Goal: Task Accomplishment & Management: Complete application form

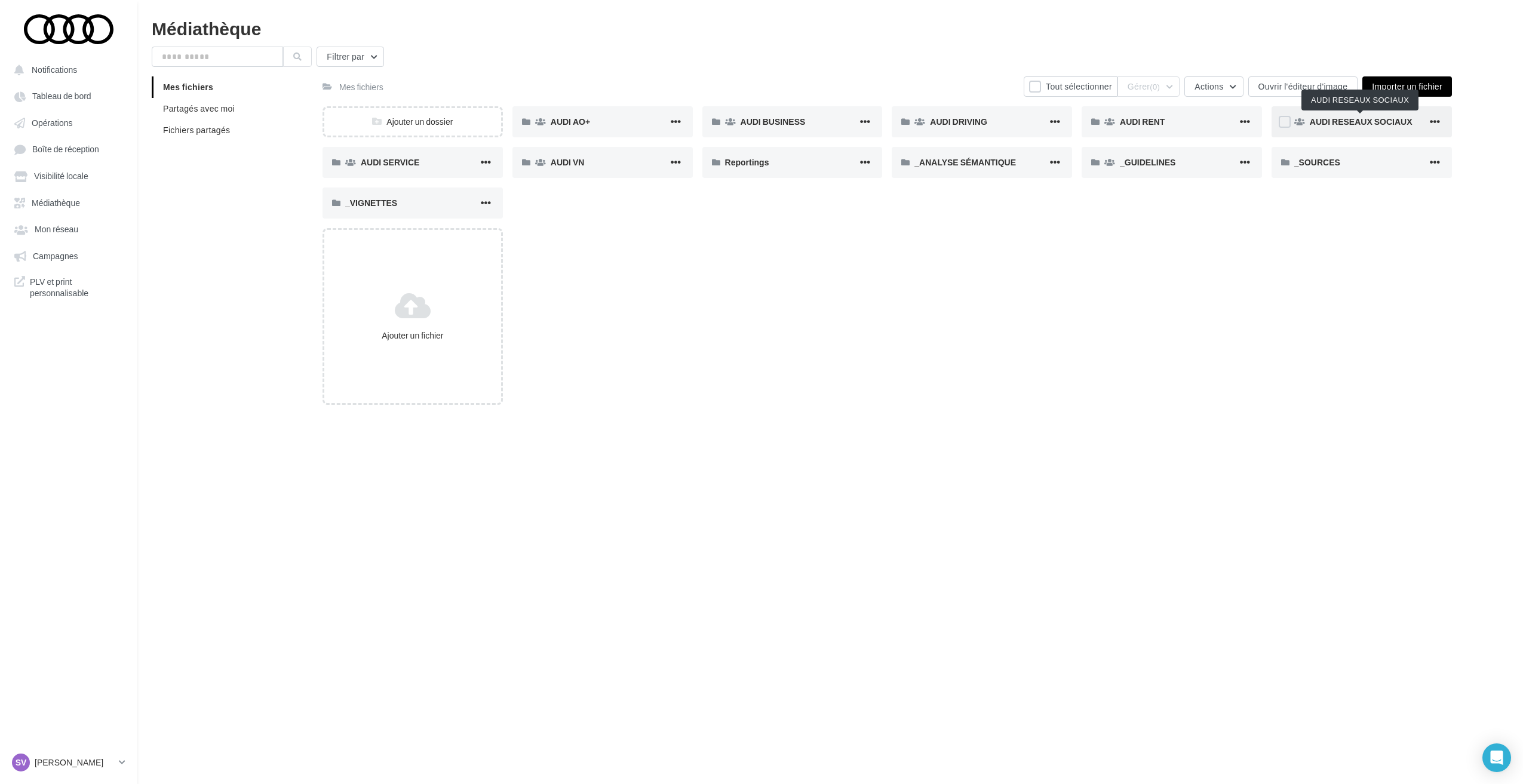
click at [1344, 123] on span "AUDI RESEAUX SOCIAUX" at bounding box center [1361, 122] width 102 height 10
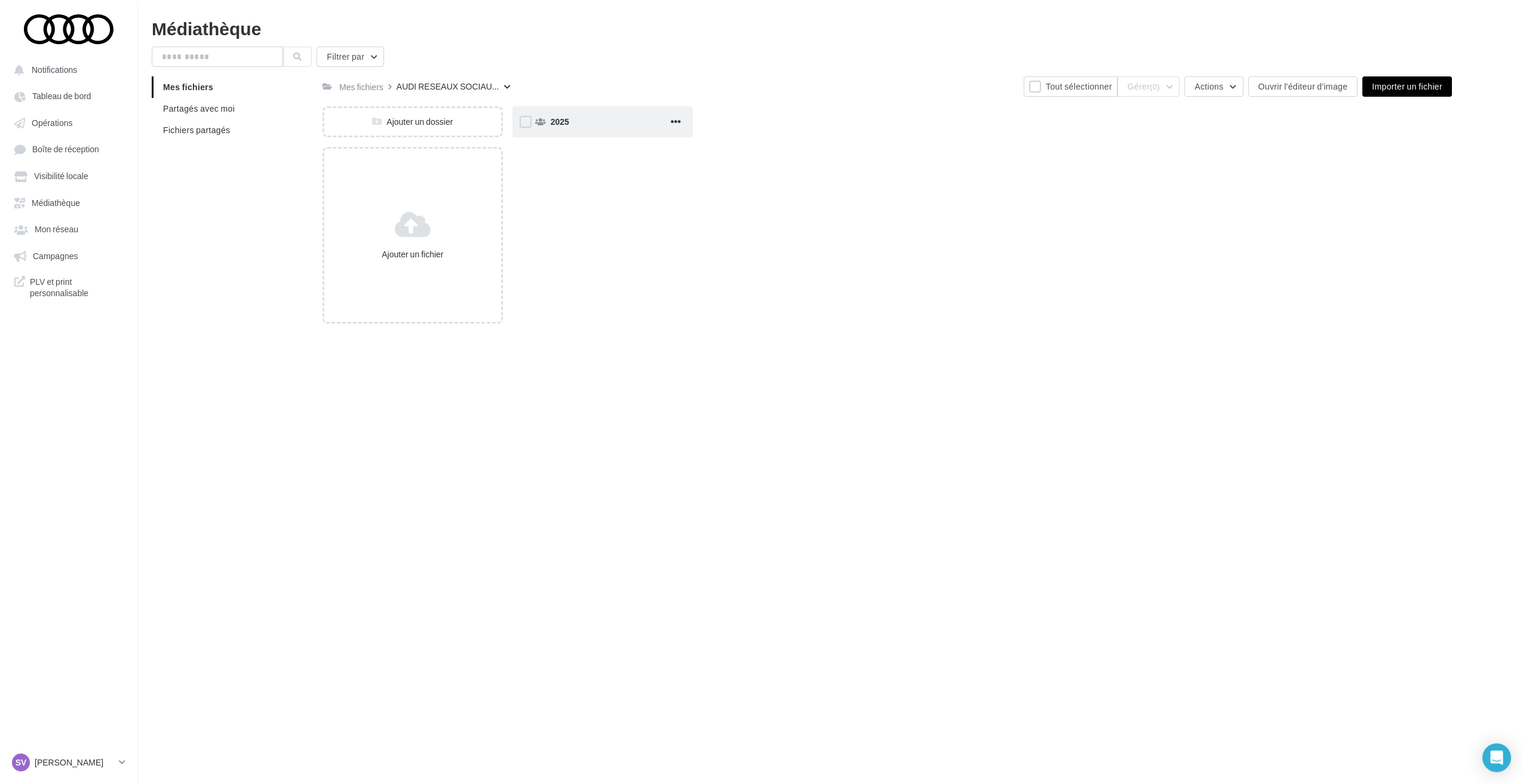
click at [565, 122] on span "2025" at bounding box center [560, 122] width 19 height 10
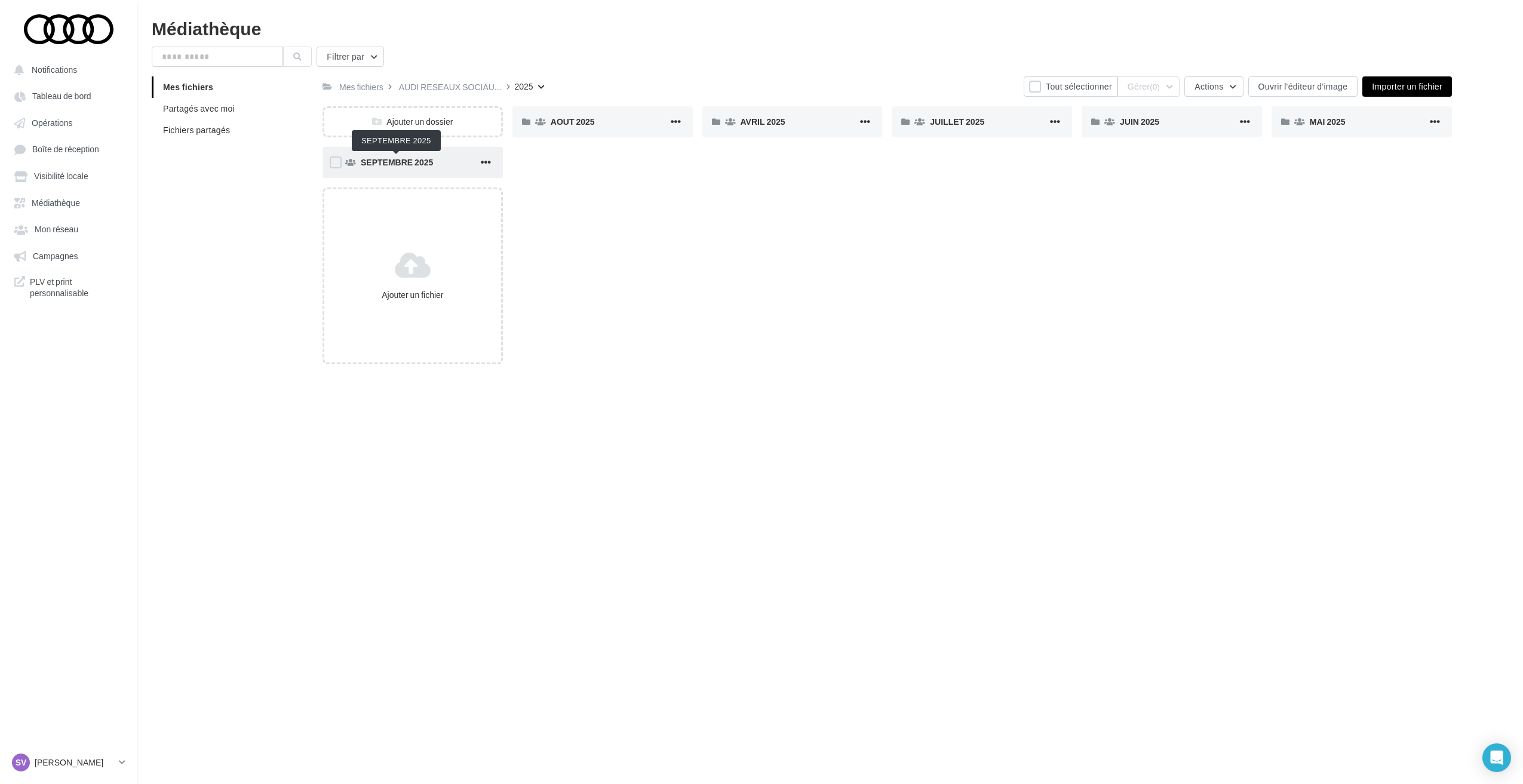
click at [417, 158] on span "SEPTEMBRE 2025" at bounding box center [397, 162] width 72 height 10
click at [426, 112] on div "Ajouter un dossier" at bounding box center [413, 122] width 180 height 31
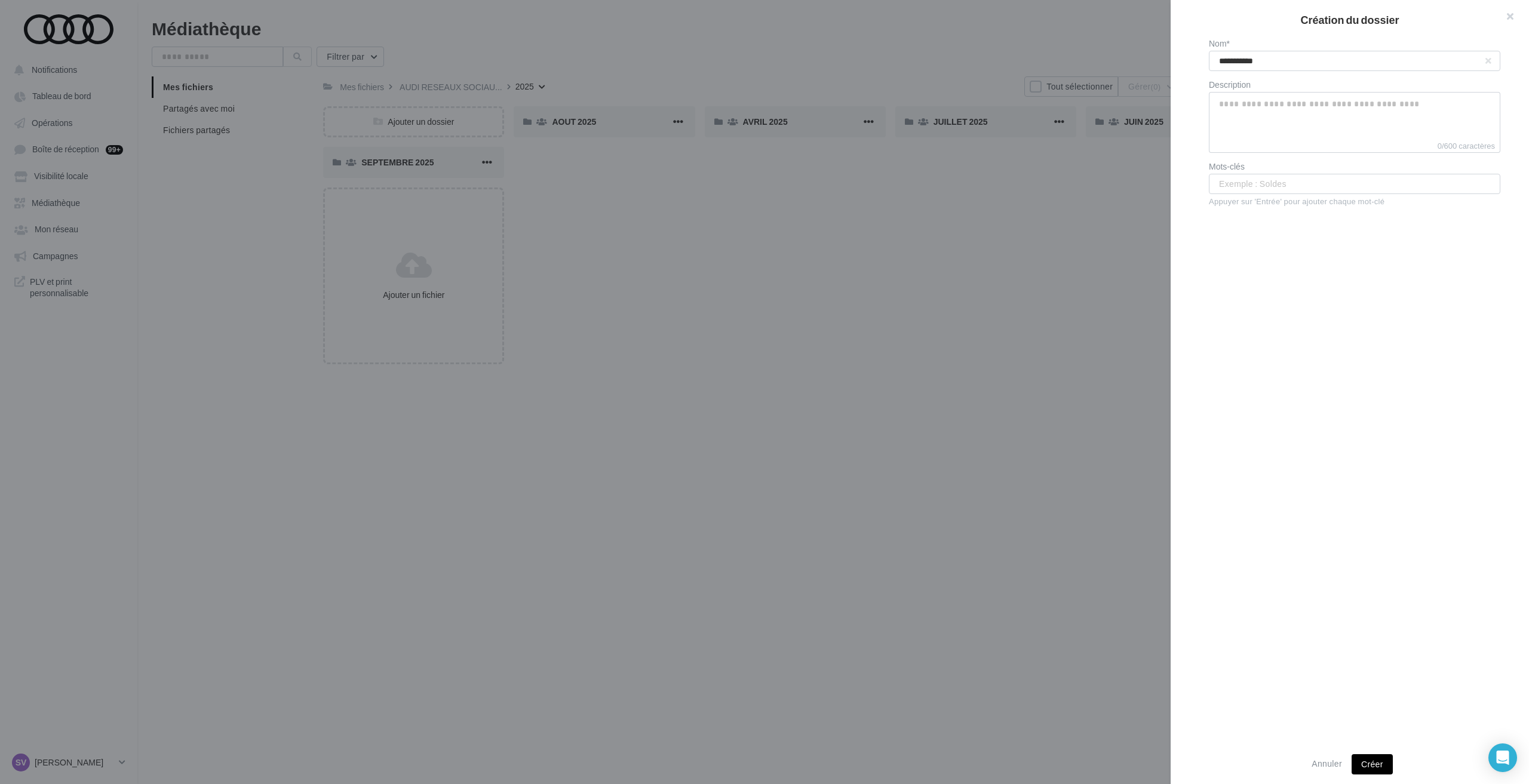
type input "**********"
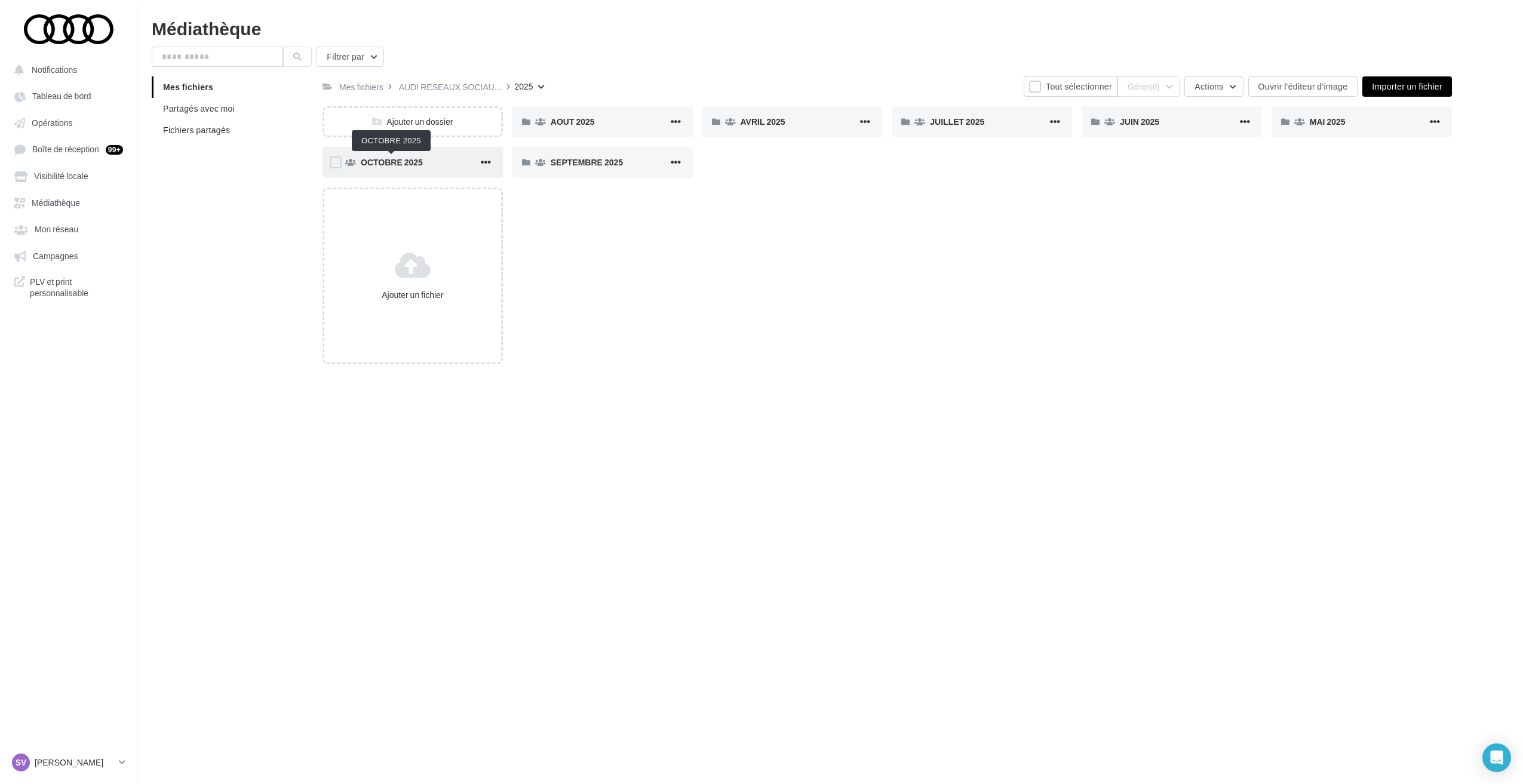
click at [391, 162] on span "OCTOBRE 2025" at bounding box center [392, 162] width 62 height 10
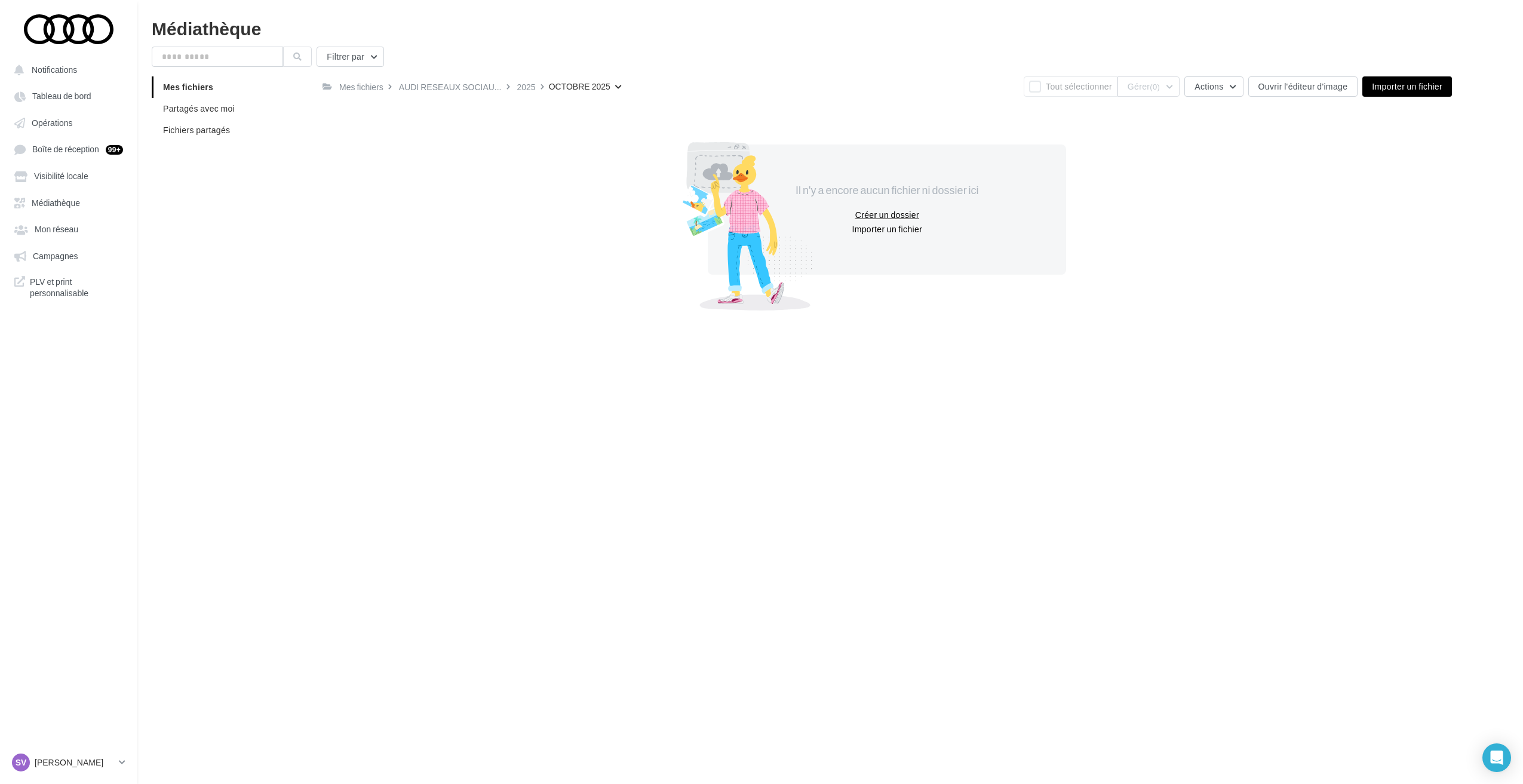
click at [896, 218] on button "Créer un dossier" at bounding box center [887, 215] width 73 height 14
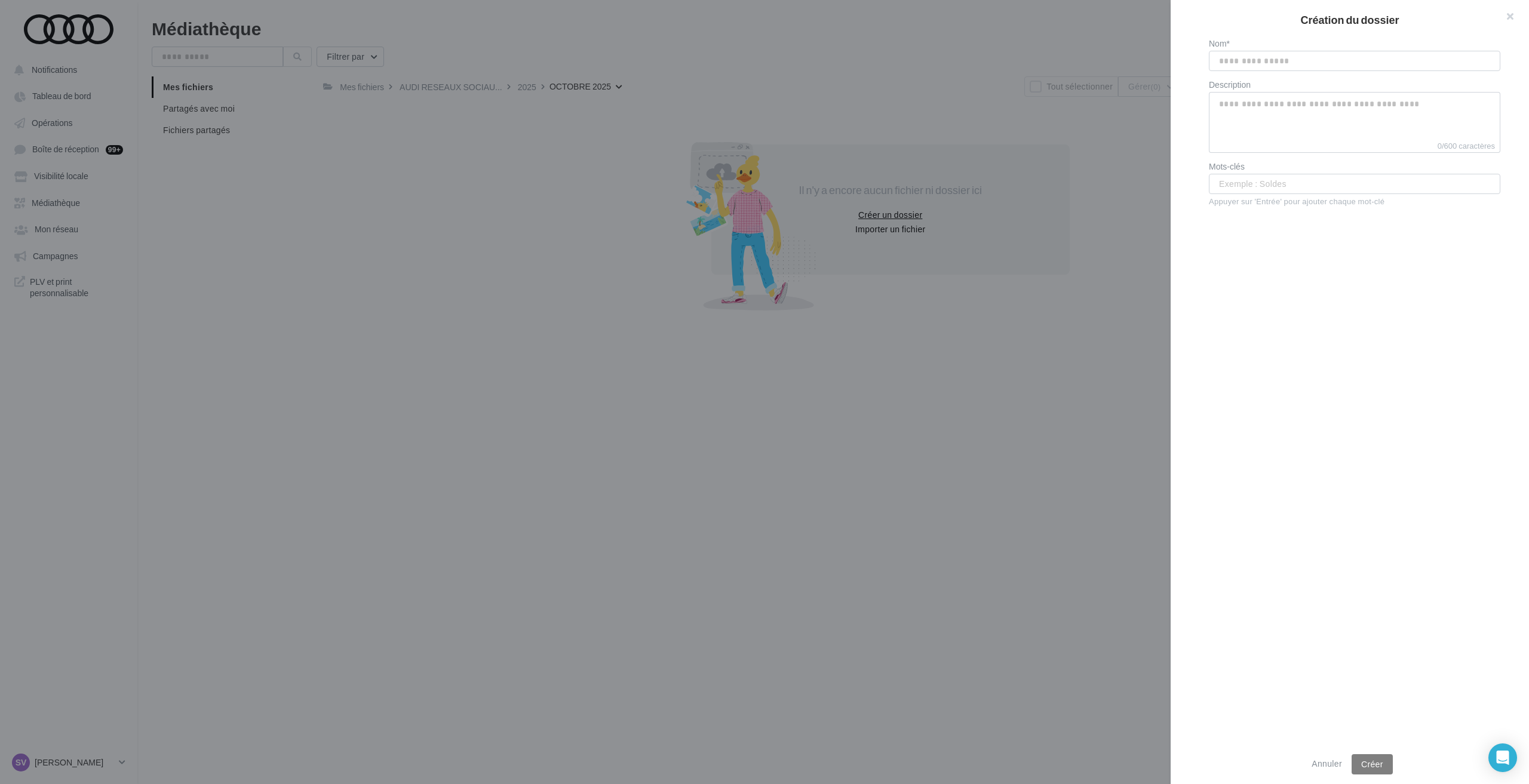
type input "**********"
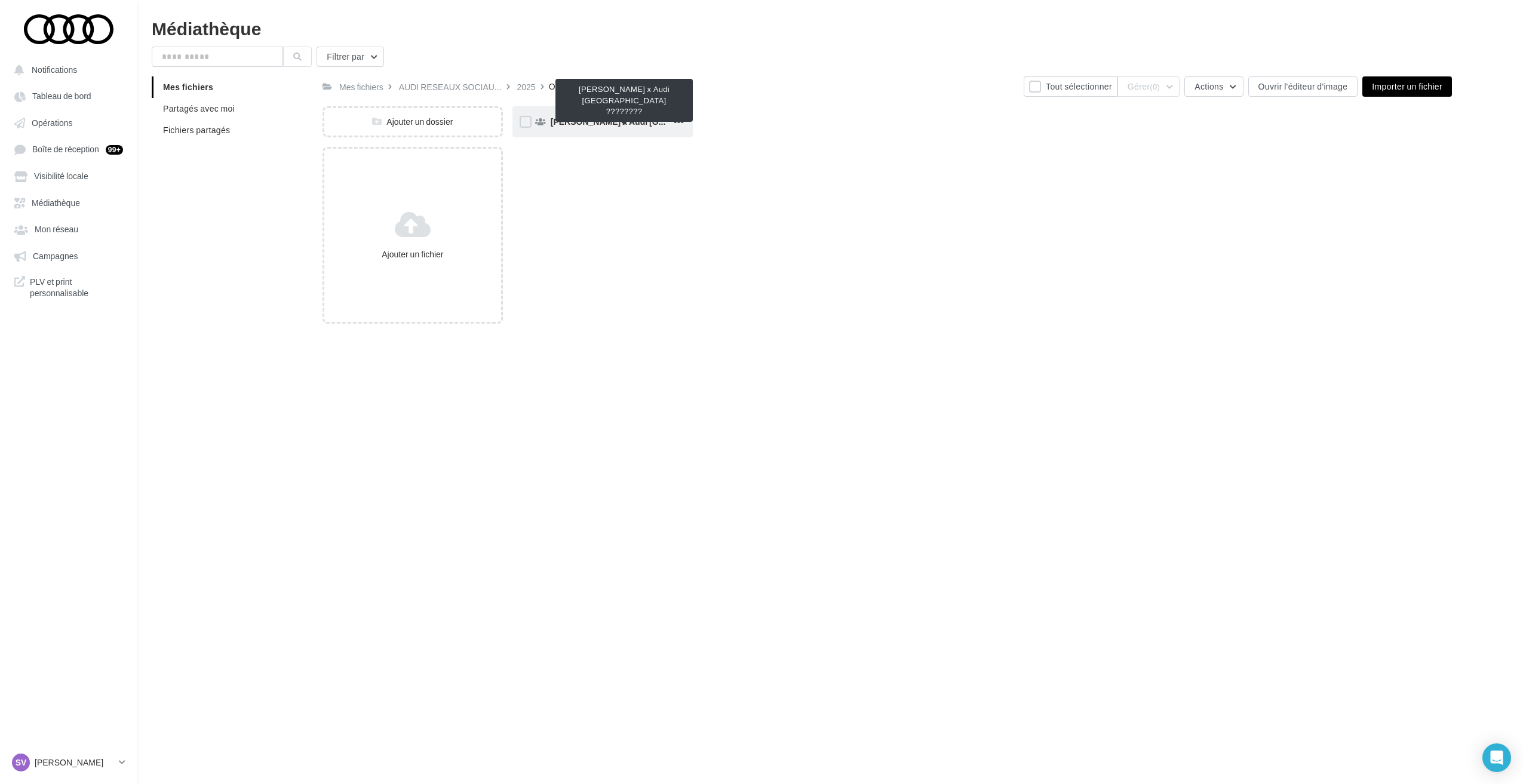
click at [584, 122] on span "[PERSON_NAME] x Audi [GEOGRAPHIC_DATA] ????????" at bounding box center [666, 122] width 231 height 10
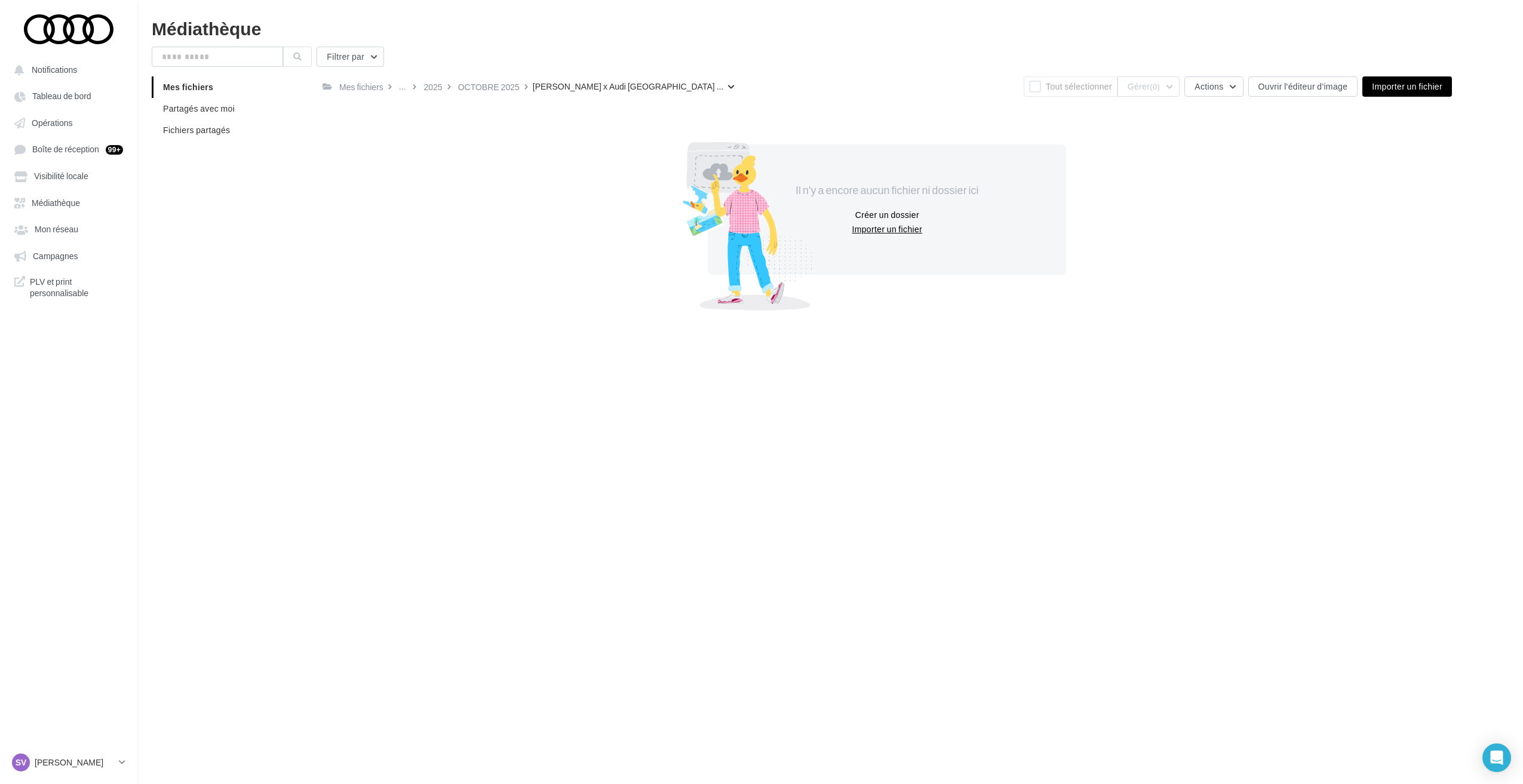
click at [884, 227] on button "Importer un fichier" at bounding box center [887, 229] width 80 height 14
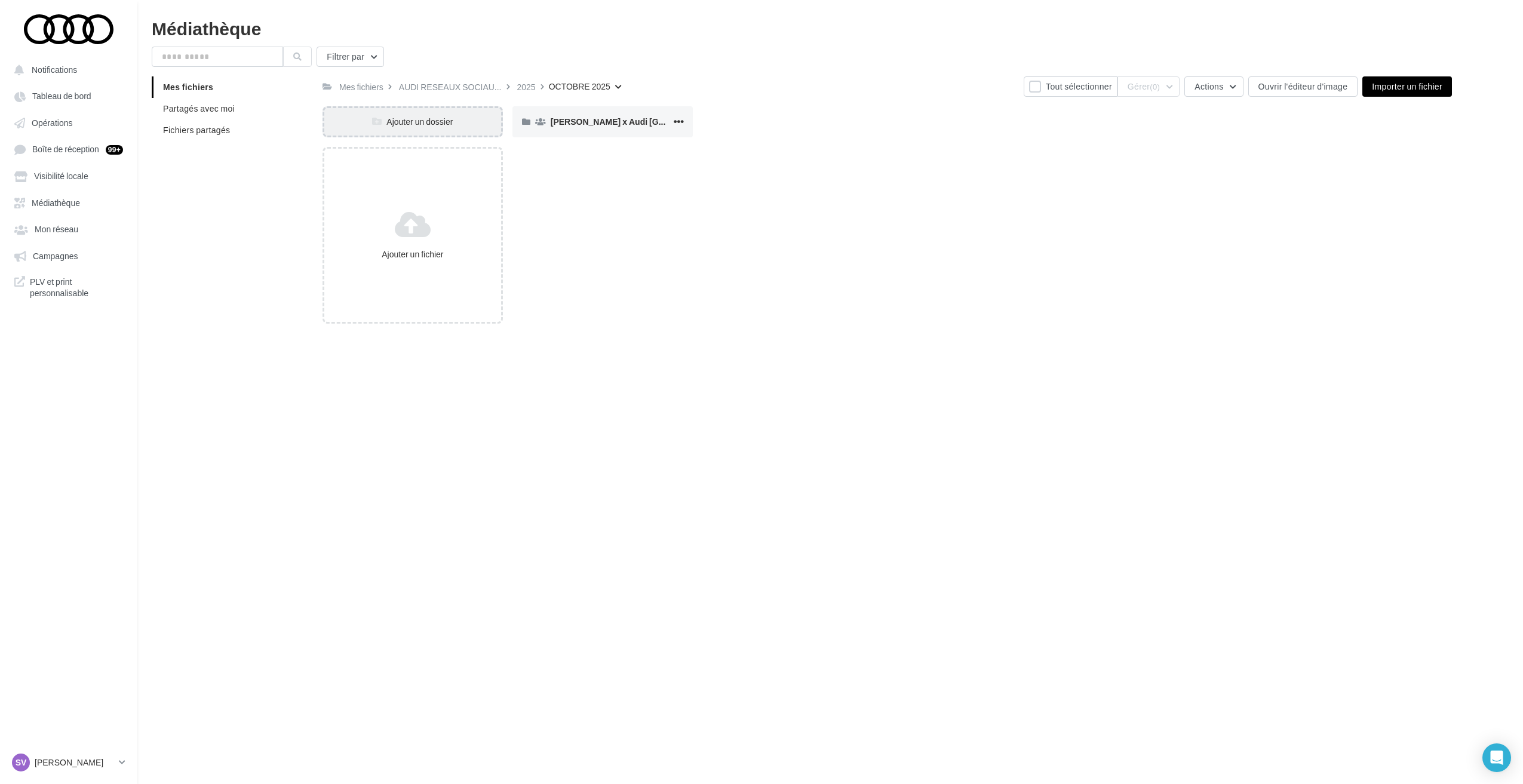
click at [415, 122] on div "Ajouter un dossier" at bounding box center [413, 122] width 176 height 12
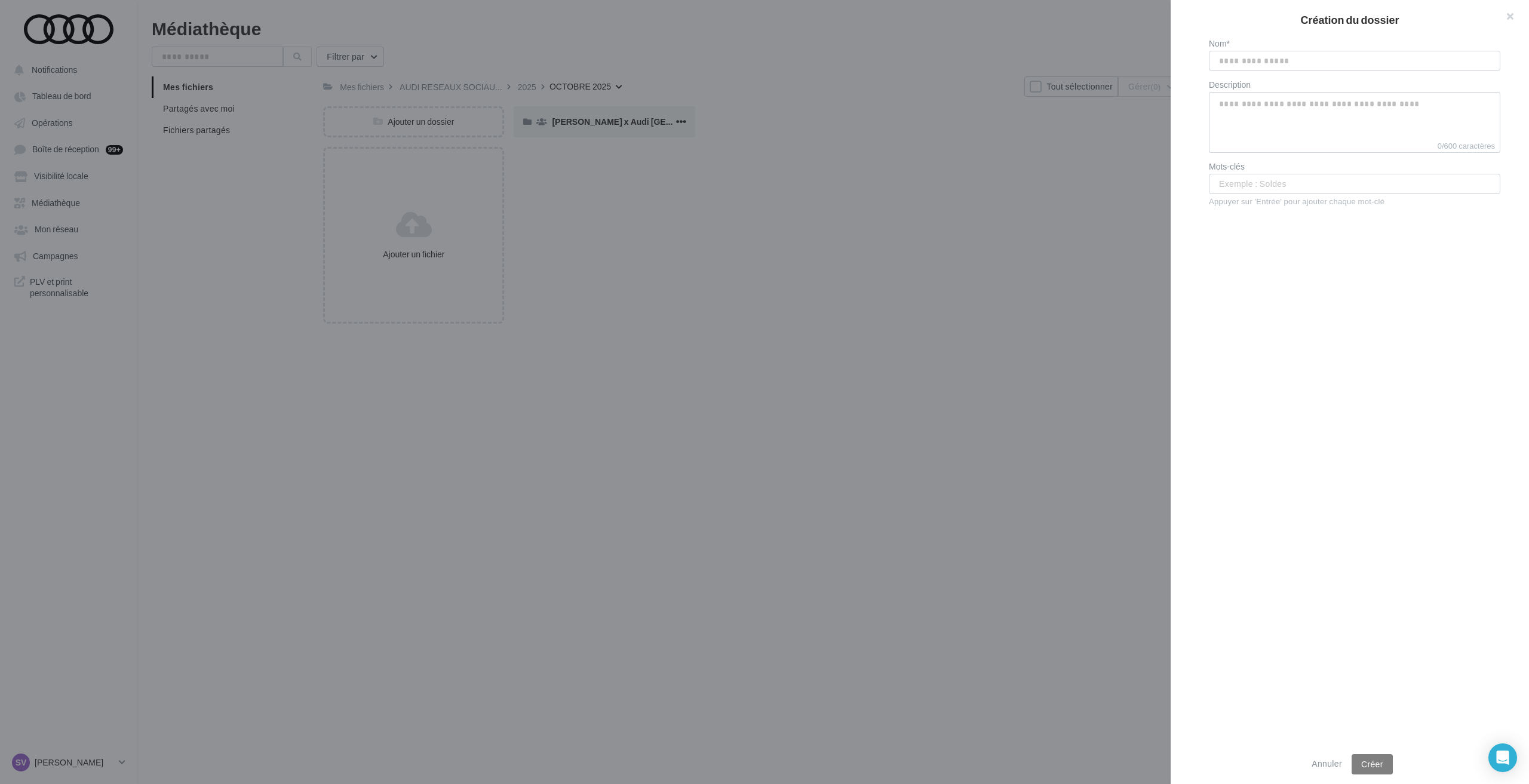
type input "**********"
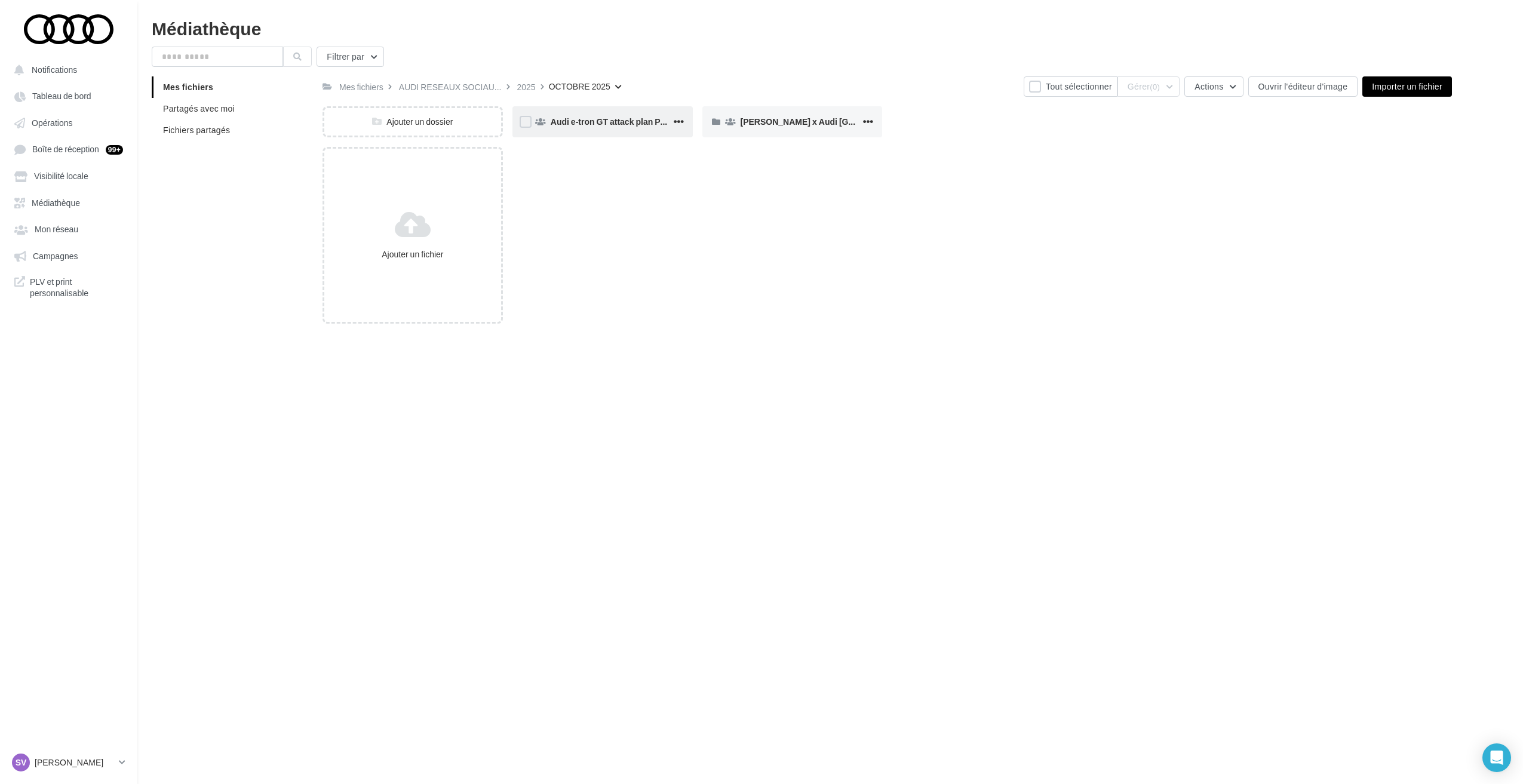
click at [604, 120] on span "Audi e-tron GT attack plan Post 3" at bounding box center [615, 122] width 129 height 10
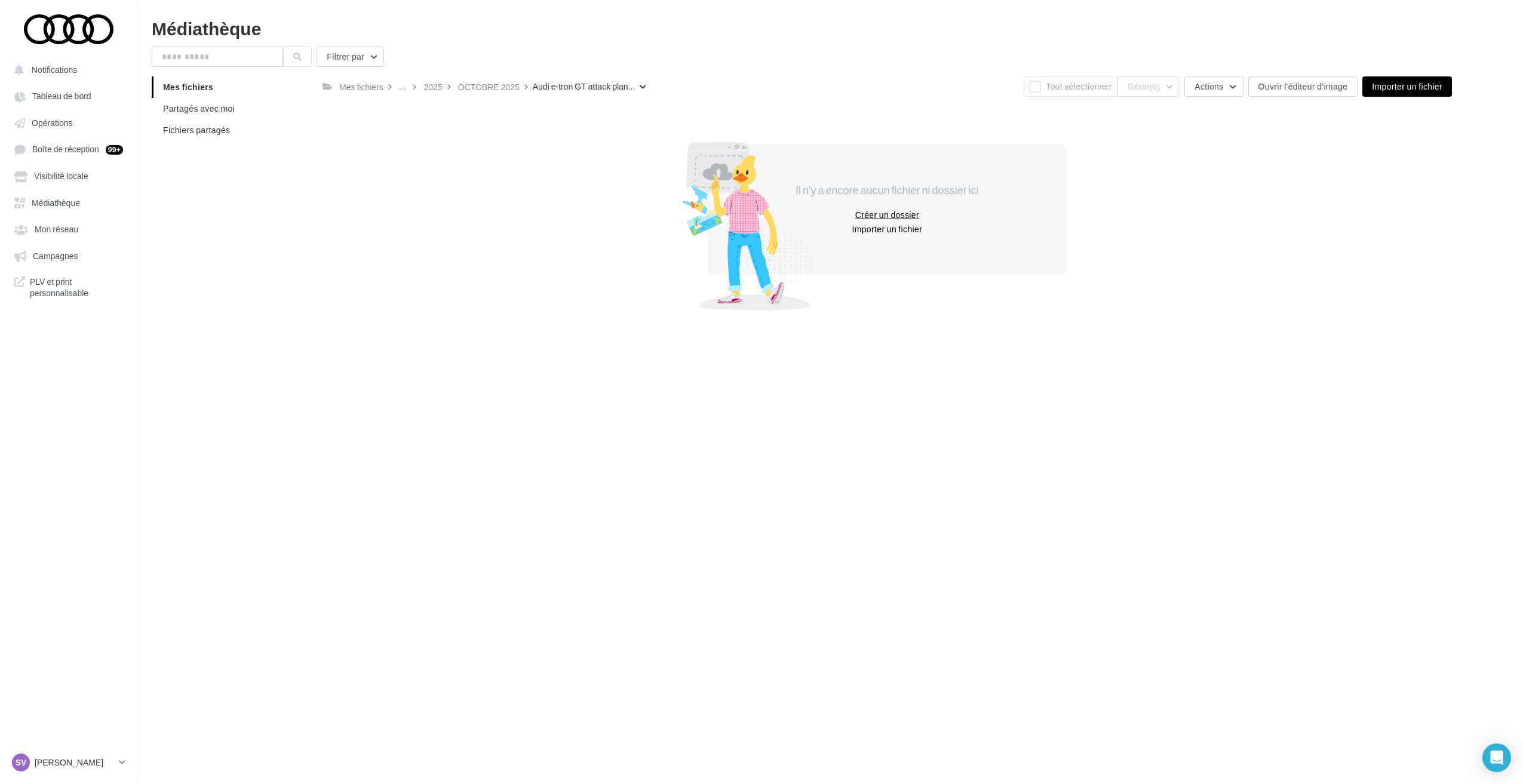
click at [876, 213] on button "Créer un dossier" at bounding box center [887, 215] width 73 height 14
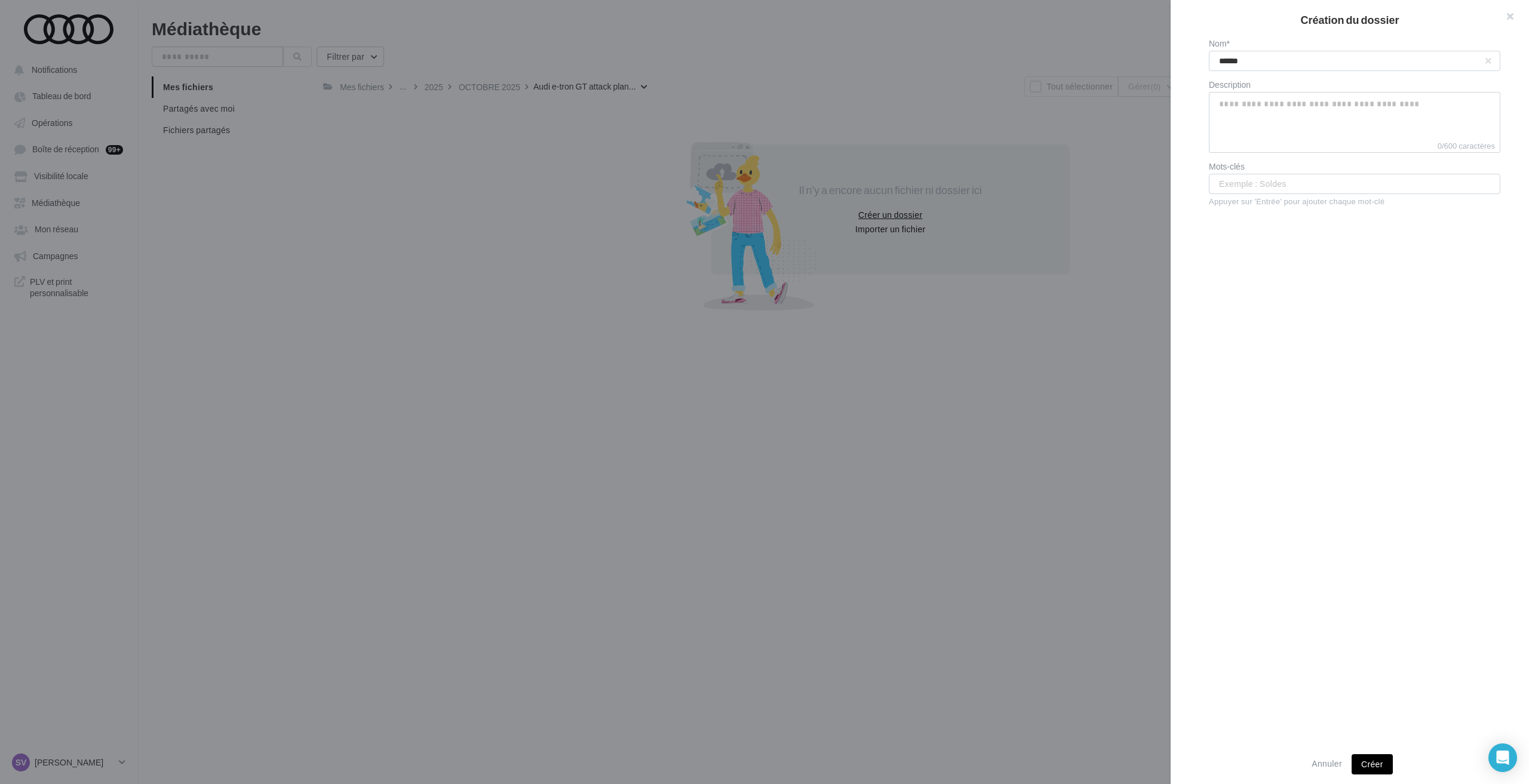
type input "*******"
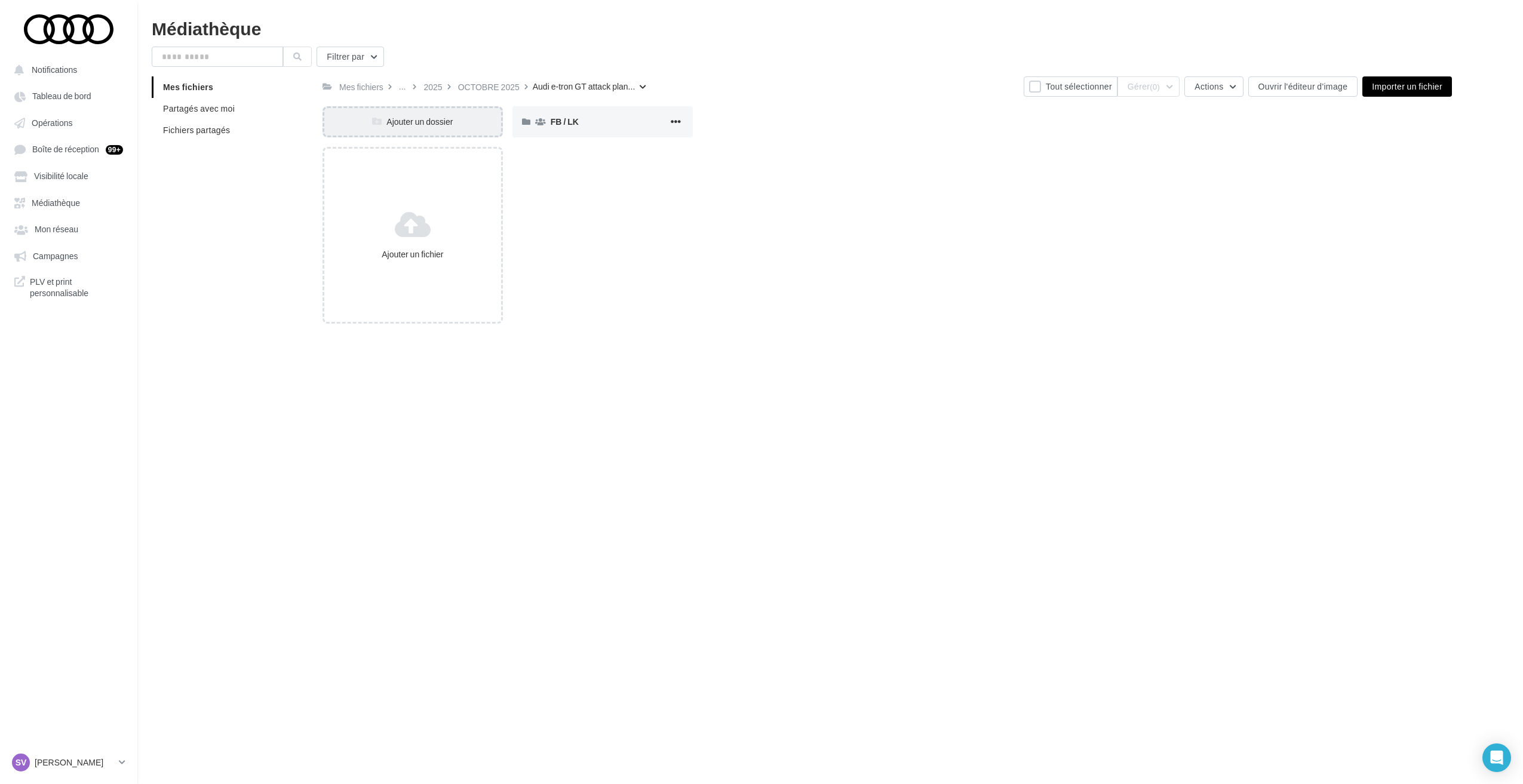
click at [418, 119] on div "Ajouter un dossier" at bounding box center [413, 122] width 176 height 12
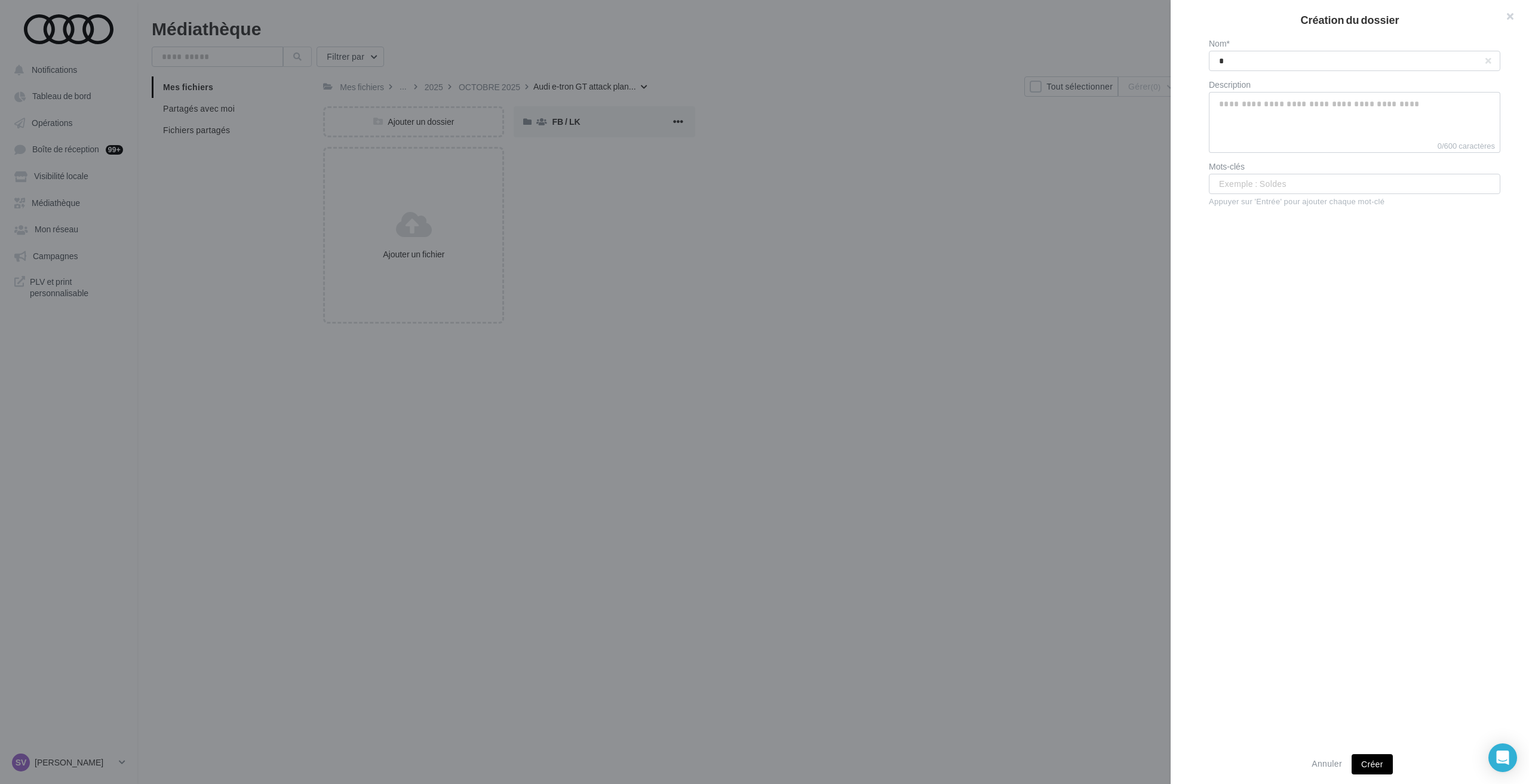
type input "**"
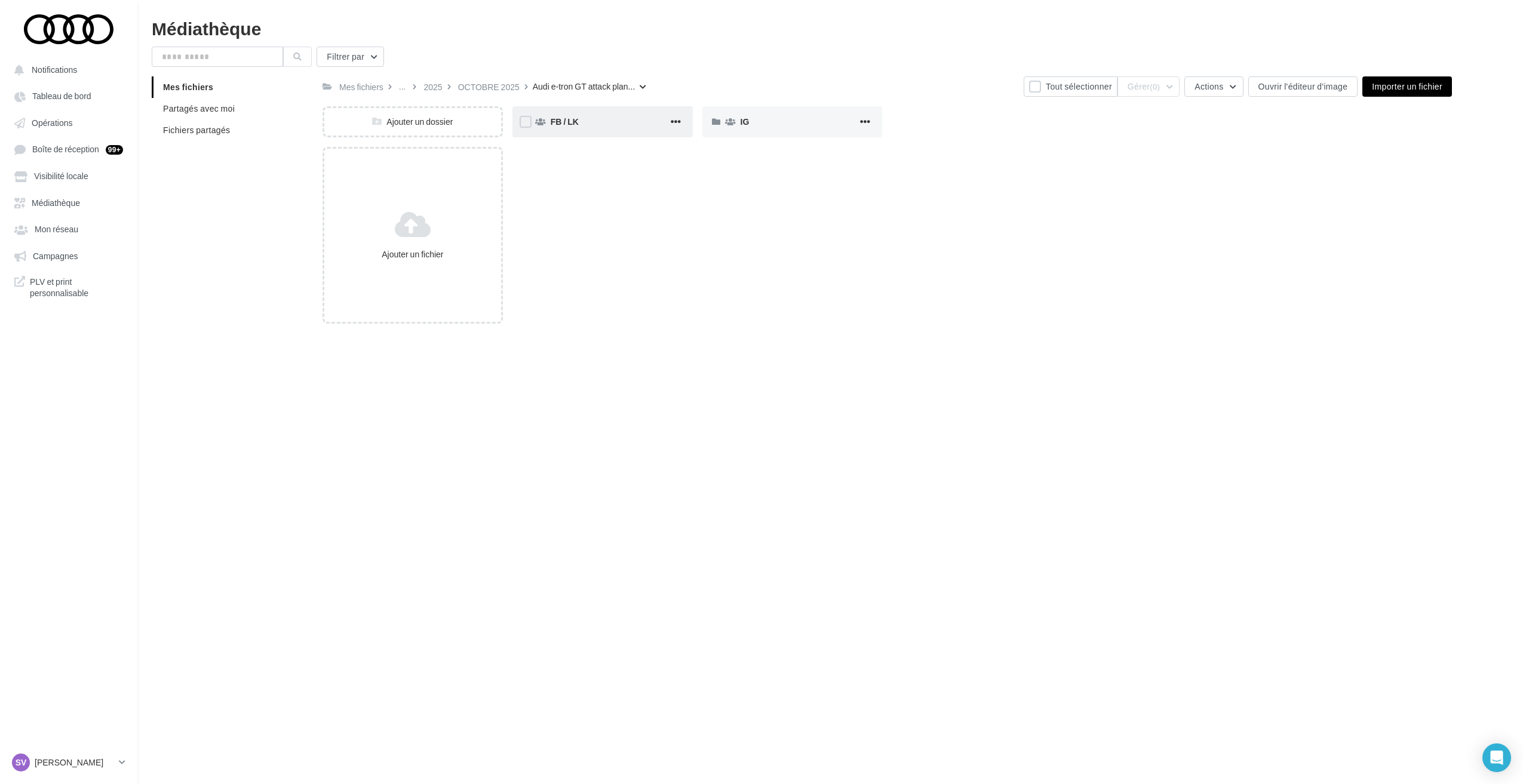
click at [594, 118] on div "FB / LK" at bounding box center [609, 122] width 118 height 12
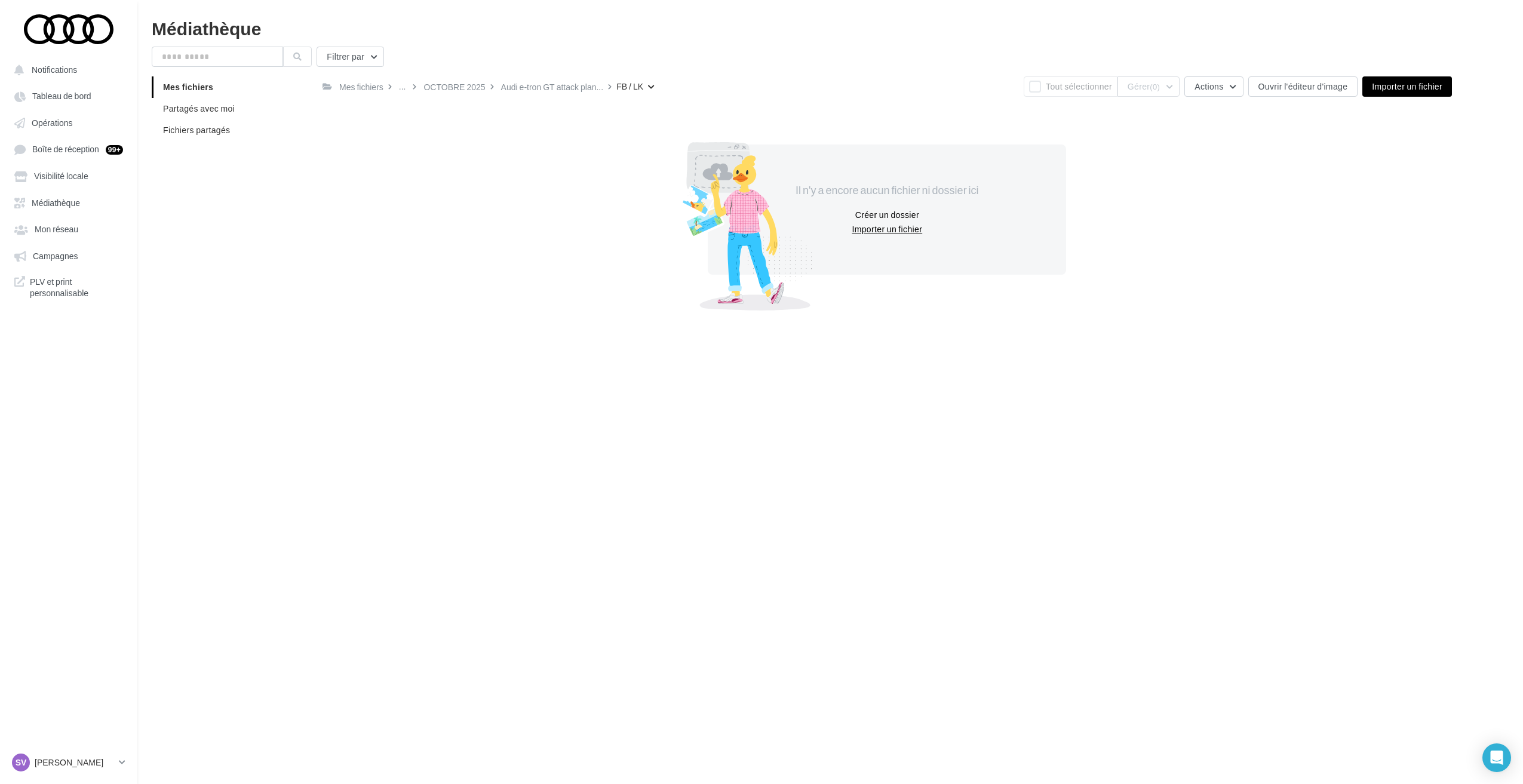
click at [878, 230] on button "Importer un fichier" at bounding box center [887, 229] width 80 height 14
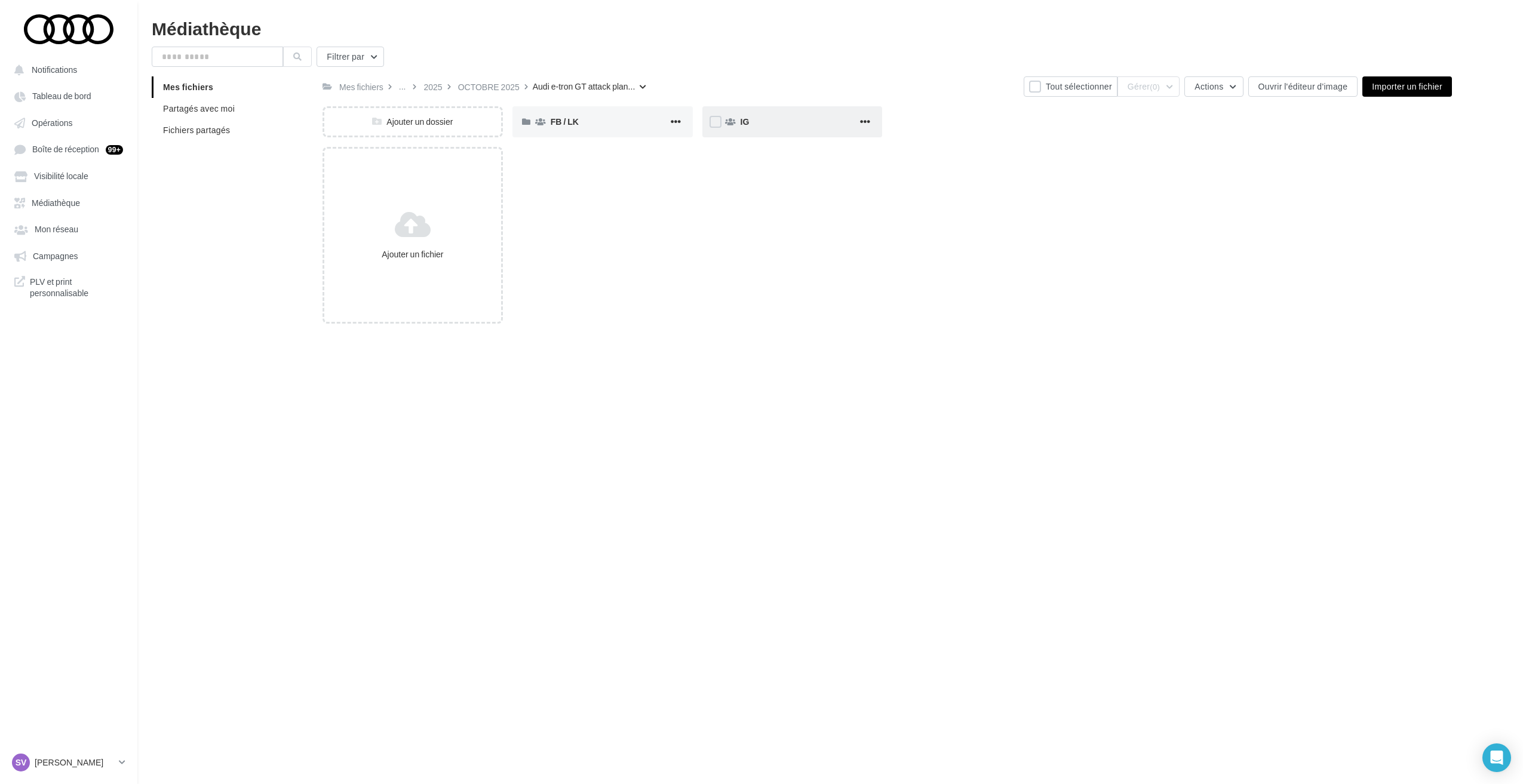
click at [787, 126] on div "IG" at bounding box center [799, 122] width 118 height 12
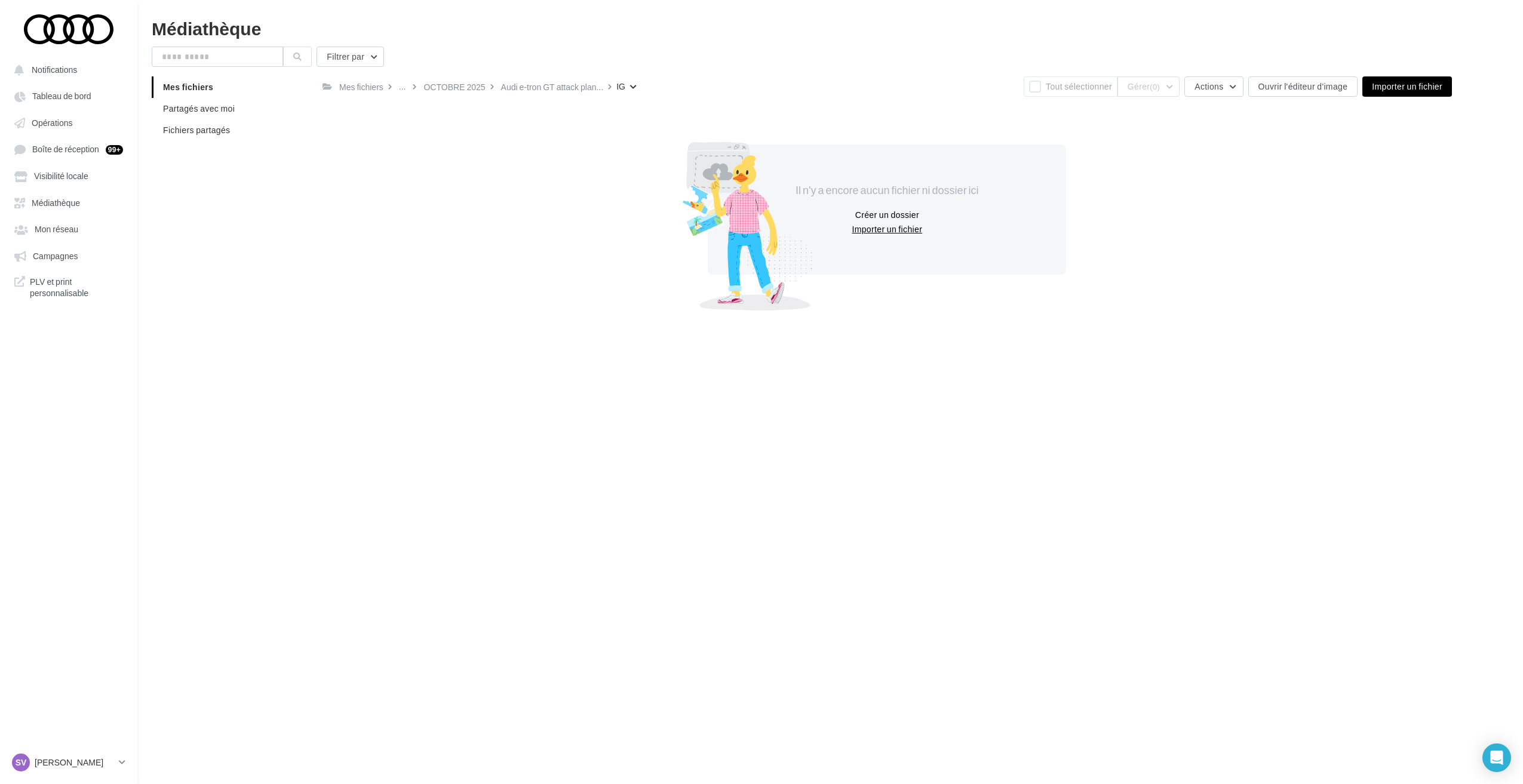
click at [878, 233] on button "Importer un fichier" at bounding box center [887, 229] width 80 height 14
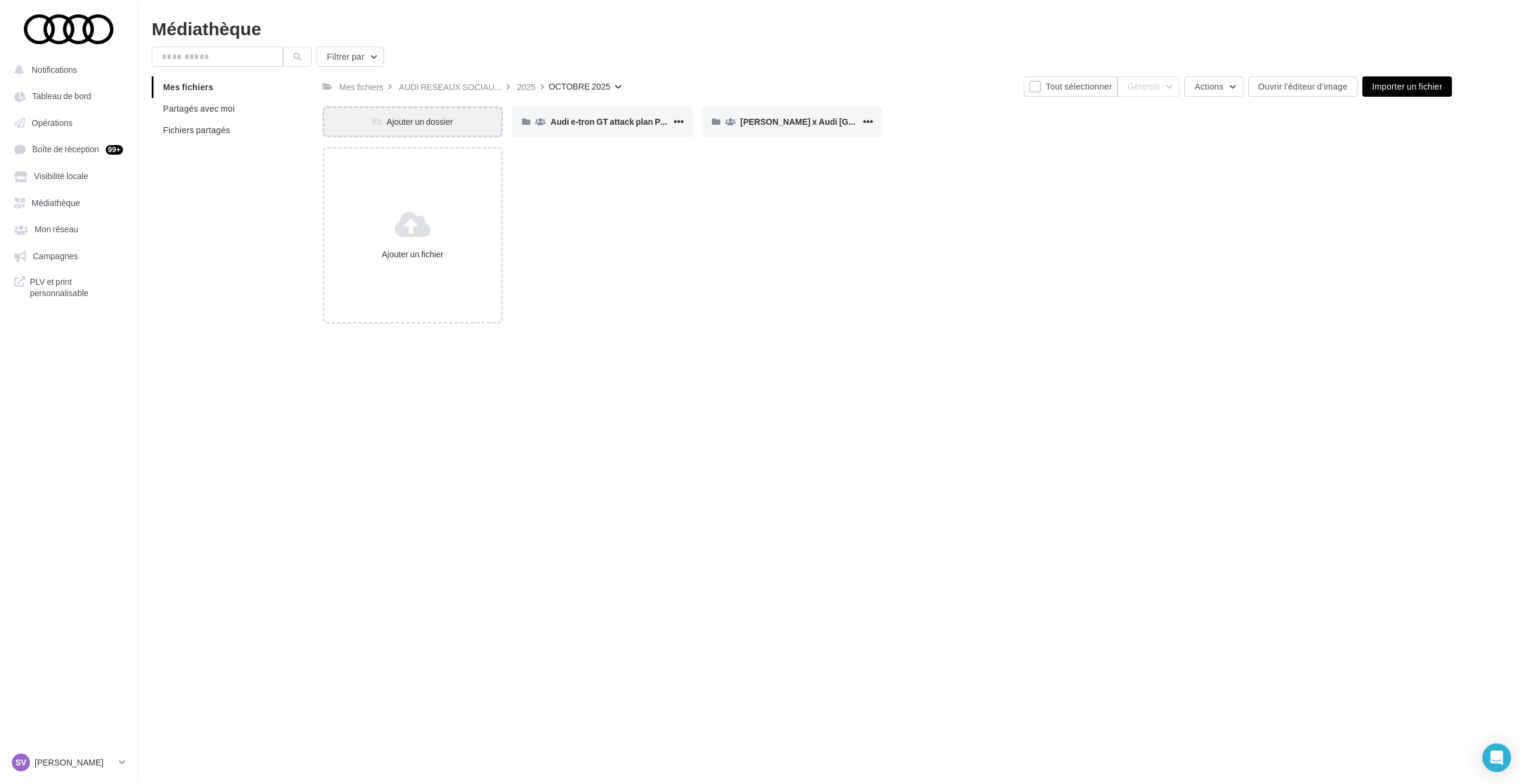
click at [430, 121] on div "Ajouter un dossier" at bounding box center [413, 122] width 176 height 12
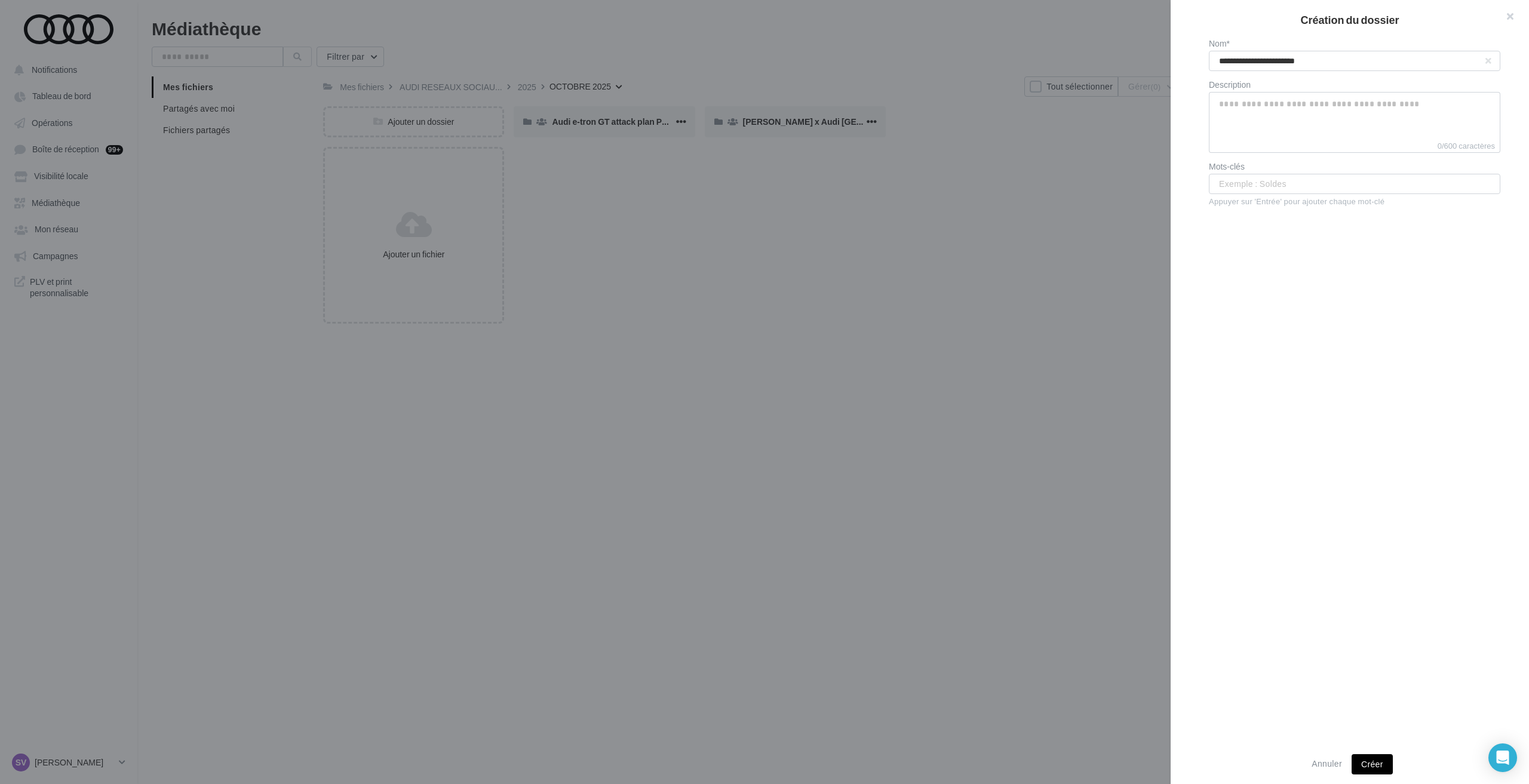
type input "**********"
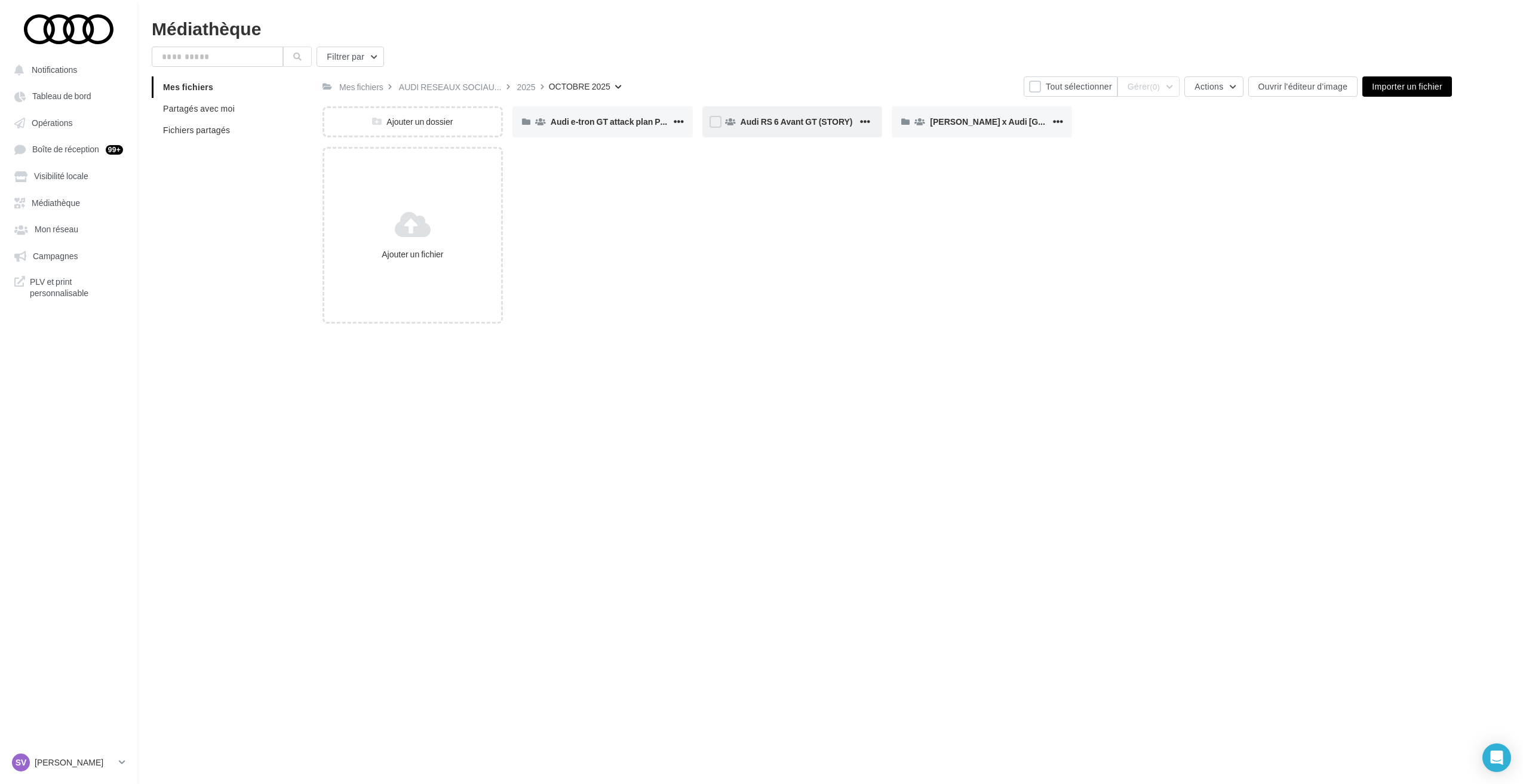
click at [762, 121] on span "Audi RS 6 Avant GT (STORY)" at bounding box center [797, 122] width 112 height 10
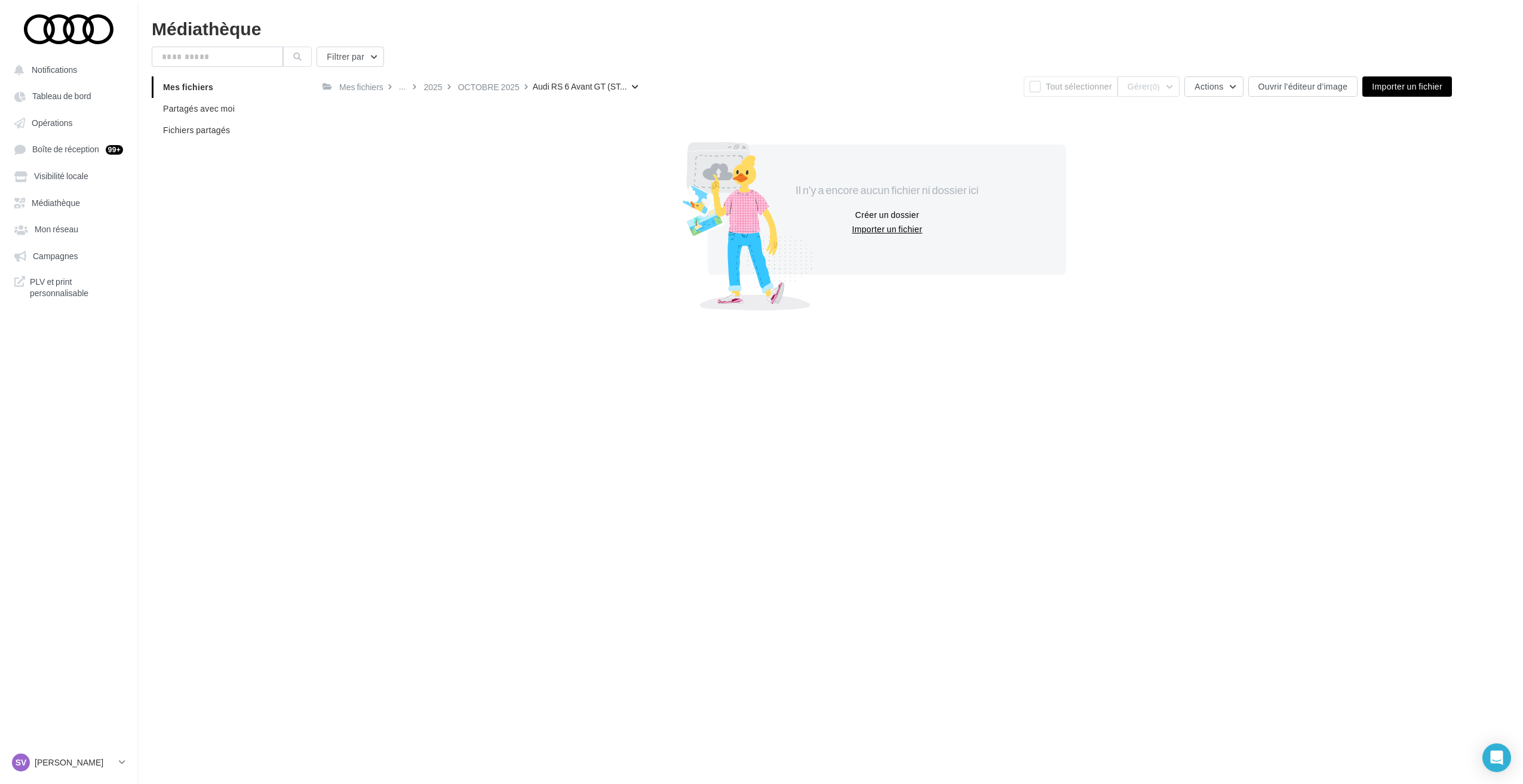
click at [869, 230] on button "Importer un fichier" at bounding box center [887, 229] width 80 height 14
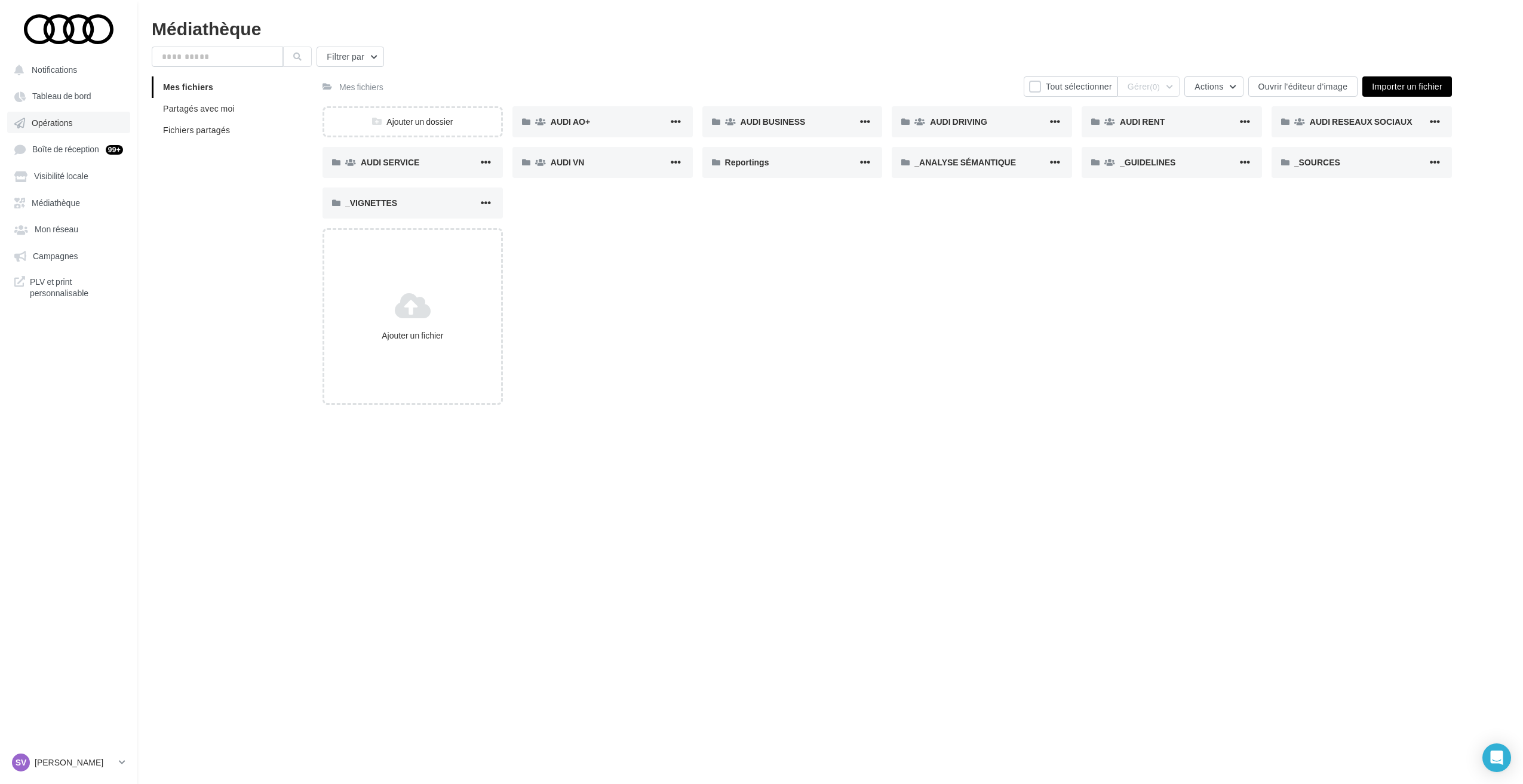
click at [65, 130] on link "Opérations" at bounding box center [68, 122] width 123 height 22
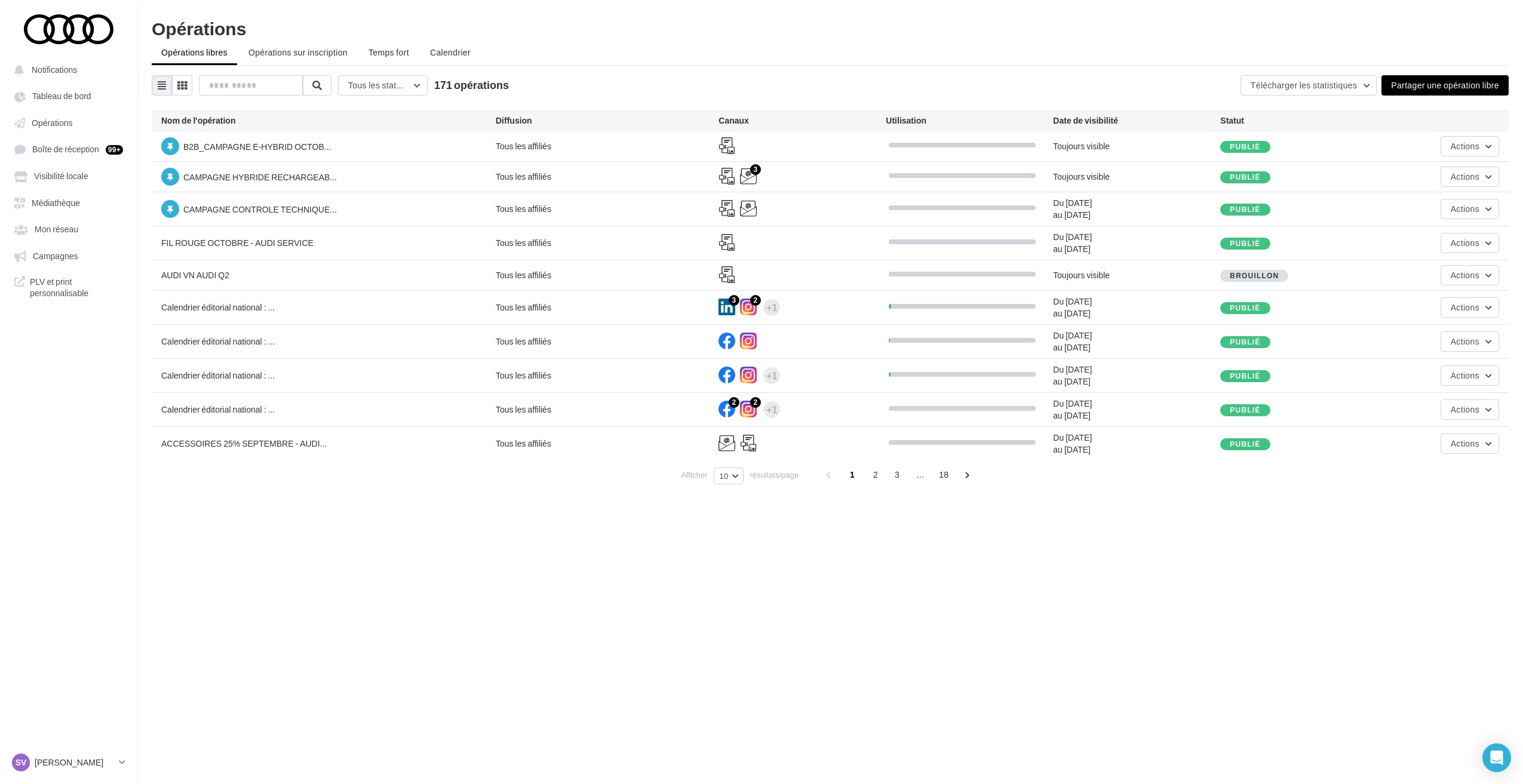
click at [1432, 88] on button "Partager une opération libre" at bounding box center [1445, 85] width 127 height 20
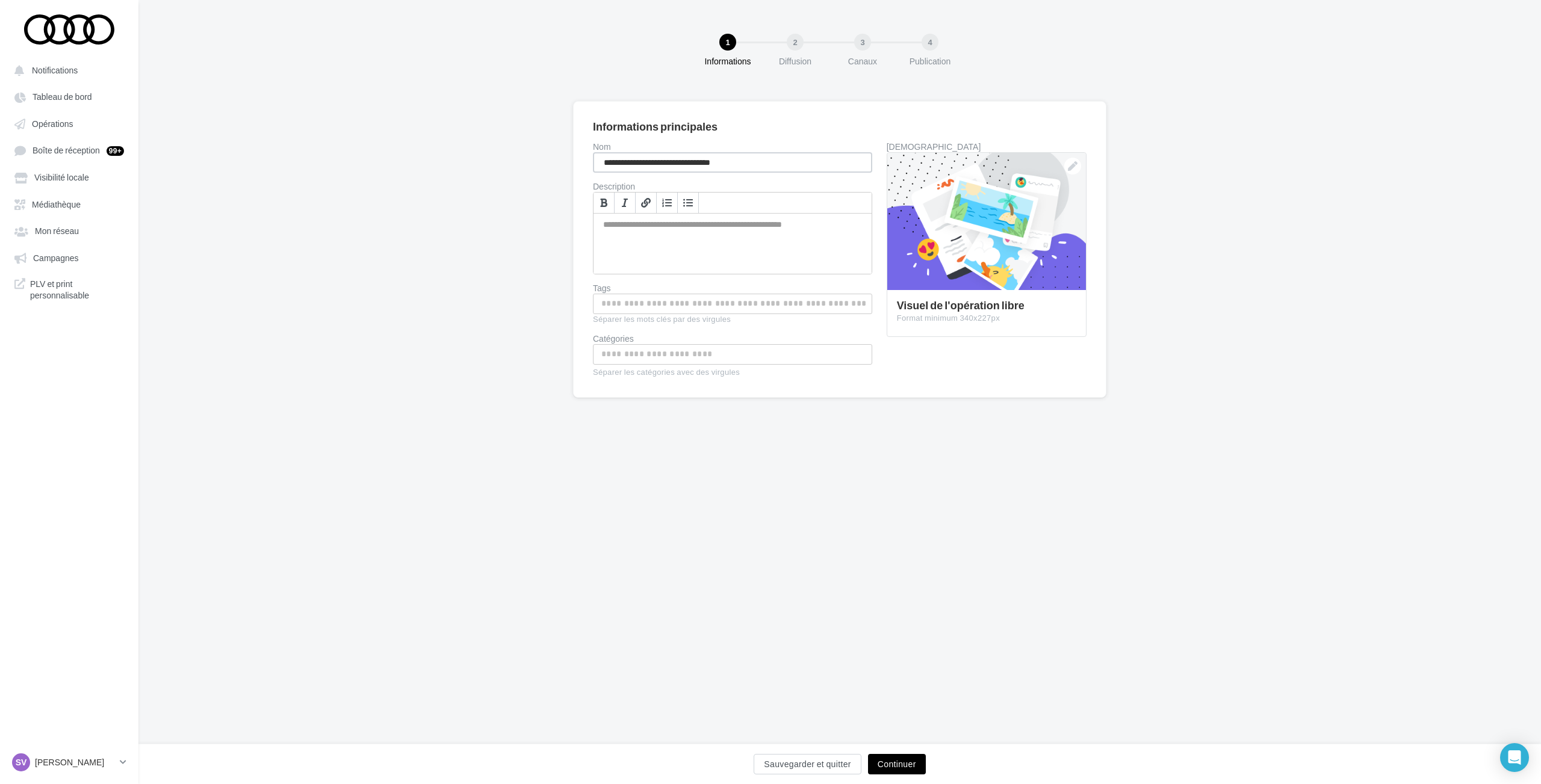
click at [706, 160] on input "**********" at bounding box center [732, 162] width 279 height 21
drag, startPoint x: 815, startPoint y: 161, endPoint x: 760, endPoint y: 160, distance: 55.0
click at [760, 160] on input "**********" at bounding box center [732, 162] width 279 height 21
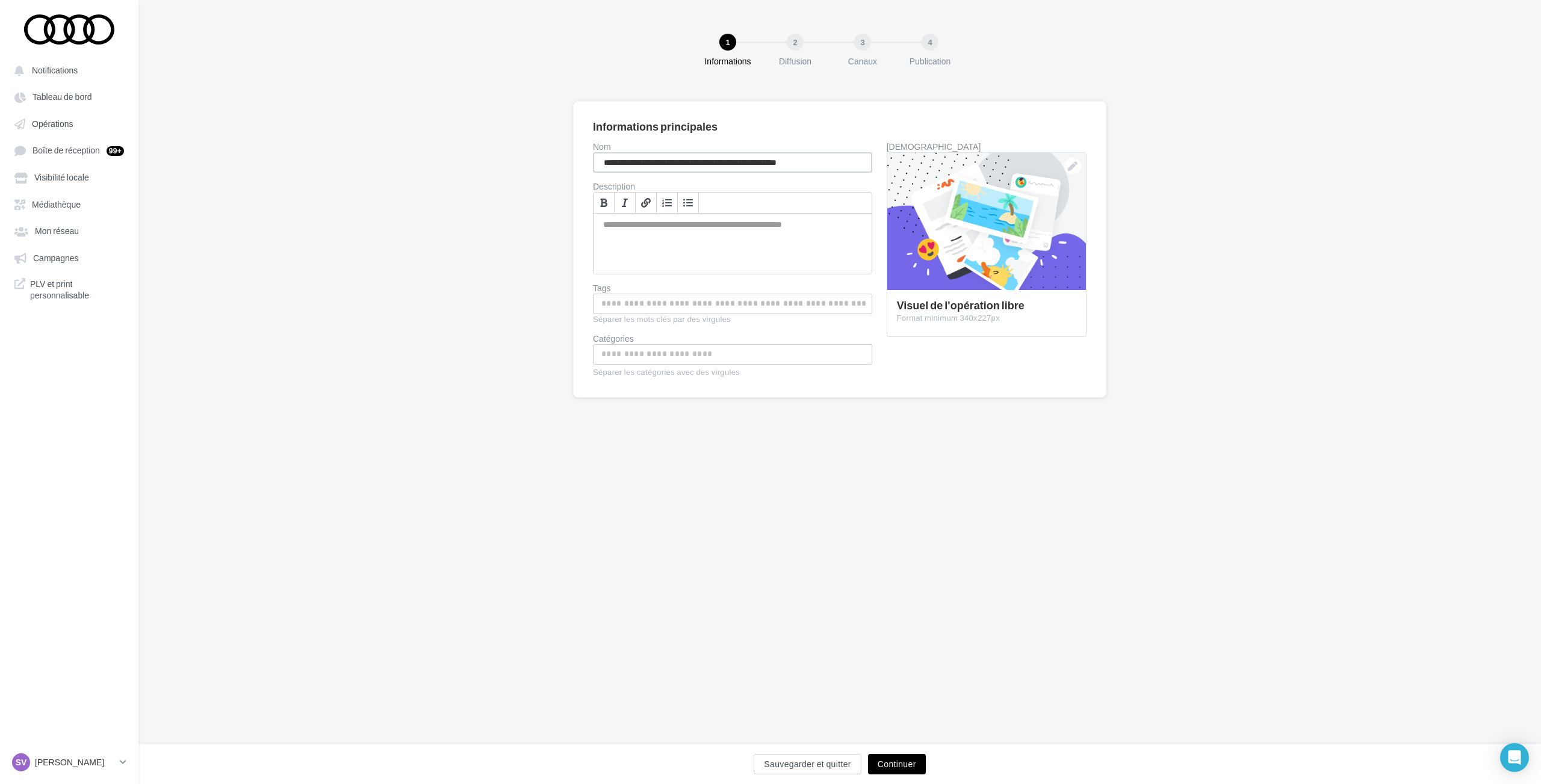
type input "**********"
click at [902, 760] on button "Continuer" at bounding box center [897, 764] width 58 height 21
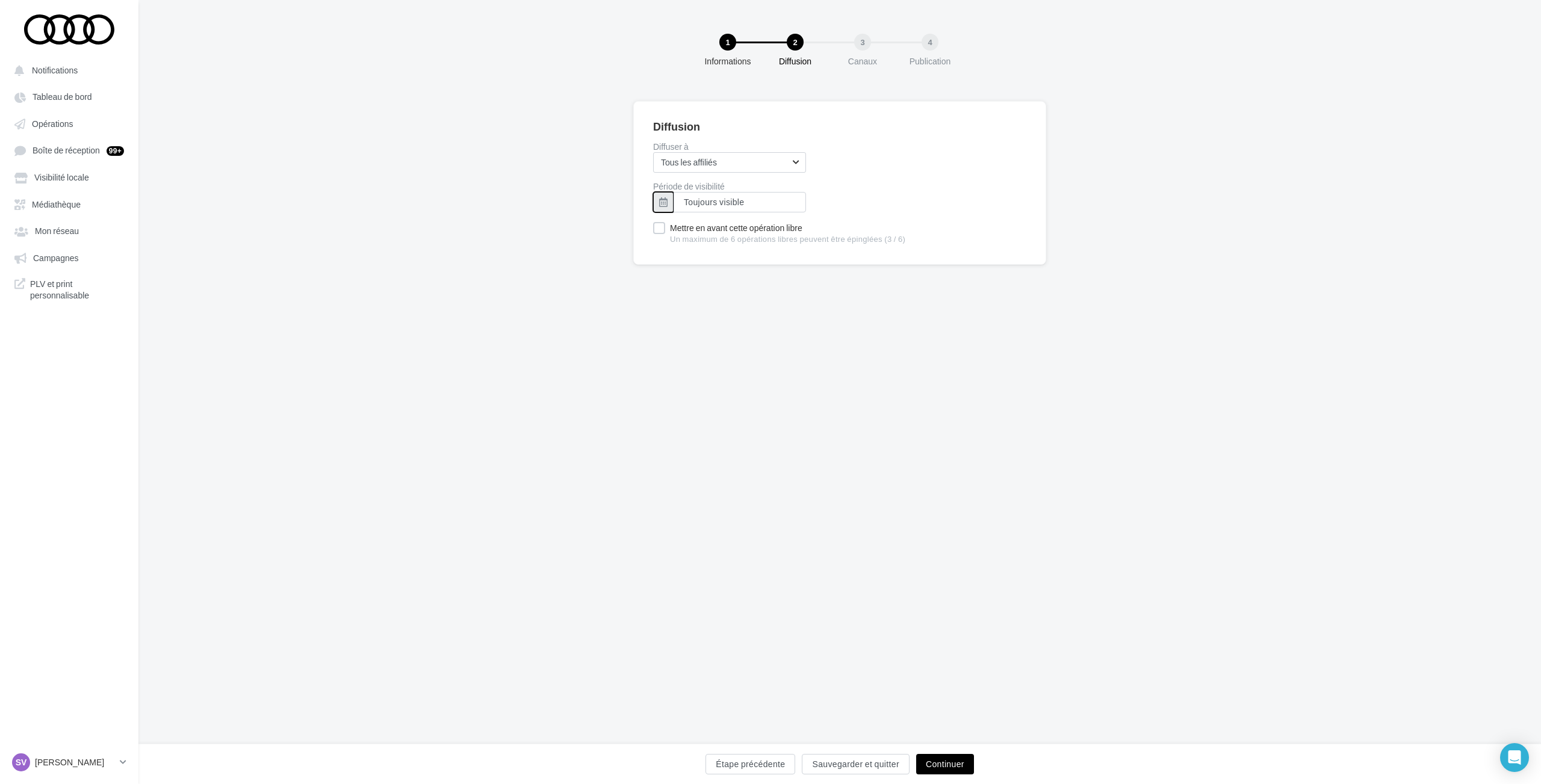
click at [665, 196] on button "button" at bounding box center [663, 202] width 21 height 21
type input "**********"
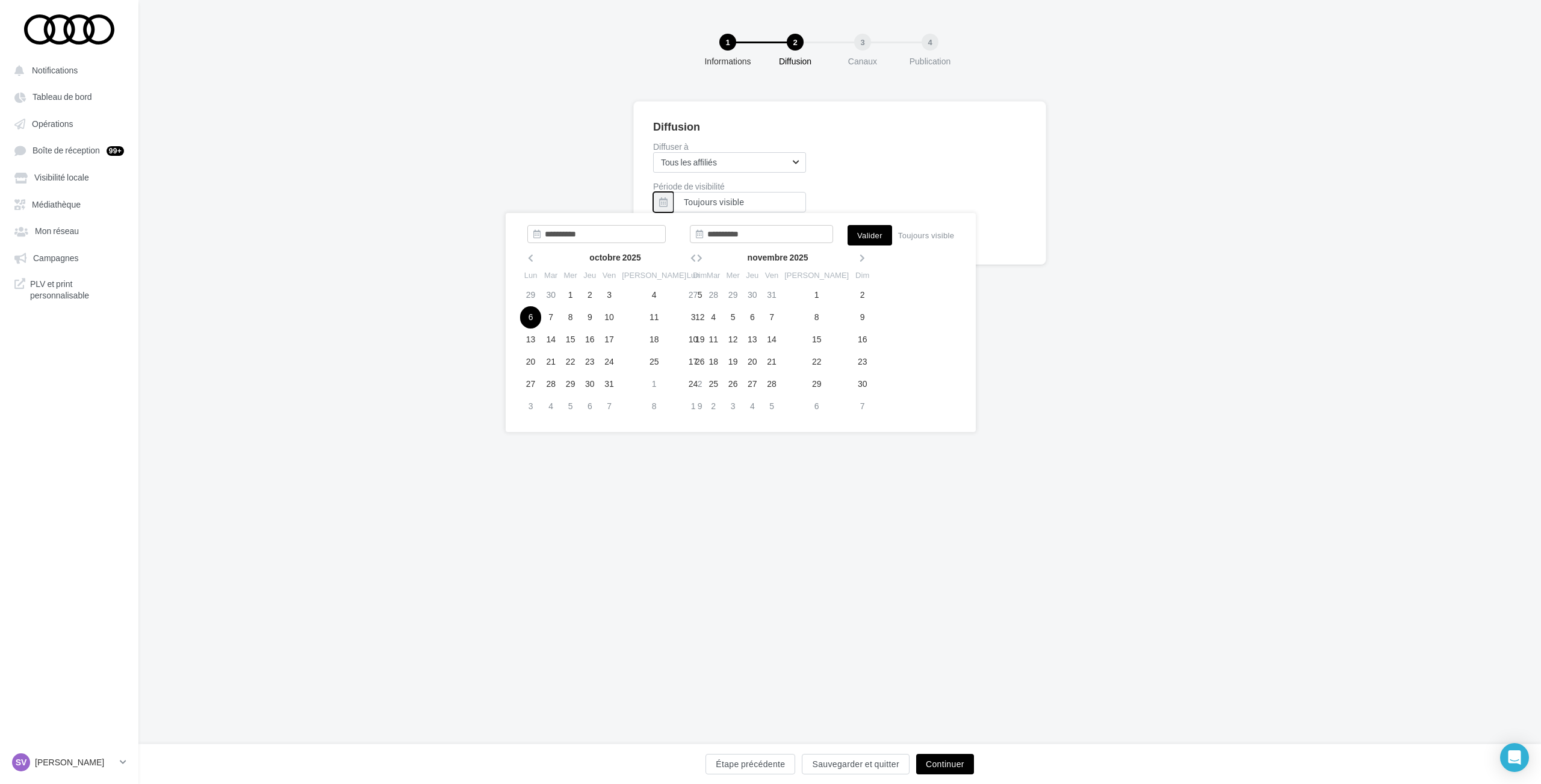
type input "**********"
click at [530, 318] on td "6" at bounding box center [530, 318] width 21 height 22
type input "**********"
click at [761, 315] on td "6" at bounding box center [752, 318] width 19 height 22
type input "**********"
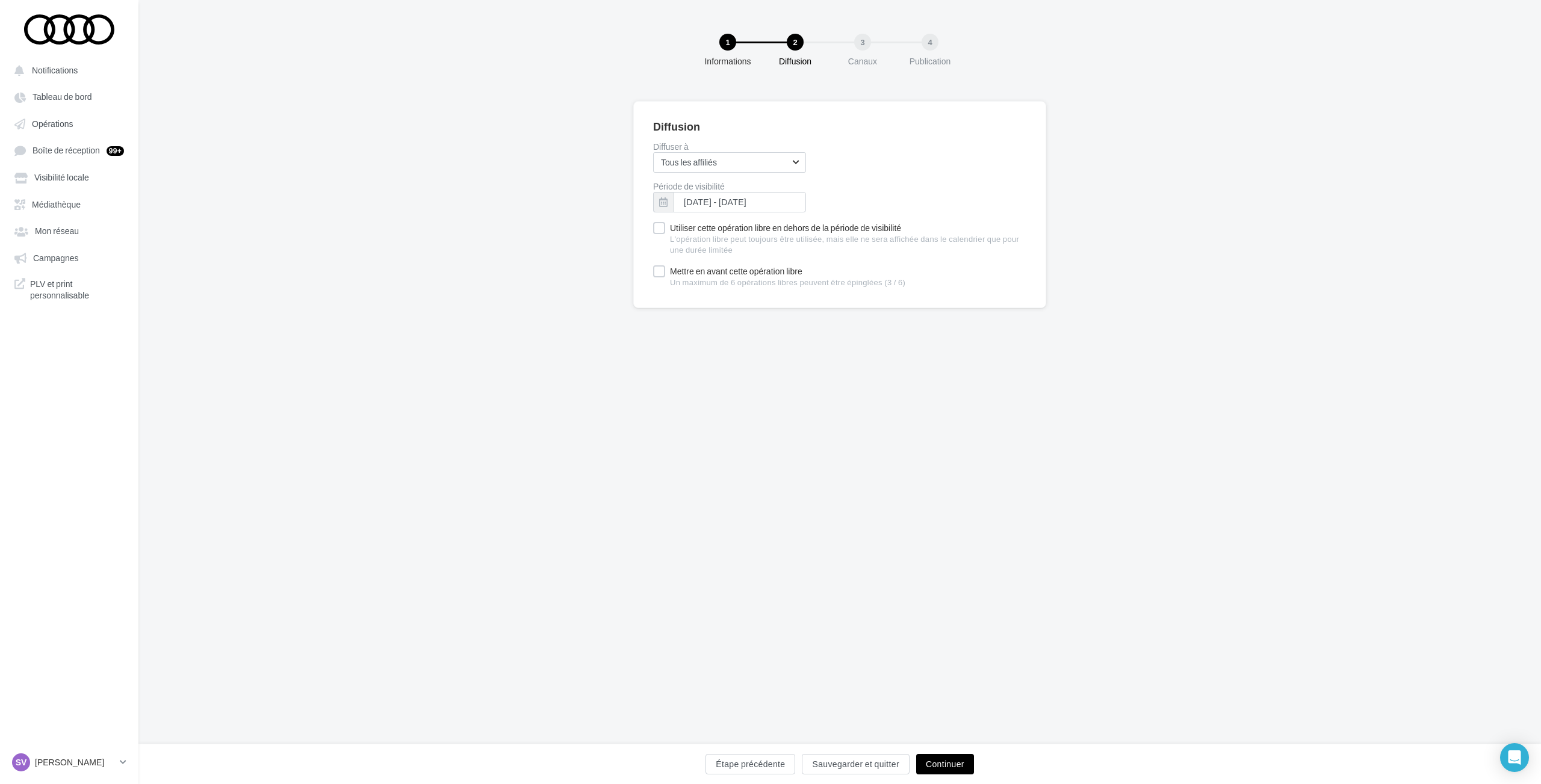
click at [943, 764] on button "Continuer" at bounding box center [945, 764] width 58 height 21
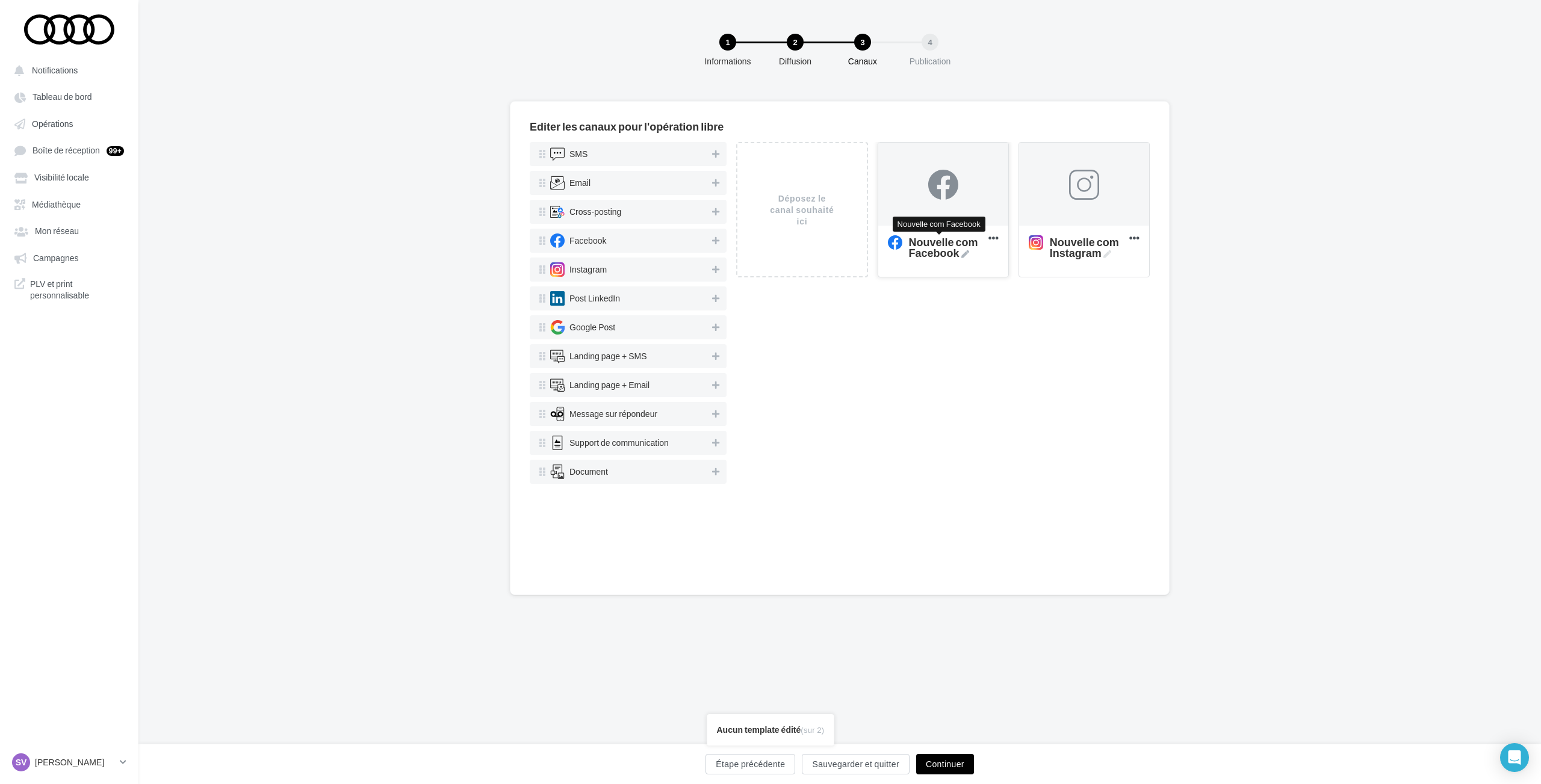
click at [965, 256] on icon at bounding box center [965, 254] width 8 height 8
click at [965, 256] on textarea "Nouvelle com Facebook Nouvelle com Facebook" at bounding box center [930, 247] width 98 height 34
click at [946, 256] on textarea "Nouvelle com Facebook Nouvelle com Facebook" at bounding box center [930, 247] width 98 height 34
click at [945, 256] on textarea "Nouvelle com Facebook" at bounding box center [930, 247] width 98 height 34
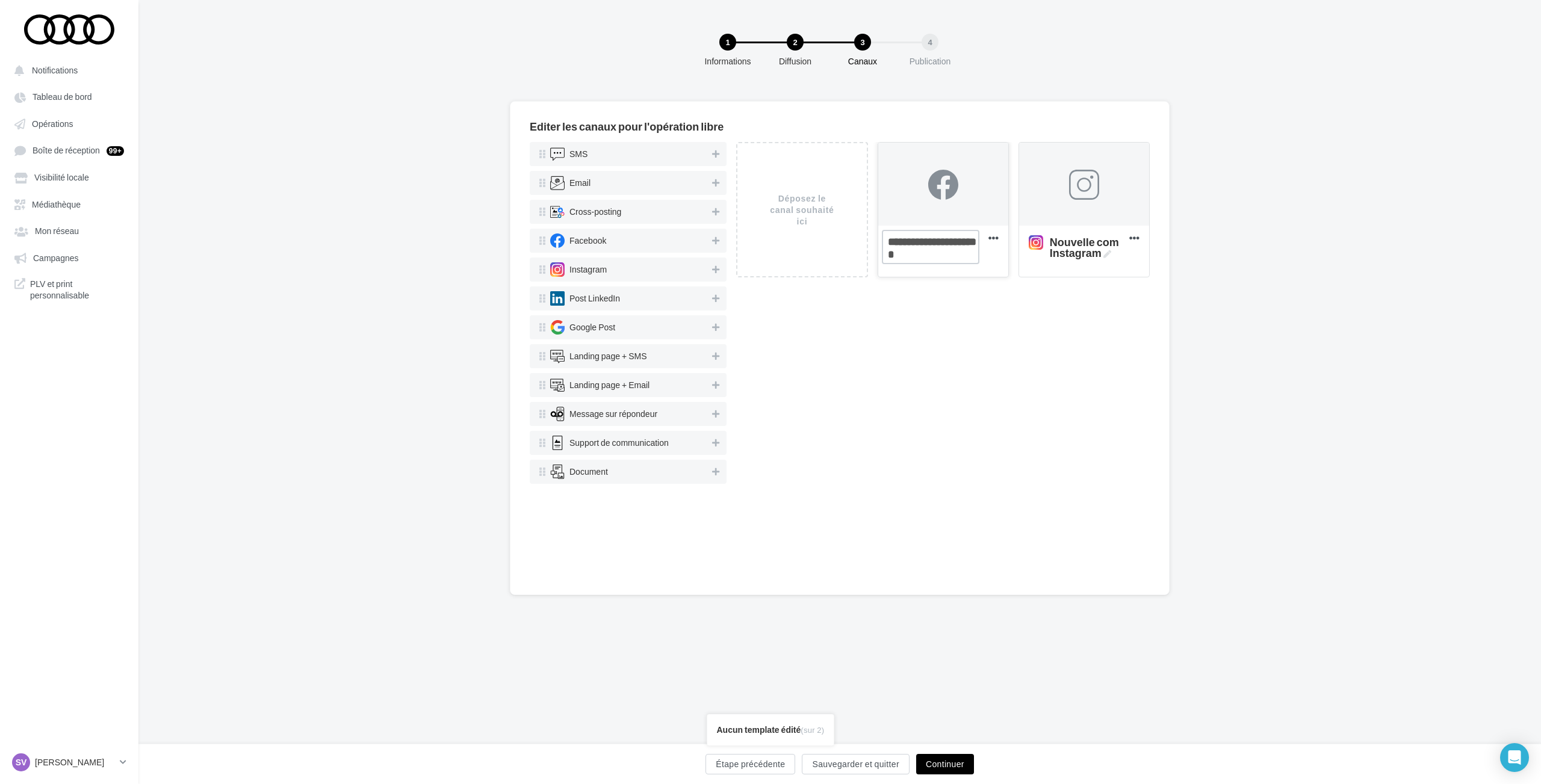
paste textarea "*********"
type textarea "**********"
click at [1112, 255] on span "Nouvelle com Instagram" at bounding box center [1087, 247] width 75 height 22
click at [1112, 255] on textarea "Nouvelle com Instagram Nouvelle com Instagram" at bounding box center [1071, 247] width 98 height 34
click at [1083, 252] on textarea "Nouvelle com Instagram" at bounding box center [1071, 247] width 98 height 34
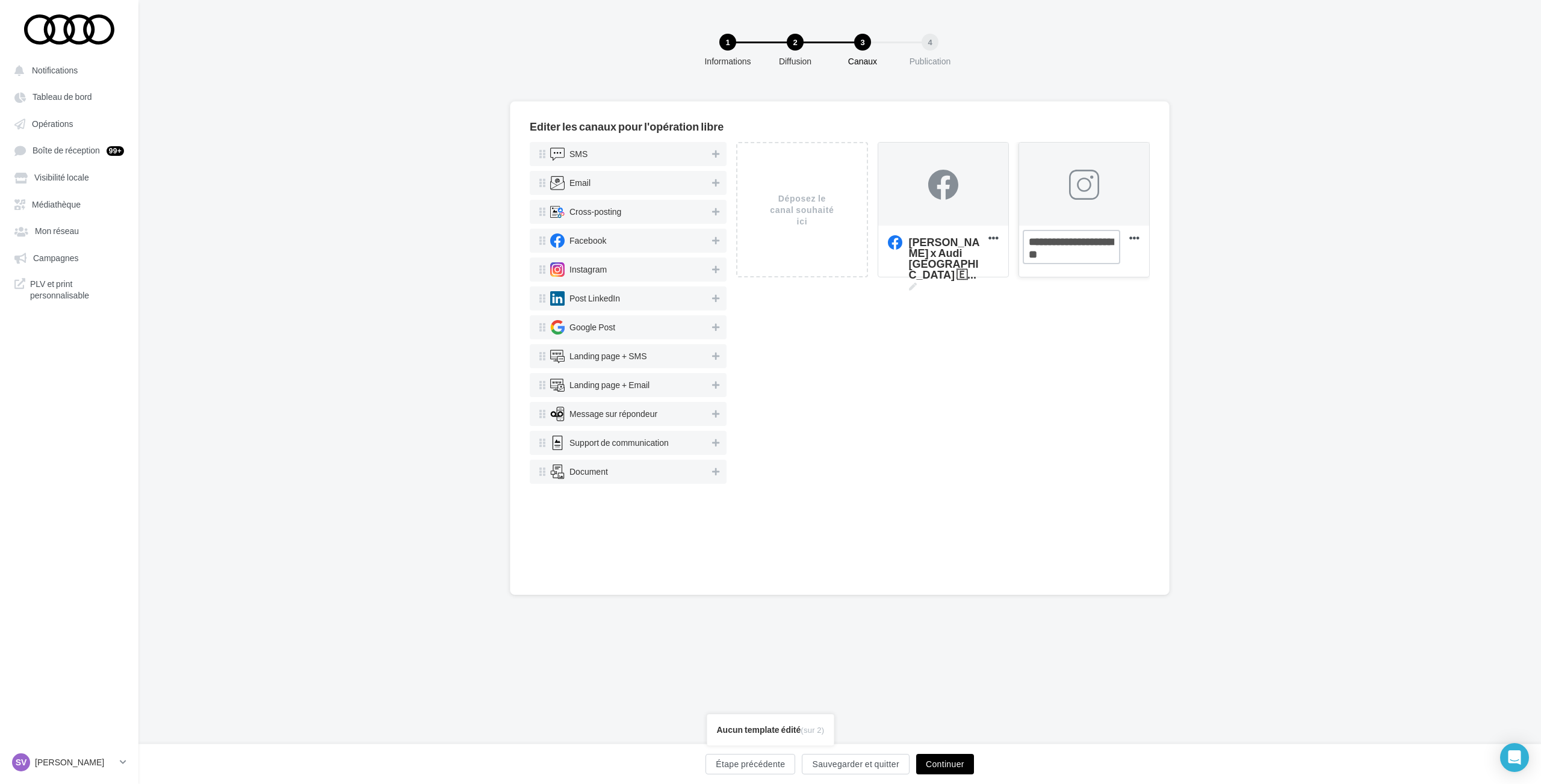
click at [1083, 252] on textarea "Nouvelle com Instagram" at bounding box center [1071, 247] width 98 height 34
paste textarea "********"
type textarea "**********"
click at [1012, 330] on div "Déposez le canal souhaité ici [PERSON_NAME] x Audi [GEOGRAPHIC_DATA] 🇪 ... Supp…" at bounding box center [943, 358] width 414 height 433
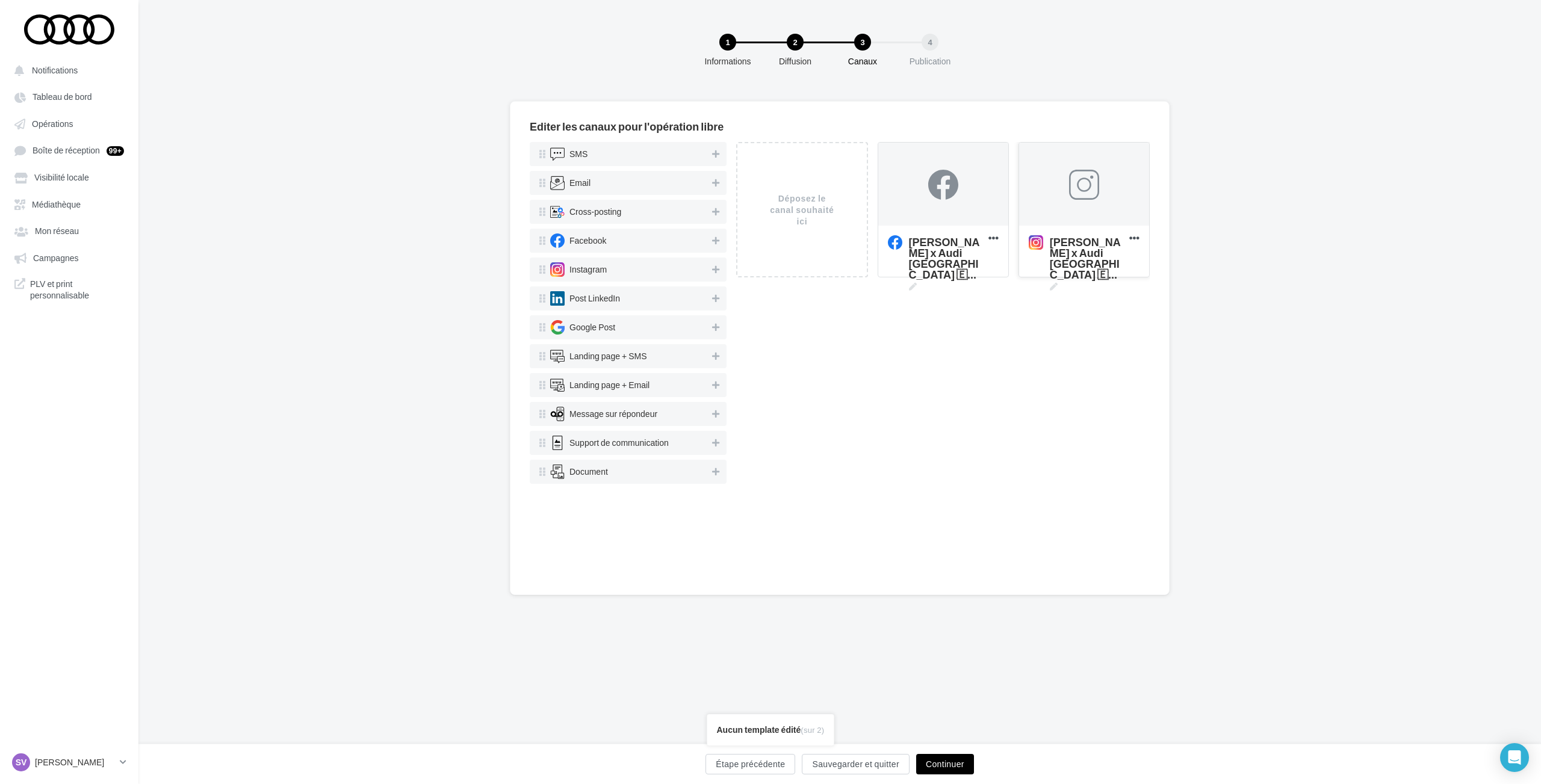
click at [1087, 177] on div at bounding box center [1084, 185] width 30 height 30
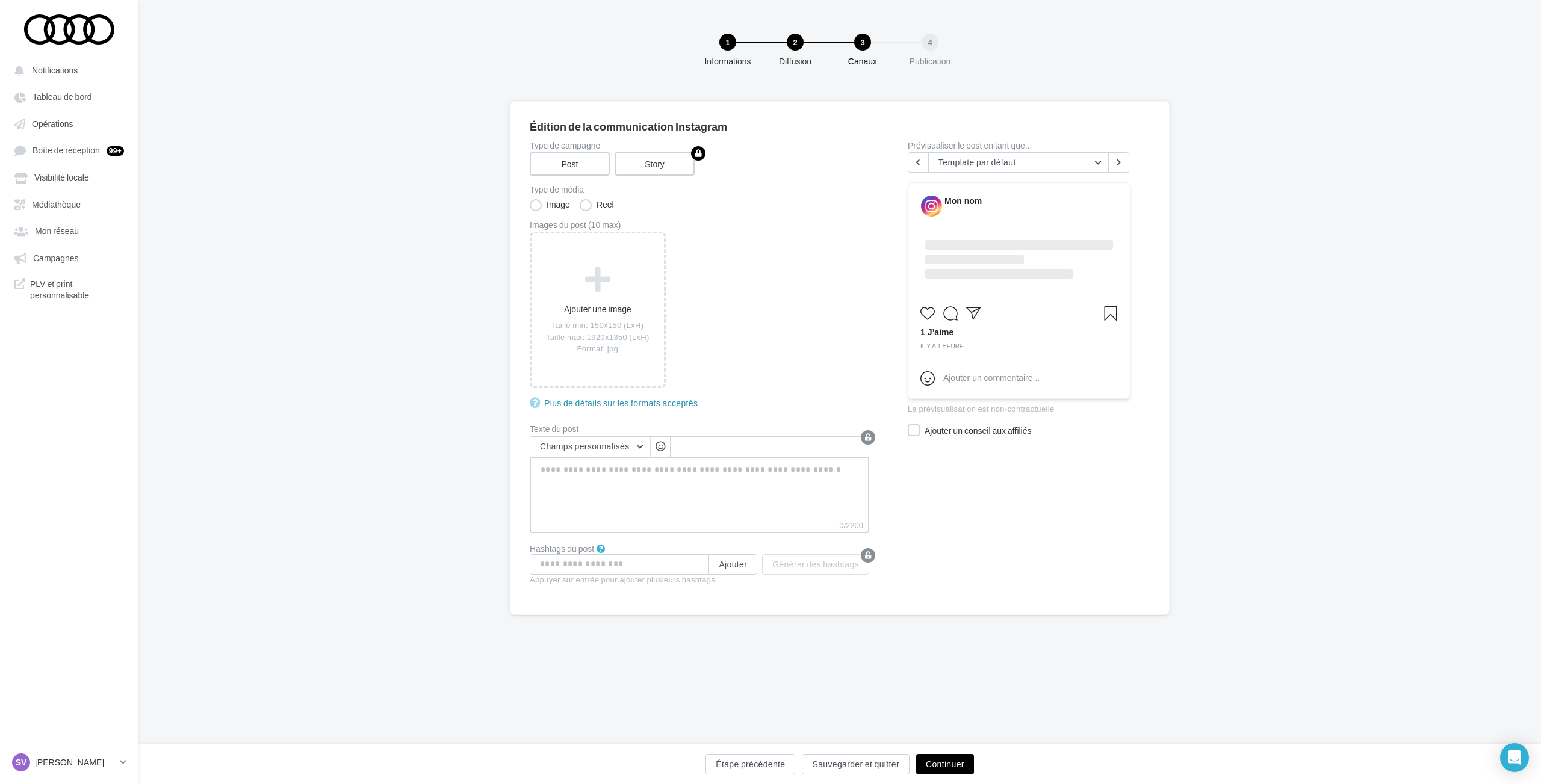
click at [599, 477] on textarea "0/2200" at bounding box center [700, 488] width 340 height 63
paste textarea "**********"
type textarea "**********"
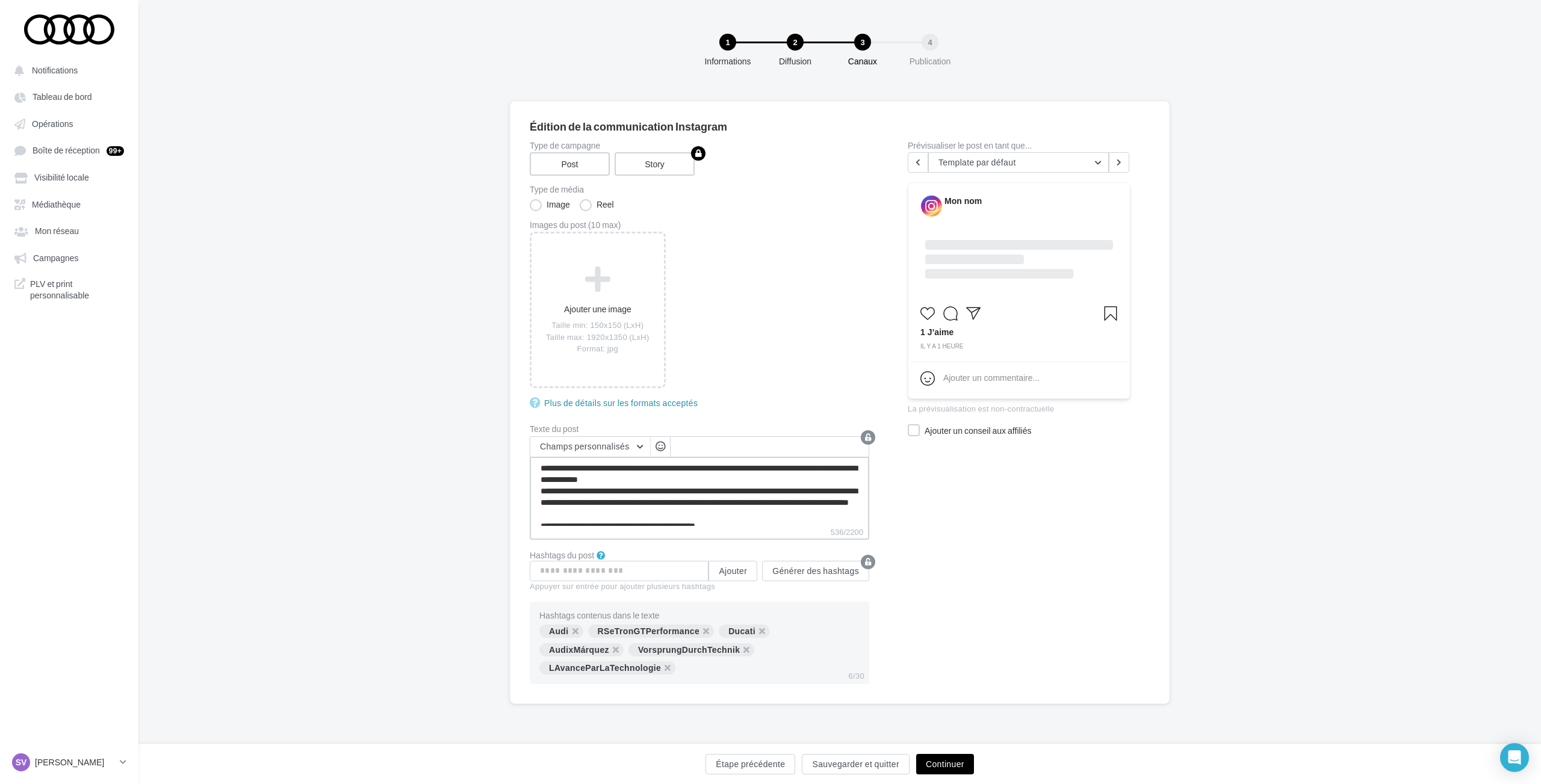
scroll to position [64, 0]
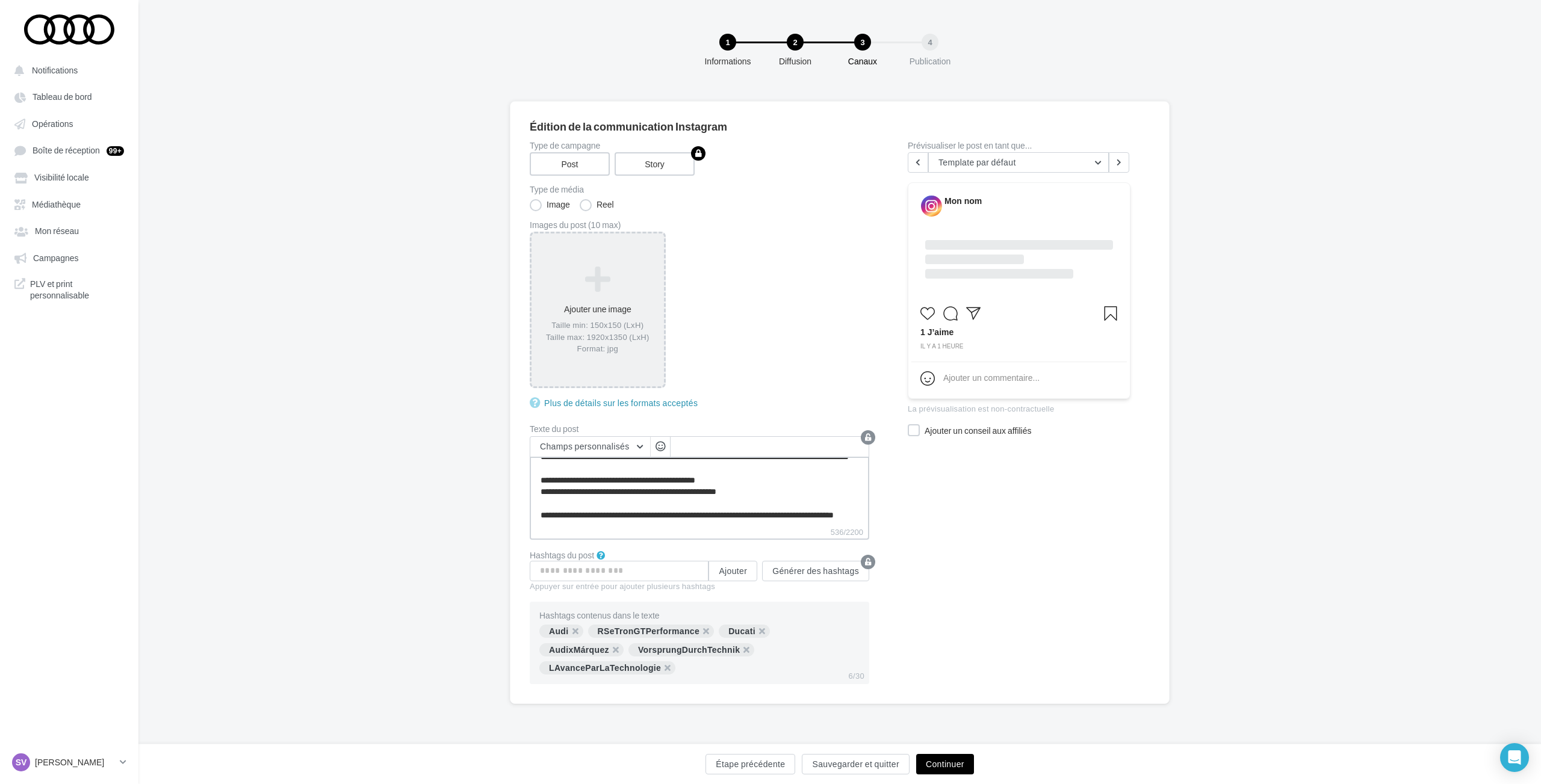
type textarea "**********"
click at [598, 279] on icon at bounding box center [597, 279] width 123 height 29
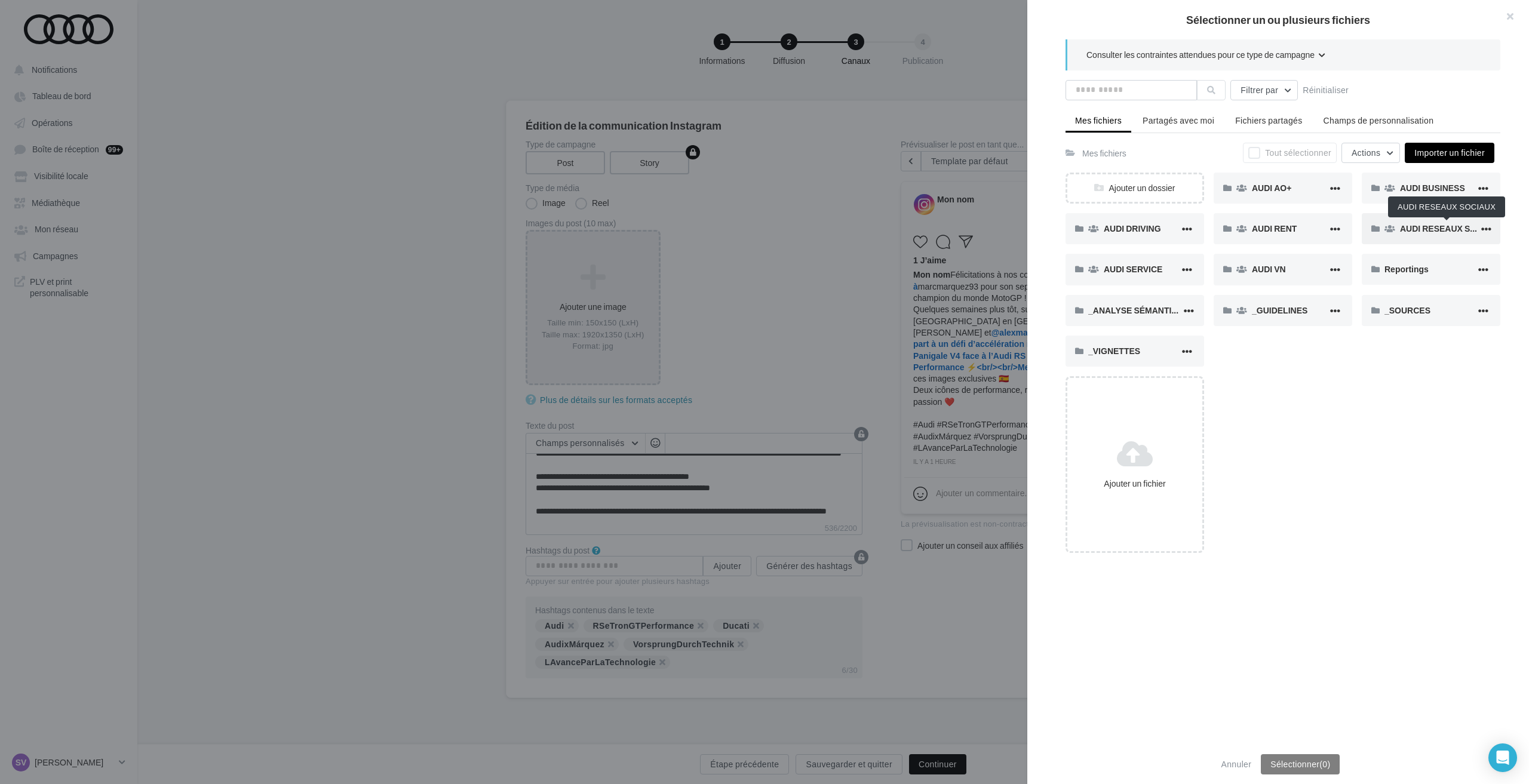
click at [1423, 226] on span "AUDI RESEAUX SOCIAUX" at bounding box center [1451, 228] width 102 height 10
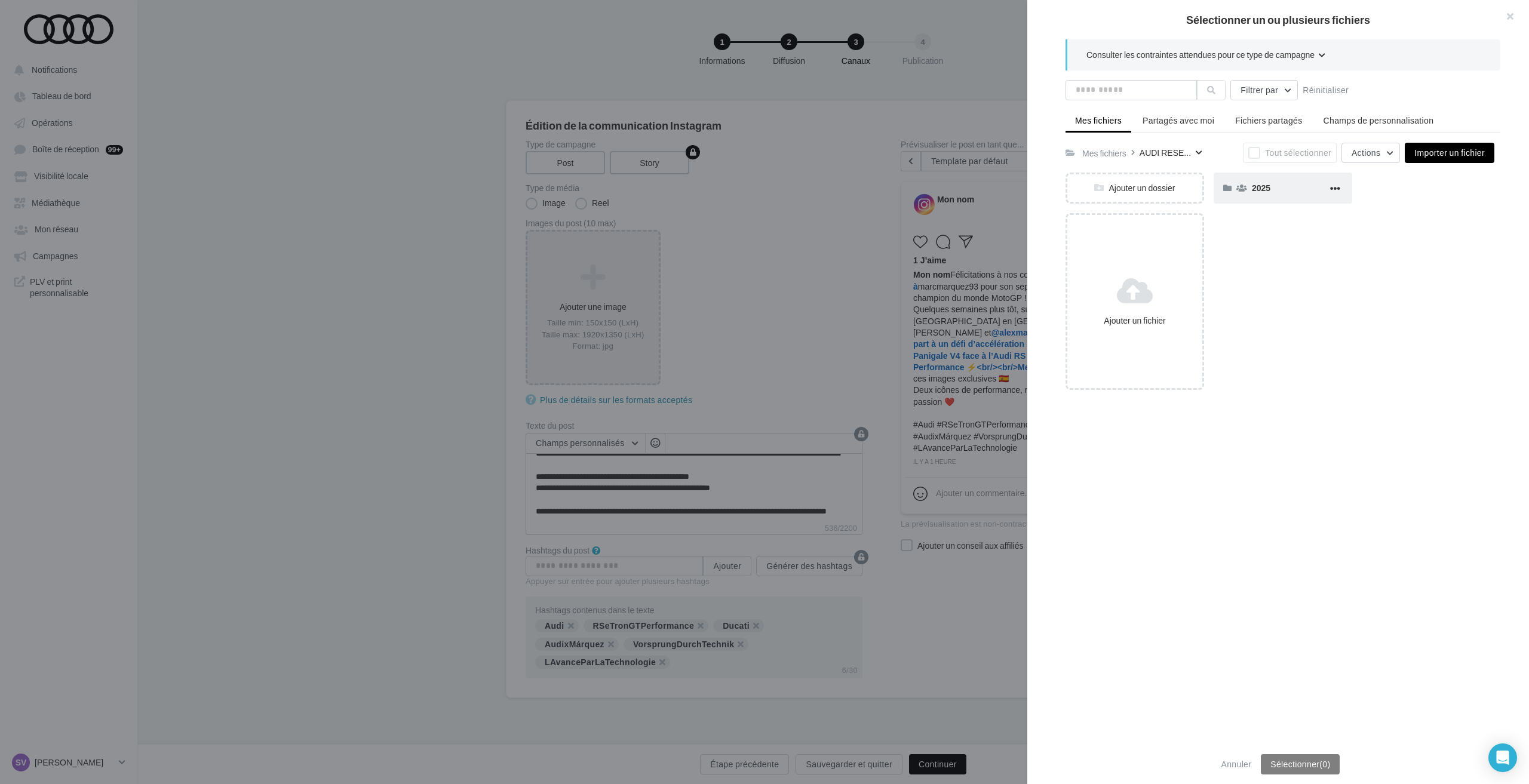
click at [1278, 193] on div "2025" at bounding box center [1290, 188] width 76 height 11
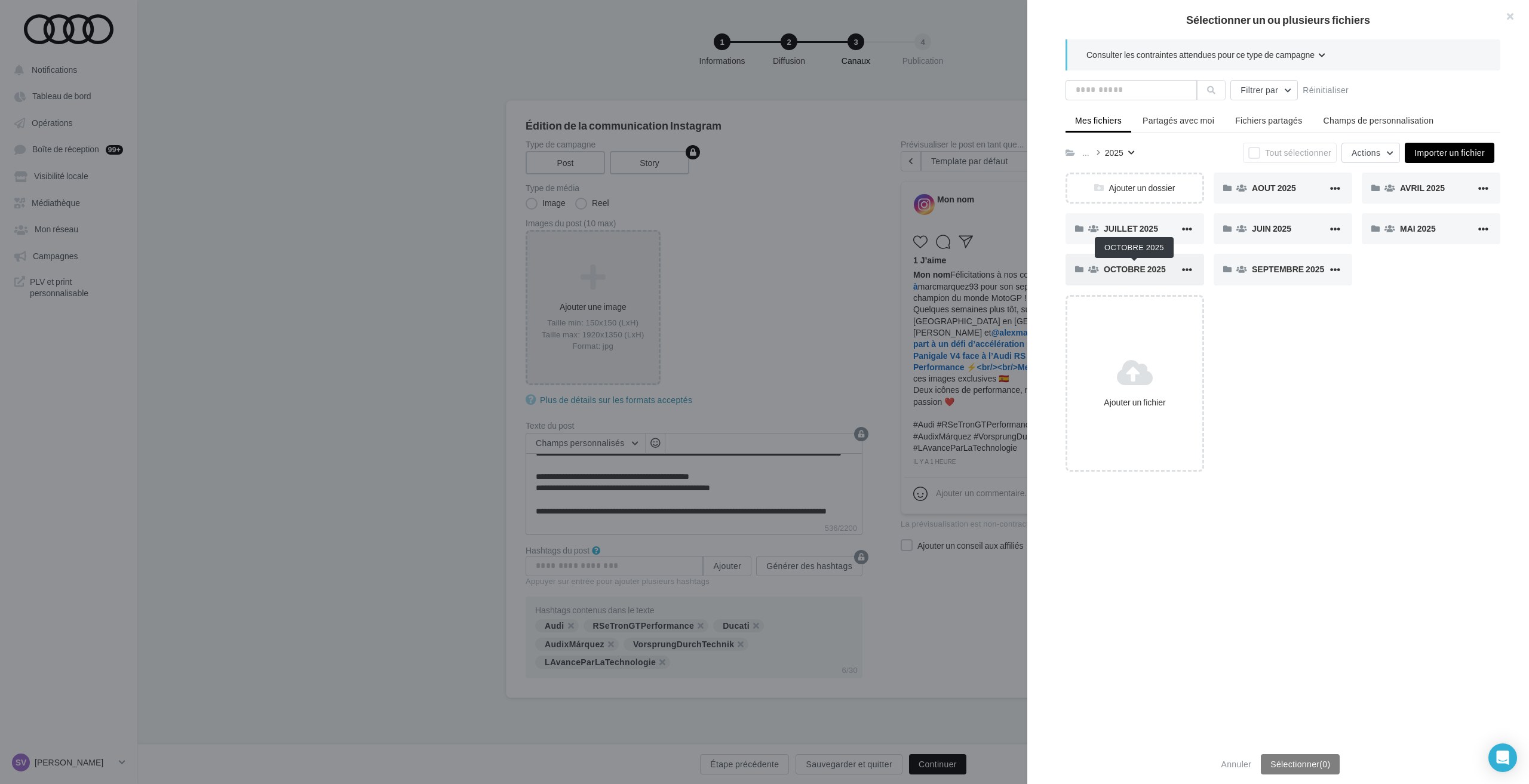
click at [1129, 268] on span "OCTOBRE 2025" at bounding box center [1135, 269] width 62 height 10
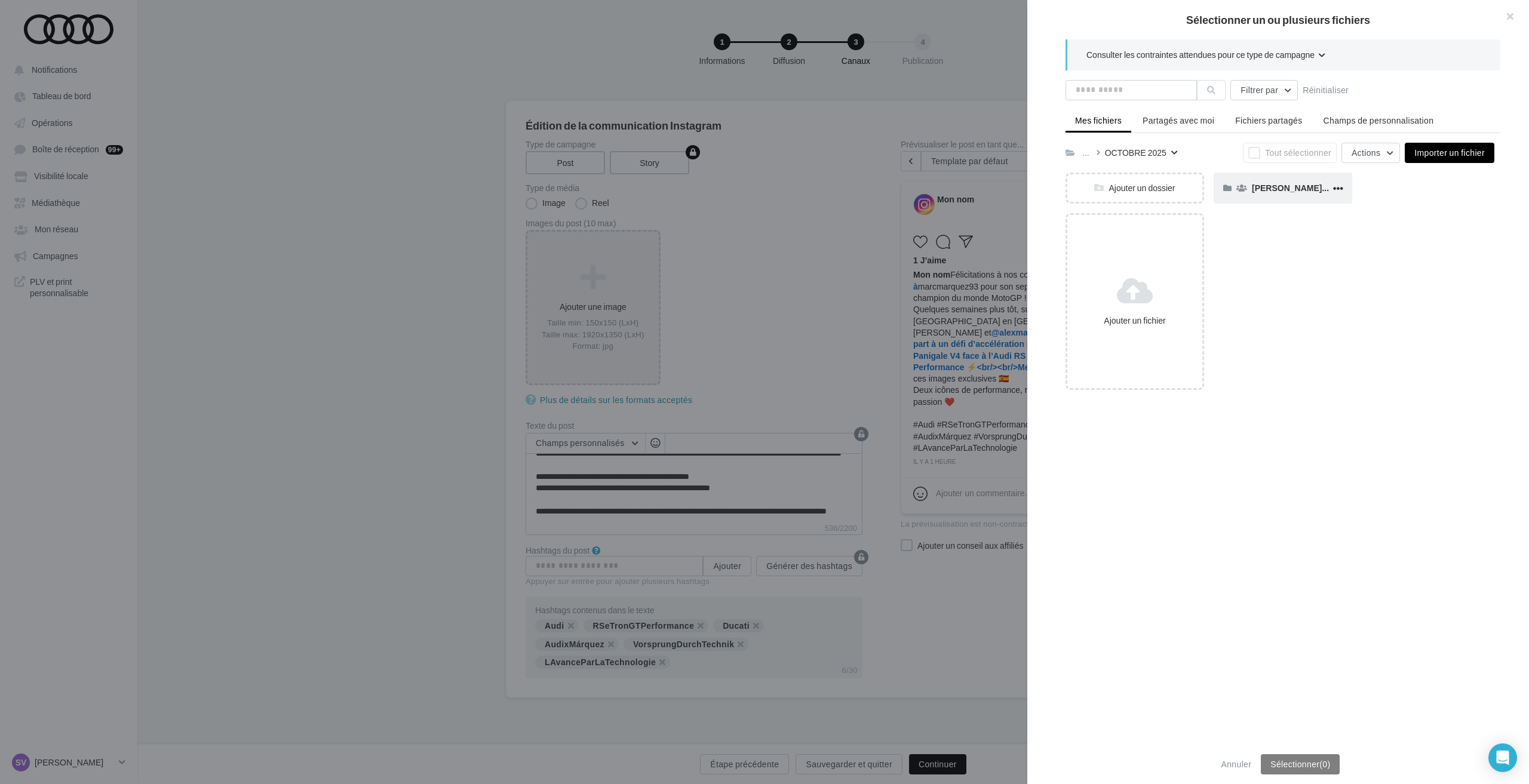
click at [1266, 193] on div "[PERSON_NAME] x Audi [GEOGRAPHIC_DATA] ????????" at bounding box center [1291, 188] width 79 height 11
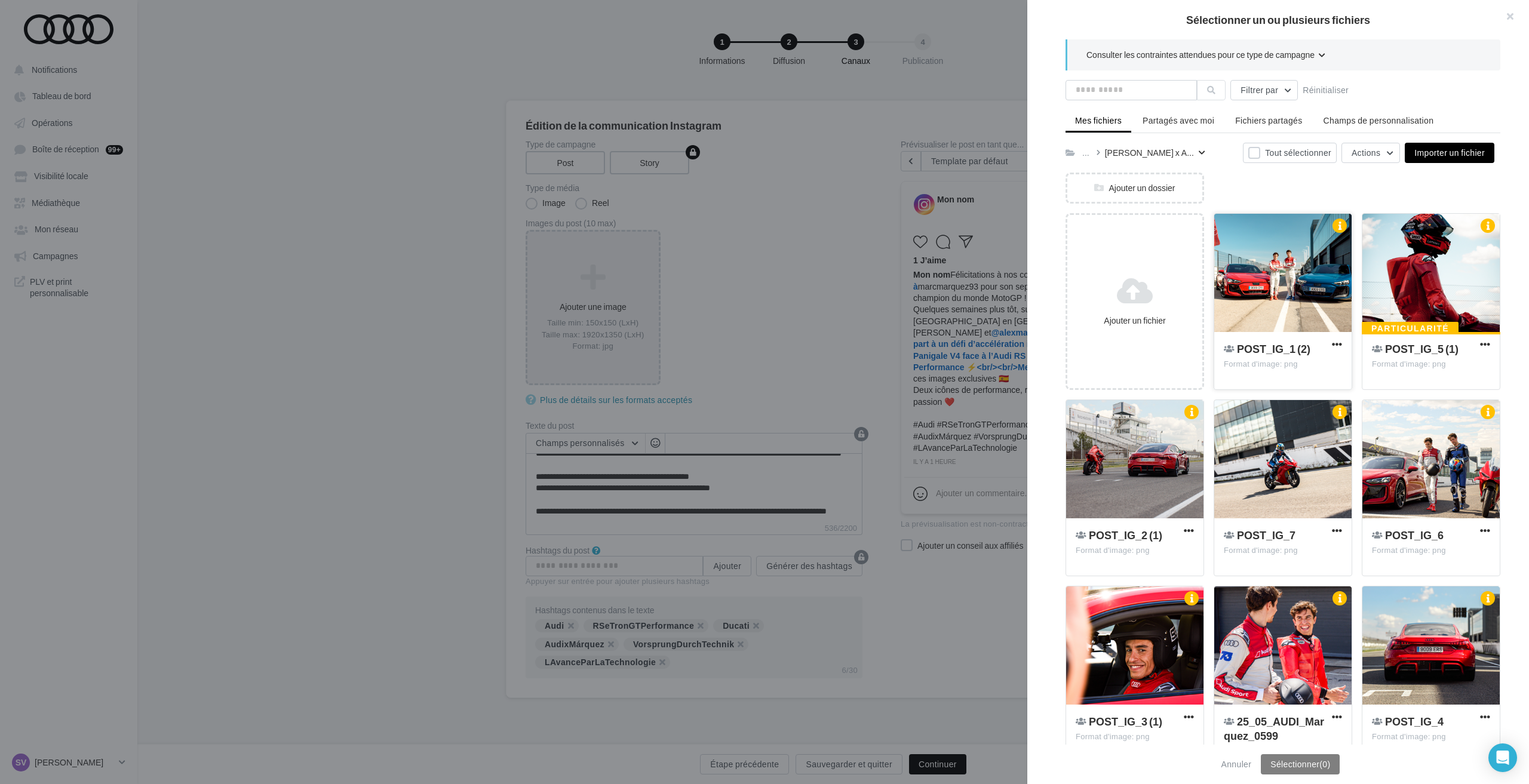
click at [1278, 285] on div at bounding box center [1283, 273] width 138 height 120
click at [1127, 468] on div at bounding box center [1135, 460] width 138 height 120
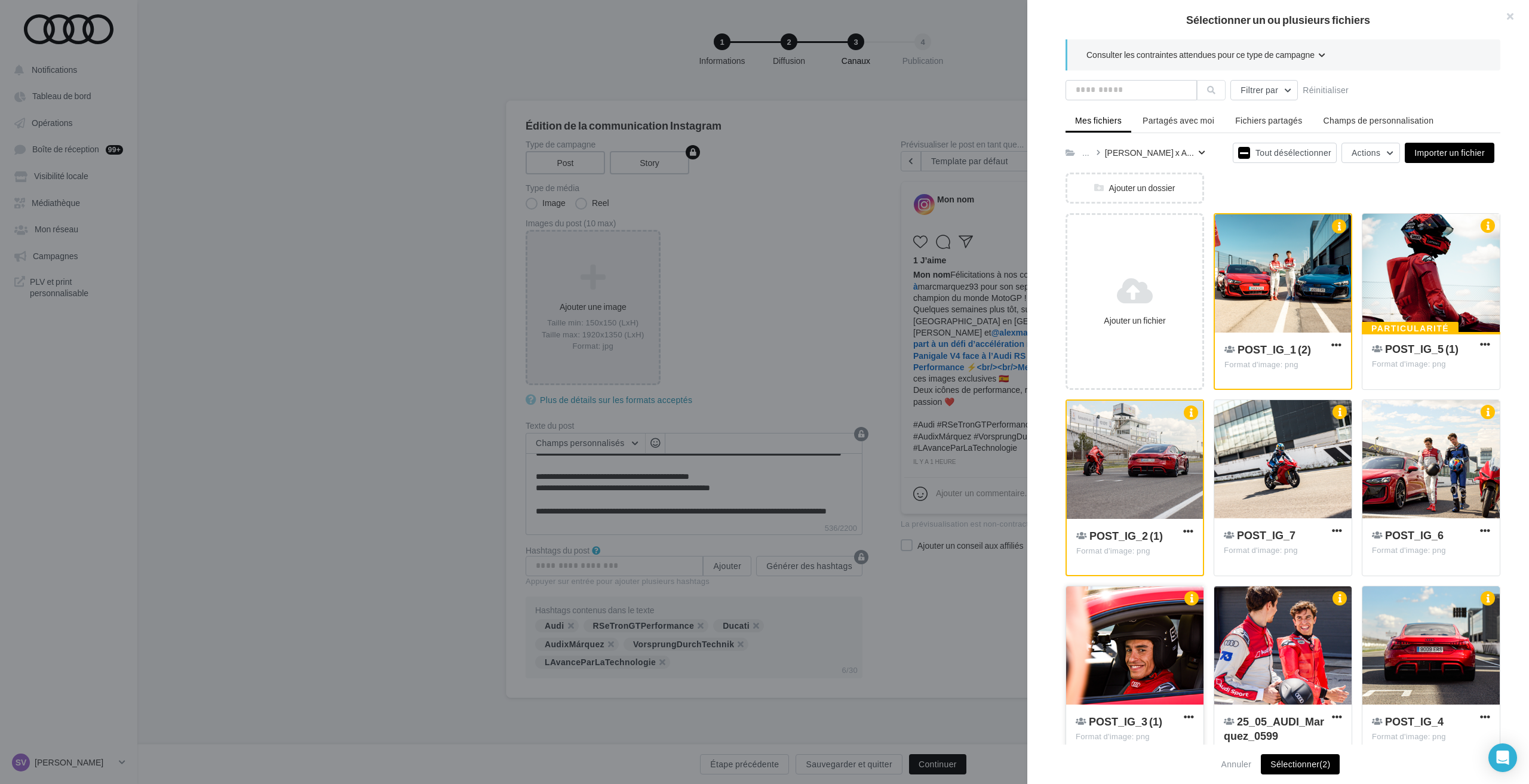
click at [1139, 634] on div at bounding box center [1135, 646] width 138 height 120
click at [1401, 645] on div at bounding box center [1431, 646] width 138 height 120
click at [1412, 274] on div at bounding box center [1431, 273] width 138 height 120
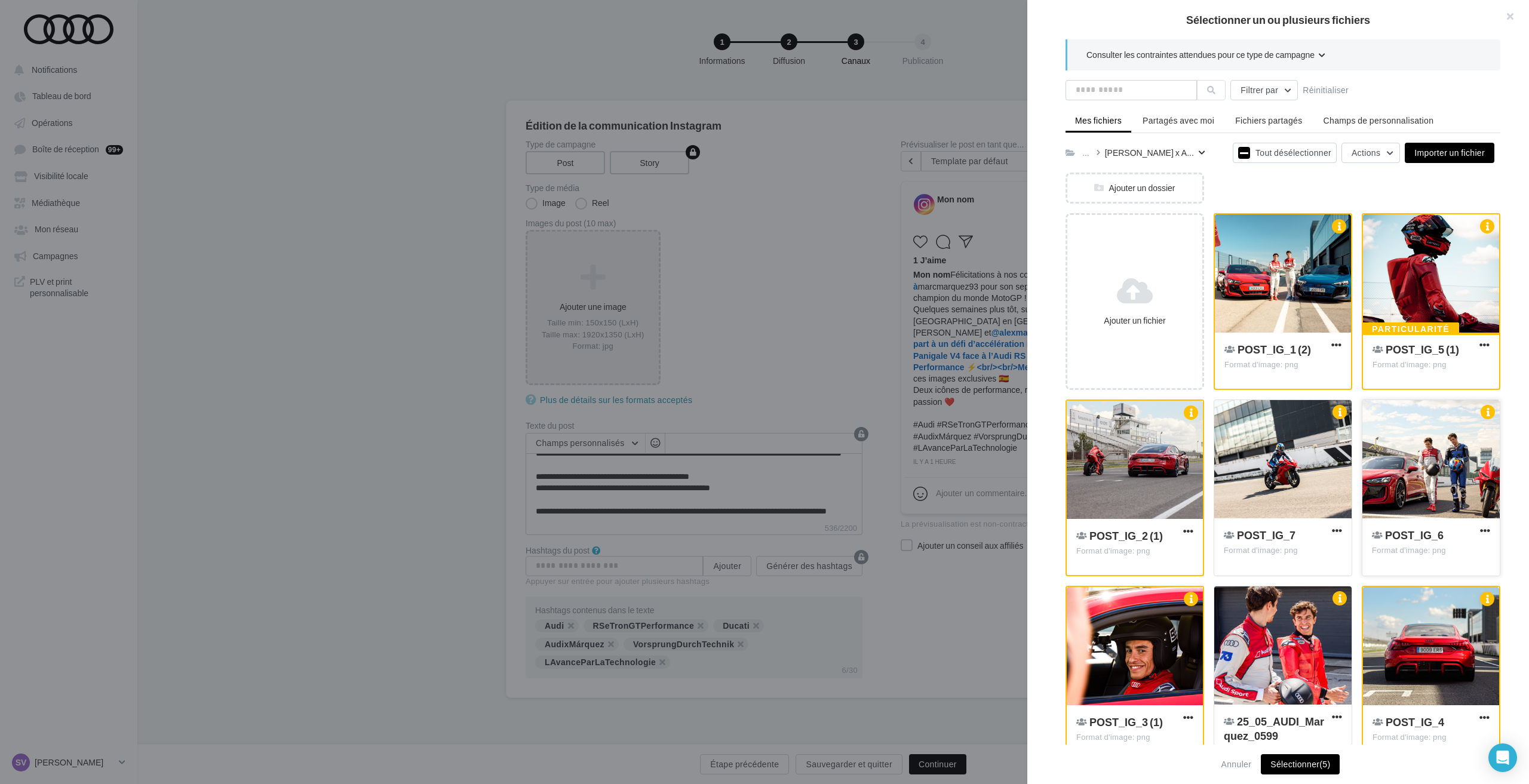
click at [1415, 450] on div at bounding box center [1431, 460] width 138 height 120
click at [1260, 464] on div at bounding box center [1283, 460] width 138 height 120
click at [1278, 640] on div at bounding box center [1283, 646] width 138 height 120
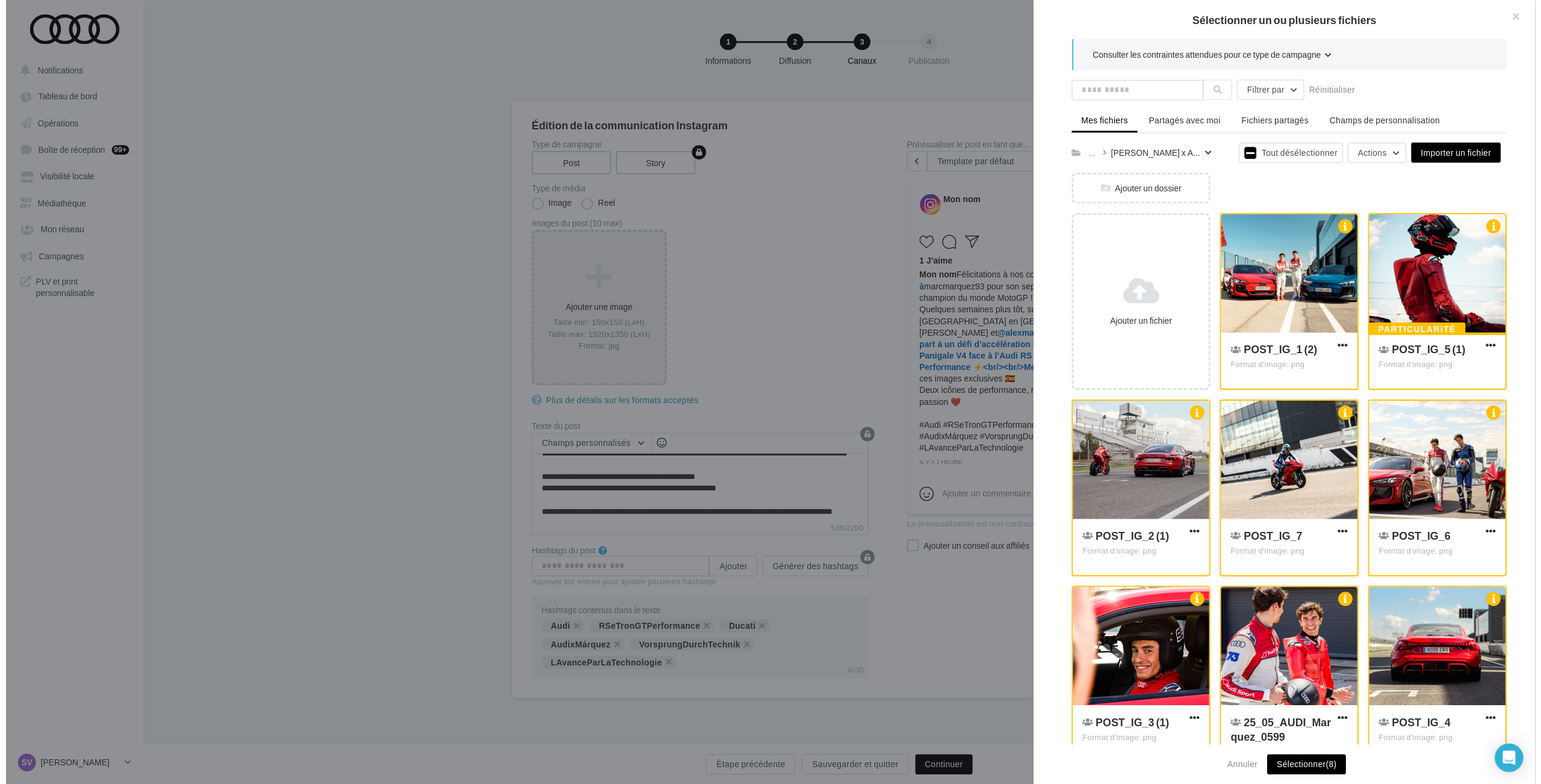
scroll to position [27, 0]
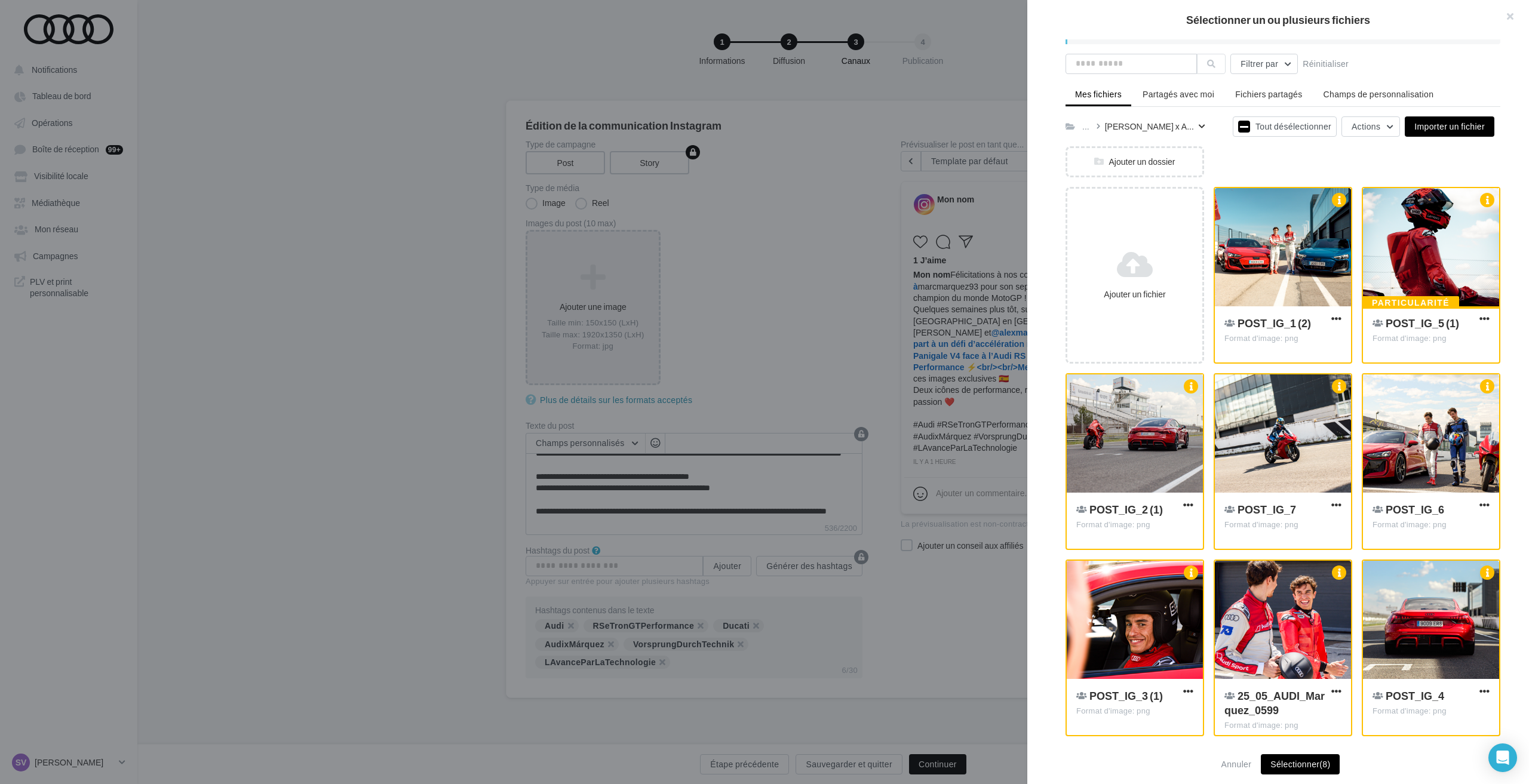
click at [1293, 759] on button "Sélectionner (8)" at bounding box center [1300, 764] width 79 height 20
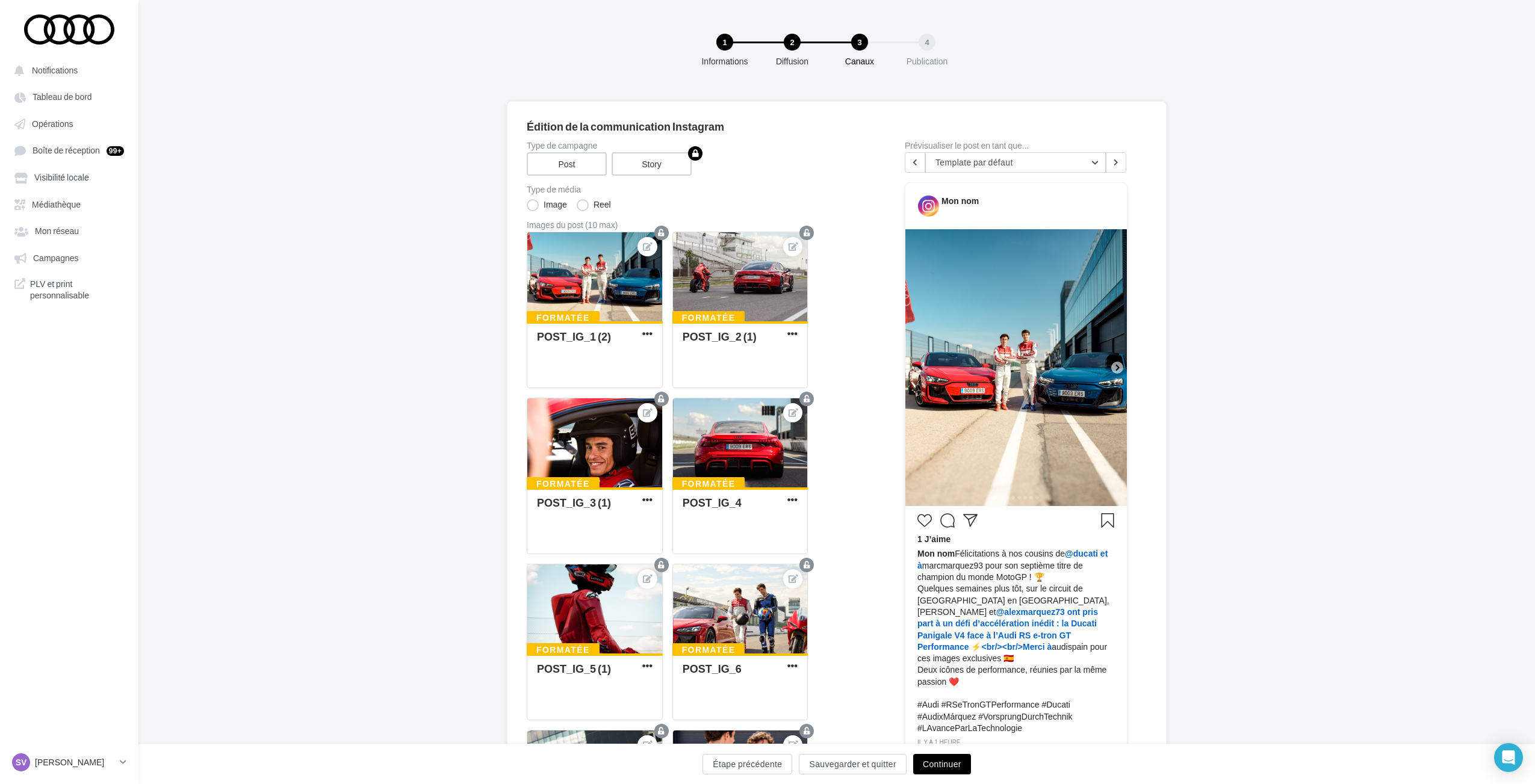
click at [952, 765] on button "Continuer" at bounding box center [942, 764] width 58 height 21
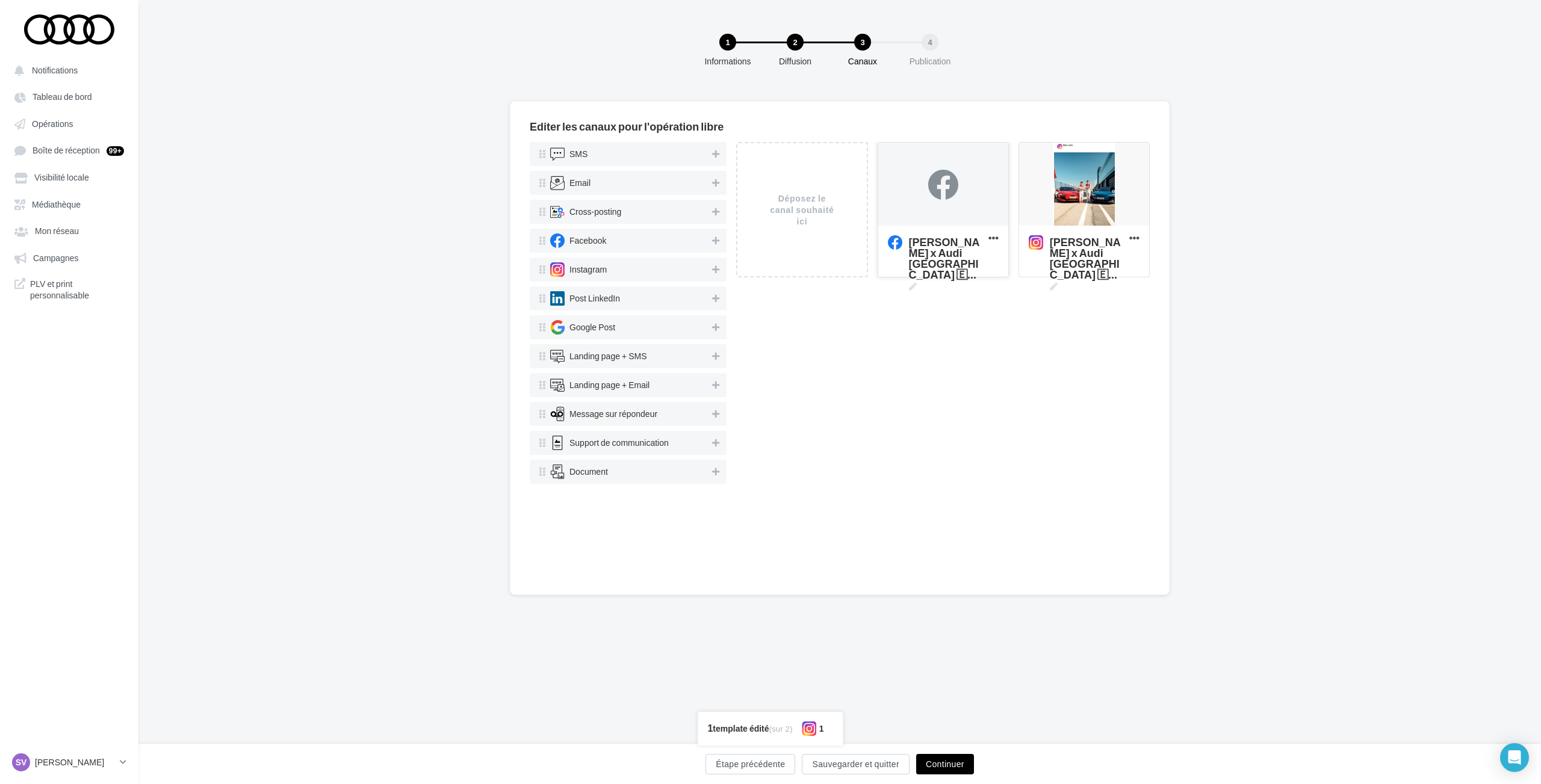
click at [949, 195] on div at bounding box center [943, 185] width 30 height 30
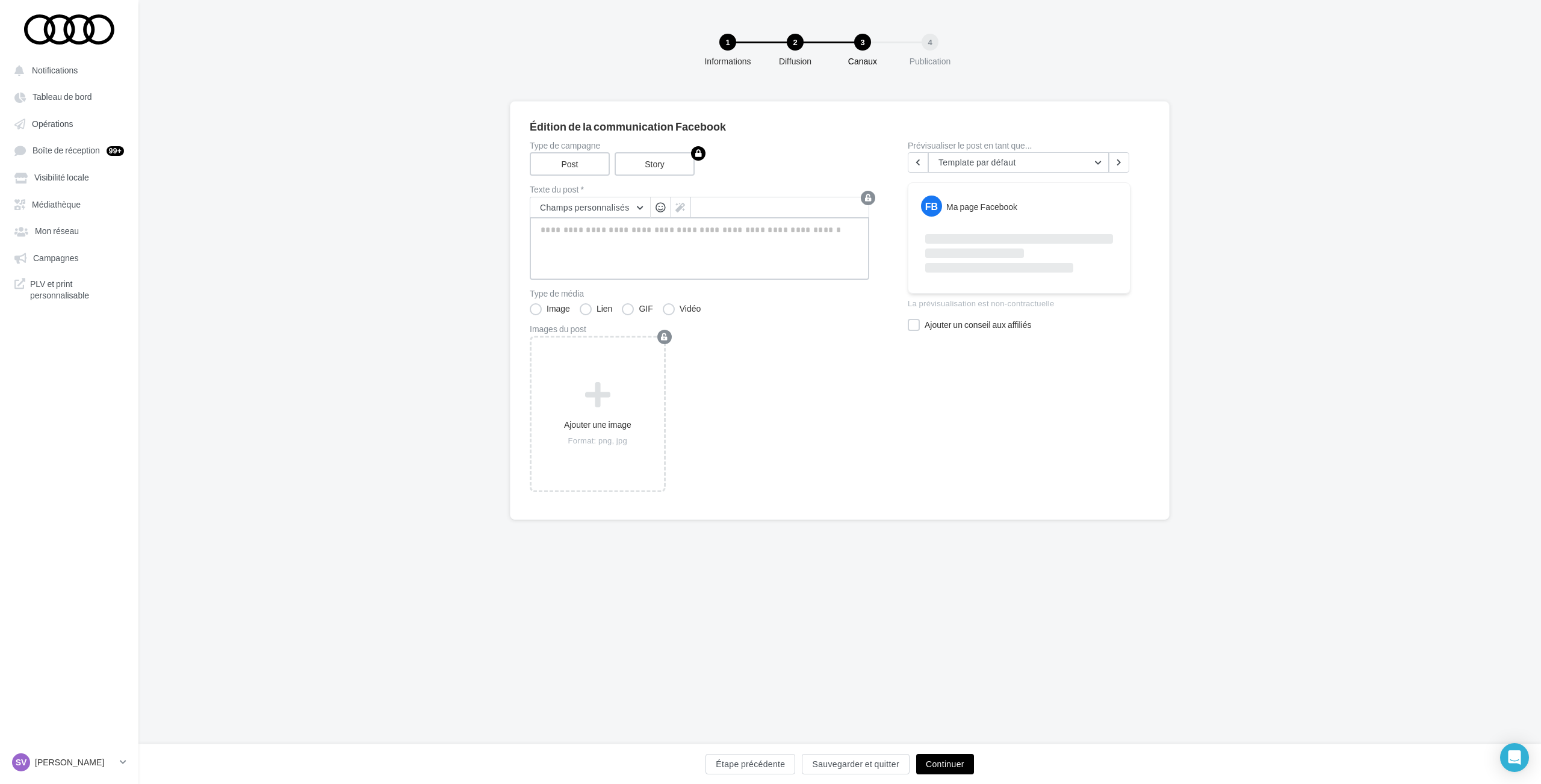
click at [665, 253] on textarea at bounding box center [700, 248] width 340 height 63
paste textarea "**********"
type textarea "**********"
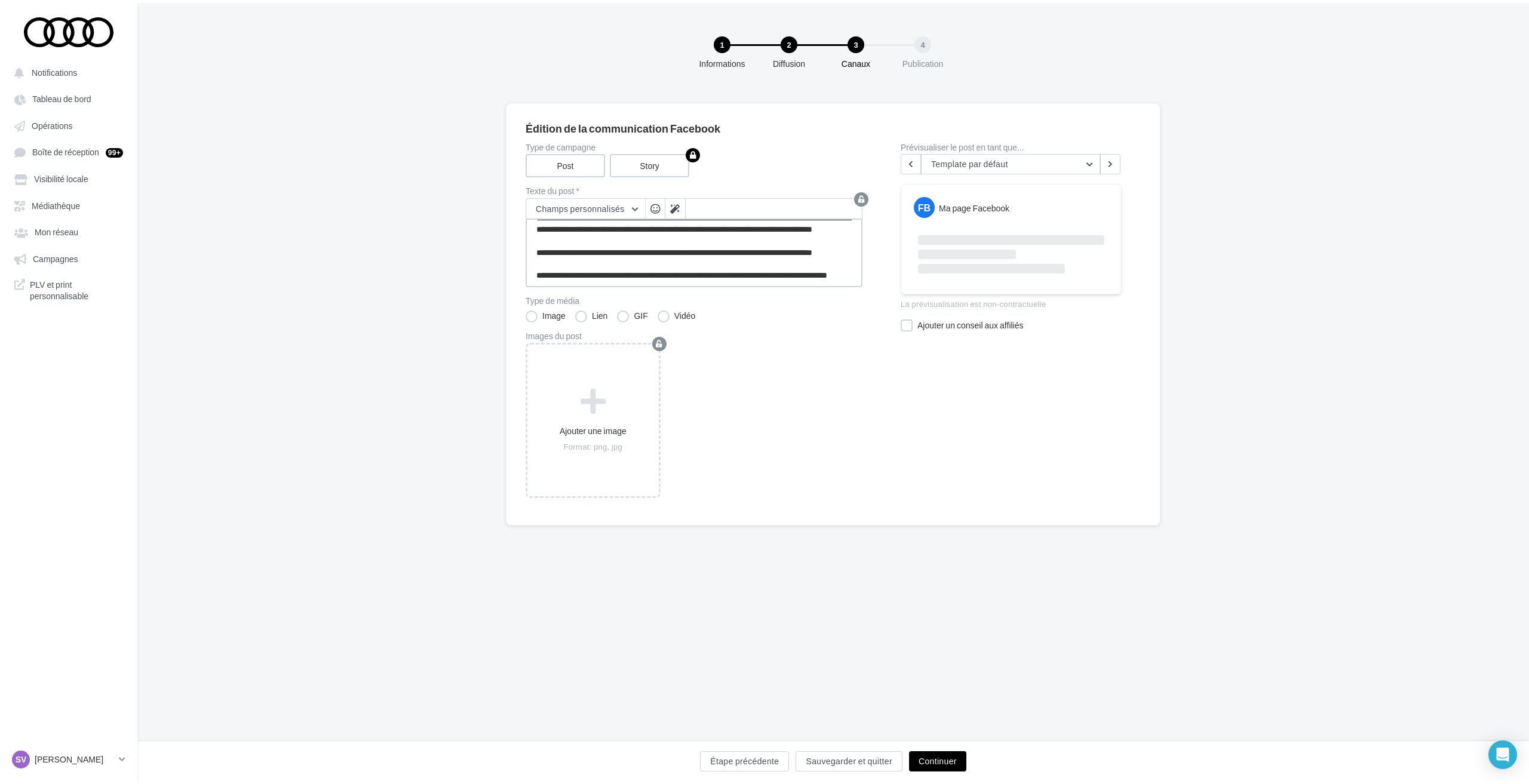
scroll to position [0, 0]
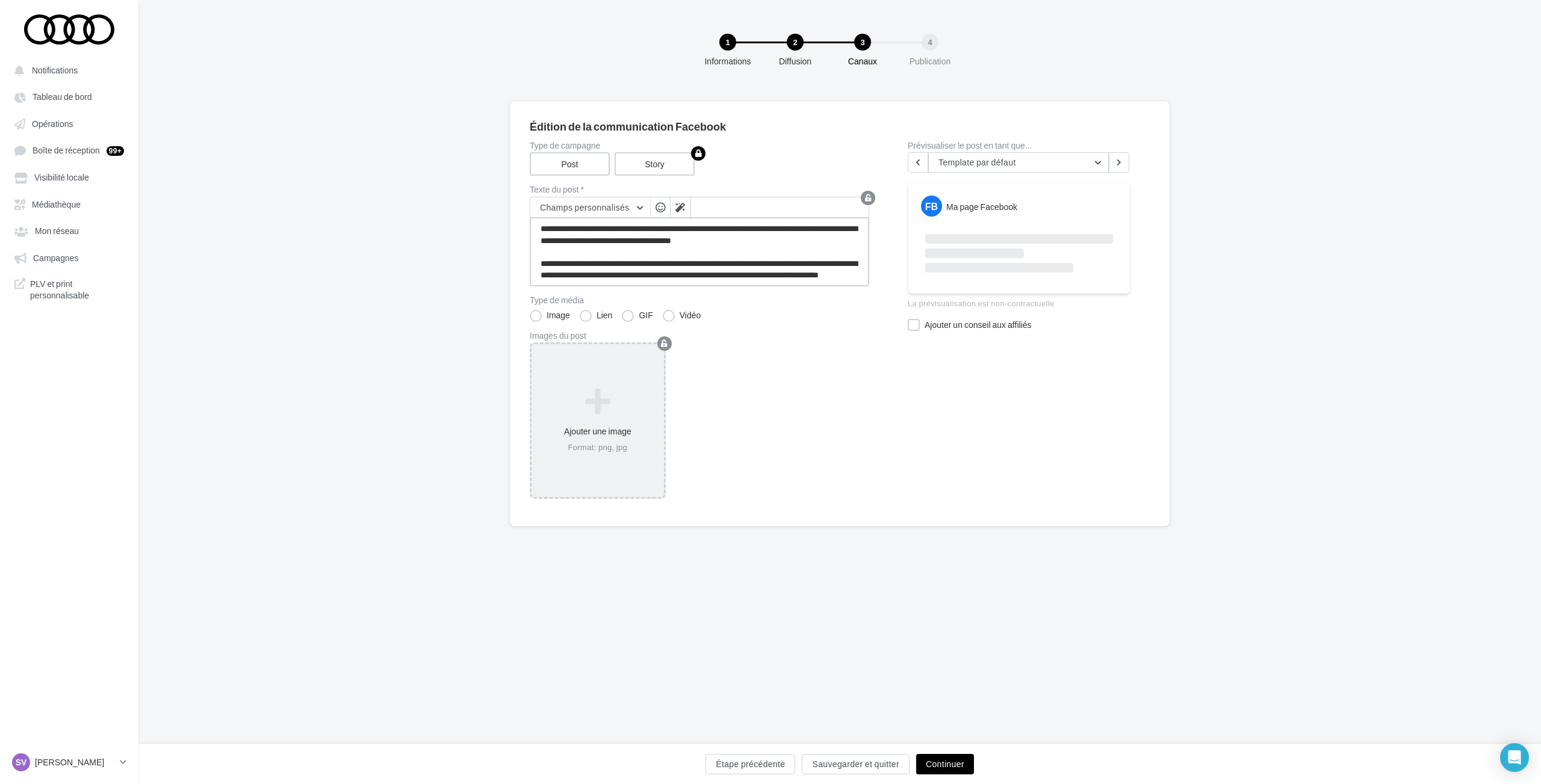
type textarea "**********"
click at [591, 413] on icon at bounding box center [597, 402] width 123 height 29
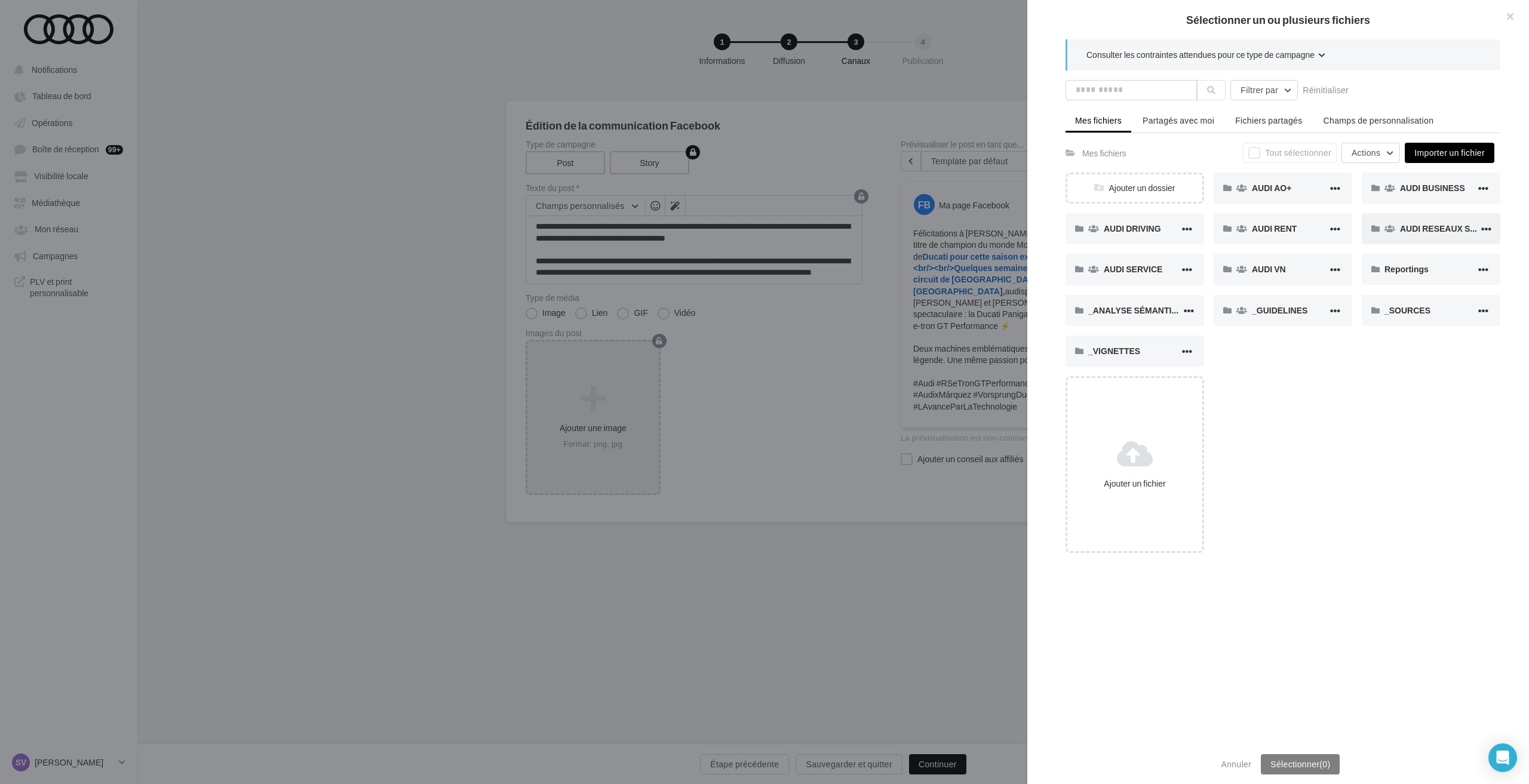
click at [1406, 228] on span "AUDI RESEAUX SOCIAUX" at bounding box center [1451, 228] width 102 height 10
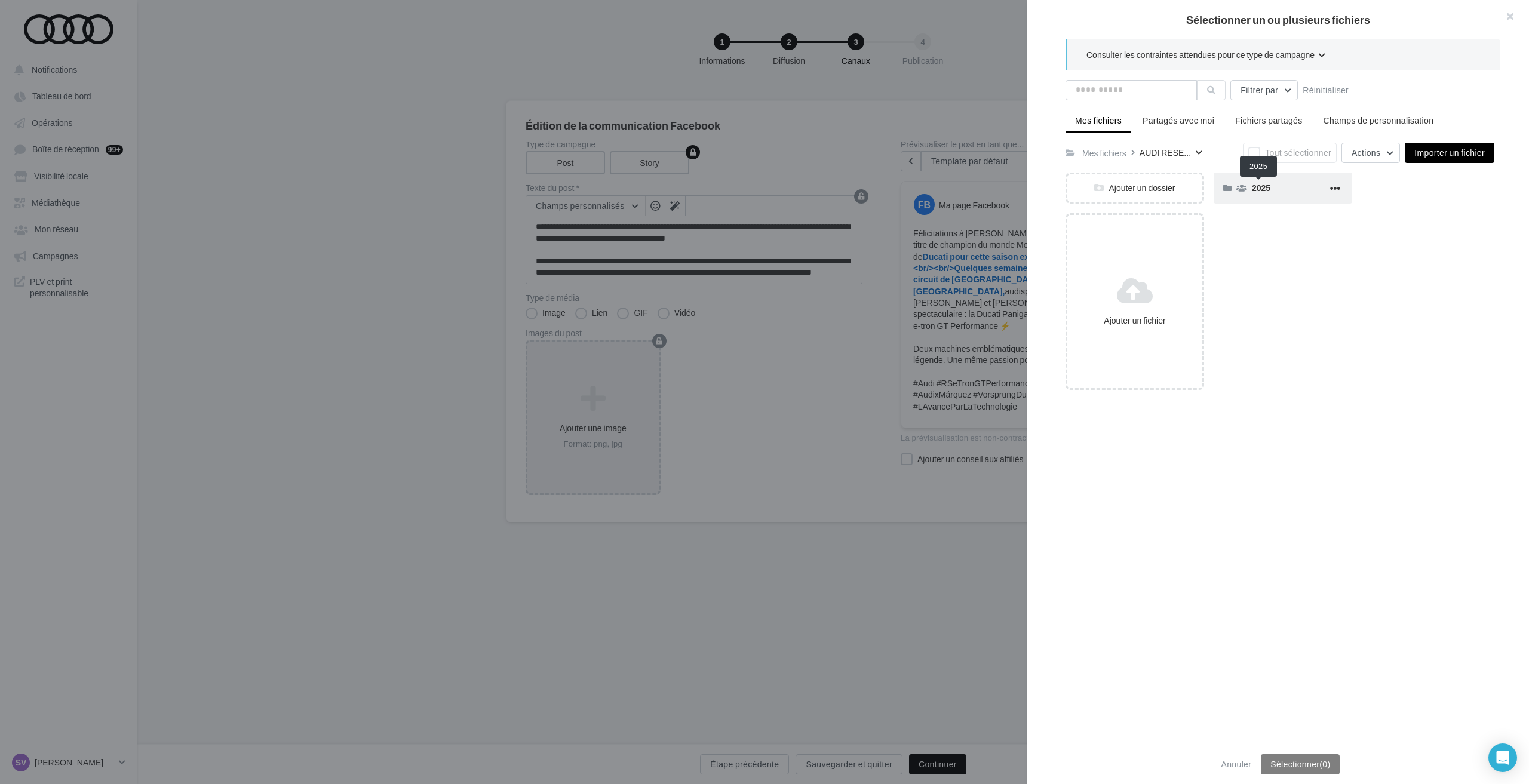
click at [1266, 189] on span "2025" at bounding box center [1261, 188] width 19 height 10
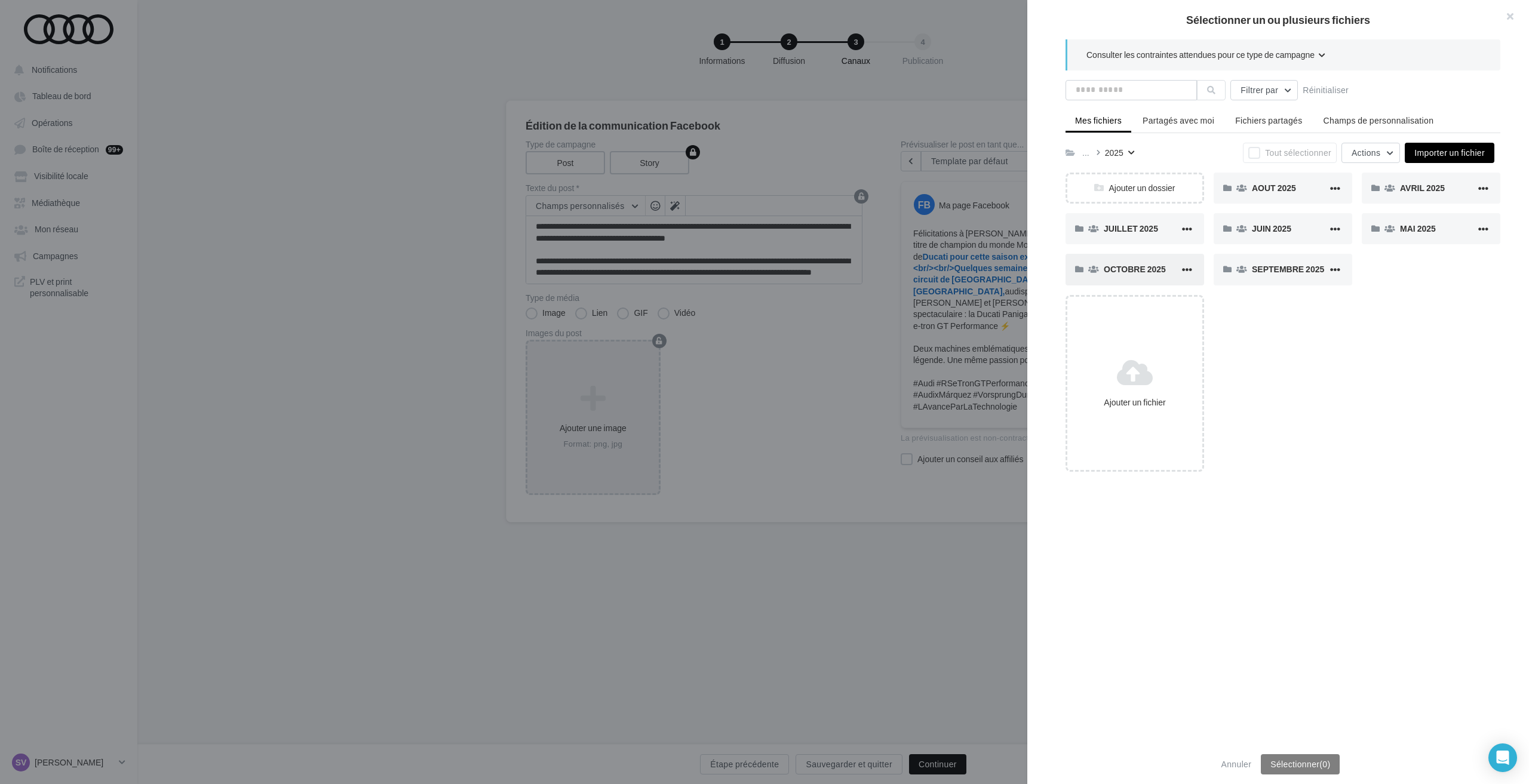
click at [1134, 266] on span "OCTOBRE 2025" at bounding box center [1135, 269] width 62 height 10
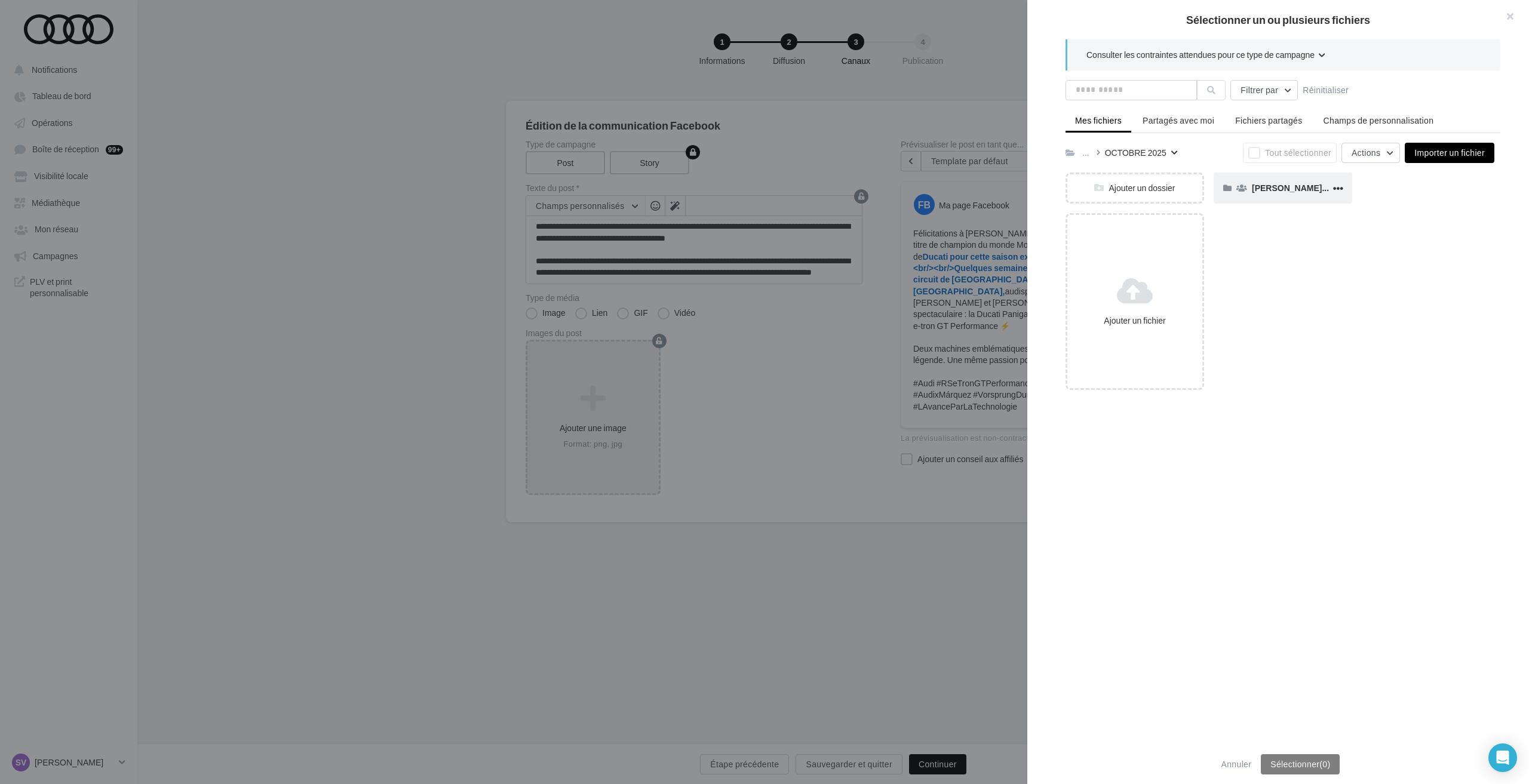
click at [1261, 191] on span "[PERSON_NAME] x Audi [GEOGRAPHIC_DATA] ????????" at bounding box center [1367, 188] width 231 height 10
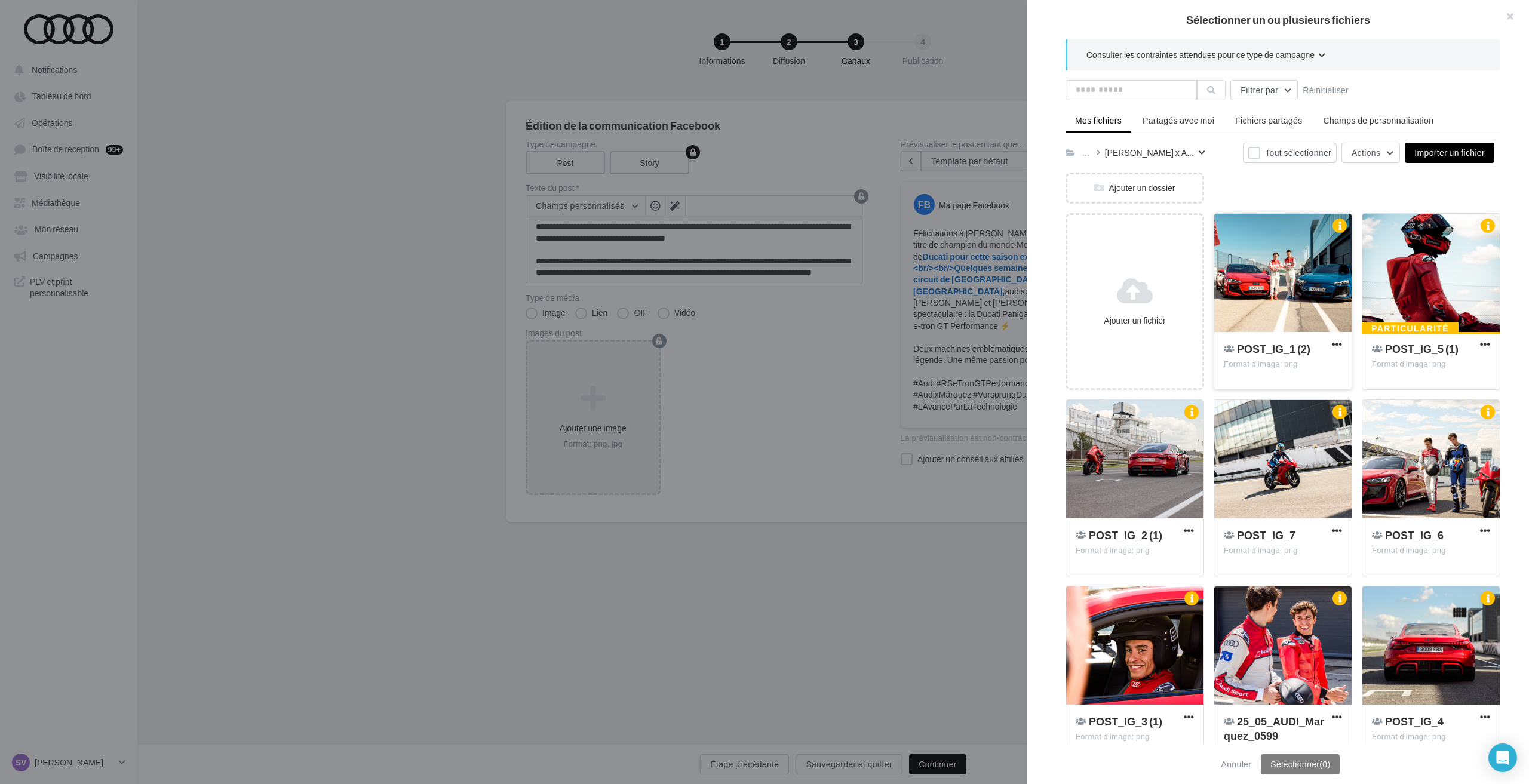
click at [1291, 274] on div at bounding box center [1283, 273] width 138 height 120
click at [1149, 460] on div at bounding box center [1135, 460] width 138 height 120
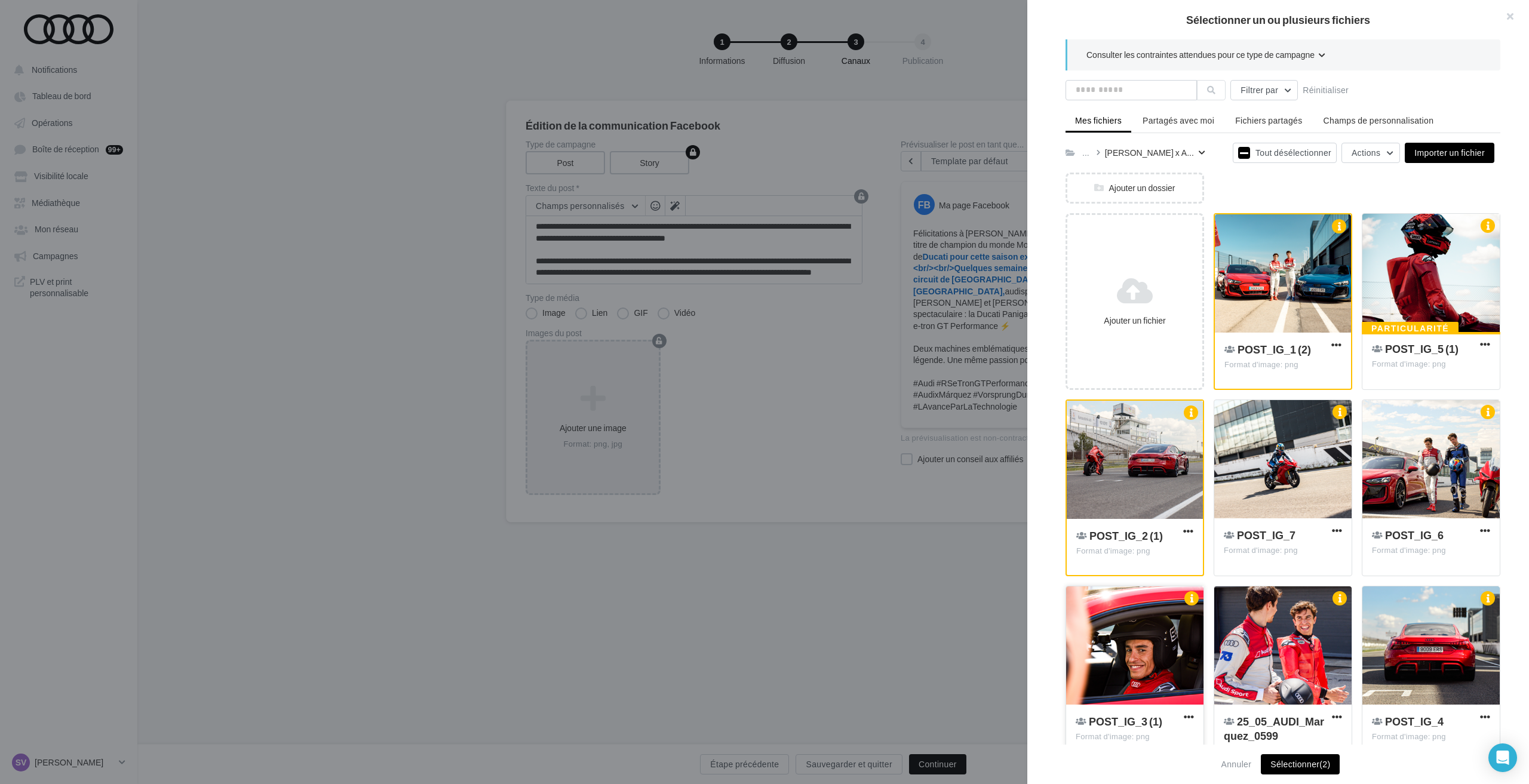
click at [1129, 629] on div at bounding box center [1135, 646] width 138 height 120
click at [1387, 641] on div at bounding box center [1431, 646] width 138 height 120
click at [1420, 283] on div at bounding box center [1431, 273] width 138 height 120
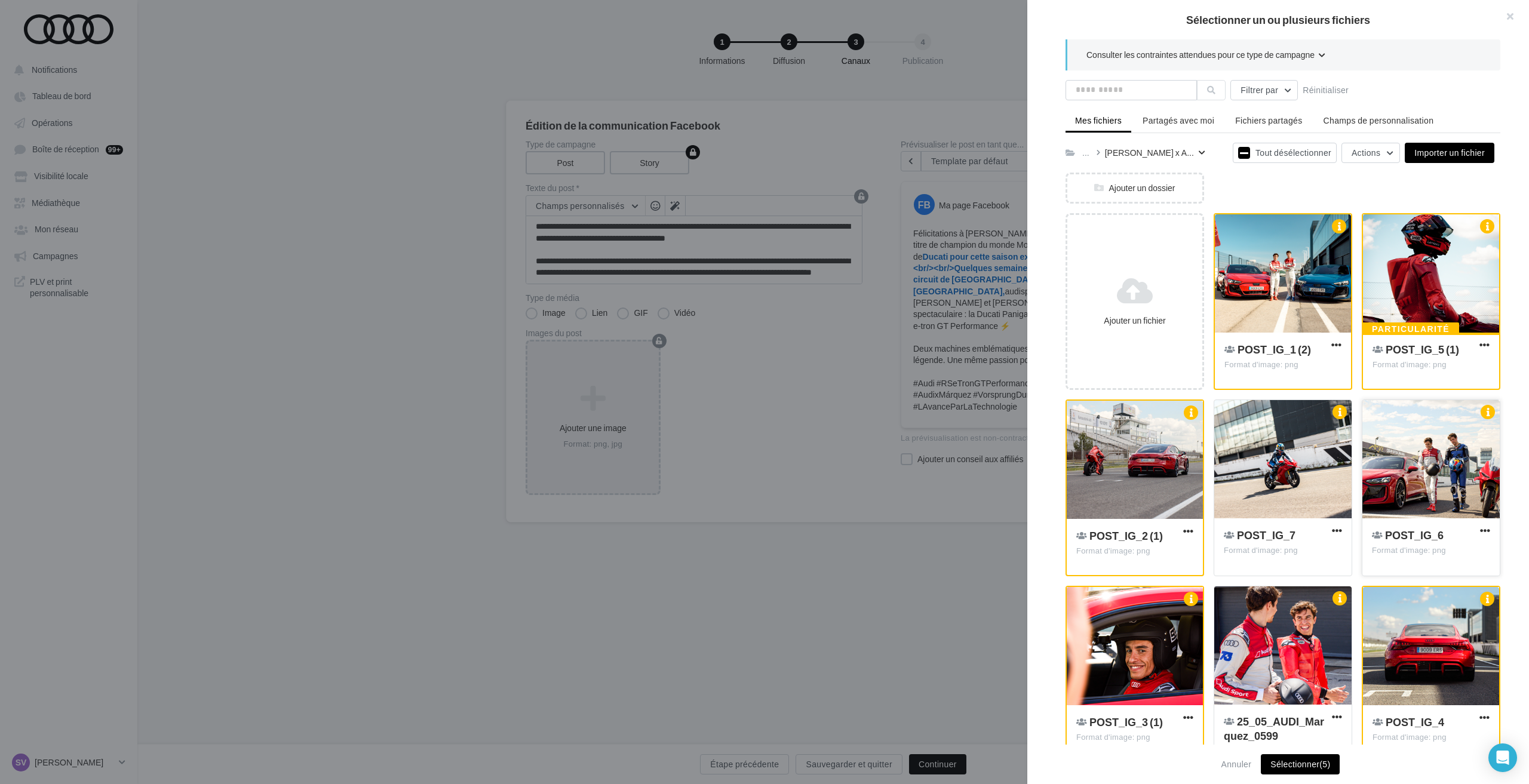
click at [1416, 455] on div at bounding box center [1431, 460] width 138 height 120
click at [1274, 455] on div at bounding box center [1283, 460] width 138 height 120
click at [1282, 648] on div at bounding box center [1283, 646] width 138 height 120
click at [1300, 765] on button "Sélectionner (8)" at bounding box center [1300, 764] width 79 height 20
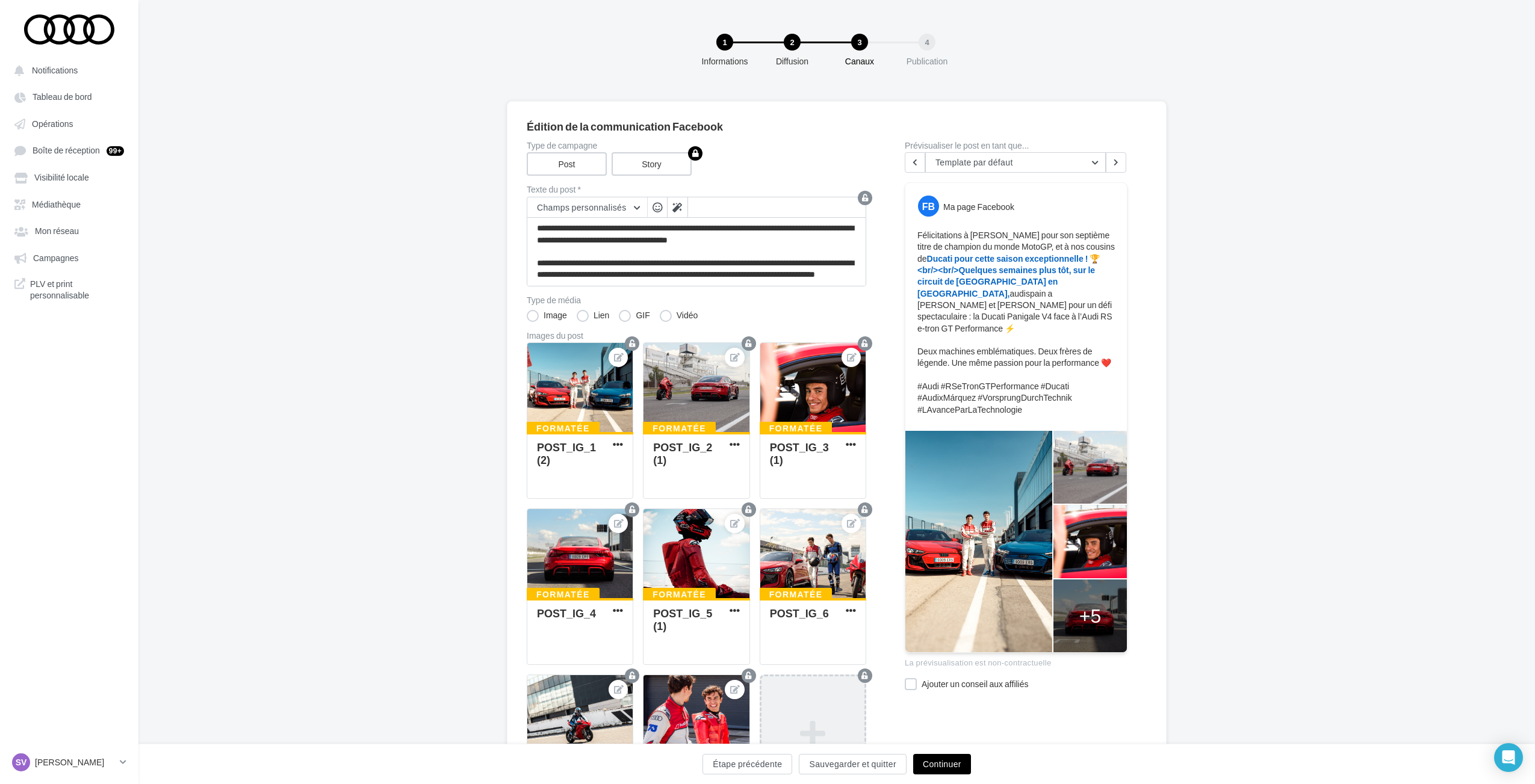
click at [954, 766] on button "Continuer" at bounding box center [942, 764] width 58 height 21
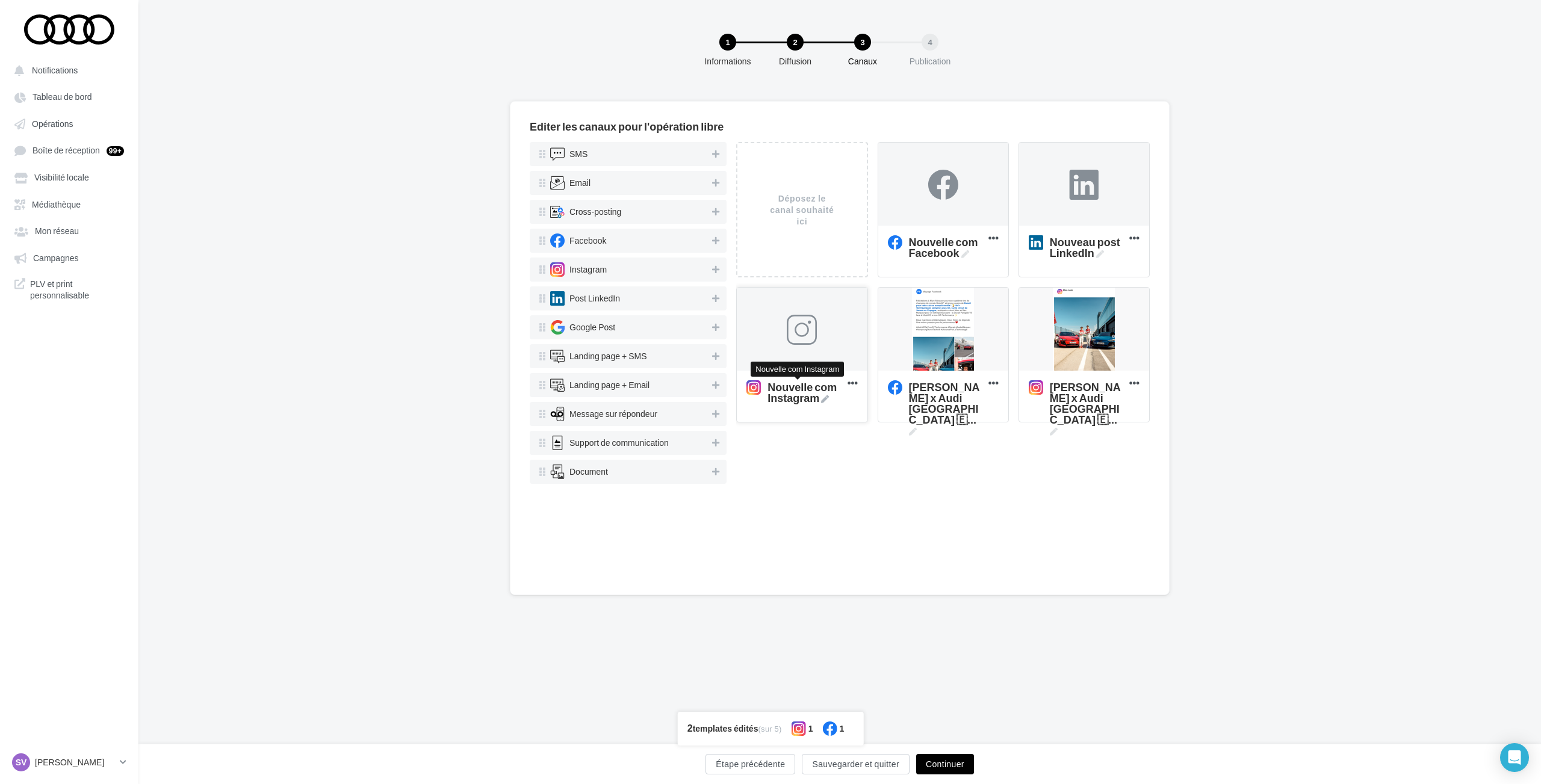
click at [824, 399] on icon at bounding box center [825, 399] width 8 height 8
click at [824, 399] on textarea "Nouvelle com Instagram Nouvelle com Instagram" at bounding box center [789, 392] width 98 height 34
click at [803, 400] on textarea "Nouvelle com Instagram Nouvelle com Instagram" at bounding box center [789, 392] width 98 height 34
click at [803, 400] on textarea "Nouvelle com Instagram" at bounding box center [789, 392] width 98 height 34
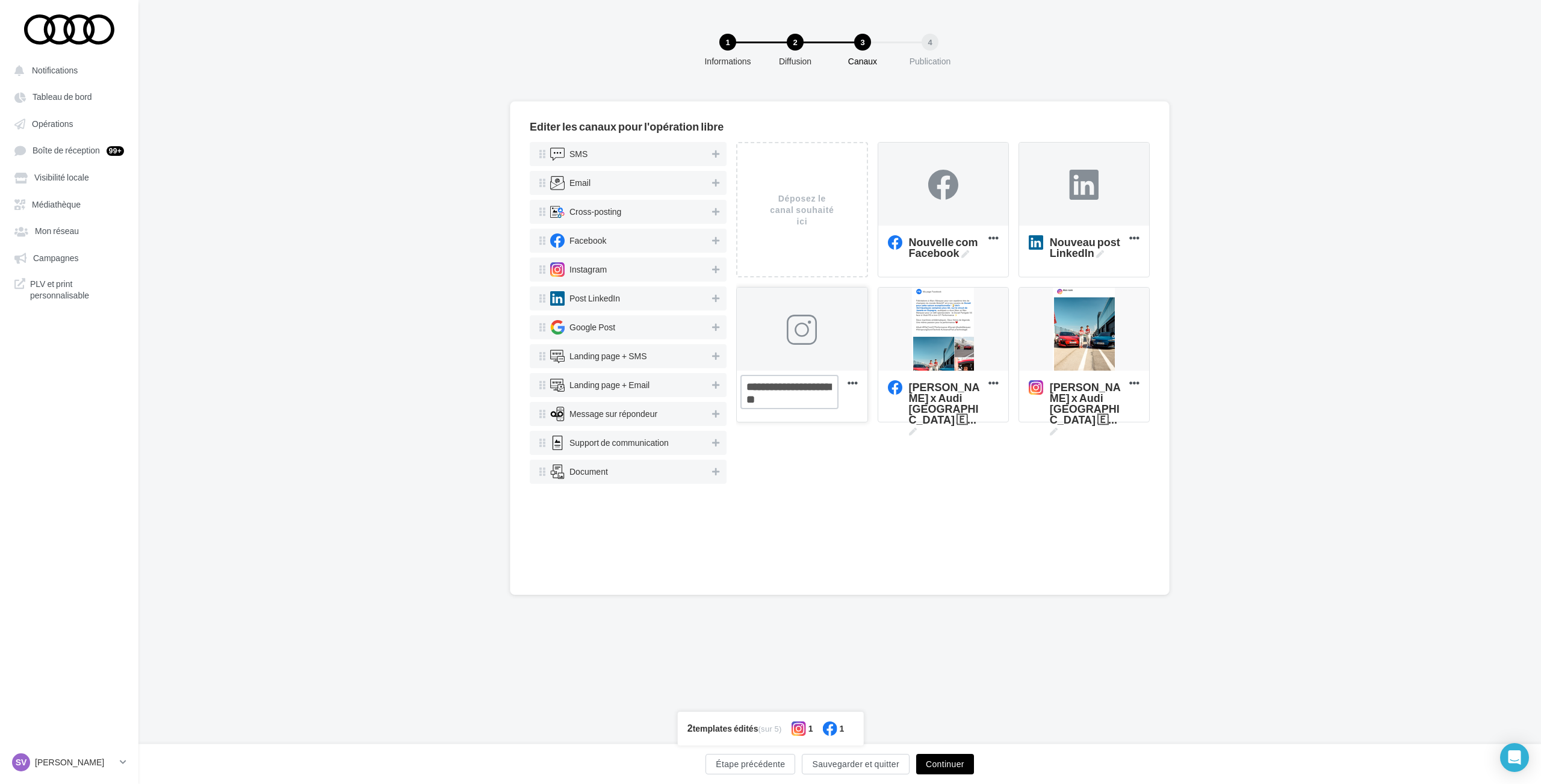
paste textarea "**********"
type textarea "**********"
click at [966, 254] on icon at bounding box center [965, 254] width 8 height 8
click at [966, 254] on textarea "Nouvelle com Facebook Nouvelle com Facebook" at bounding box center [930, 247] width 98 height 34
click at [953, 254] on textarea "Nouvelle com Facebook Nouvelle com Facebook" at bounding box center [930, 247] width 98 height 34
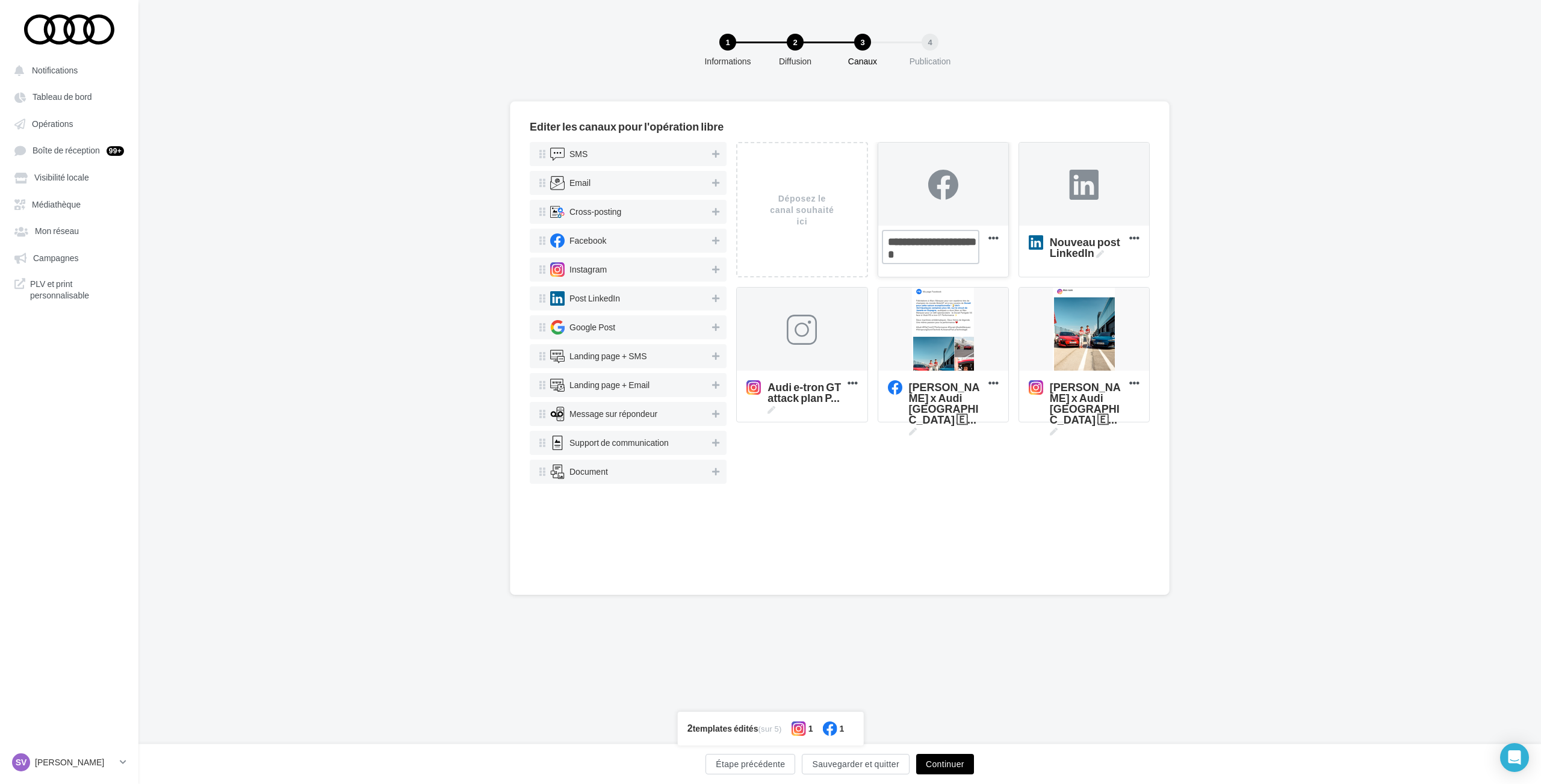
click at [953, 254] on textarea "Nouvelle com Facebook Nouvelle com Facebook" at bounding box center [930, 247] width 98 height 34
click at [953, 254] on textarea "Nouvelle com Facebook" at bounding box center [930, 247] width 98 height 34
paste textarea "**********"
type textarea "**********"
click at [1096, 251] on icon at bounding box center [1099, 254] width 8 height 8
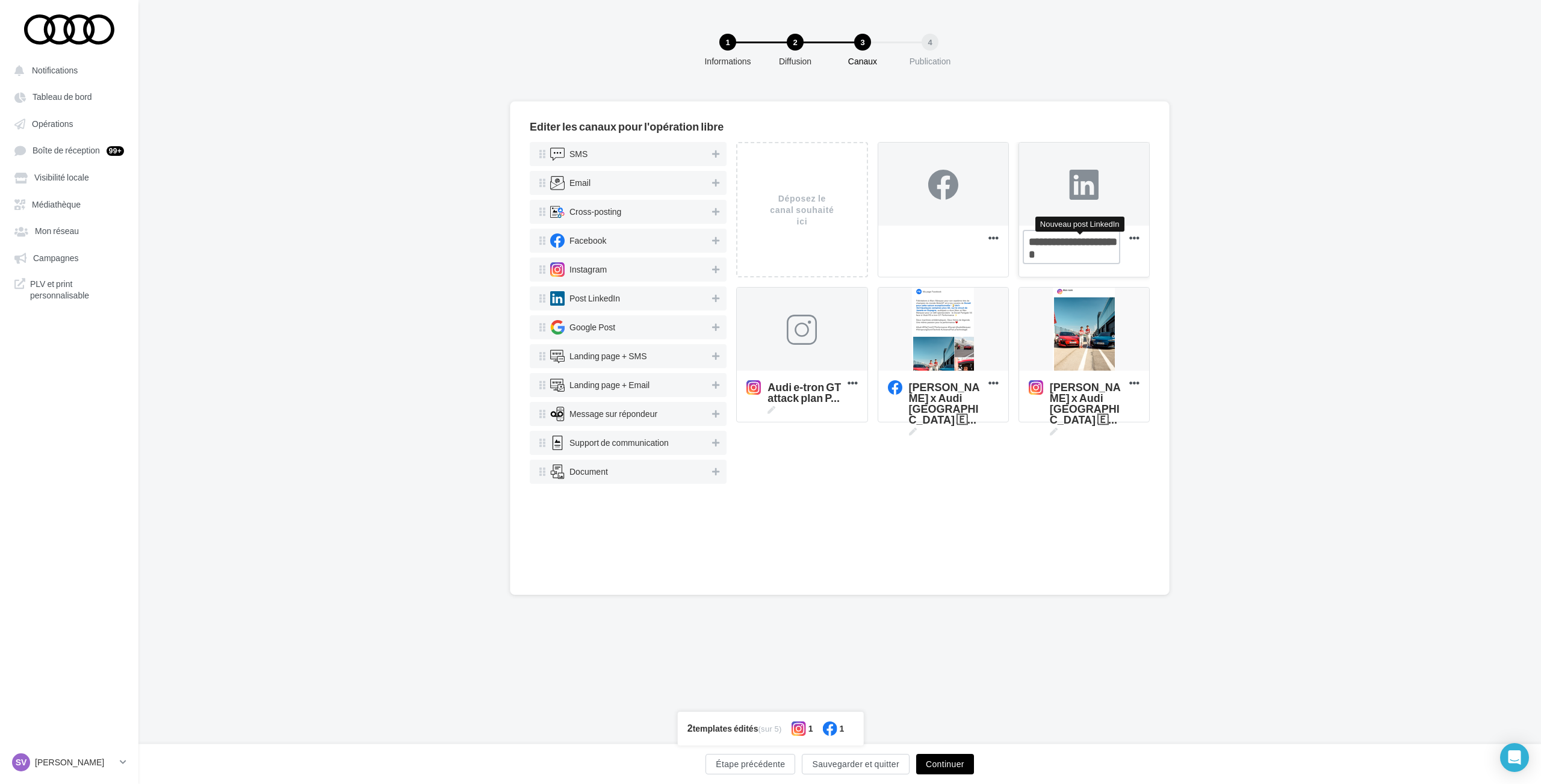
click at [1096, 251] on textarea "Nouveau post LinkedIn Nouveau post LinkedIn" at bounding box center [1071, 247] width 98 height 34
click at [1086, 252] on textarea "Nouveau post LinkedIn Nouveau post LinkedIn" at bounding box center [1071, 247] width 98 height 34
click at [1086, 252] on textarea "Nouveau post LinkedIn" at bounding box center [1071, 247] width 98 height 34
paste textarea "**********"
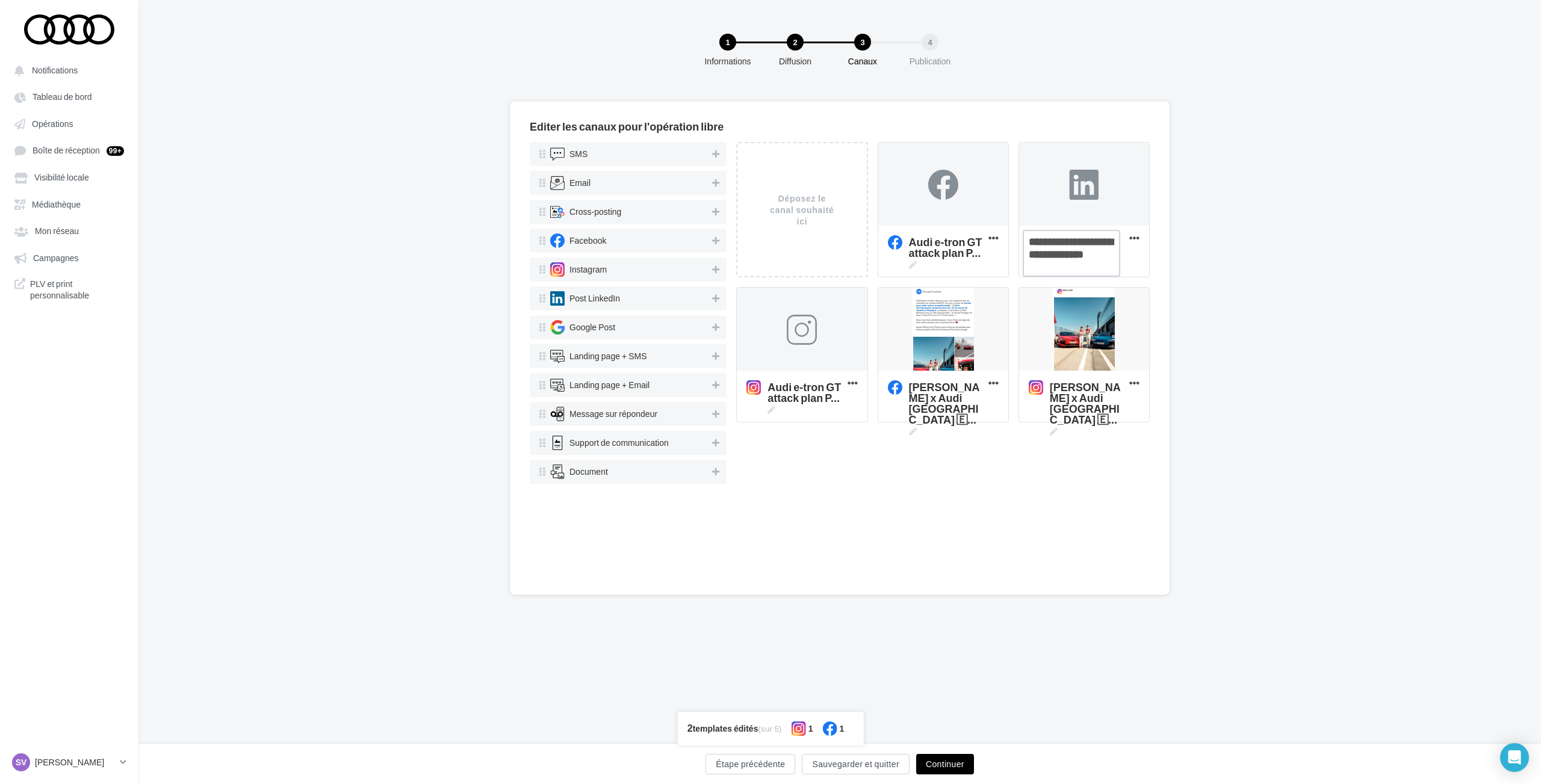
type textarea "**********"
click at [1289, 269] on div "Editer les canaux pour l'opération libre SMS Email Cross-posting Facebook Insta…" at bounding box center [840, 367] width 1402 height 533
click at [788, 339] on div at bounding box center [802, 330] width 30 height 30
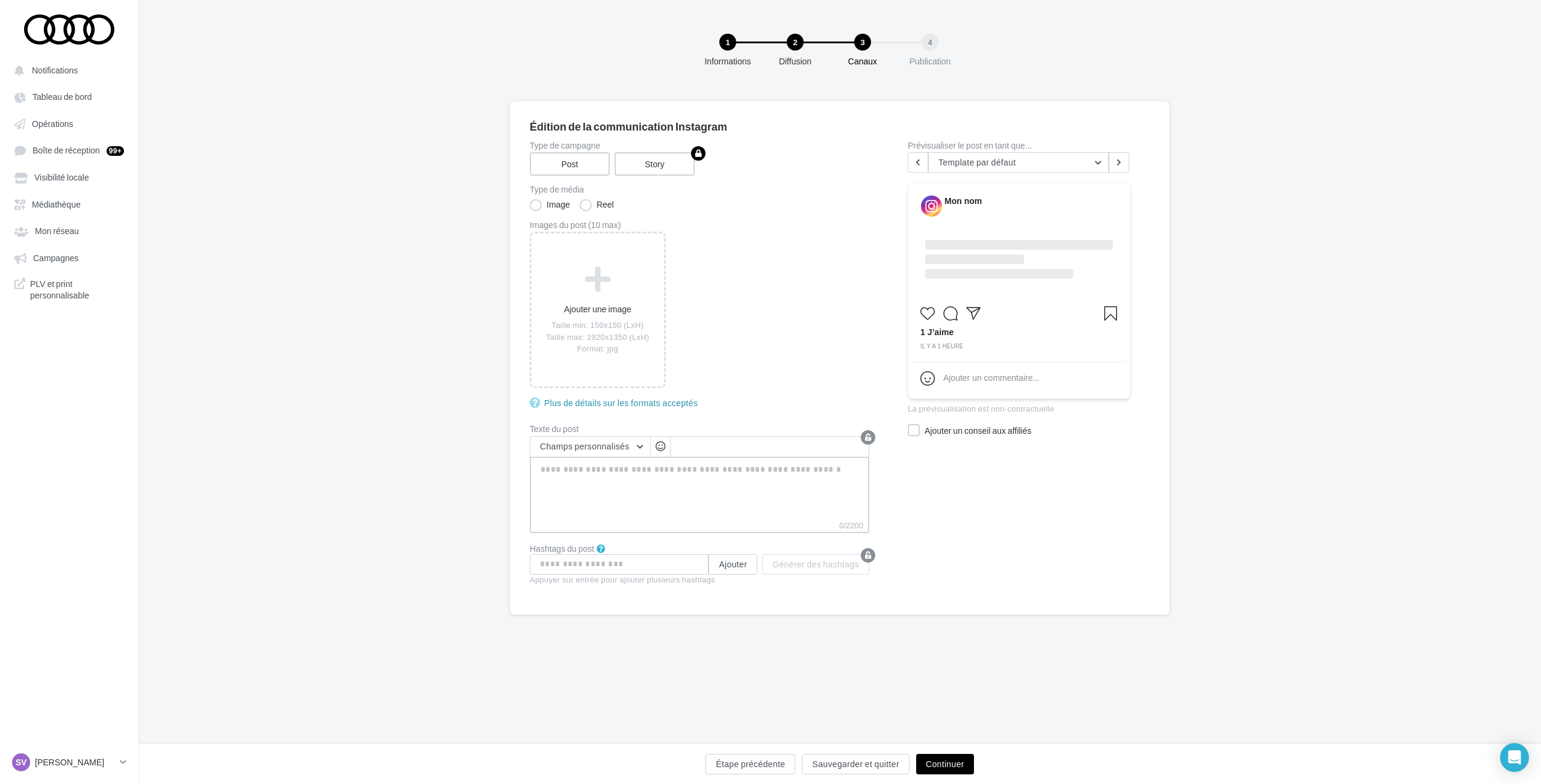
click at [678, 469] on textarea "0/2200" at bounding box center [700, 488] width 340 height 63
paste textarea "**********"
type textarea "**********"
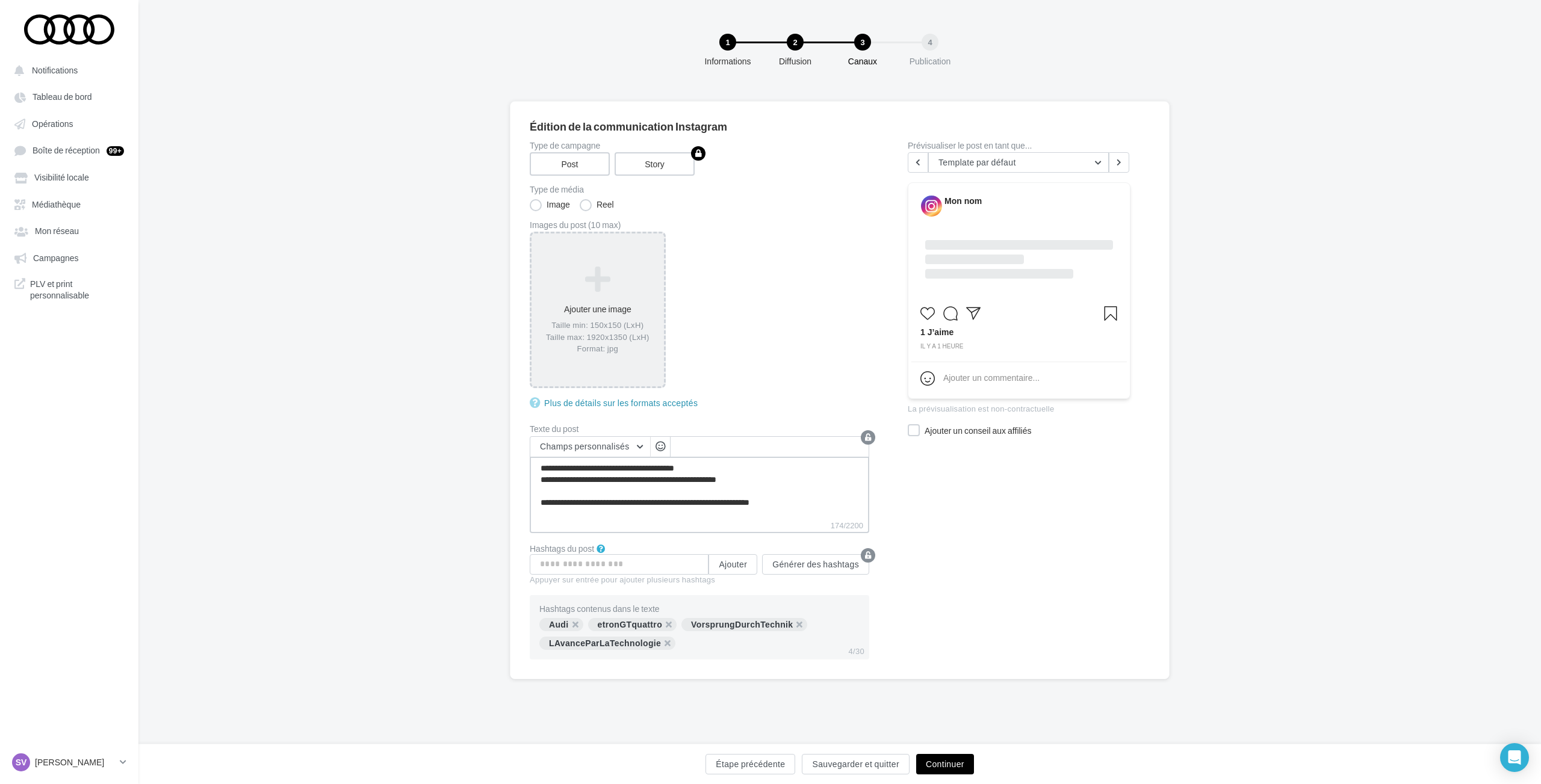
type textarea "**********"
click at [598, 277] on icon at bounding box center [597, 279] width 123 height 29
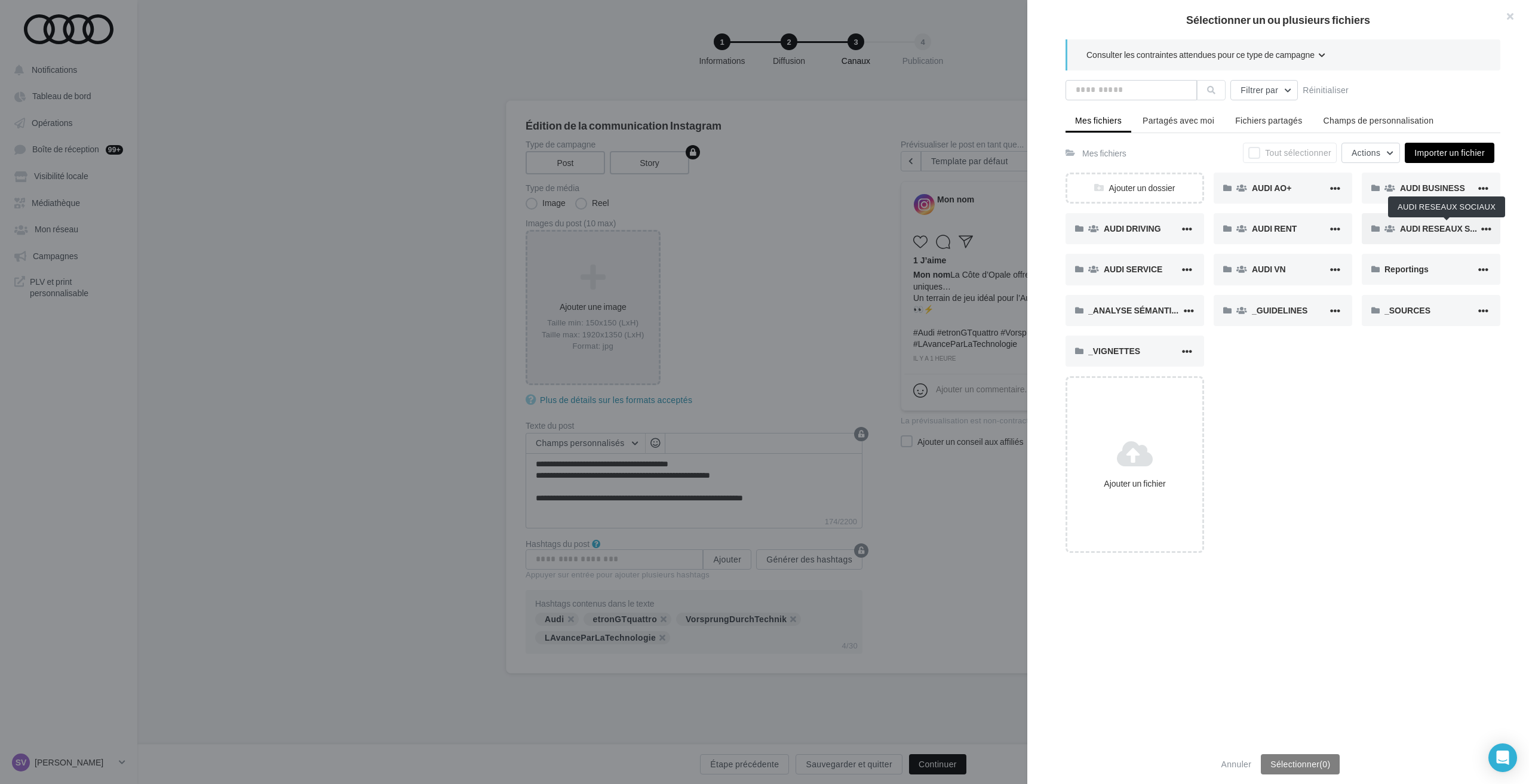
click at [1412, 232] on span "AUDI RESEAUX SOCIAUX" at bounding box center [1451, 228] width 102 height 10
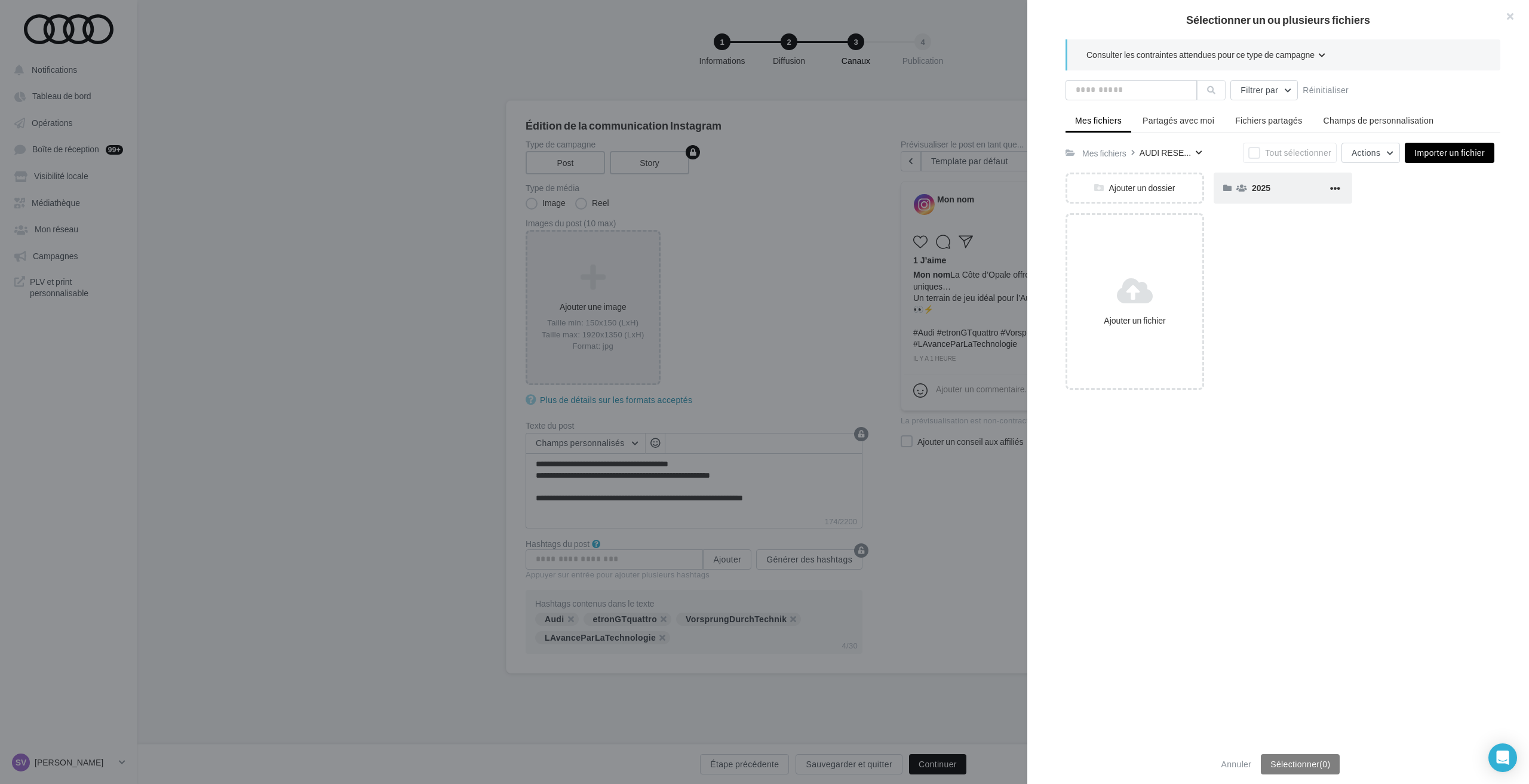
click at [1275, 190] on div "2025" at bounding box center [1290, 188] width 76 height 11
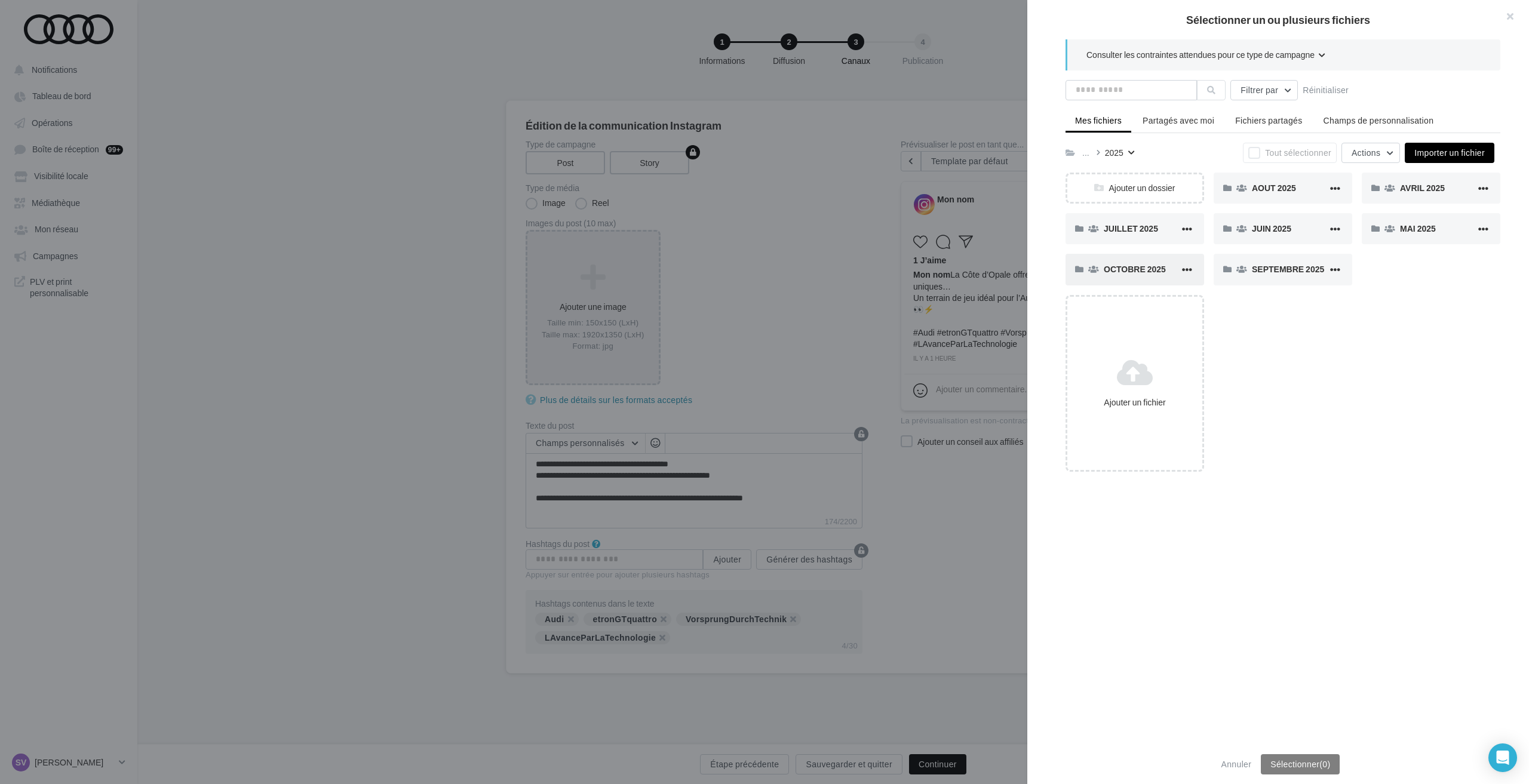
click at [1138, 265] on span "OCTOBRE 2025" at bounding box center [1135, 269] width 62 height 10
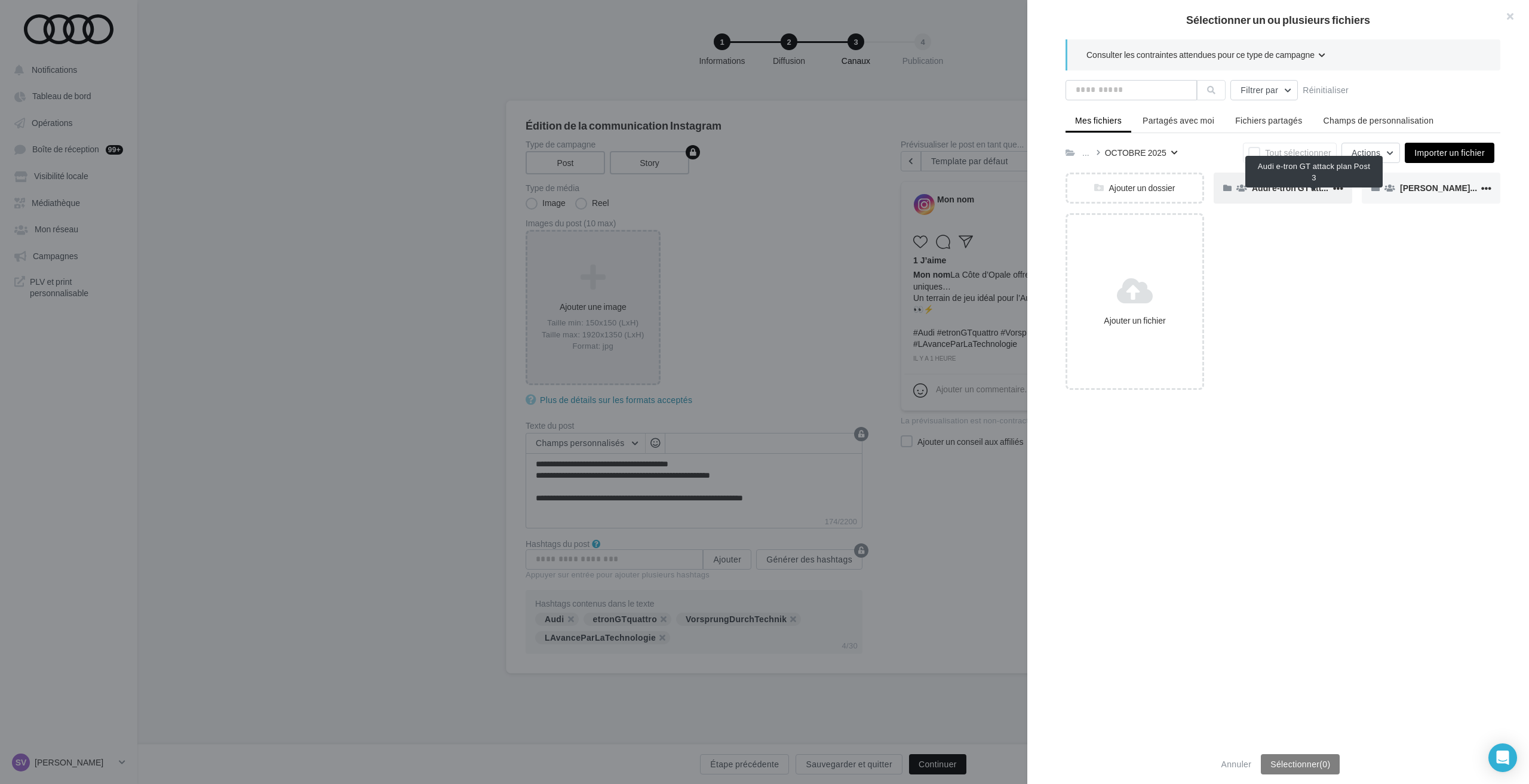
click at [1279, 190] on span "Audi e-tron GT attack plan Post 3" at bounding box center [1316, 188] width 129 height 10
click at [1422, 189] on div "IG" at bounding box center [1438, 188] width 76 height 11
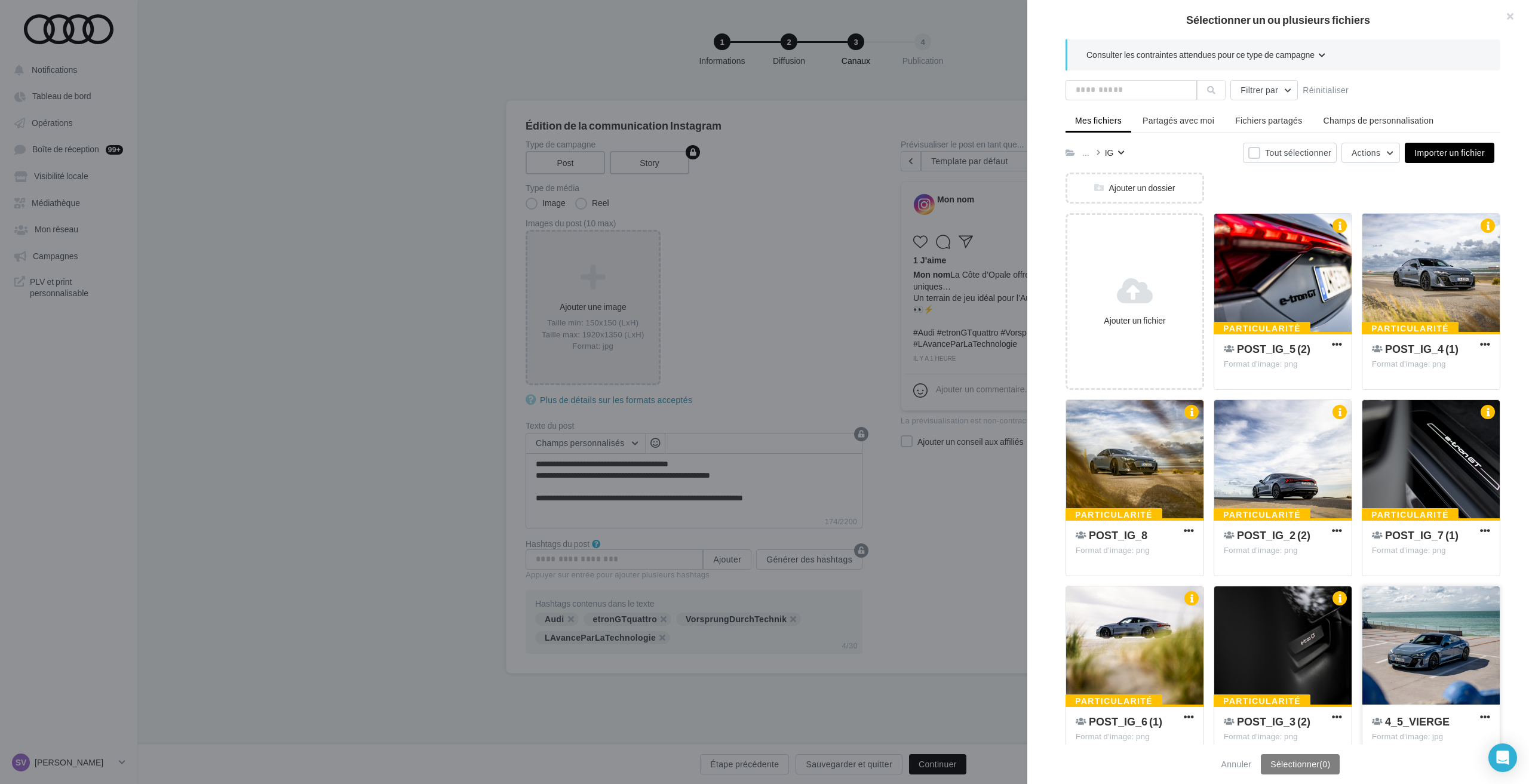
click at [1431, 643] on div at bounding box center [1431, 646] width 138 height 120
click at [1267, 440] on div at bounding box center [1283, 460] width 138 height 120
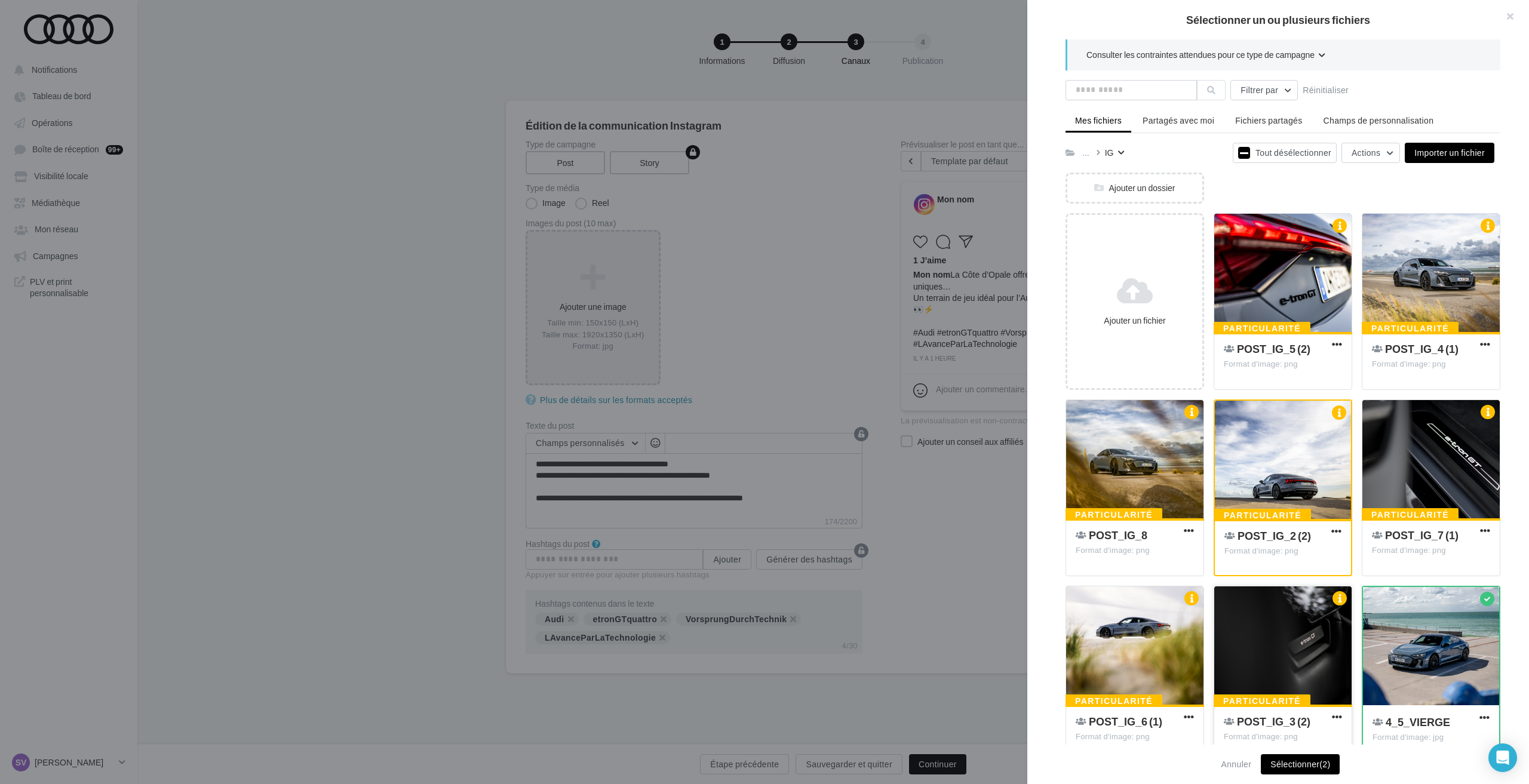
click at [1270, 627] on div at bounding box center [1283, 646] width 138 height 120
click at [1399, 274] on div at bounding box center [1431, 273] width 138 height 120
click at [1286, 274] on div at bounding box center [1283, 273] width 138 height 120
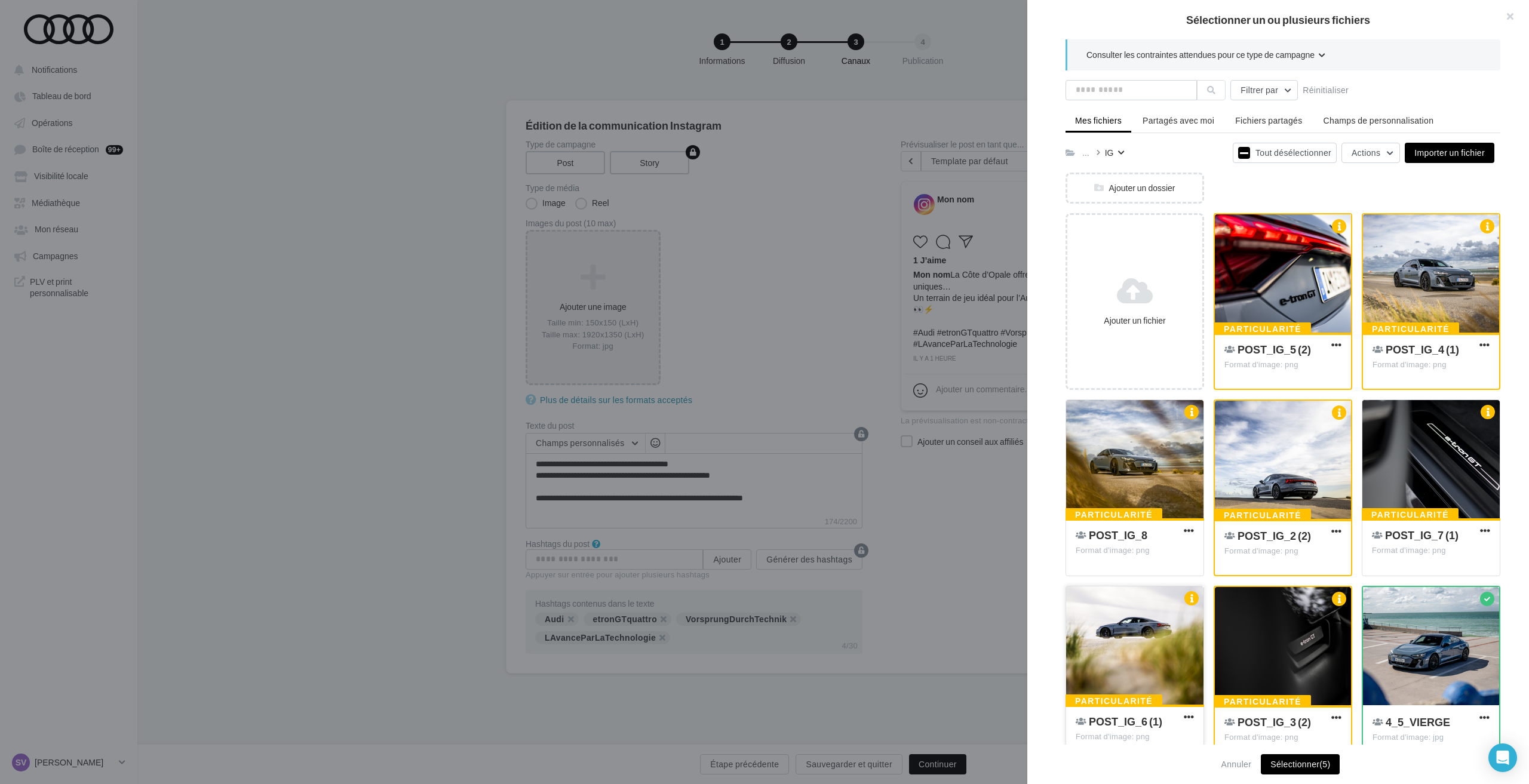
click at [1132, 646] on div at bounding box center [1135, 646] width 138 height 120
click at [1398, 458] on div at bounding box center [1431, 460] width 138 height 120
click at [1163, 455] on div at bounding box center [1135, 460] width 138 height 120
click at [1290, 770] on button "Sélectionner (8)" at bounding box center [1300, 764] width 79 height 20
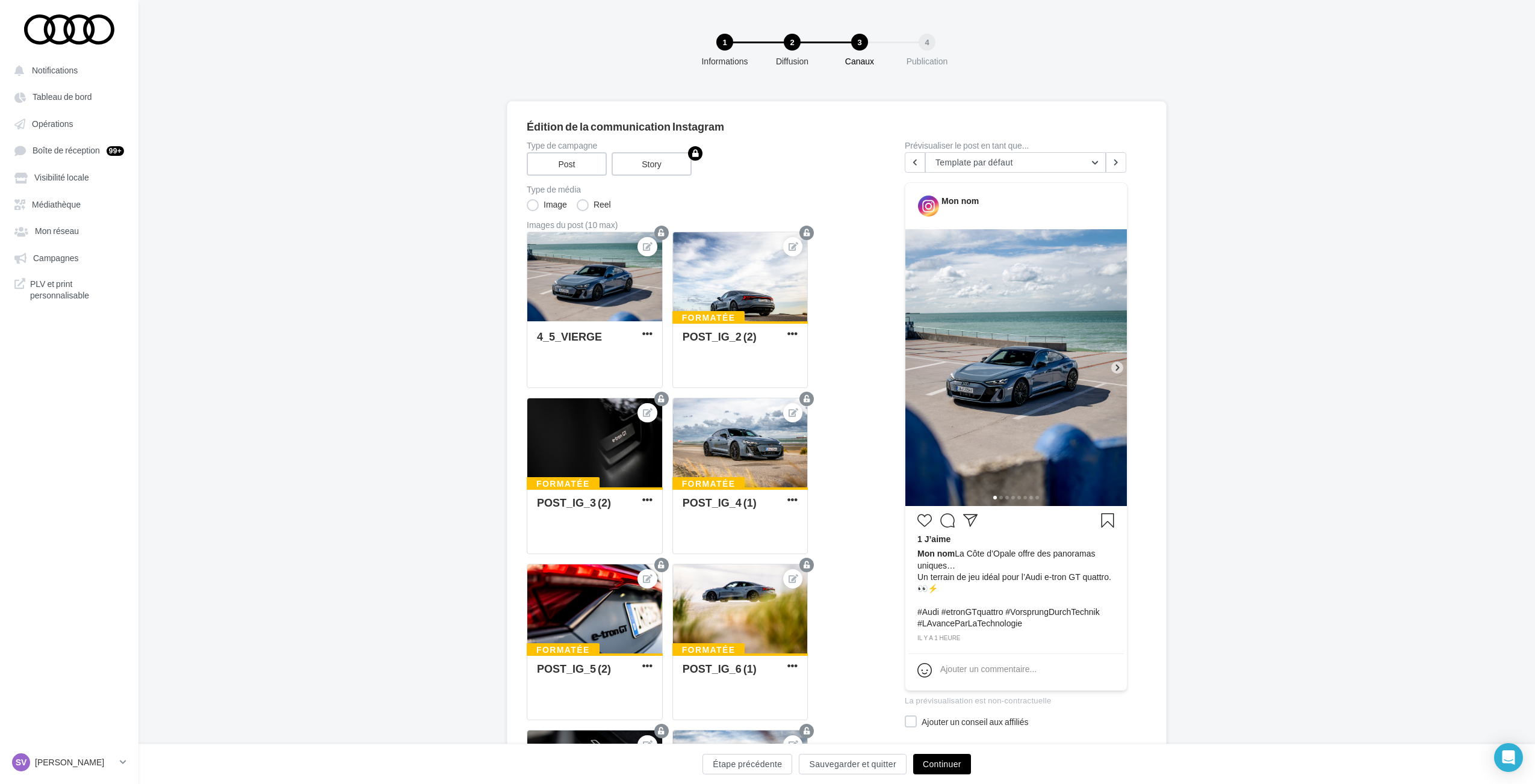
click at [936, 762] on button "Continuer" at bounding box center [942, 764] width 58 height 21
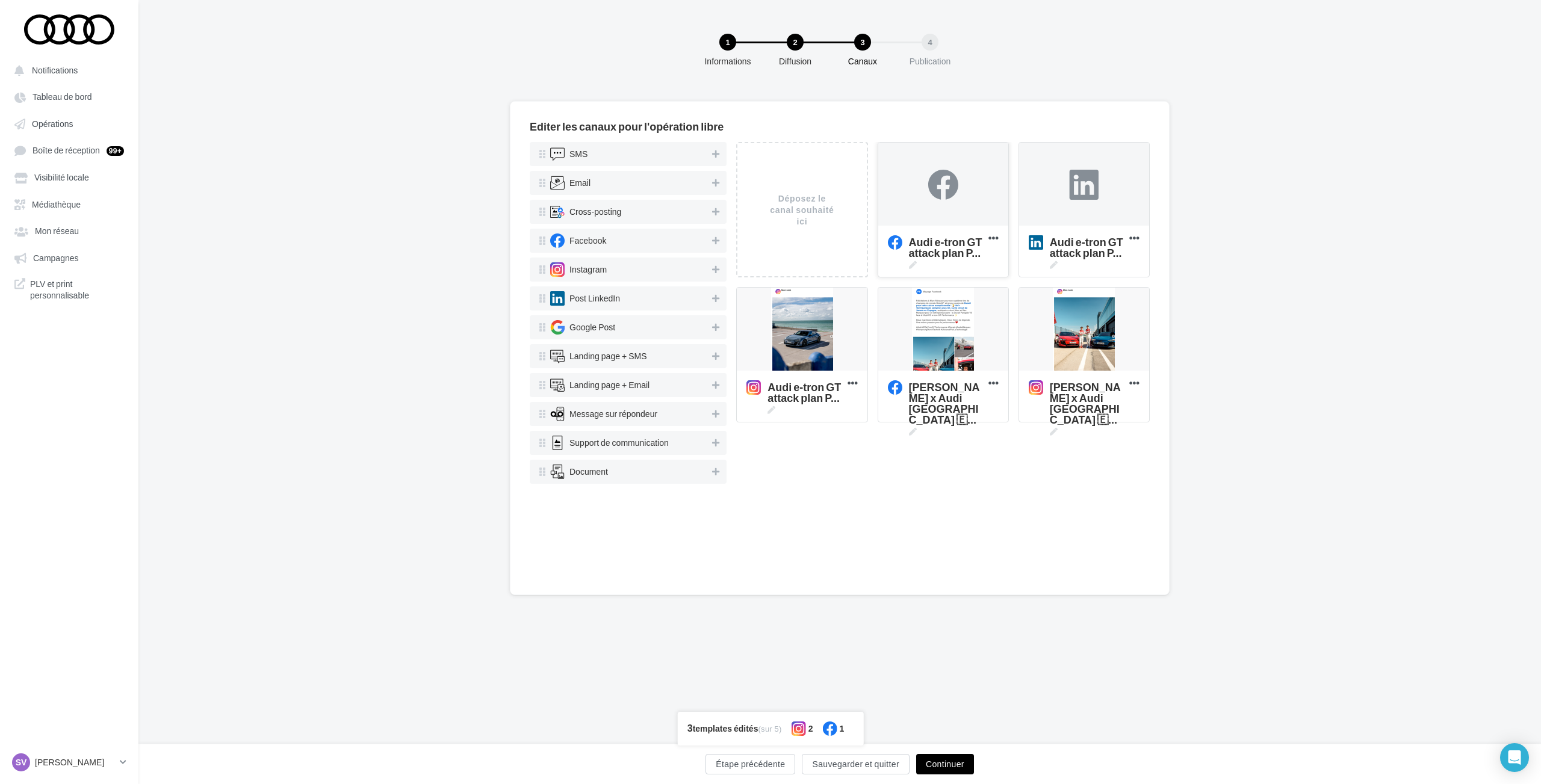
click at [956, 185] on div at bounding box center [943, 185] width 30 height 30
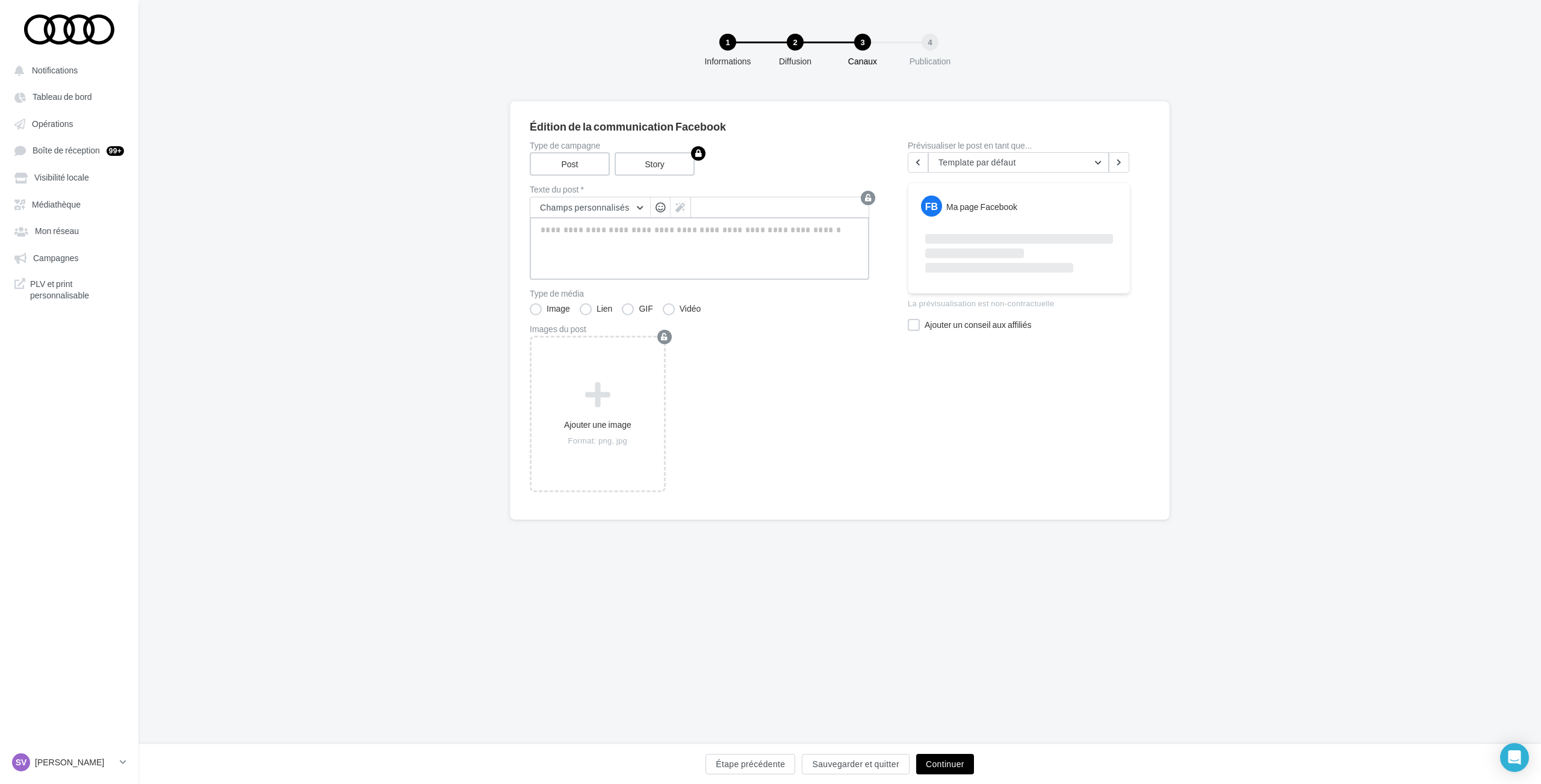
click at [680, 258] on textarea at bounding box center [700, 248] width 340 height 63
paste textarea "**********"
type textarea "**********"
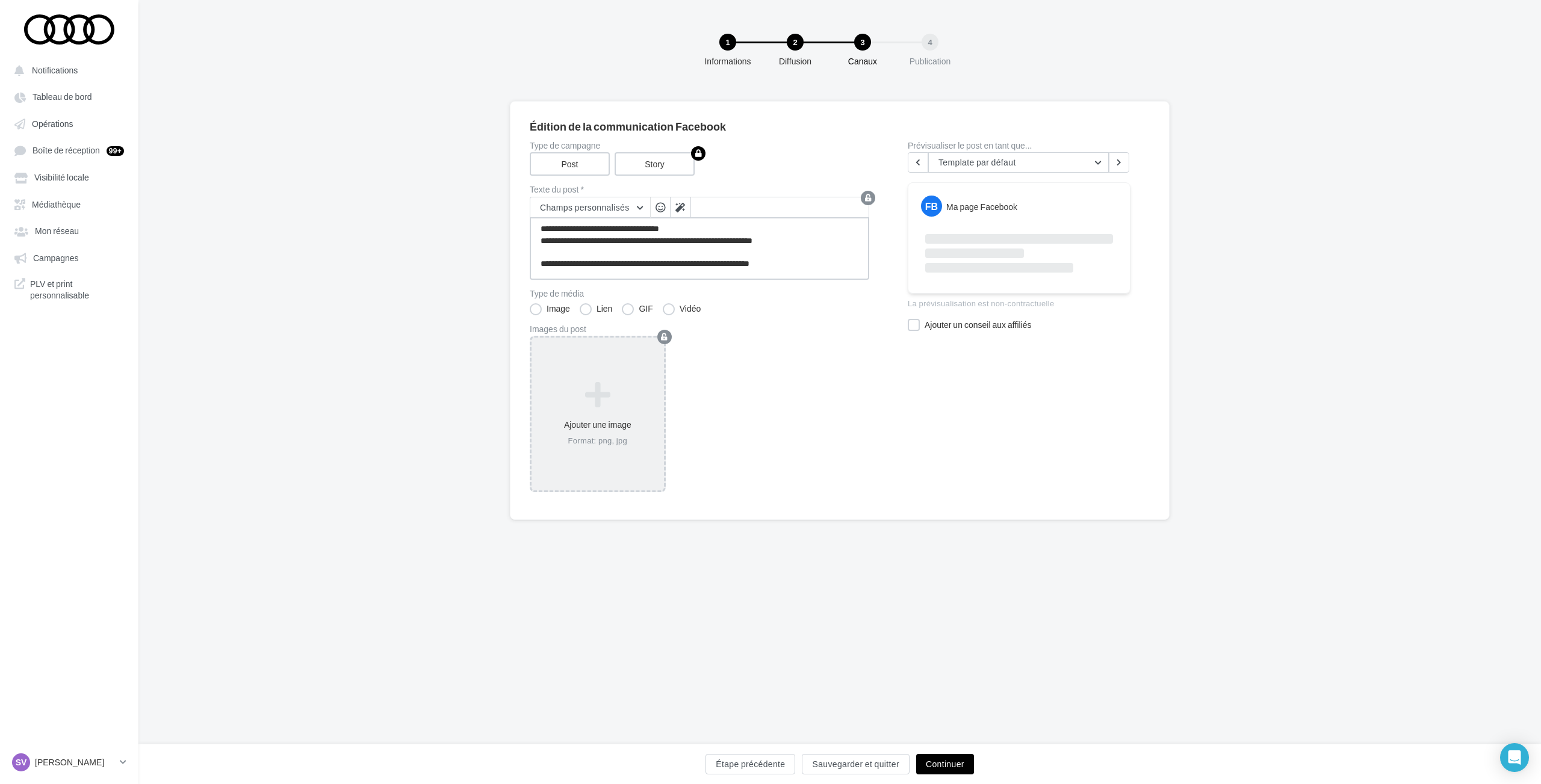
type textarea "**********"
click at [603, 400] on icon at bounding box center [597, 395] width 123 height 29
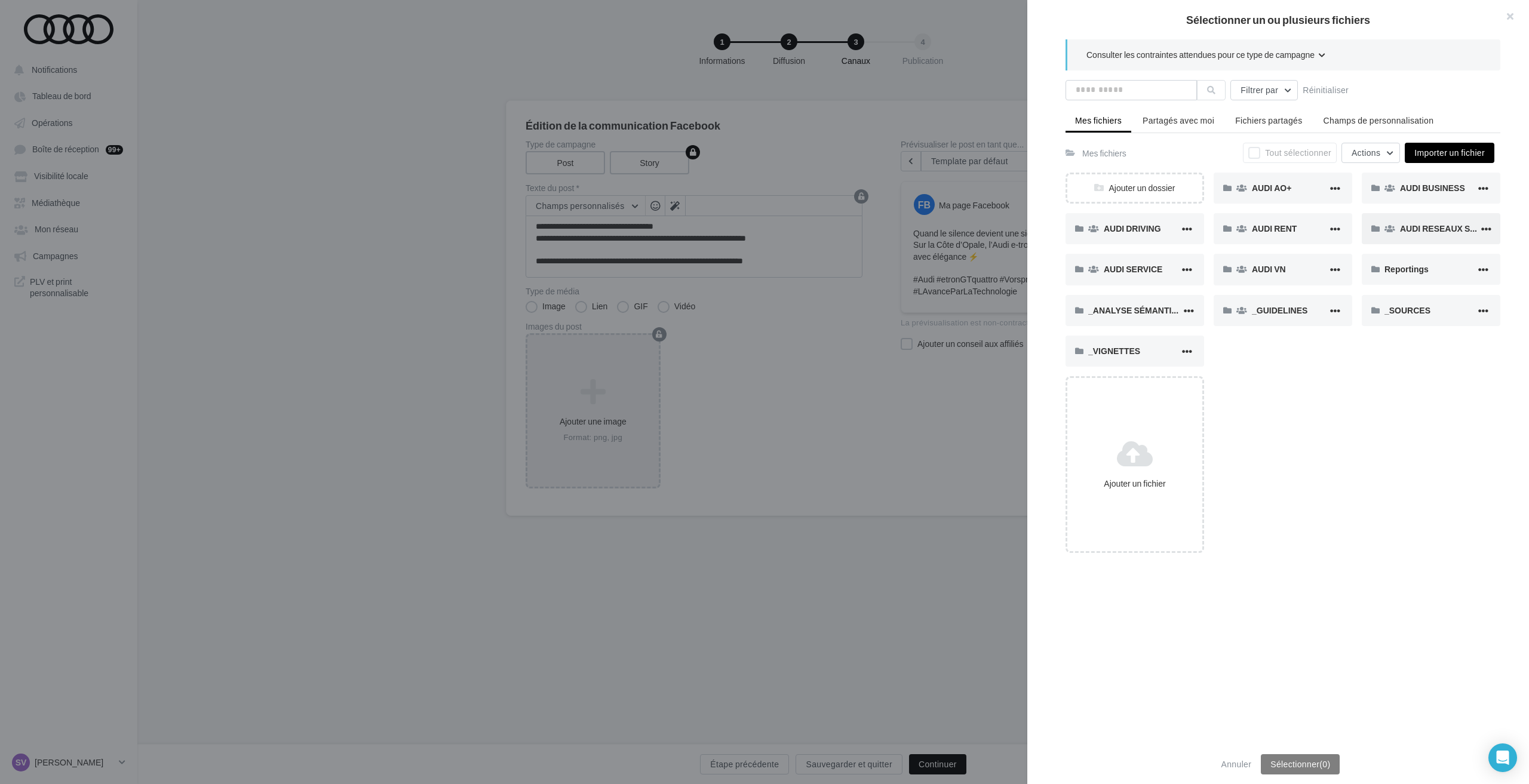
click at [1415, 233] on span "AUDI RESEAUX SOCIAUX" at bounding box center [1451, 228] width 102 height 10
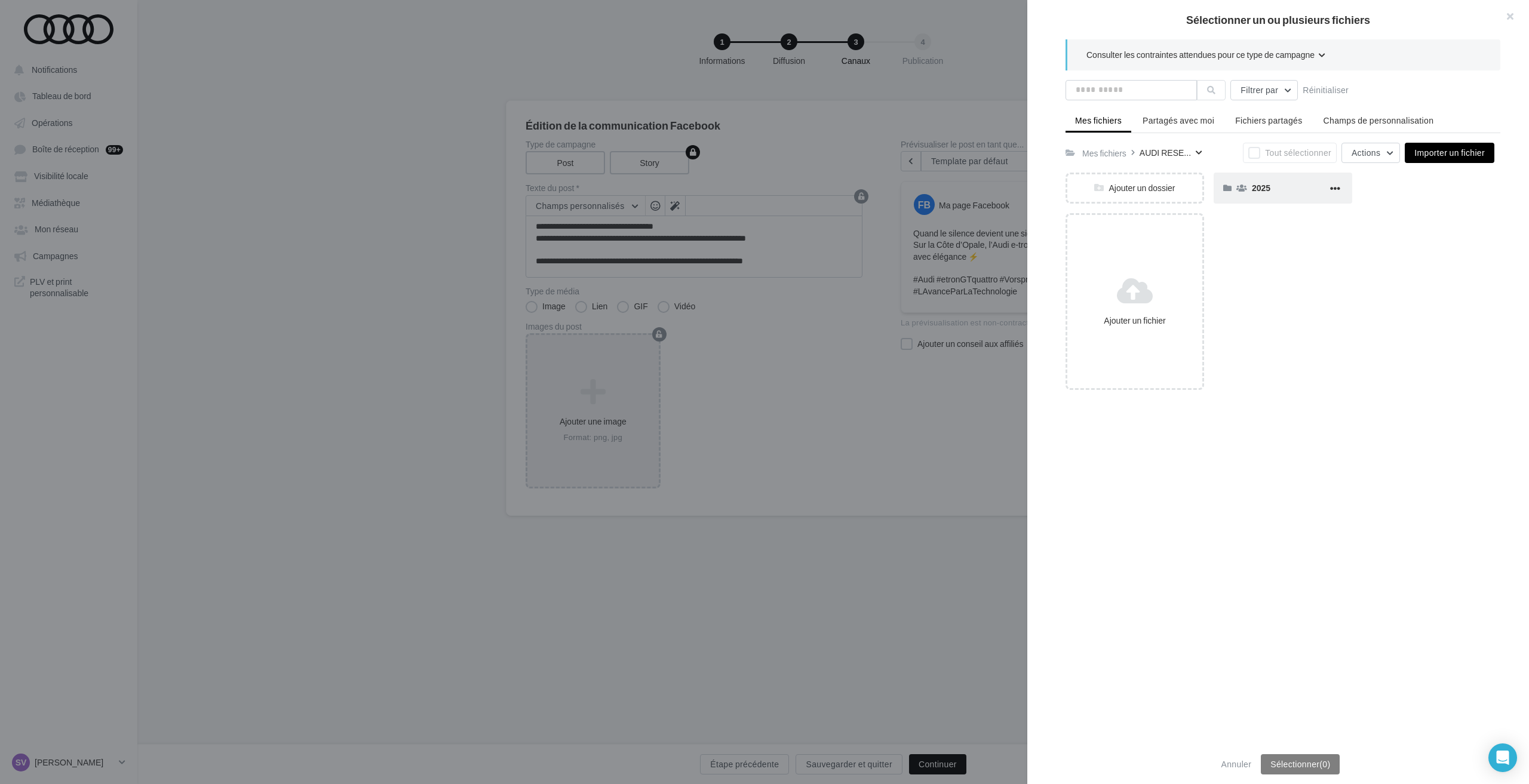
click at [1269, 189] on div "2025" at bounding box center [1290, 188] width 76 height 11
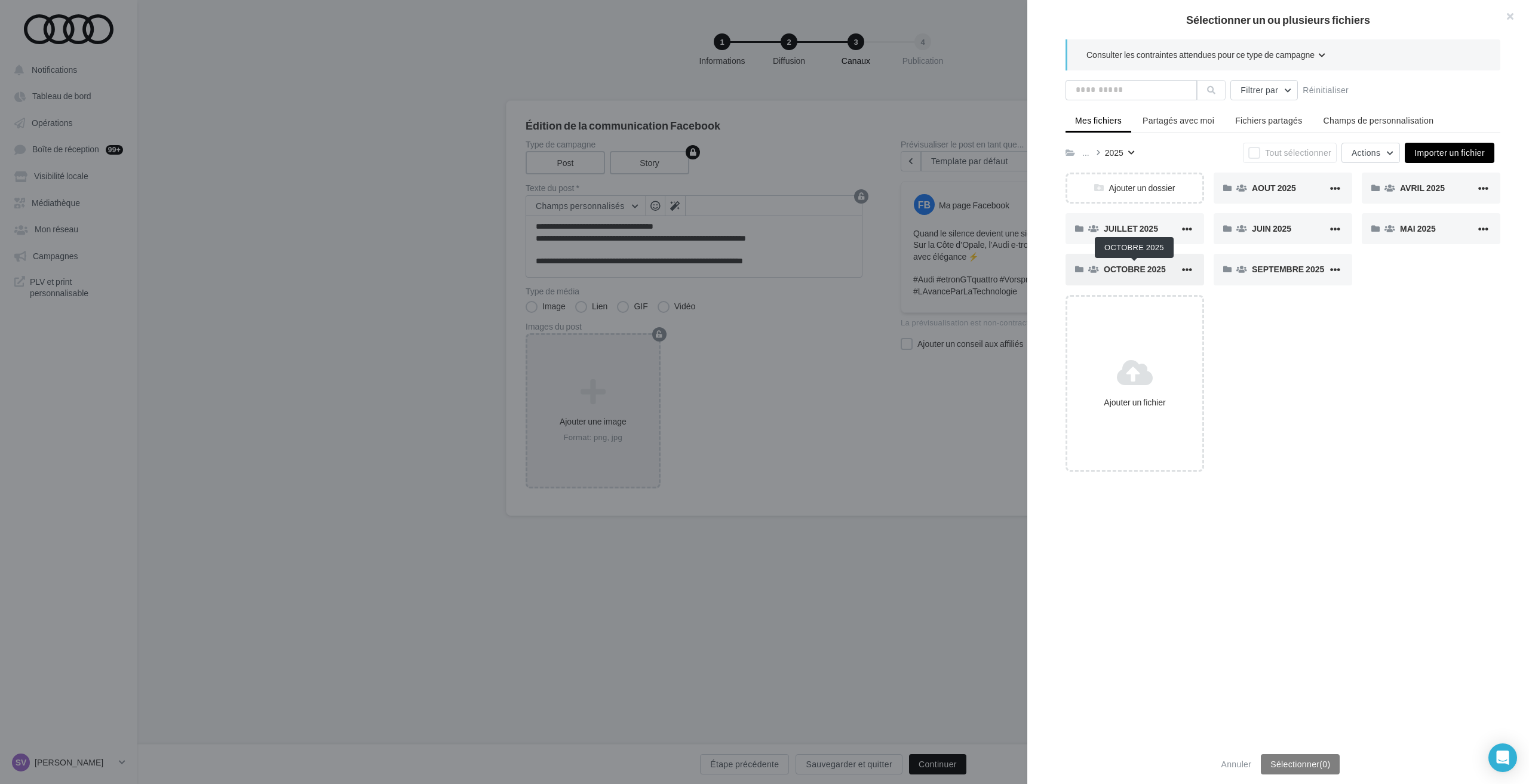
click at [1130, 265] on span "OCTOBRE 2025" at bounding box center [1135, 269] width 62 height 10
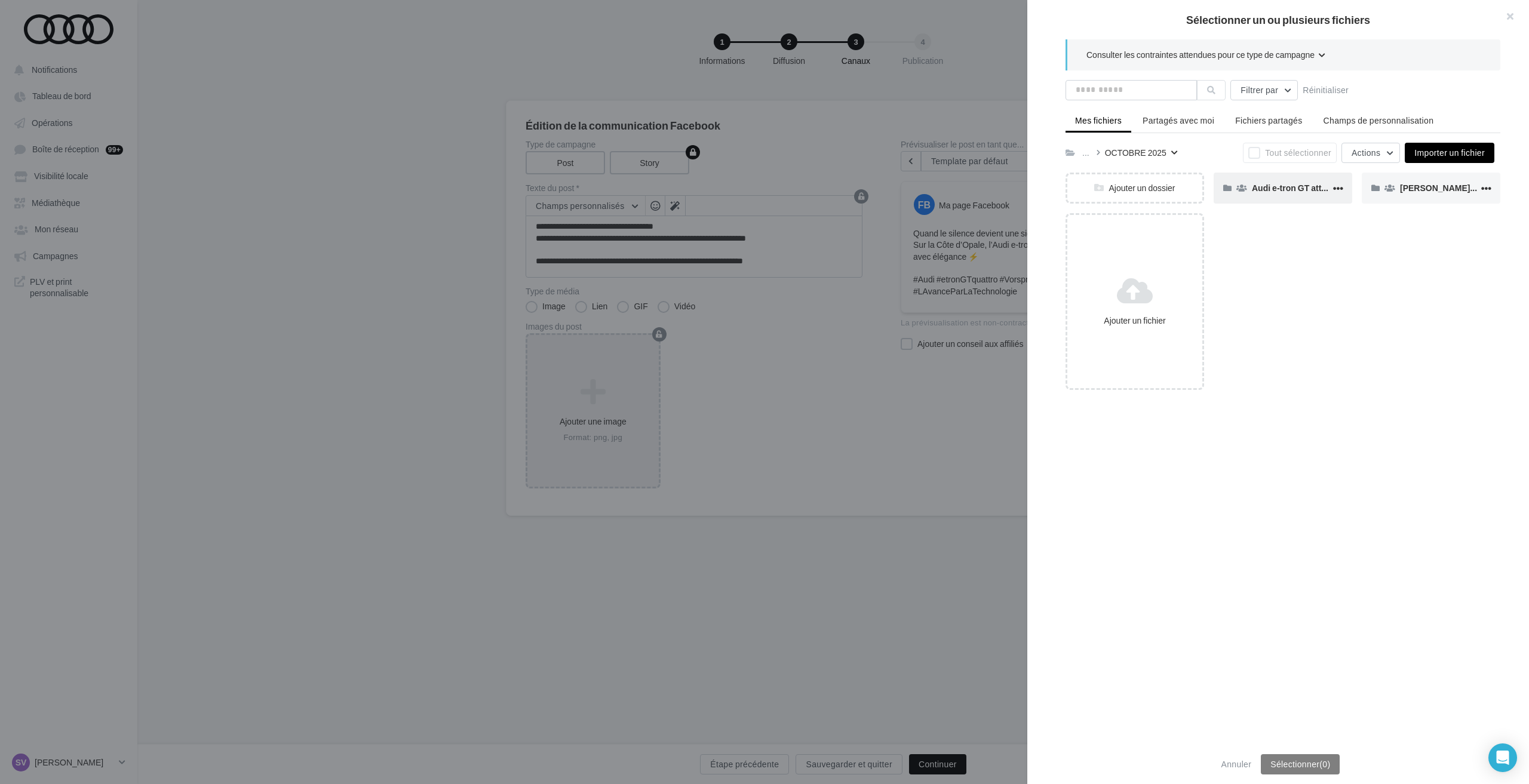
click at [1261, 191] on span "Audi e-tron GT attack plan Post 3" at bounding box center [1316, 188] width 129 height 10
click at [1274, 191] on span "FB / LK" at bounding box center [1266, 188] width 28 height 10
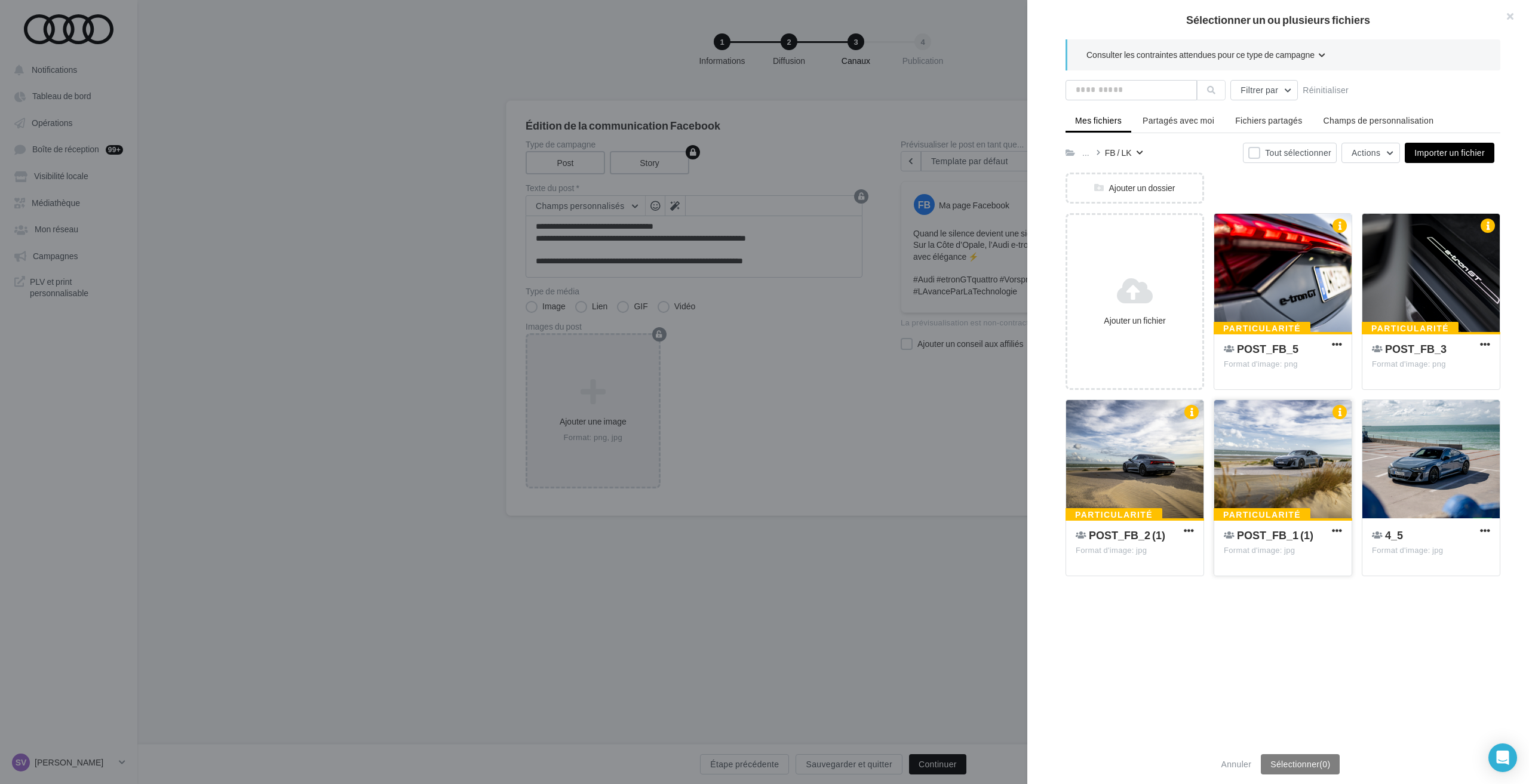
click at [1287, 458] on div at bounding box center [1283, 460] width 138 height 120
click at [1145, 460] on div at bounding box center [1135, 460] width 138 height 120
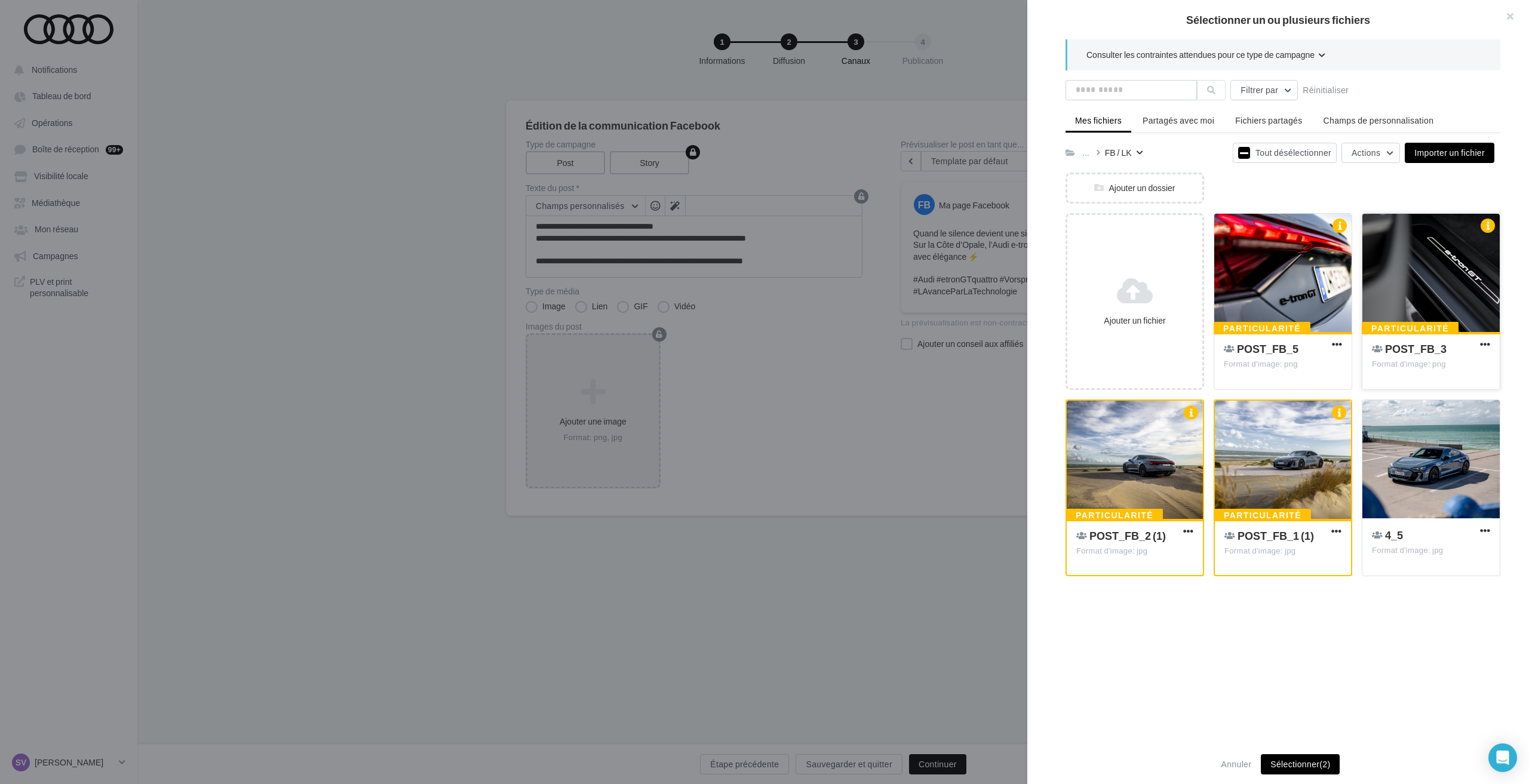
click at [1414, 286] on div at bounding box center [1431, 273] width 138 height 120
click at [1404, 451] on div at bounding box center [1431, 460] width 138 height 120
click at [1265, 278] on div at bounding box center [1283, 273] width 138 height 120
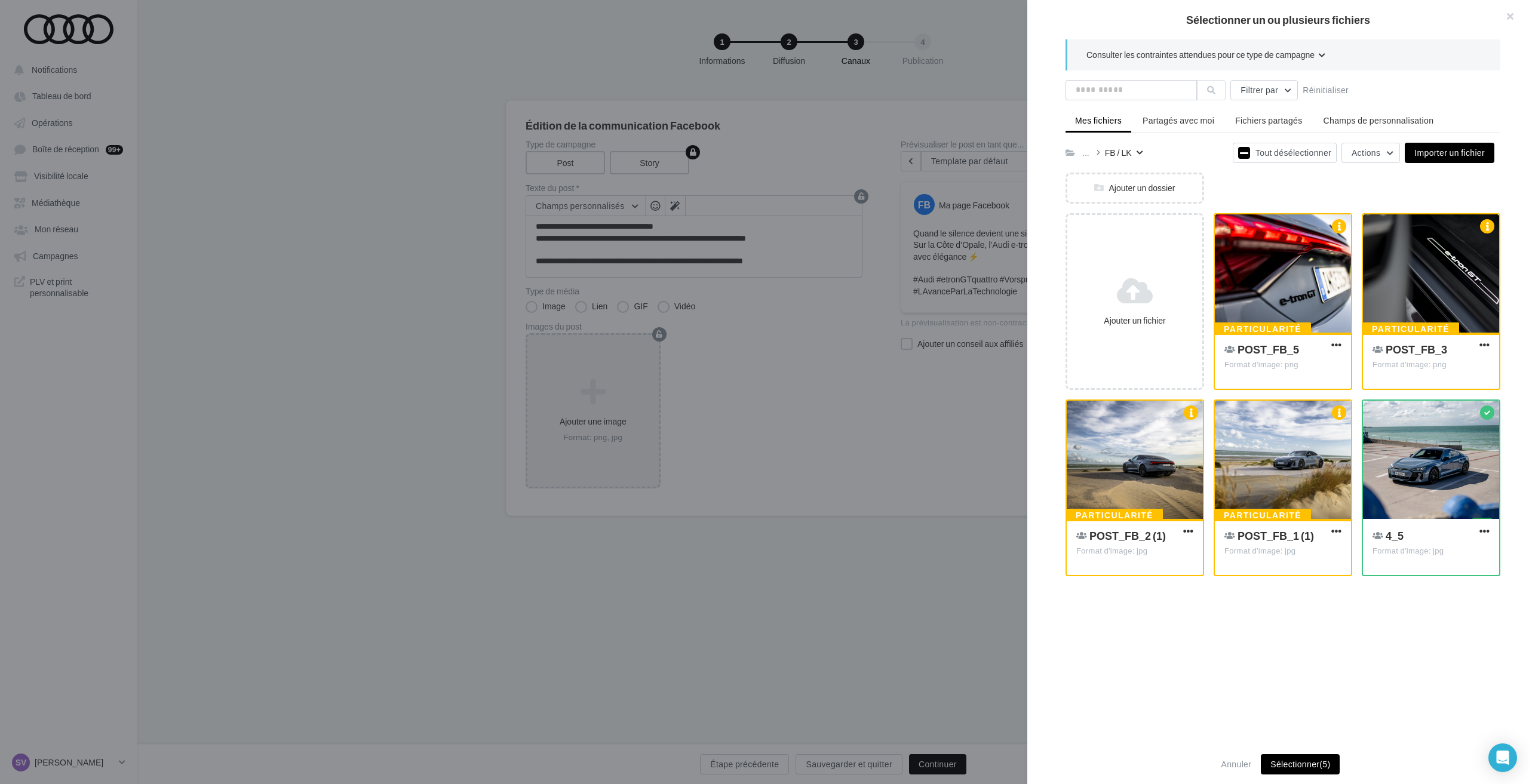
click at [1305, 761] on button "Sélectionner (5)" at bounding box center [1300, 764] width 79 height 20
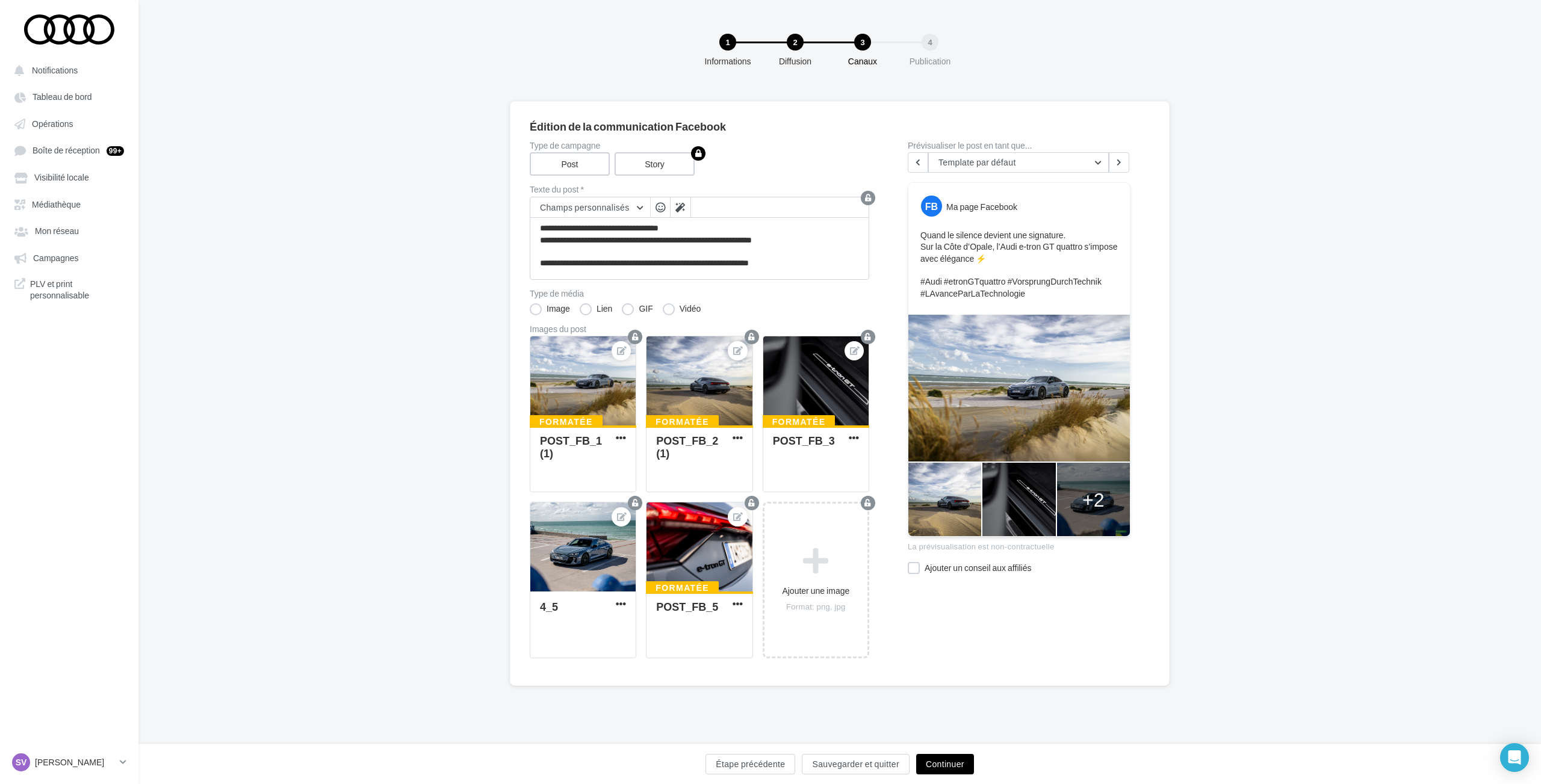
click at [946, 759] on button "Continuer" at bounding box center [945, 764] width 58 height 21
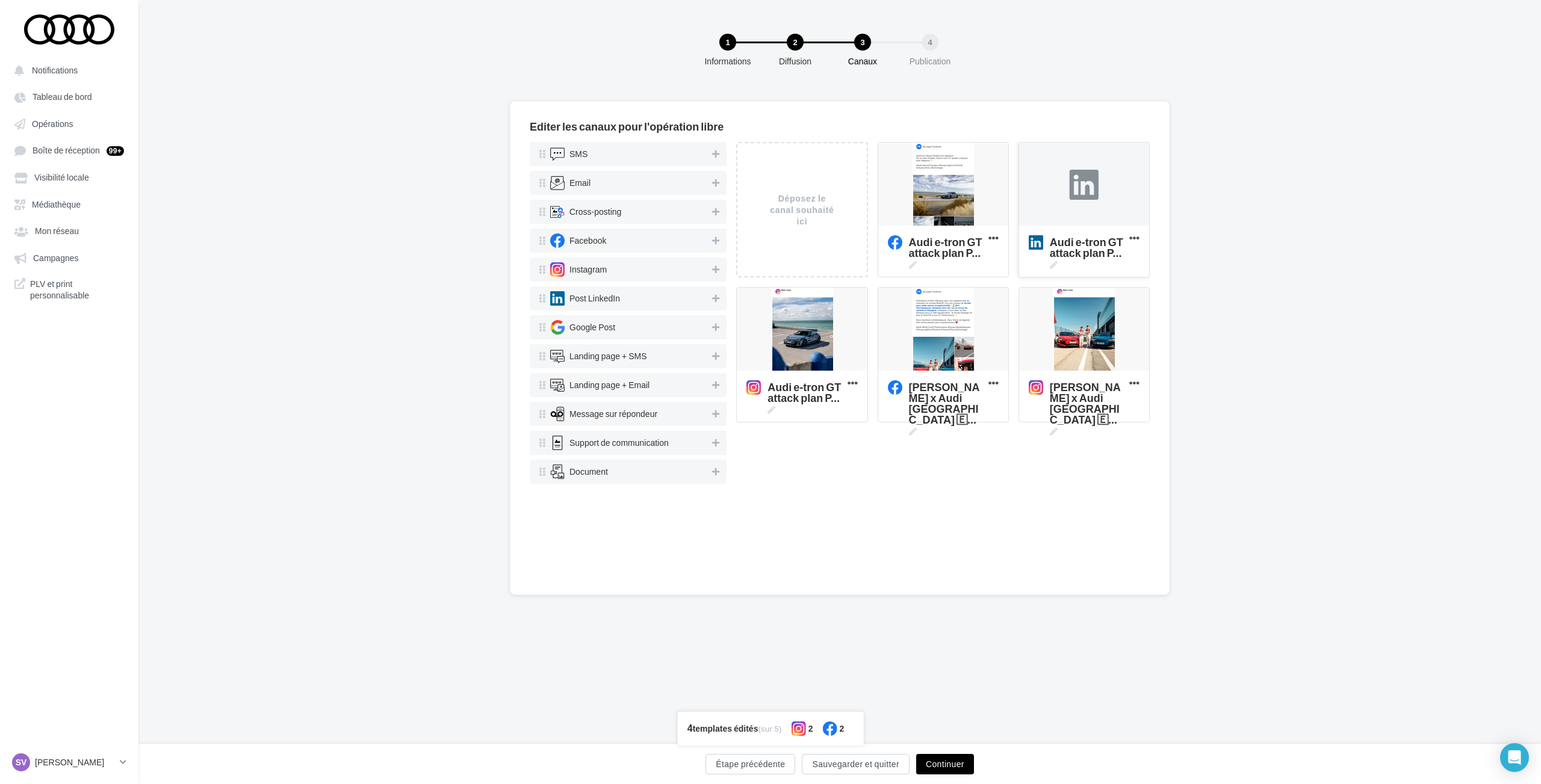
click at [1081, 185] on div at bounding box center [1084, 185] width 30 height 30
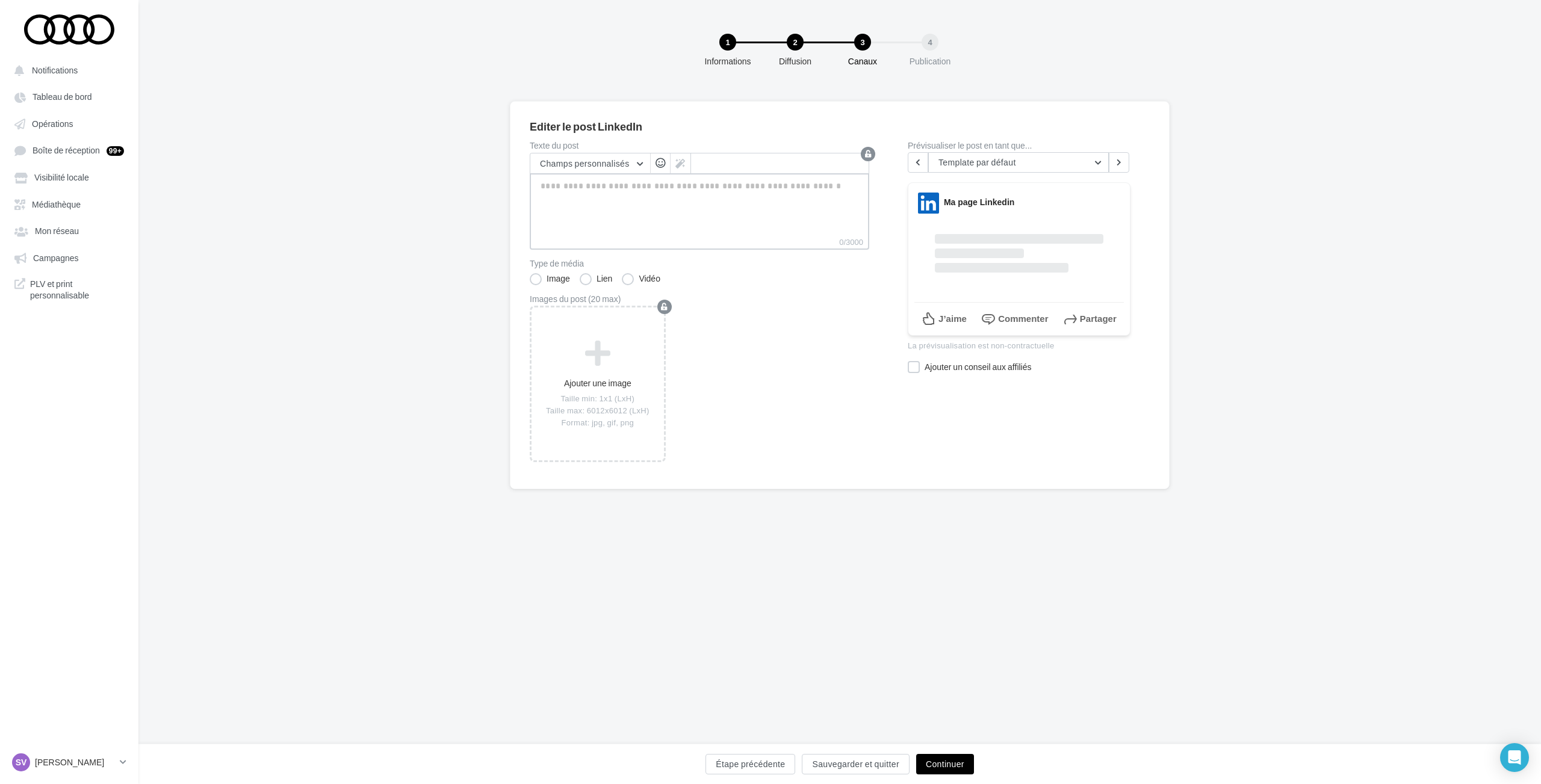
click at [654, 200] on textarea "0/3000" at bounding box center [700, 205] width 340 height 63
paste textarea "**********"
type textarea "**********"
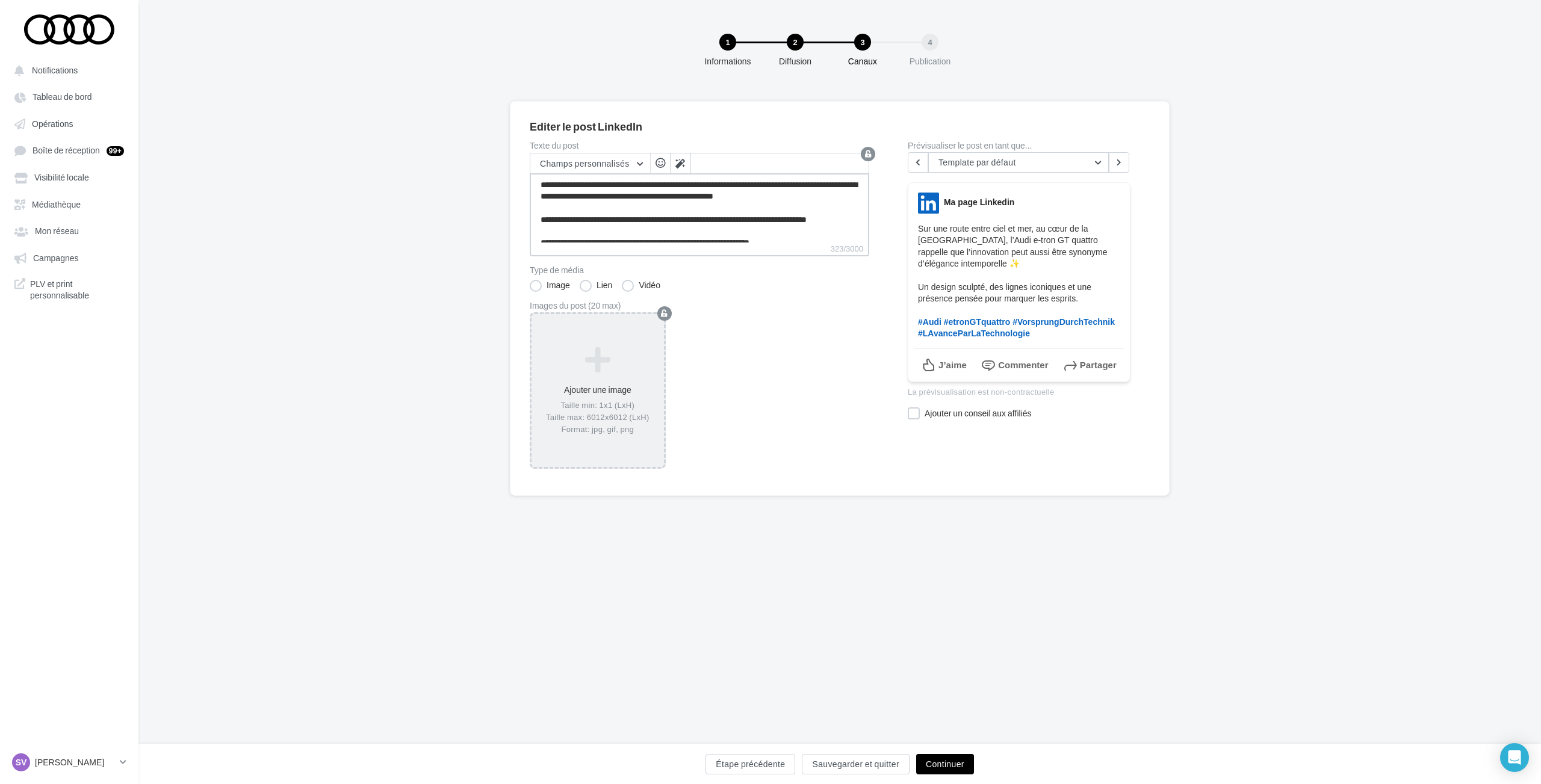
type textarea "**********"
click at [613, 370] on icon at bounding box center [597, 359] width 123 height 29
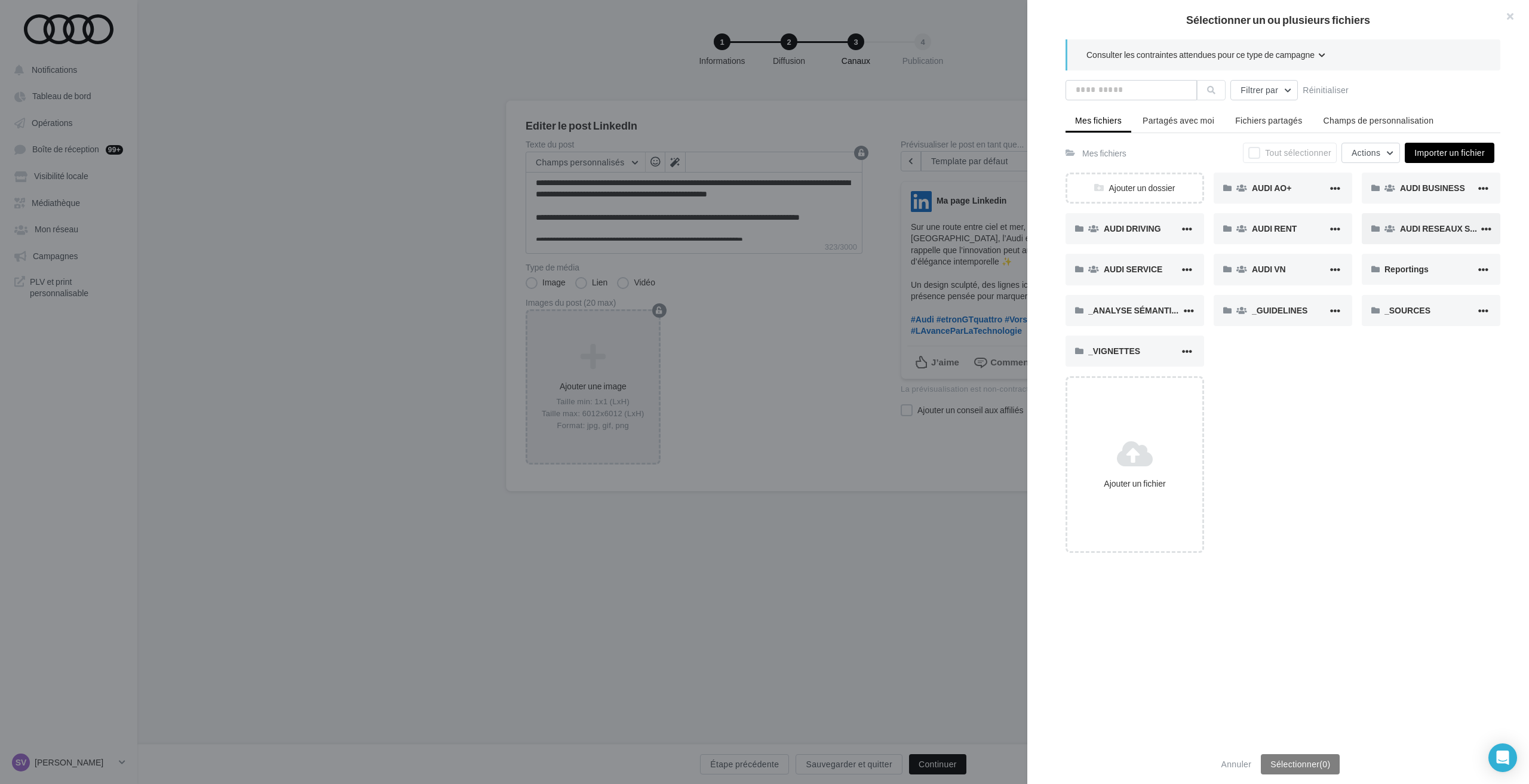
click at [1412, 231] on span "AUDI RESEAUX SOCIAUX" at bounding box center [1451, 228] width 102 height 10
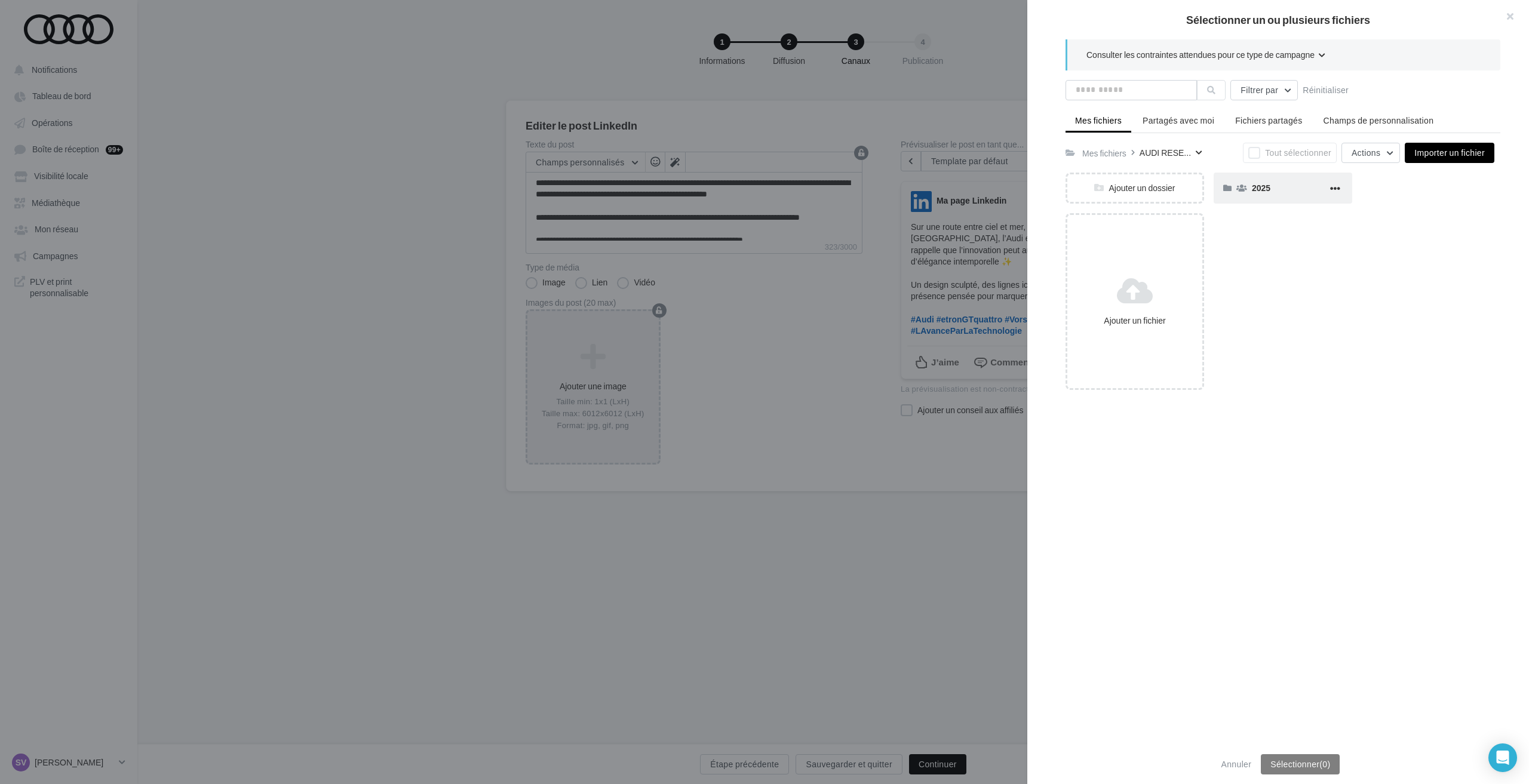
click at [1270, 190] on div "2025" at bounding box center [1290, 188] width 76 height 11
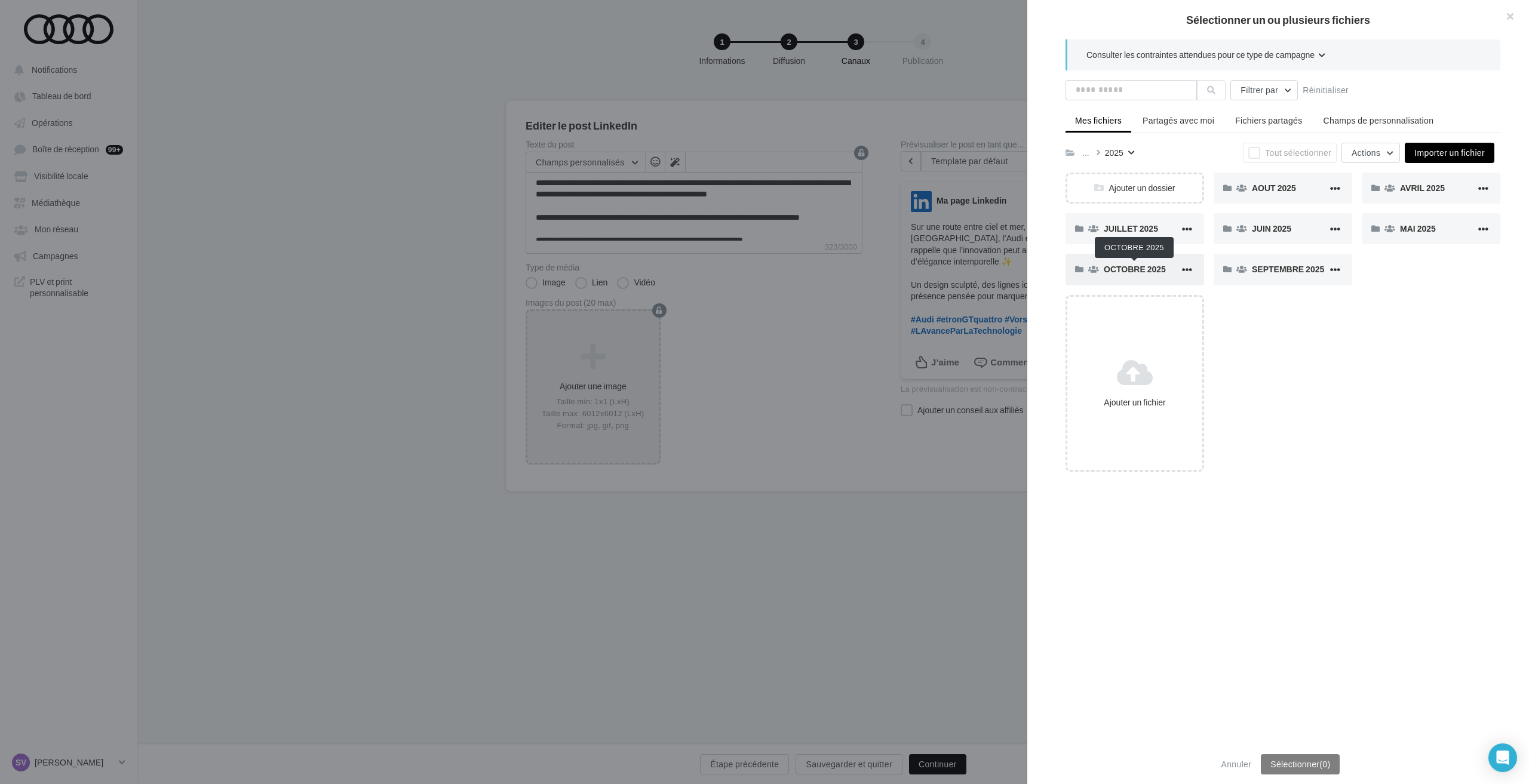
click at [1128, 268] on span "OCTOBRE 2025" at bounding box center [1135, 269] width 62 height 10
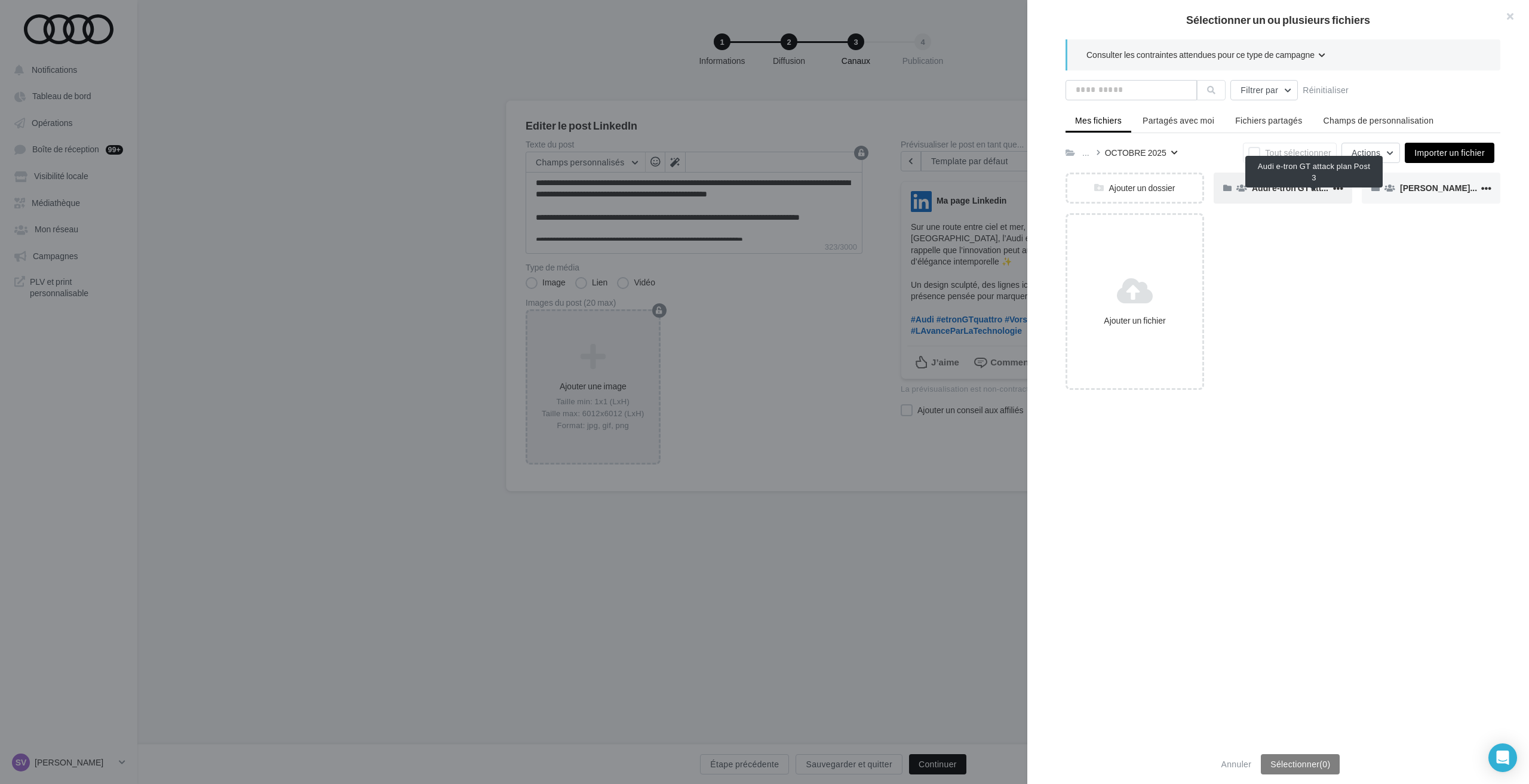
click at [1259, 192] on span "Audi e-tron GT attack plan Post 3" at bounding box center [1316, 188] width 129 height 10
click at [1270, 194] on div "FB / LK" at bounding box center [1290, 188] width 76 height 12
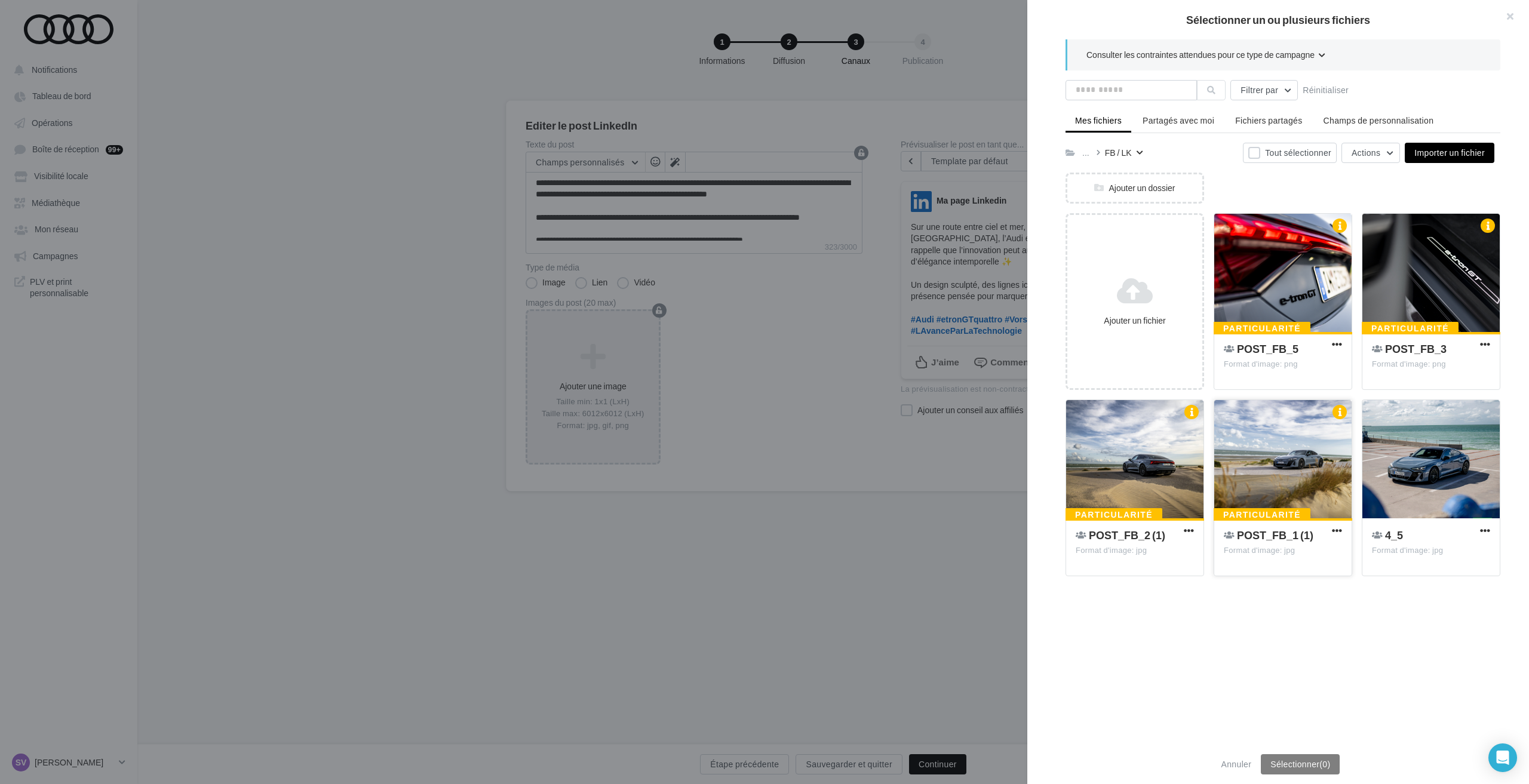
click at [1290, 466] on div at bounding box center [1283, 460] width 138 height 120
click at [1145, 460] on div at bounding box center [1135, 460] width 138 height 120
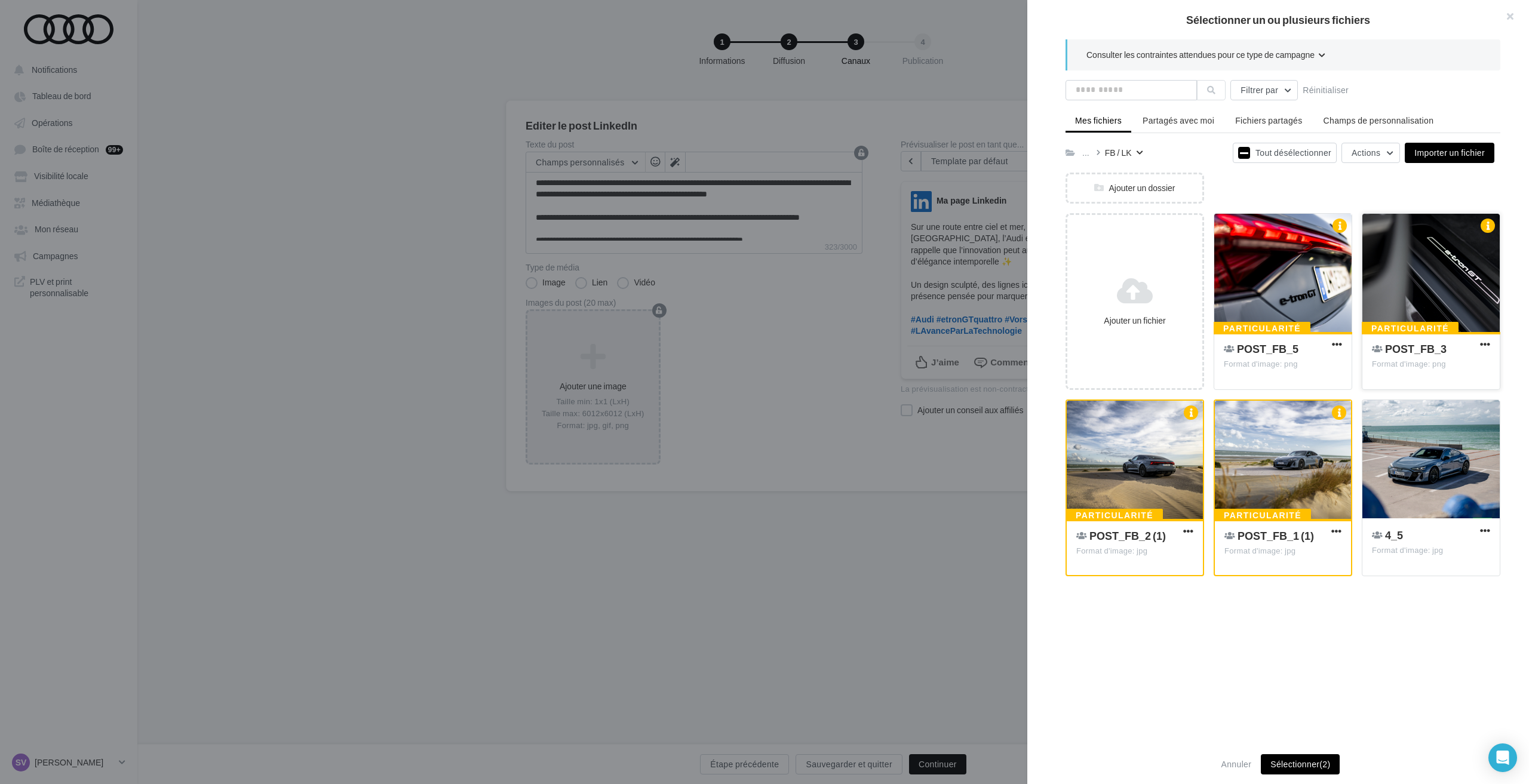
click at [1433, 283] on div at bounding box center [1431, 273] width 138 height 120
click at [1433, 454] on div at bounding box center [1431, 460] width 138 height 120
click at [1297, 291] on div at bounding box center [1283, 273] width 138 height 120
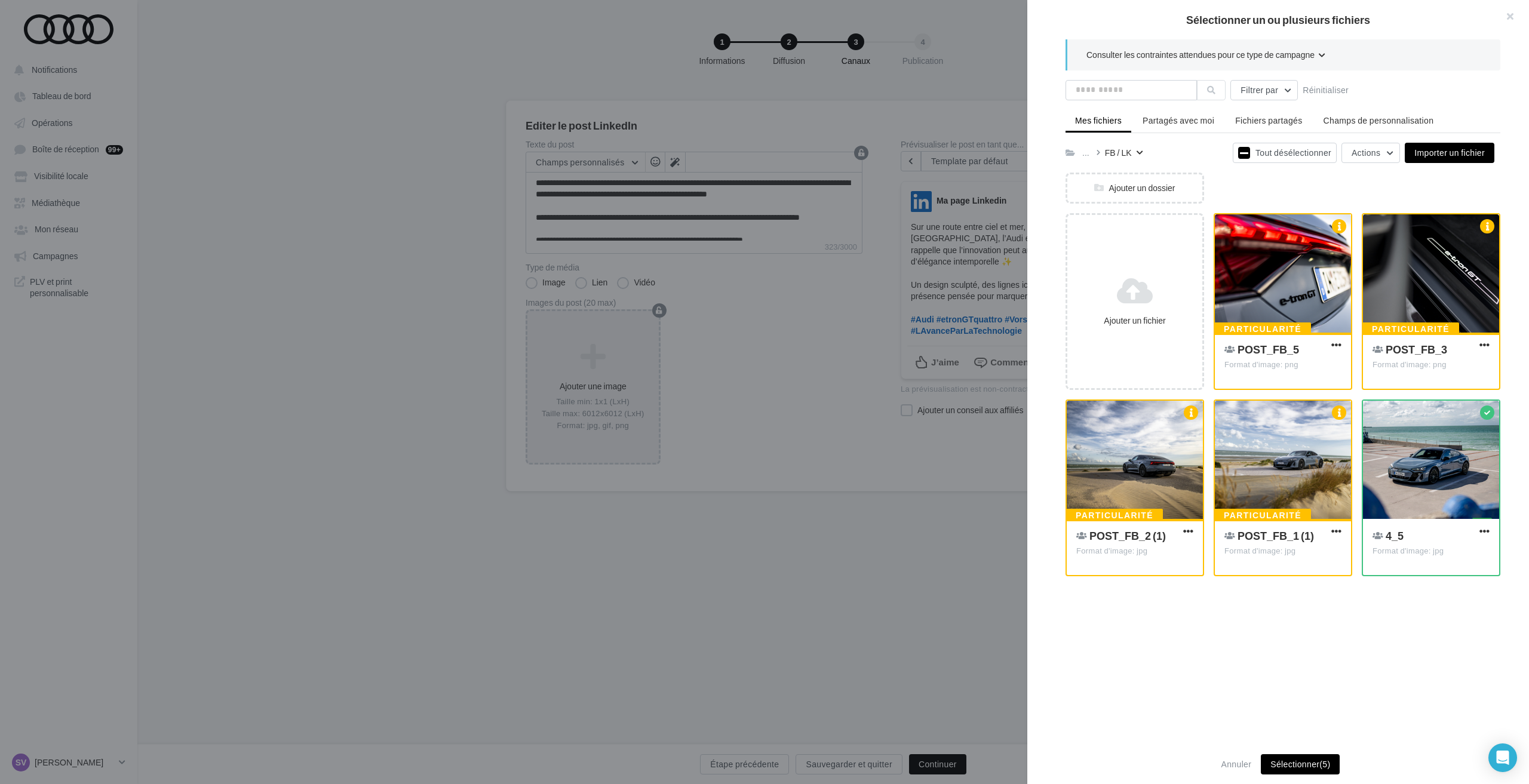
click at [1301, 761] on button "Sélectionner (5)" at bounding box center [1300, 764] width 79 height 20
click at [1298, 765] on button "Sélectionner (5)" at bounding box center [1300, 764] width 79 height 20
click at [1303, 762] on button "Sélectionner (5)" at bounding box center [1300, 764] width 79 height 20
click at [1385, 455] on div at bounding box center [1431, 460] width 136 height 120
click at [1295, 473] on div at bounding box center [1283, 460] width 136 height 120
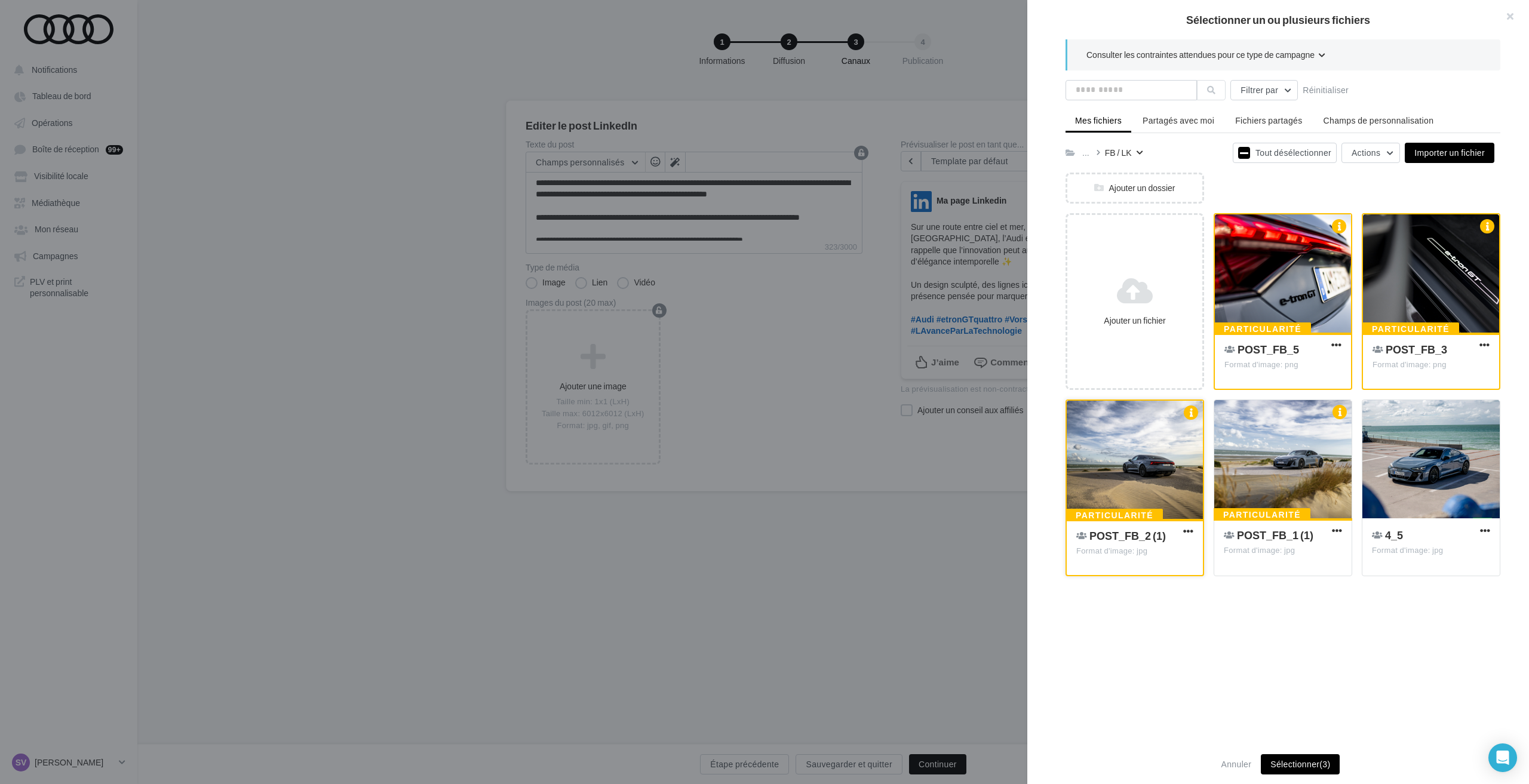
drag, startPoint x: 1098, startPoint y: 497, endPoint x: 1104, endPoint y: 497, distance: 6.0
click at [1099, 497] on div at bounding box center [1135, 460] width 136 height 120
click at [1432, 251] on div at bounding box center [1431, 274] width 136 height 120
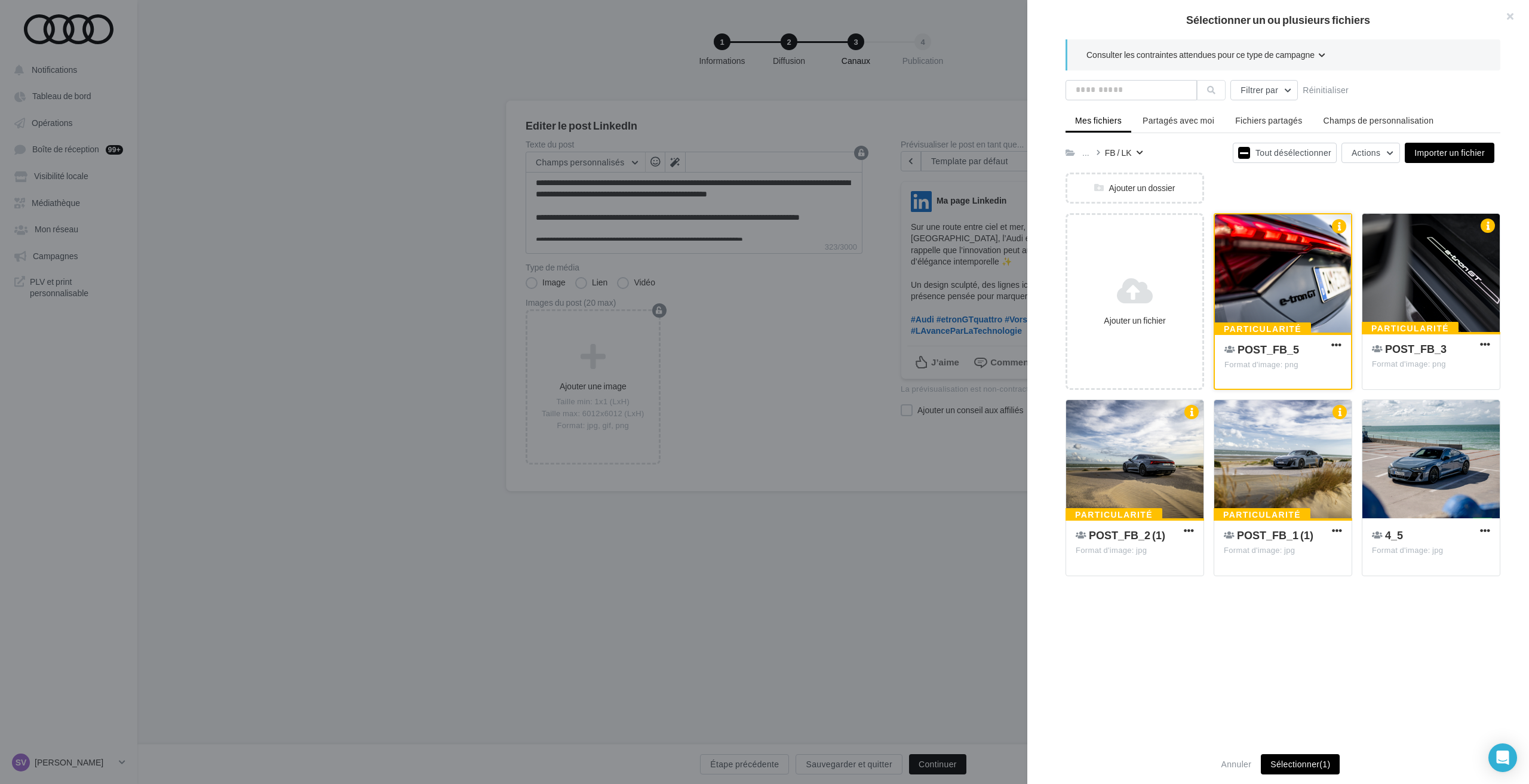
click at [1286, 271] on div at bounding box center [1283, 274] width 136 height 120
click at [1277, 460] on div at bounding box center [1283, 460] width 138 height 120
click at [1160, 461] on div at bounding box center [1135, 460] width 138 height 120
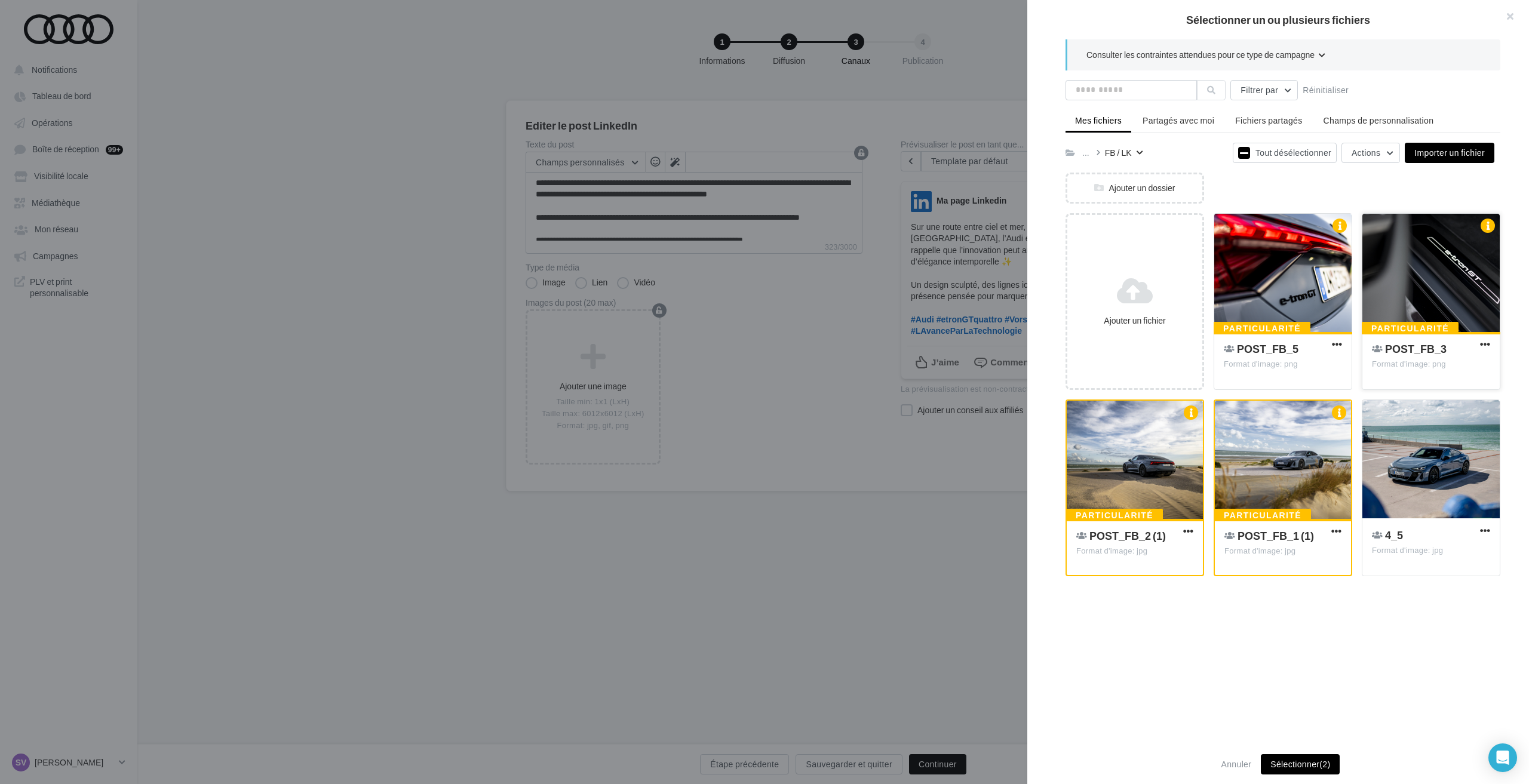
click at [1405, 285] on div at bounding box center [1431, 273] width 138 height 120
click at [1416, 464] on div at bounding box center [1431, 460] width 138 height 120
click at [1291, 307] on div at bounding box center [1283, 273] width 138 height 120
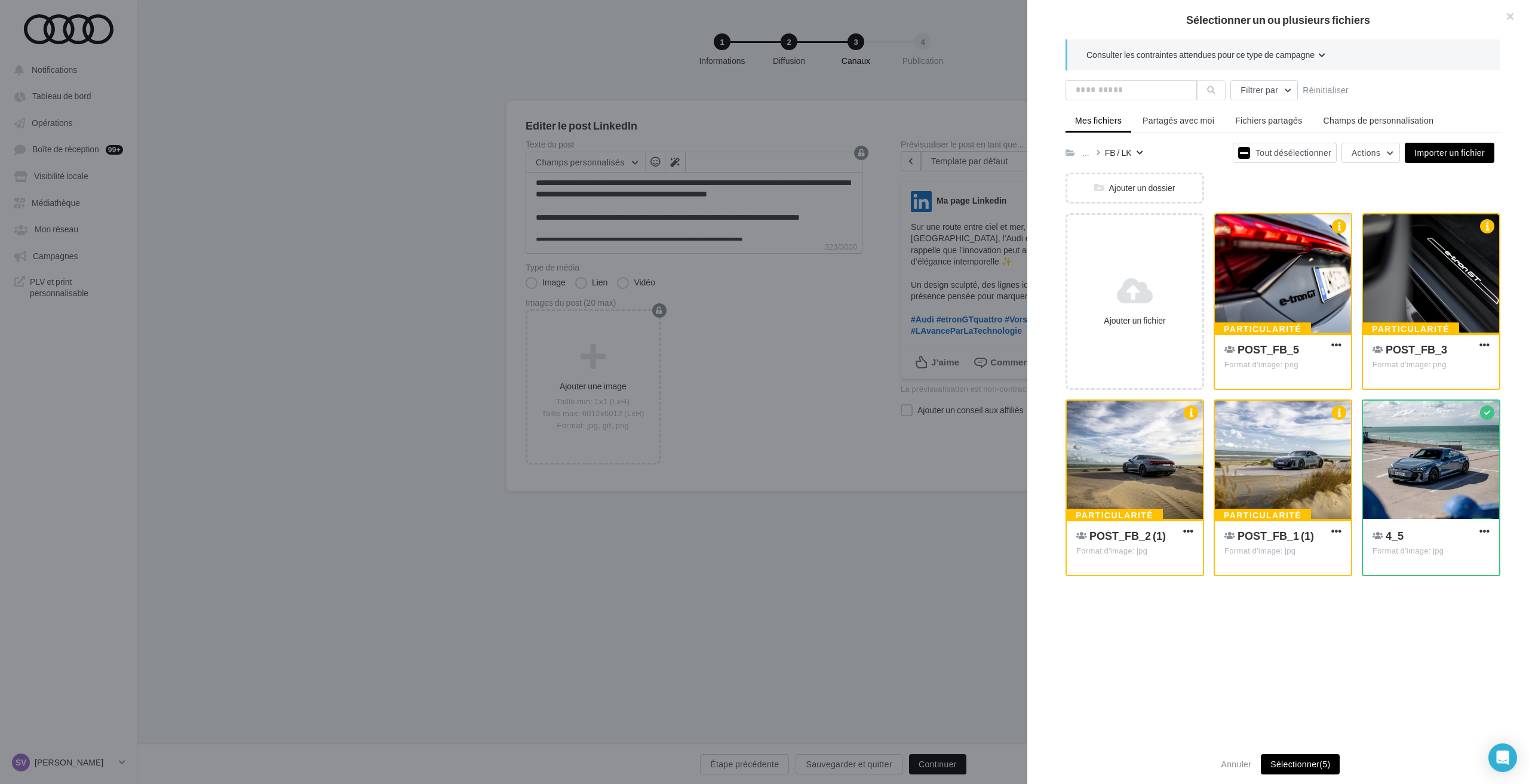
click at [1293, 762] on button "Sélectionner (5)" at bounding box center [1300, 764] width 79 height 20
click at [1504, 13] on button "button" at bounding box center [1504, 18] width 48 height 36
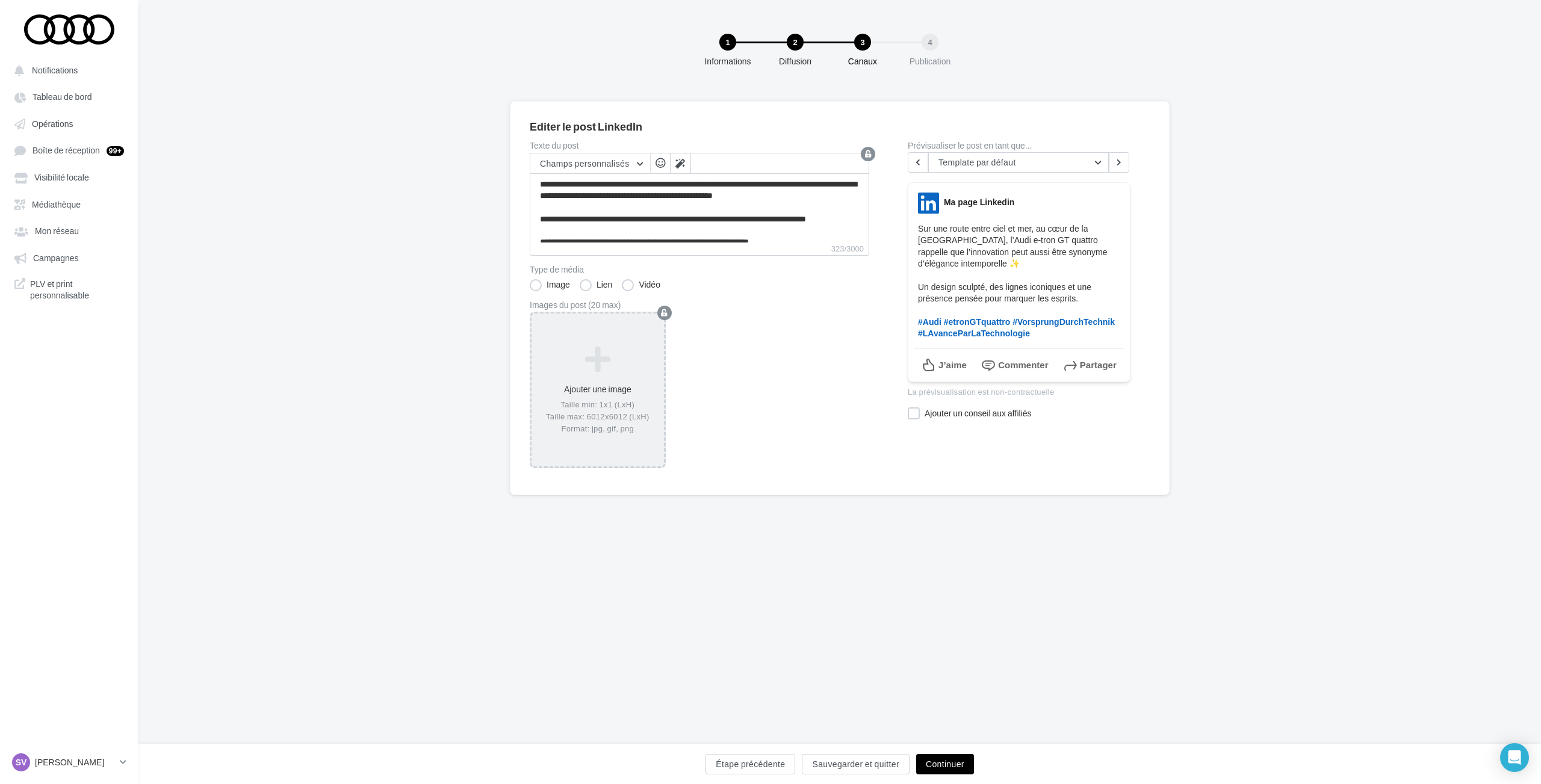
click at [581, 366] on icon at bounding box center [597, 359] width 123 height 29
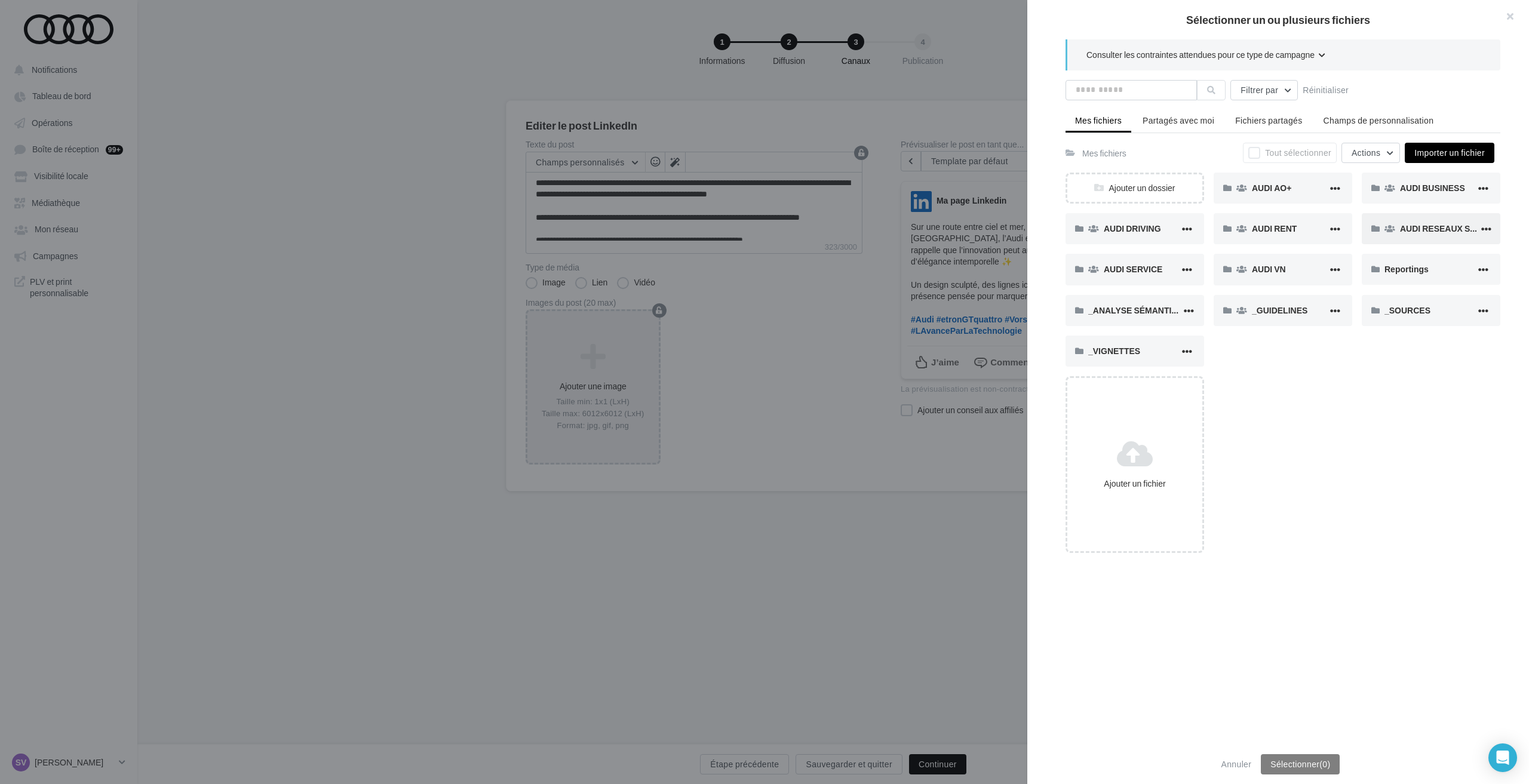
click at [1400, 228] on span "AUDI RESEAUX SOCIAUX" at bounding box center [1451, 228] width 102 height 10
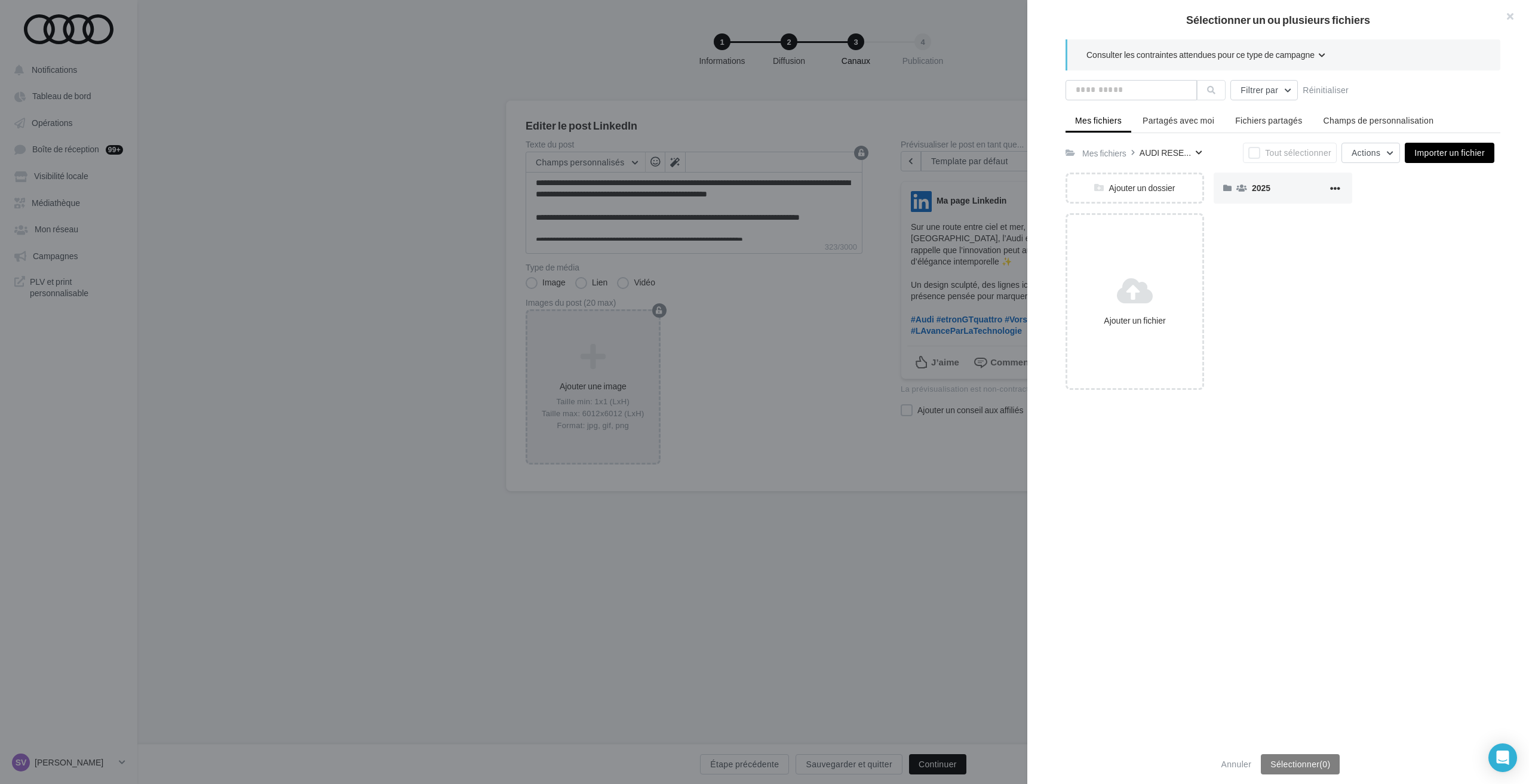
click at [1278, 189] on div "2025" at bounding box center [1290, 188] width 76 height 11
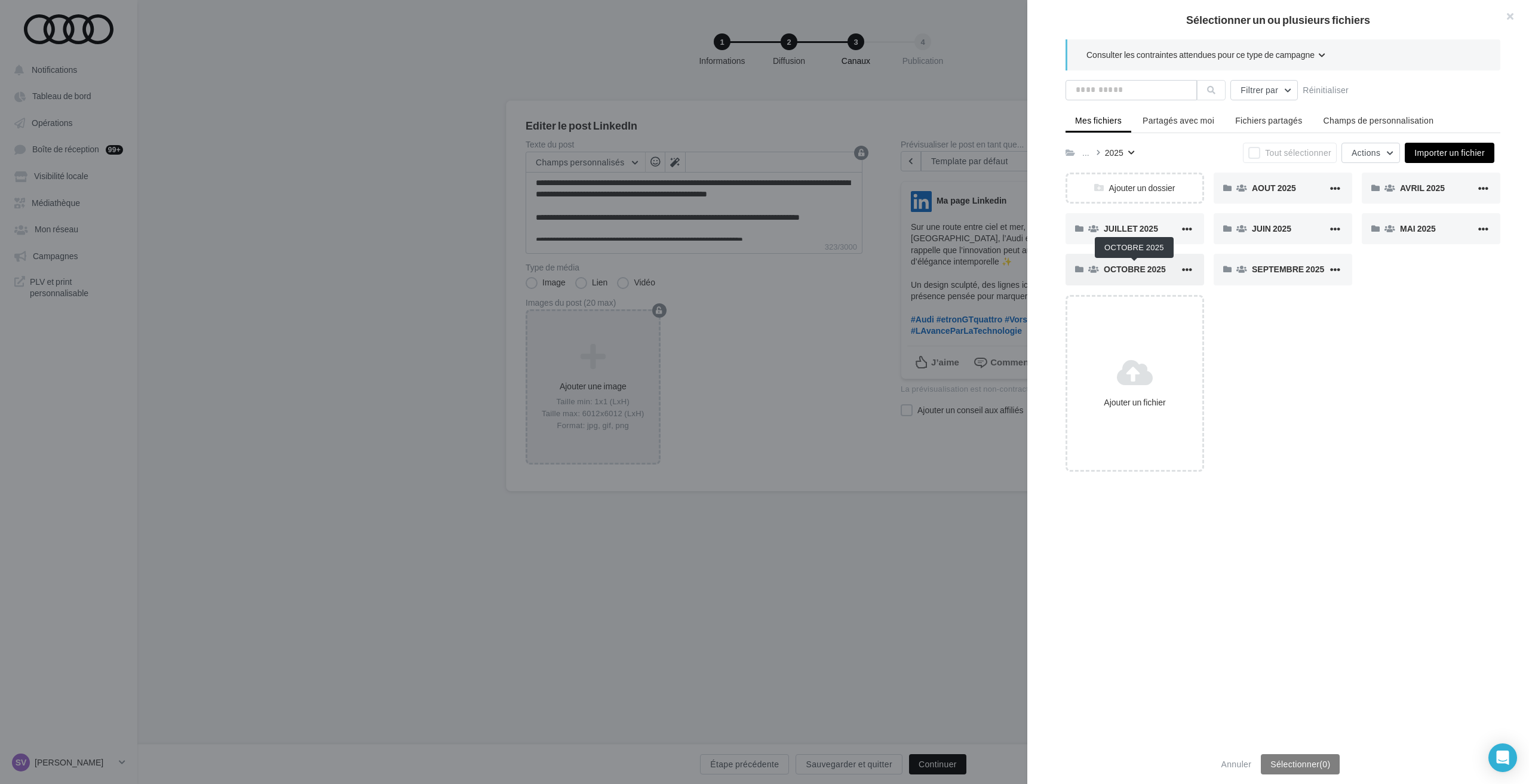
click at [1129, 267] on span "OCTOBRE 2025" at bounding box center [1135, 269] width 62 height 10
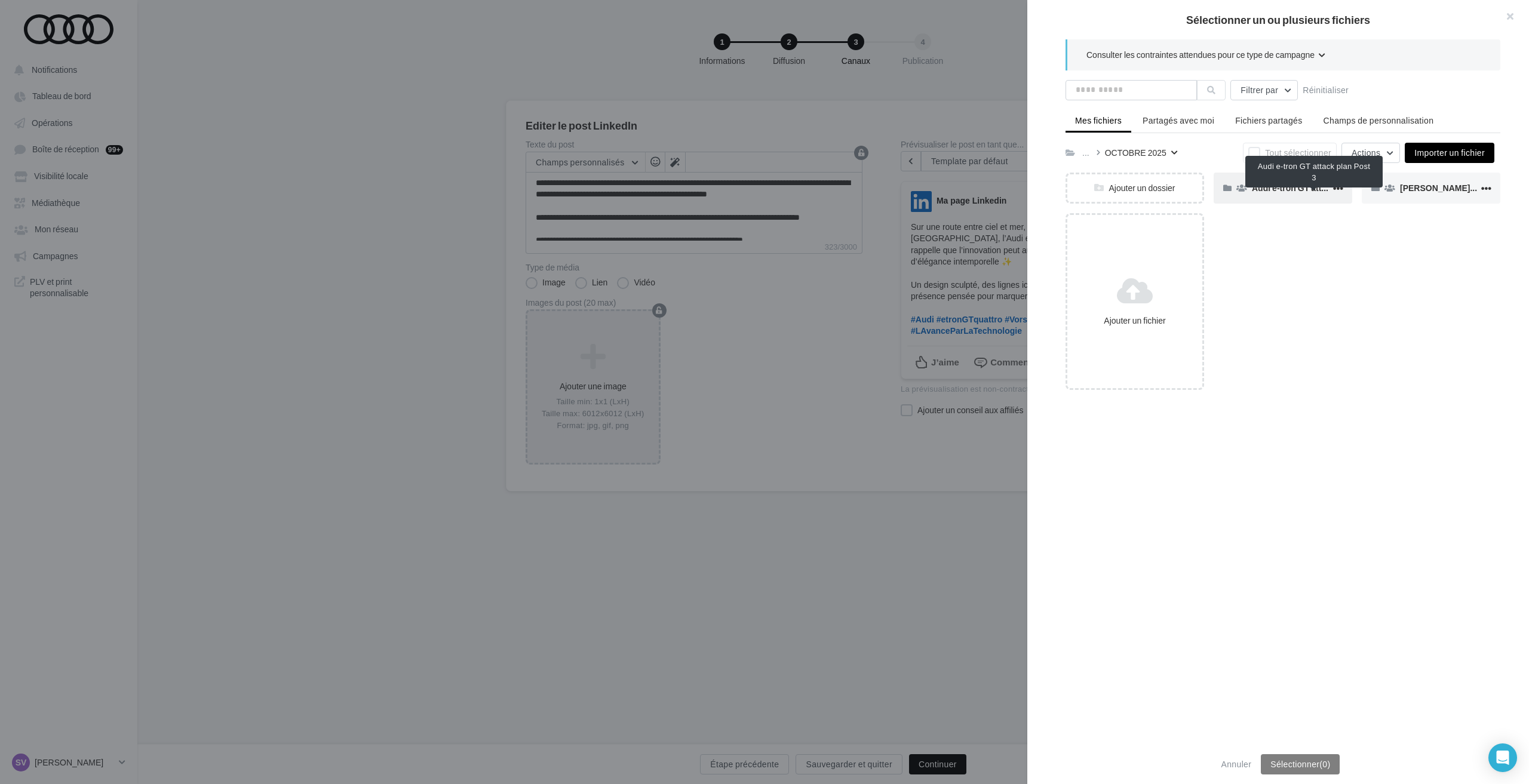
click at [1269, 189] on span "Audi e-tron GT attack plan Post 3" at bounding box center [1316, 188] width 129 height 10
click at [1269, 189] on span "FB / LK" at bounding box center [1266, 188] width 28 height 10
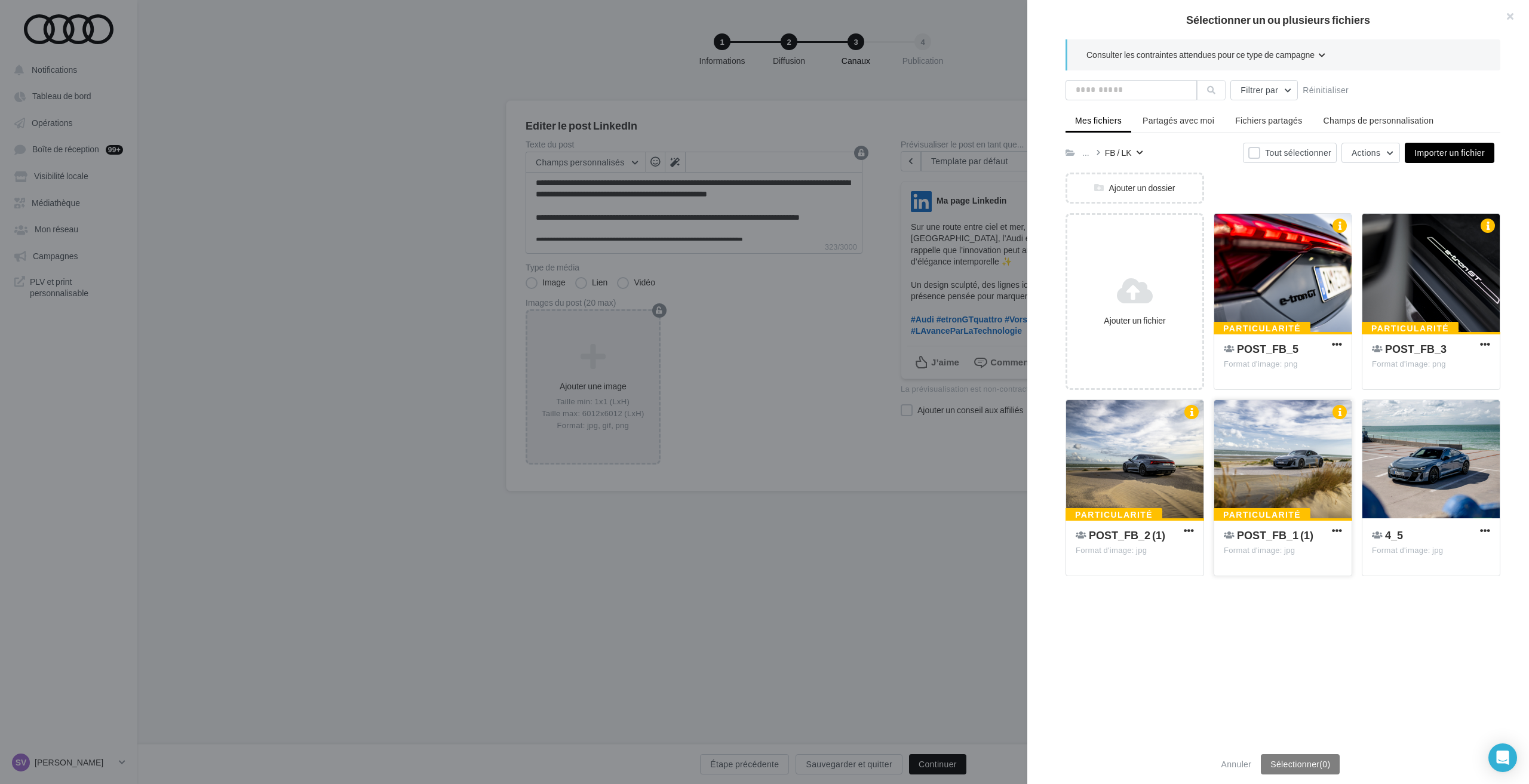
click at [1273, 445] on div at bounding box center [1283, 460] width 138 height 120
click at [1136, 459] on div at bounding box center [1135, 460] width 138 height 120
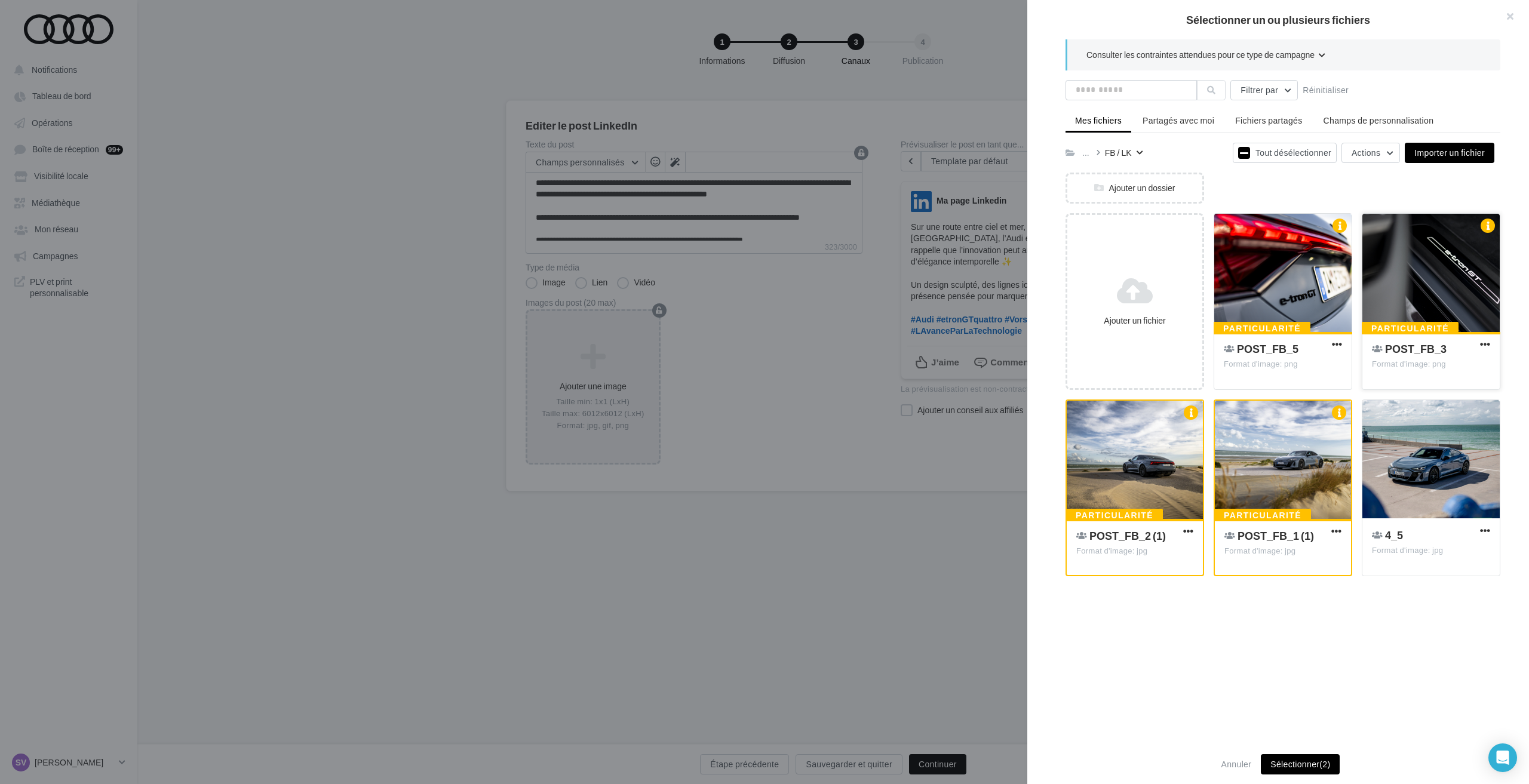
click at [1419, 289] on div at bounding box center [1431, 273] width 138 height 120
click at [1396, 444] on div at bounding box center [1431, 460] width 138 height 120
click at [1296, 286] on div at bounding box center [1283, 273] width 138 height 120
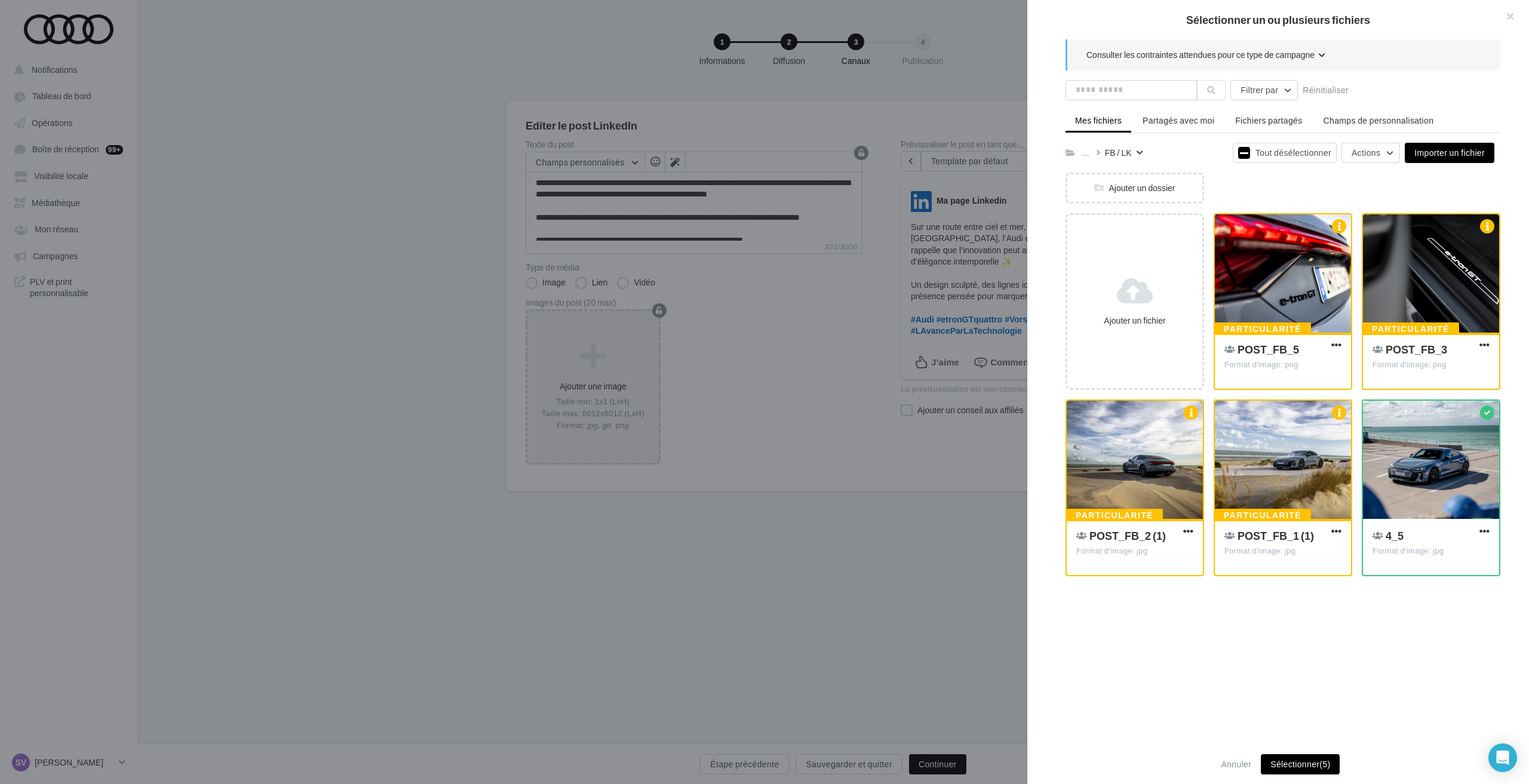
click at [1296, 761] on button "Sélectionner (5)" at bounding box center [1300, 764] width 79 height 20
click at [1505, 14] on button "button" at bounding box center [1504, 18] width 48 height 36
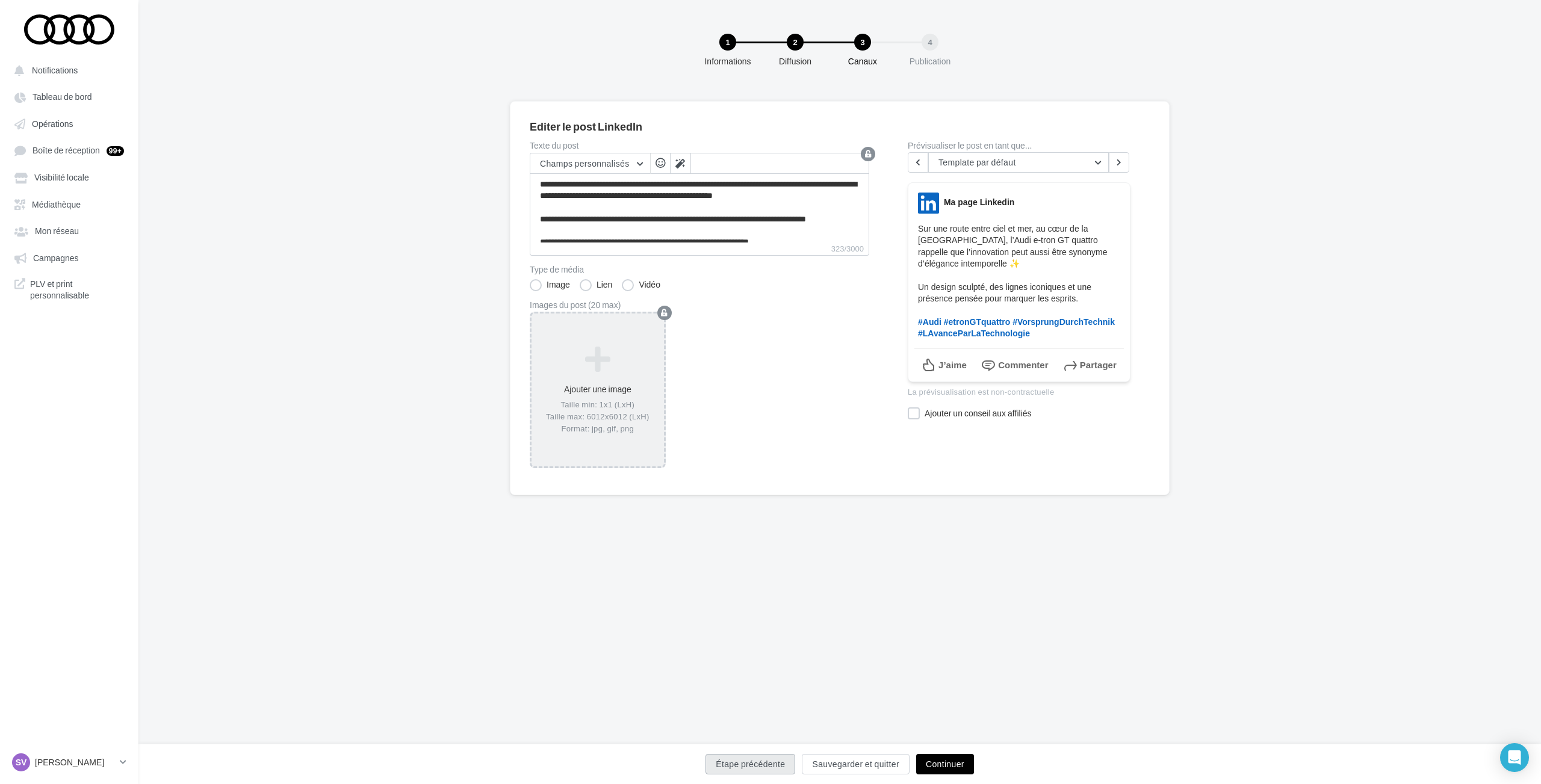
click at [756, 760] on button "Étape précédente" at bounding box center [750, 764] width 90 height 21
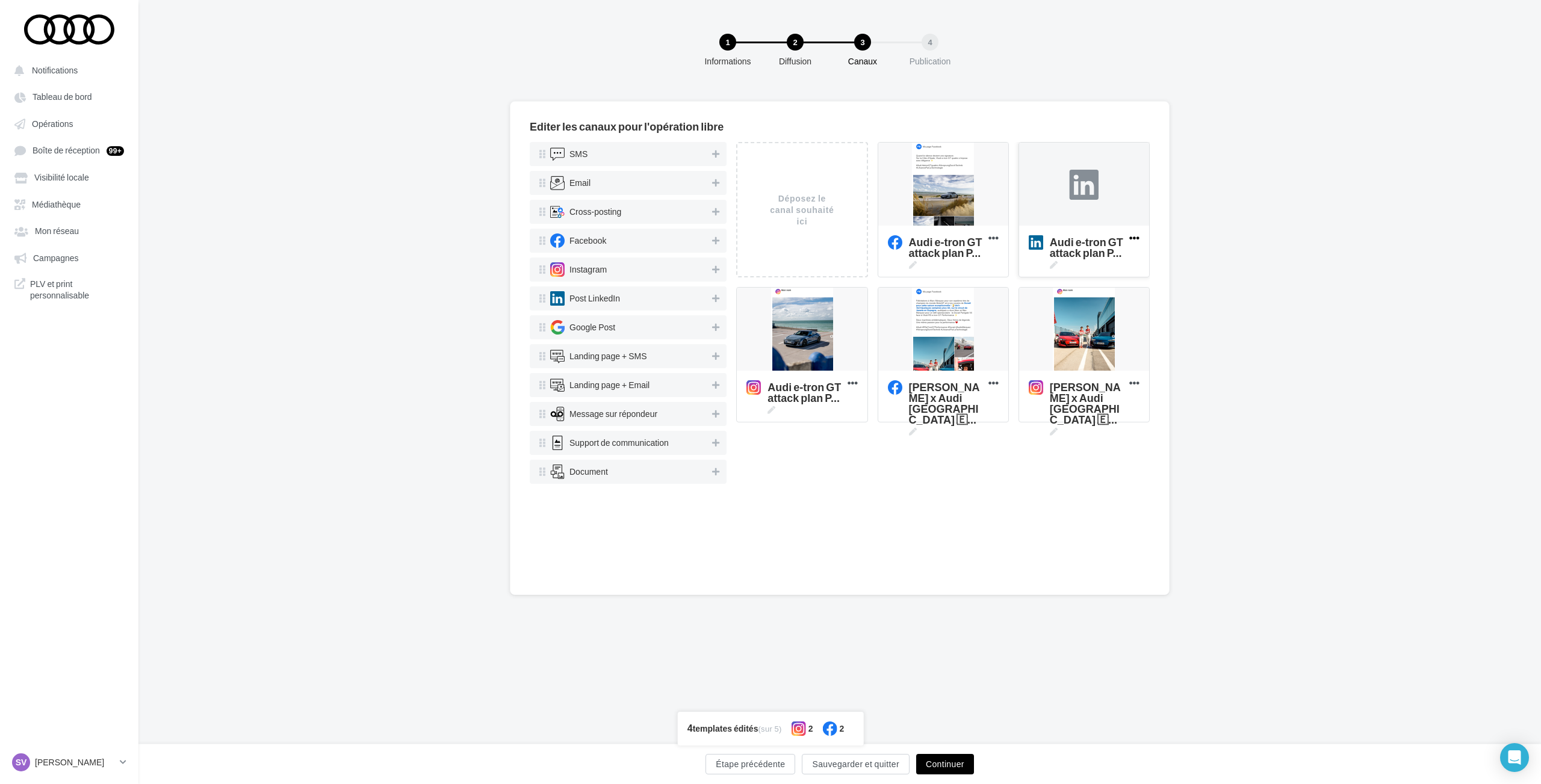
click at [1137, 239] on icon at bounding box center [1134, 238] width 29 height 29
click at [1084, 261] on button "Supprimer" at bounding box center [1081, 264] width 121 height 30
click at [969, 254] on icon at bounding box center [966, 254] width 8 height 8
click at [969, 254] on textarea "Nouvelle com Instagram Nouvelle com Instagram" at bounding box center [930, 247] width 98 height 34
click at [945, 254] on textarea "Nouvelle com Instagram Nouvelle com Instagram" at bounding box center [930, 247] width 98 height 34
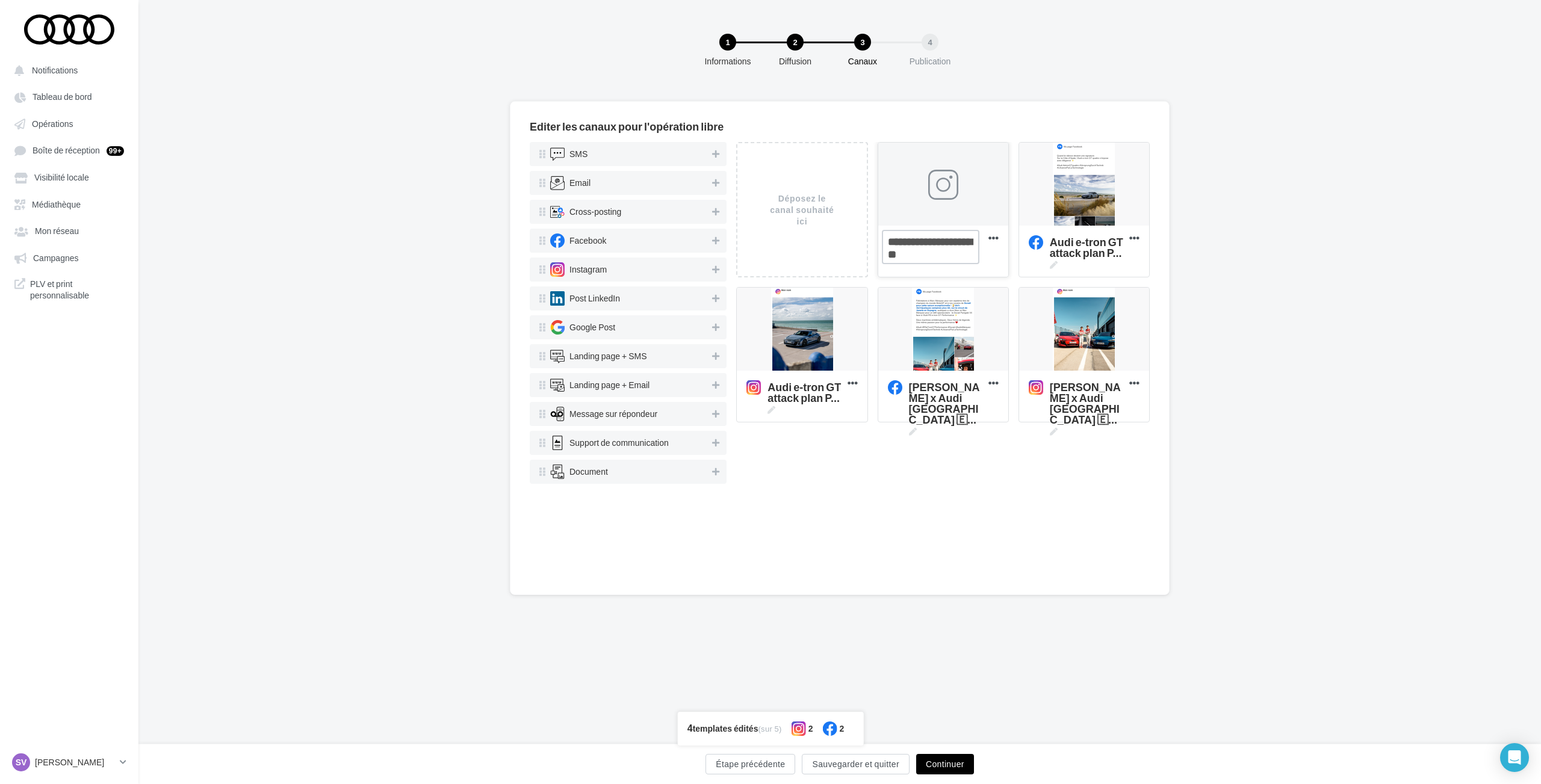
click at [945, 254] on textarea "Nouvelle com Instagram" at bounding box center [930, 247] width 98 height 34
paste textarea
type textarea "**********"
click at [945, 523] on div "Déposez le canal souhaité ici Nouvelle com Instagram Supprimer Audi e-tron GT a…" at bounding box center [943, 358] width 414 height 433
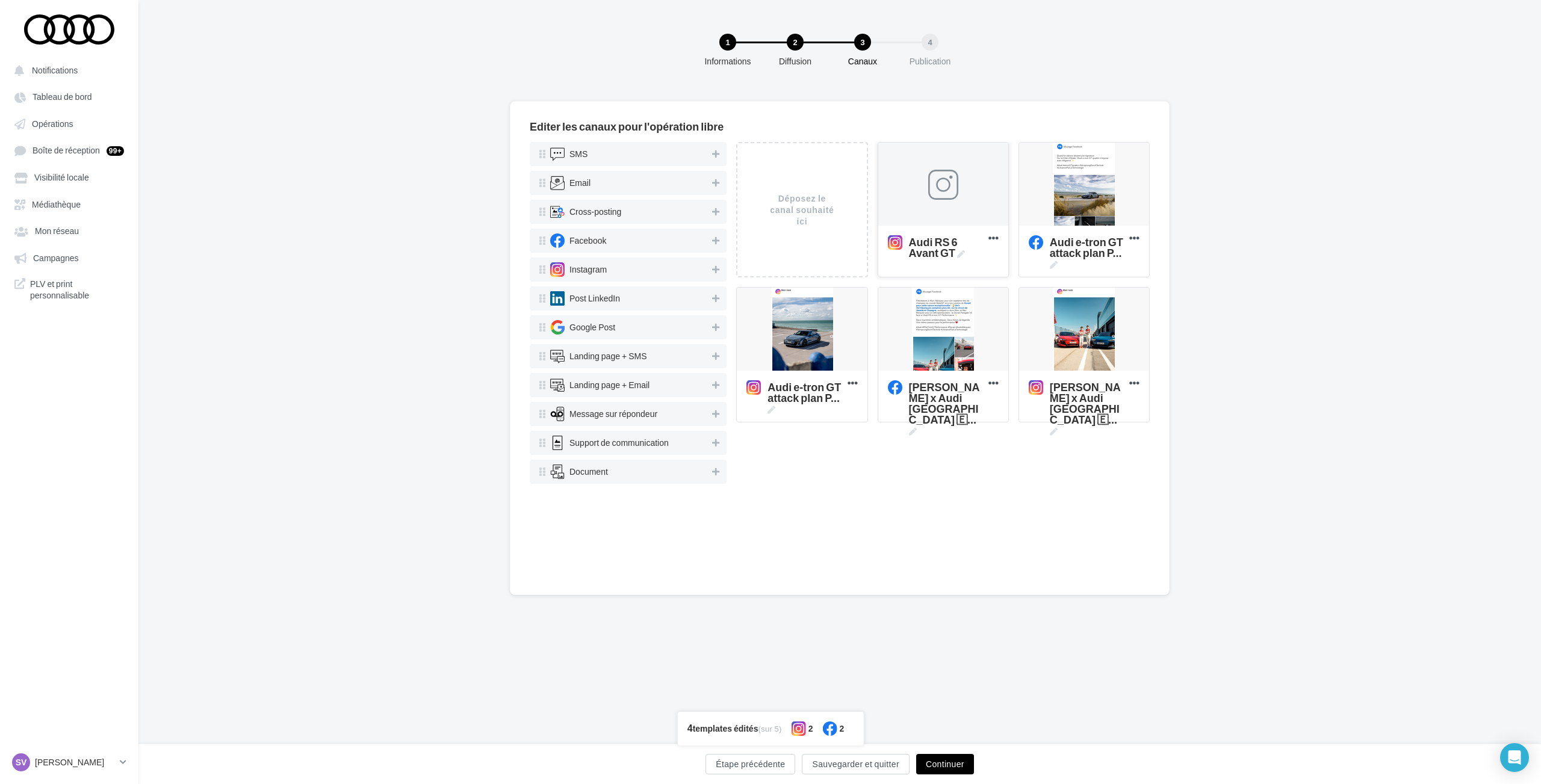
click at [940, 182] on div at bounding box center [943, 185] width 30 height 30
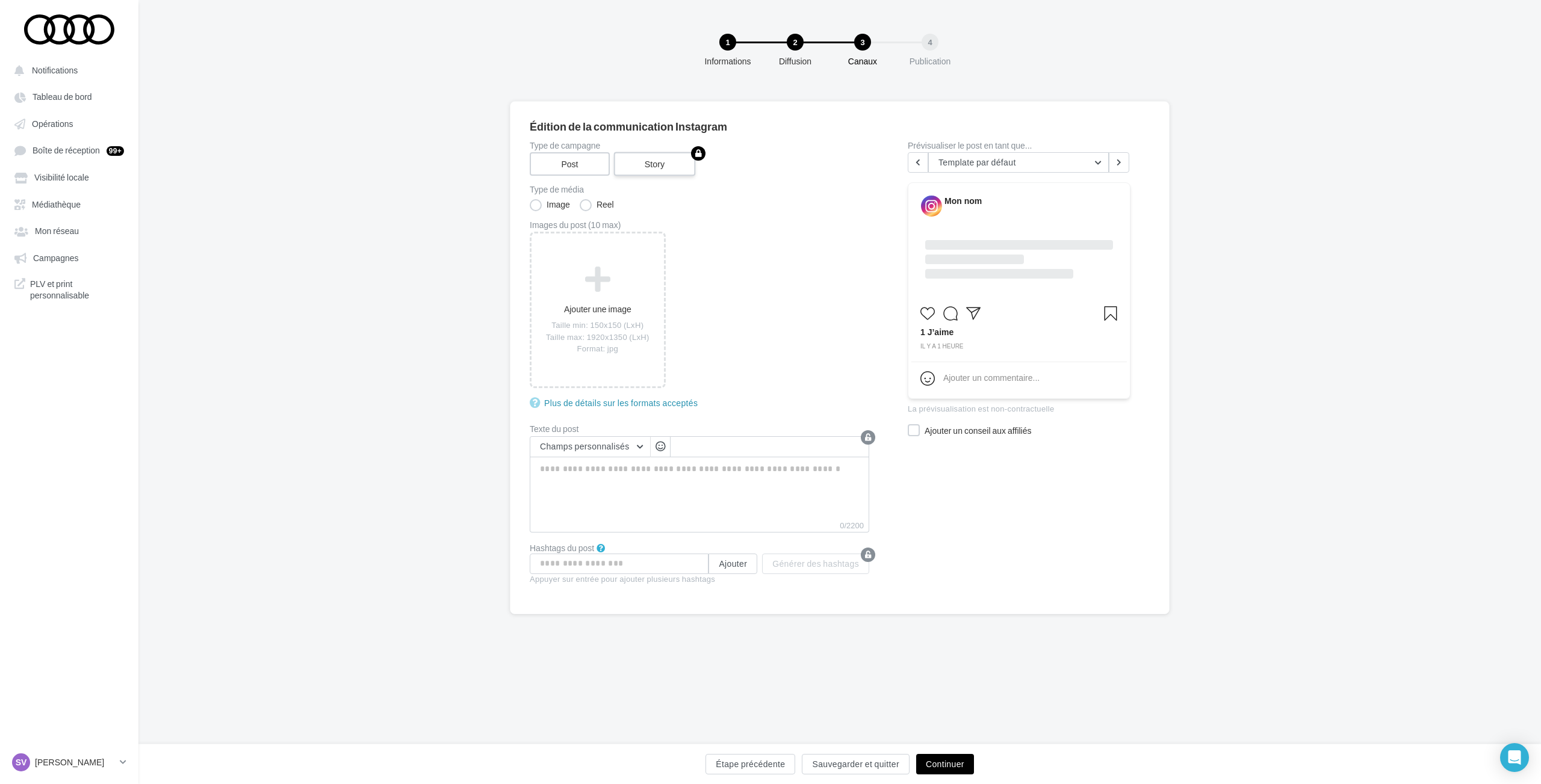
click at [656, 165] on label "Story" at bounding box center [655, 164] width 82 height 24
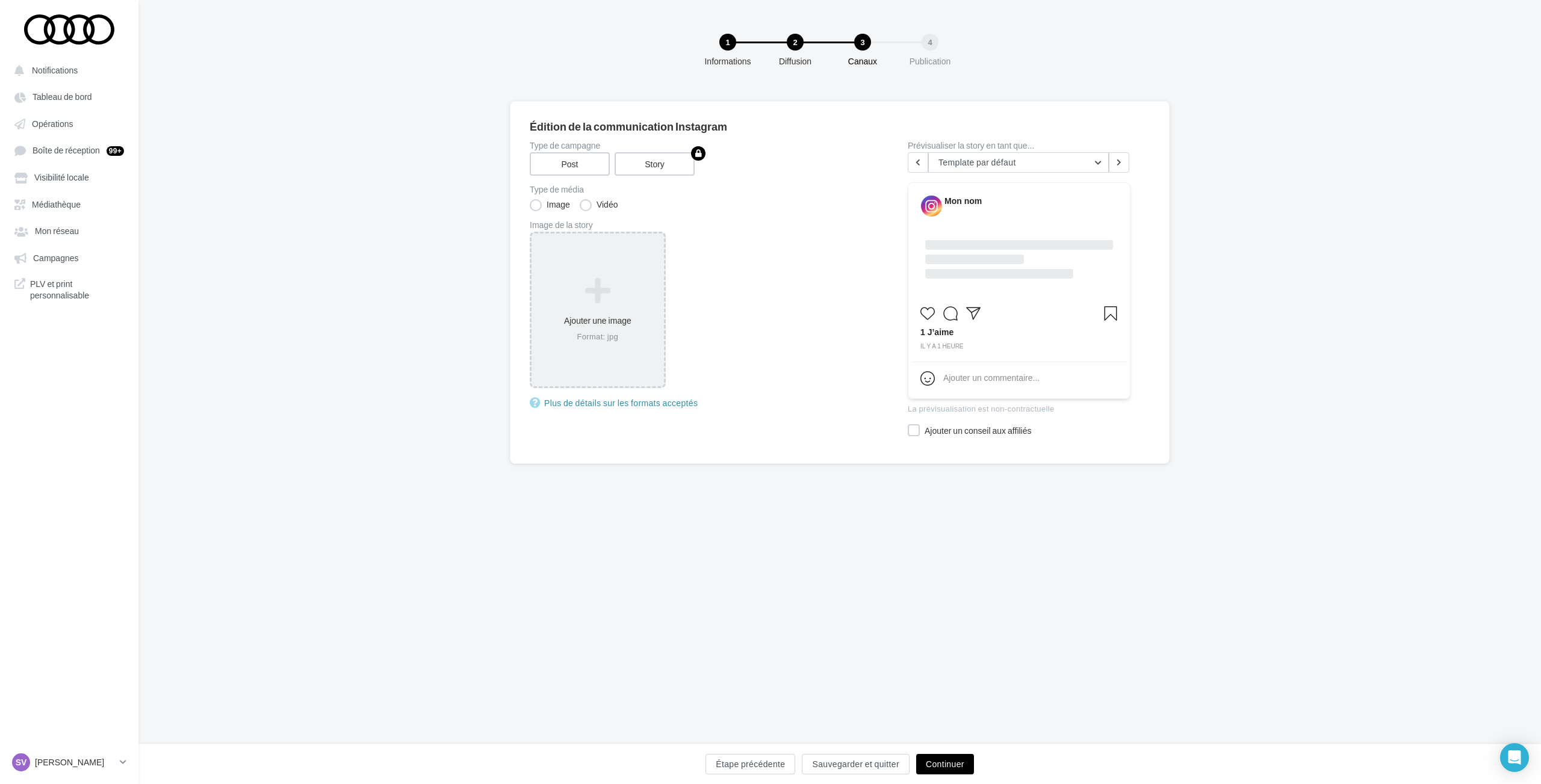
click at [599, 284] on icon at bounding box center [597, 291] width 123 height 29
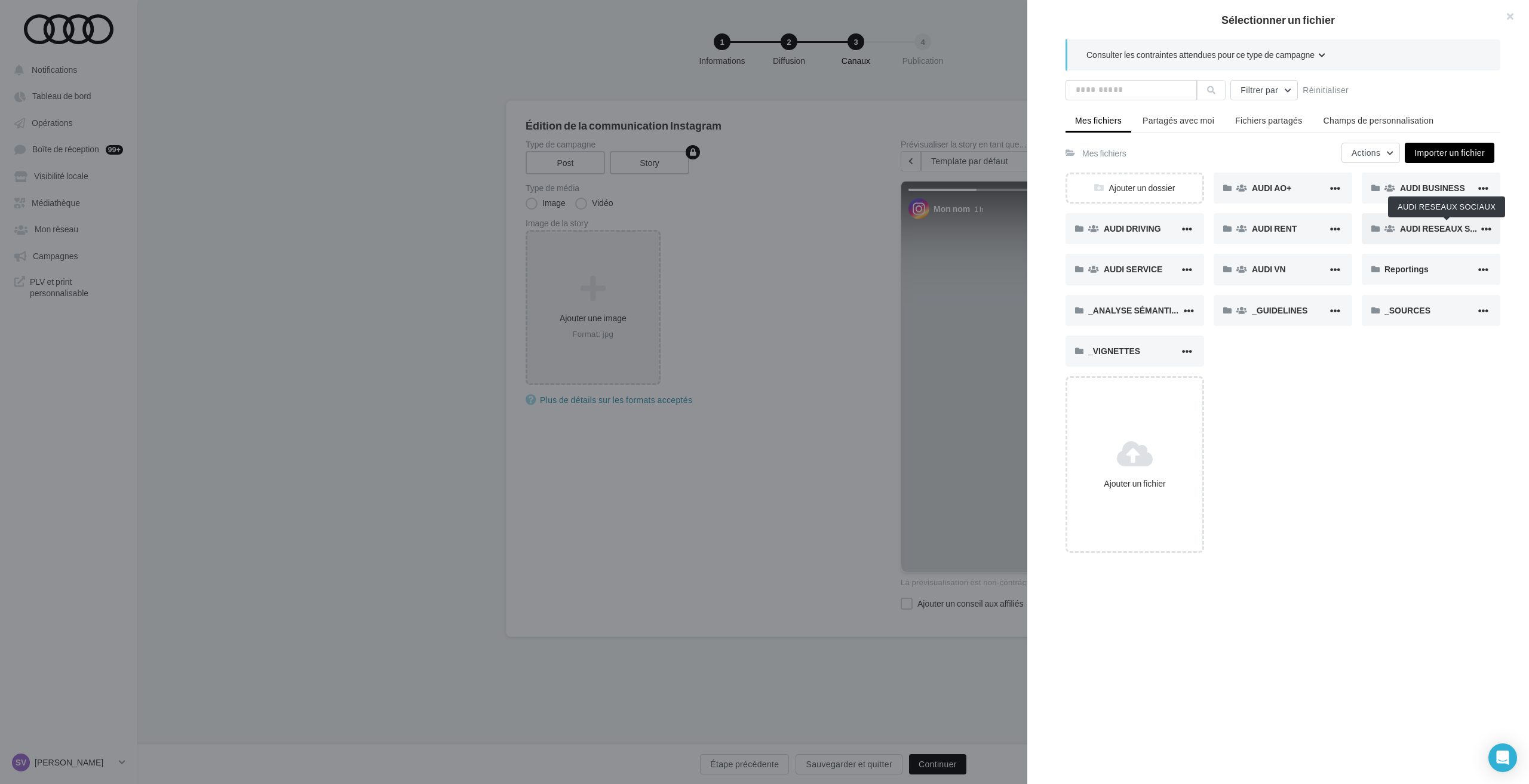
click at [1417, 231] on span "AUDI RESEAUX SOCIAUX" at bounding box center [1451, 228] width 102 height 10
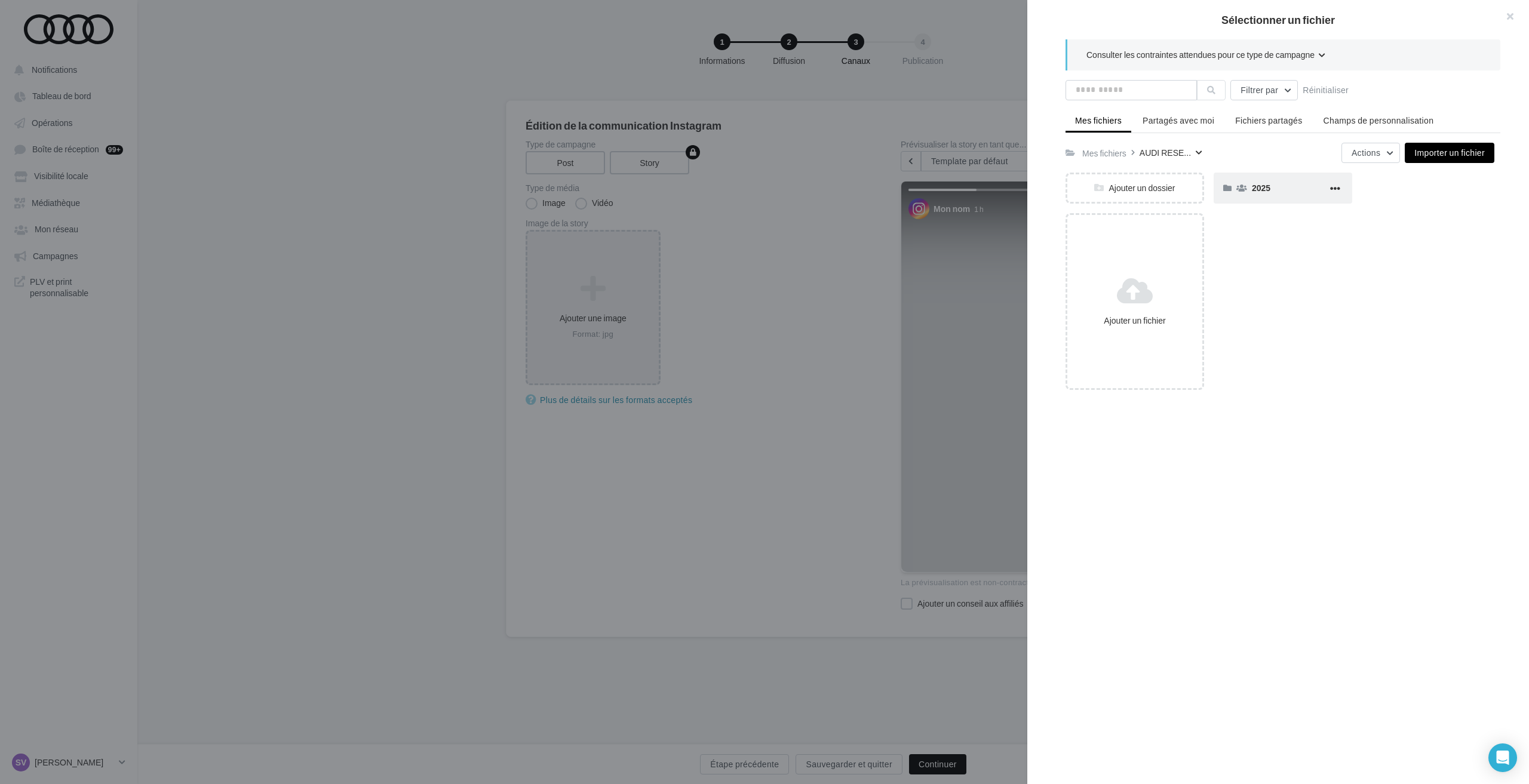
click at [1274, 191] on div "2025" at bounding box center [1290, 188] width 76 height 11
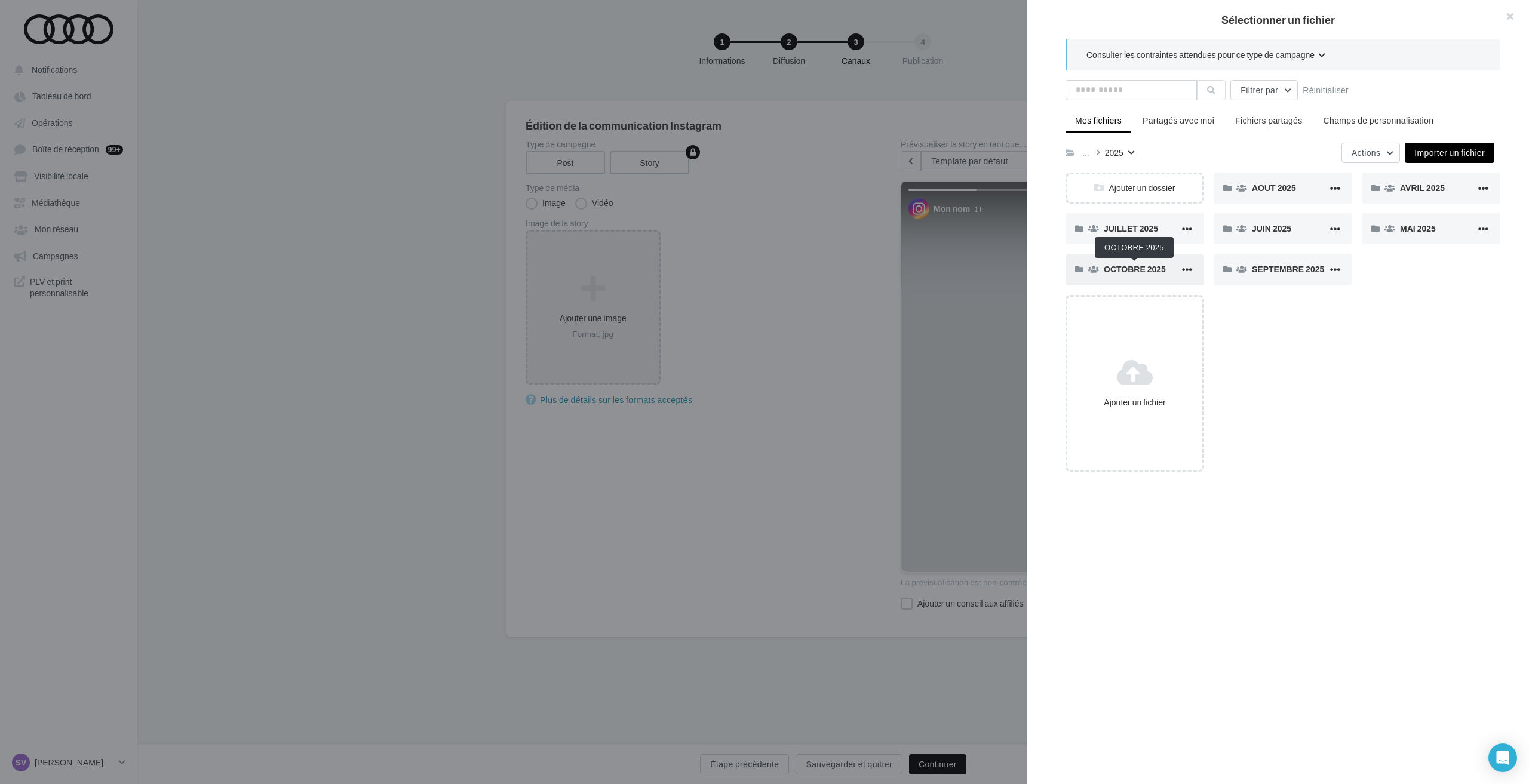
click at [1125, 270] on span "OCTOBRE 2025" at bounding box center [1135, 269] width 62 height 10
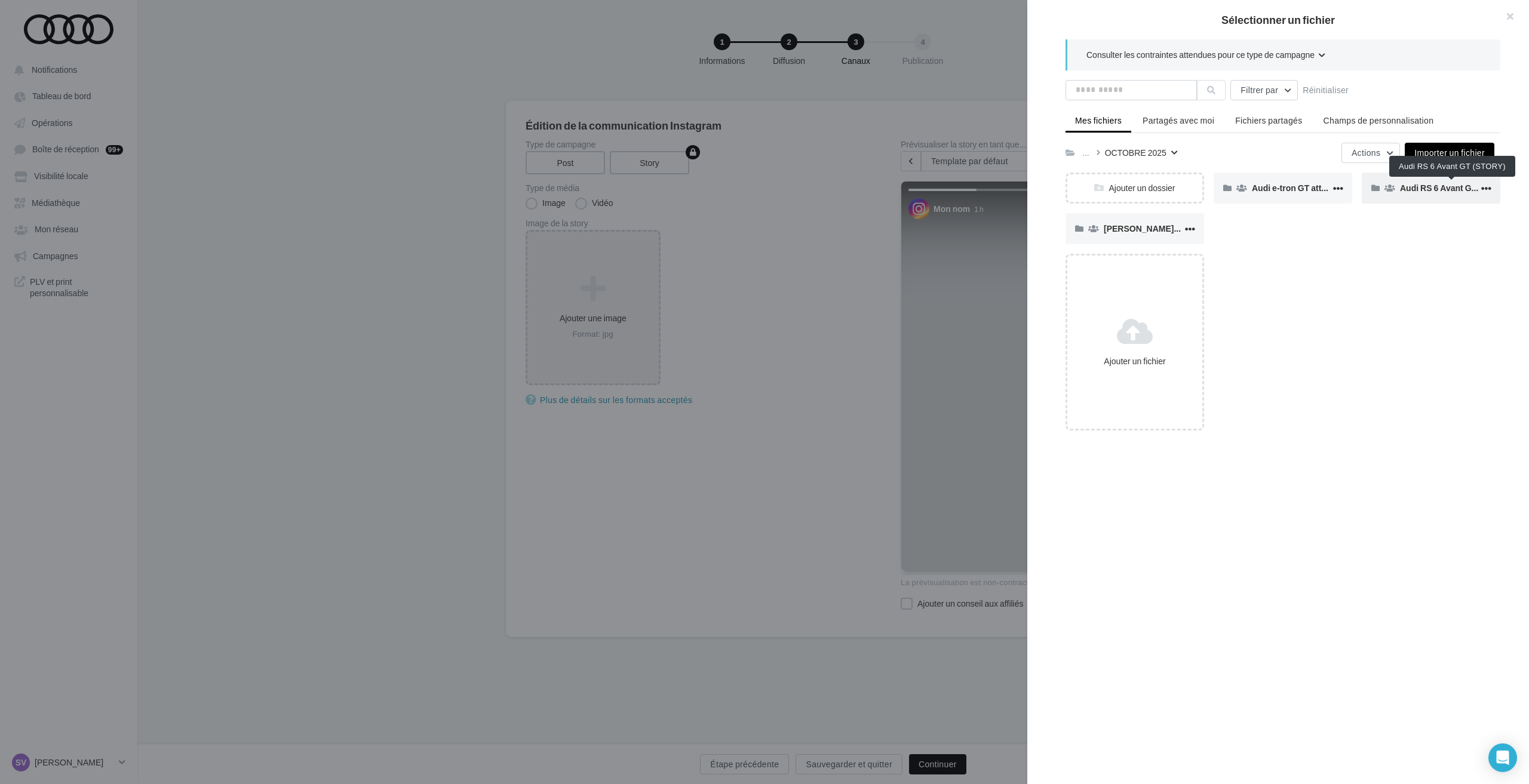
click at [1409, 187] on span "Audi RS 6 Avant GT (STORY)" at bounding box center [1456, 188] width 112 height 10
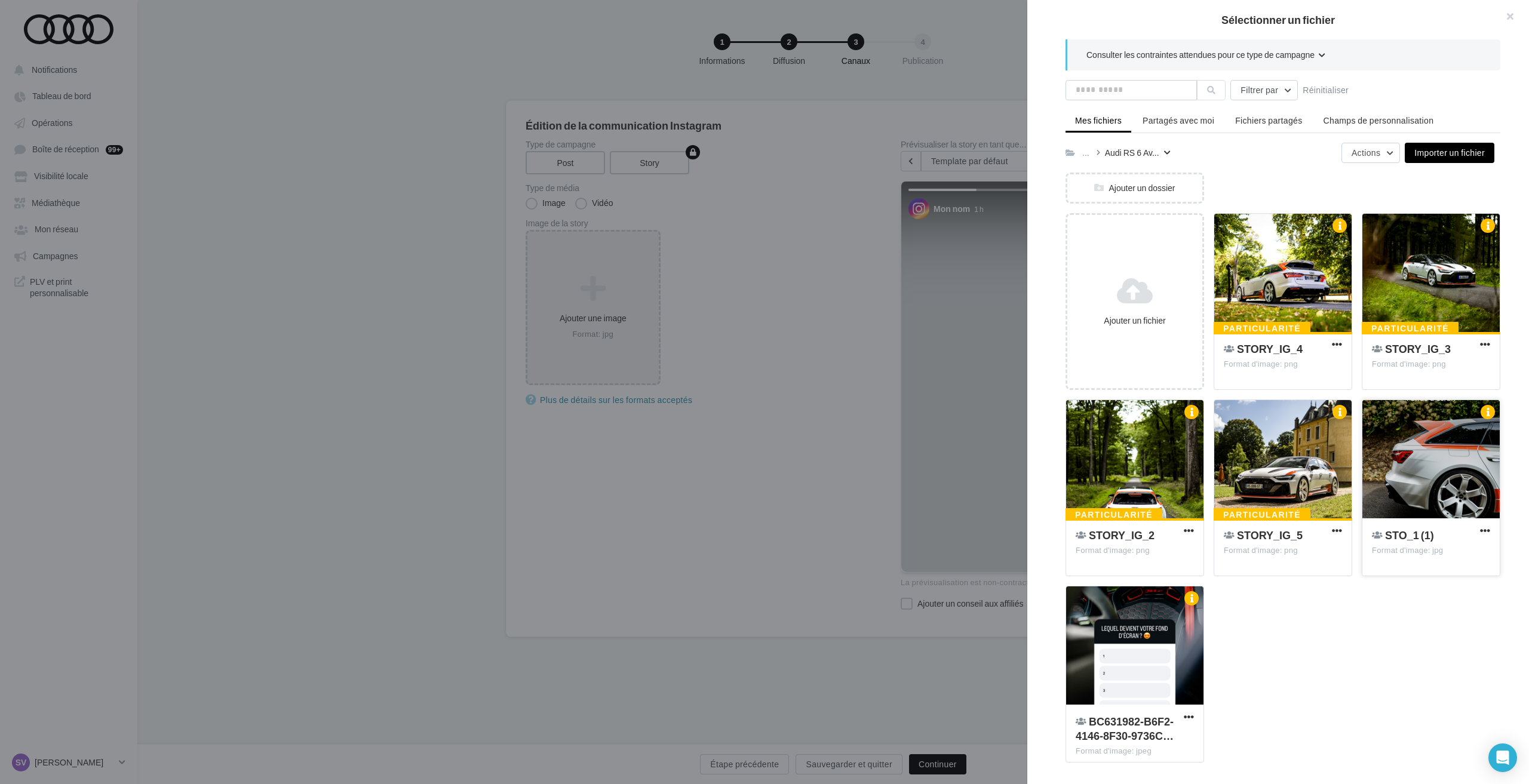
click at [1431, 441] on div at bounding box center [1431, 460] width 138 height 120
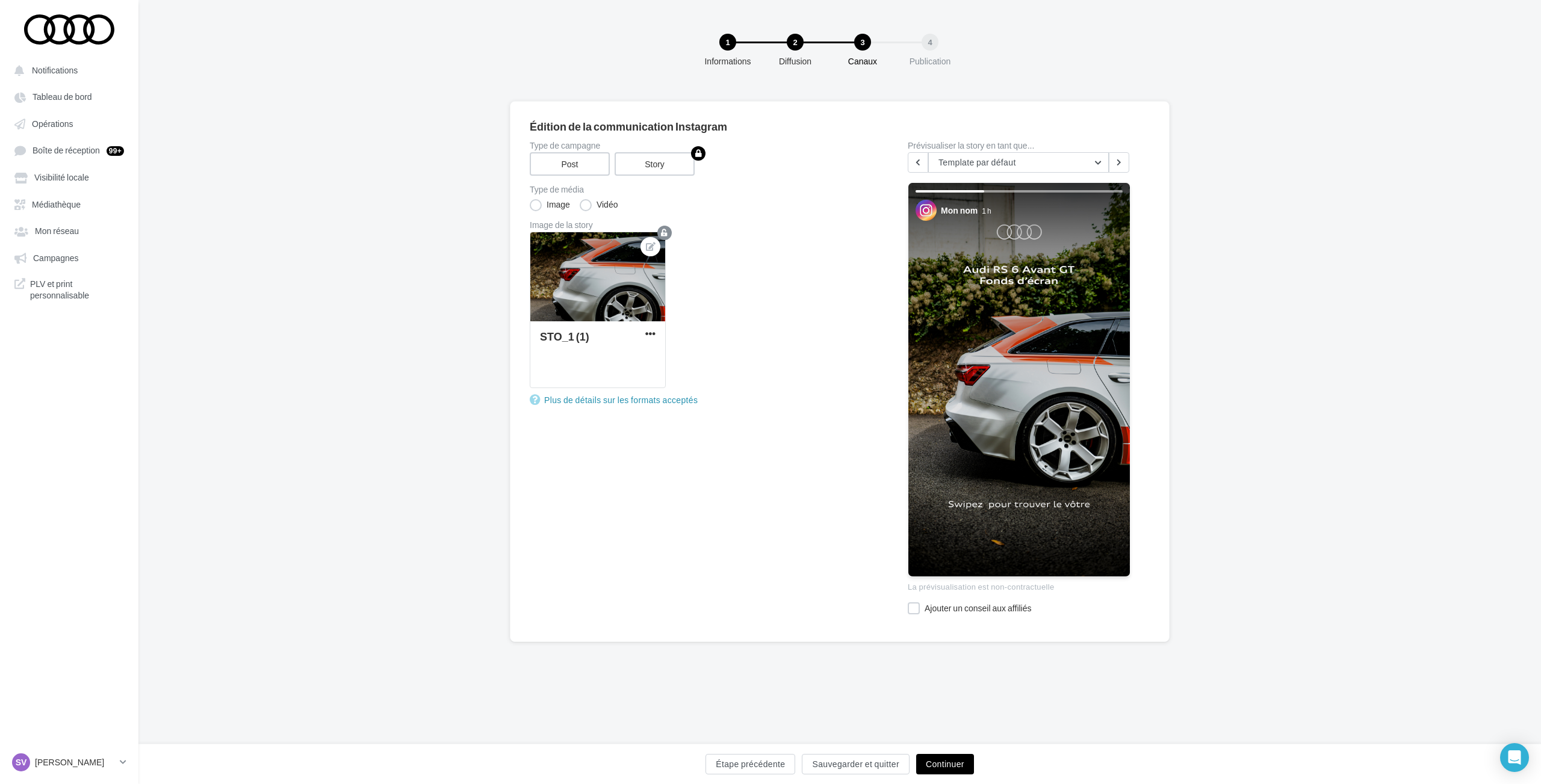
click at [948, 768] on button "Continuer" at bounding box center [945, 764] width 58 height 21
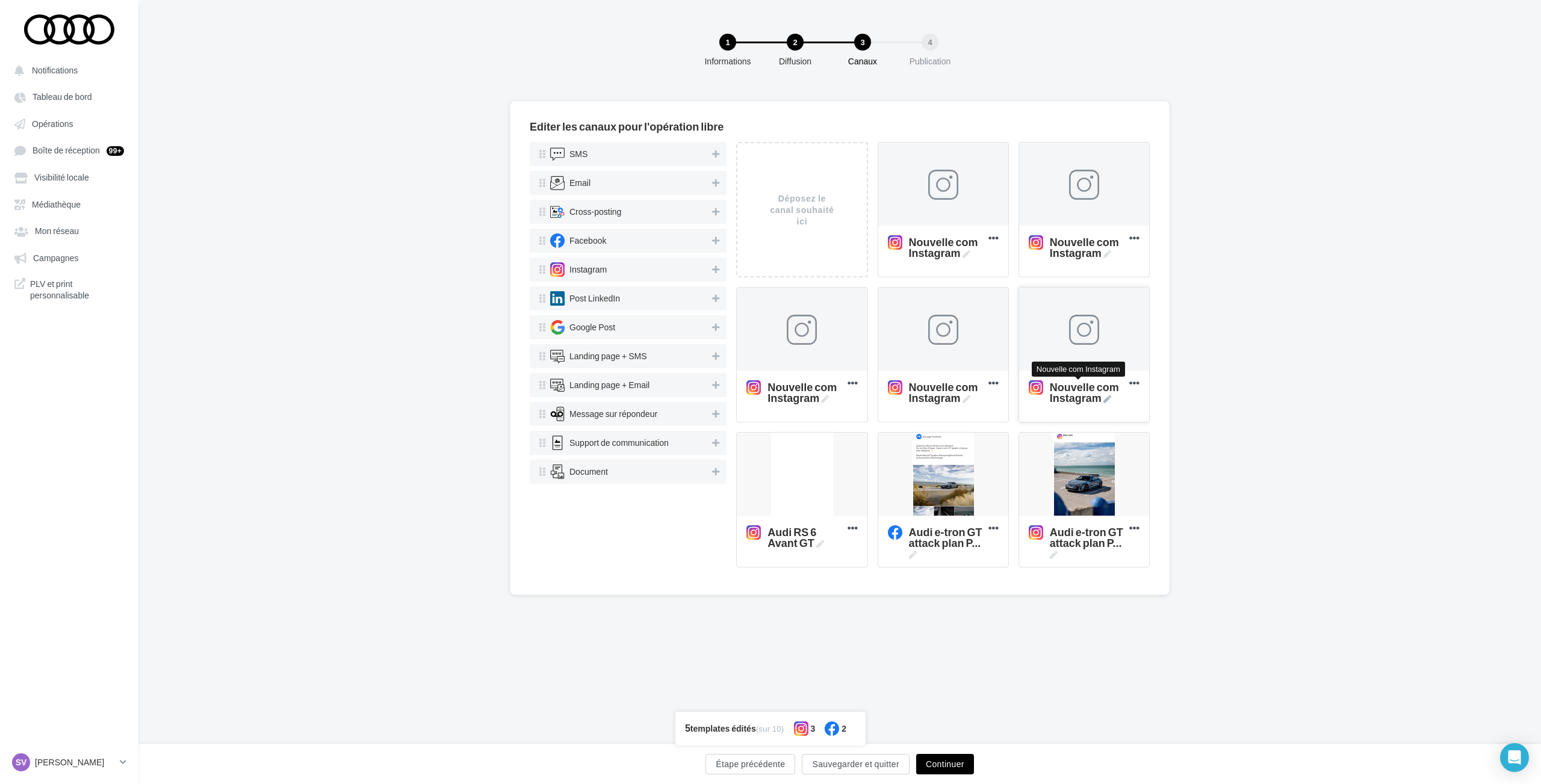
click at [1103, 399] on icon at bounding box center [1107, 399] width 8 height 8
click at [1102, 399] on textarea "Nouvelle com Instagram Nouvelle com Instagram" at bounding box center [1070, 392] width 96 height 34
click at [1092, 399] on textarea "Nouvelle com Instagram Nouvelle com Instagram" at bounding box center [1070, 392] width 96 height 34
click at [1092, 399] on textarea "Nouvelle com Instagram" at bounding box center [1070, 392] width 96 height 34
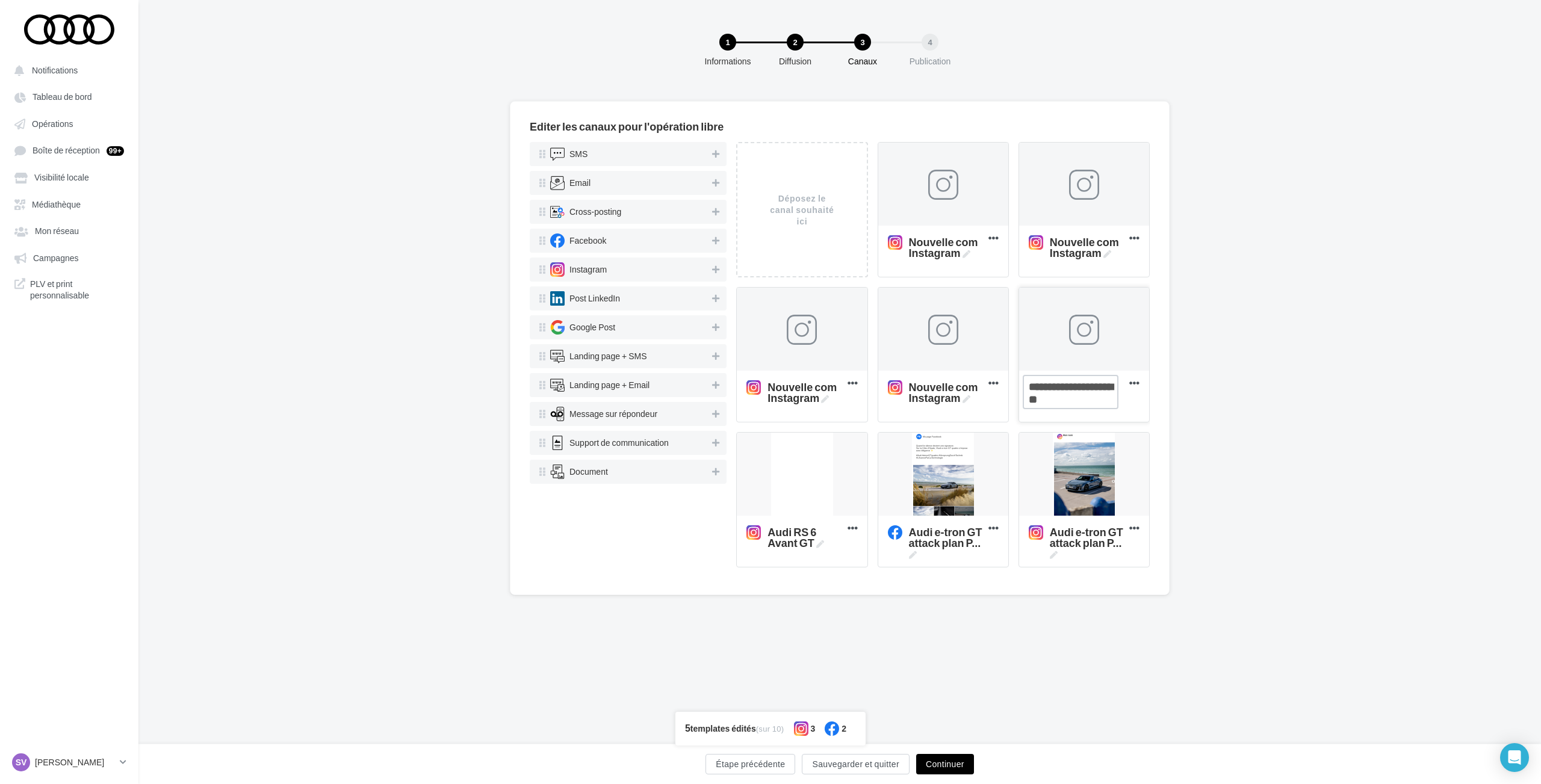
paste textarea
type textarea "**********"
click at [967, 396] on icon at bounding box center [966, 399] width 8 height 8
click at [967, 396] on textarea "Nouvelle com Instagram Nouvelle com Instagram" at bounding box center [930, 392] width 96 height 34
click at [945, 397] on textarea "Nouvelle com Instagram Nouvelle com Instagram" at bounding box center [930, 392] width 96 height 34
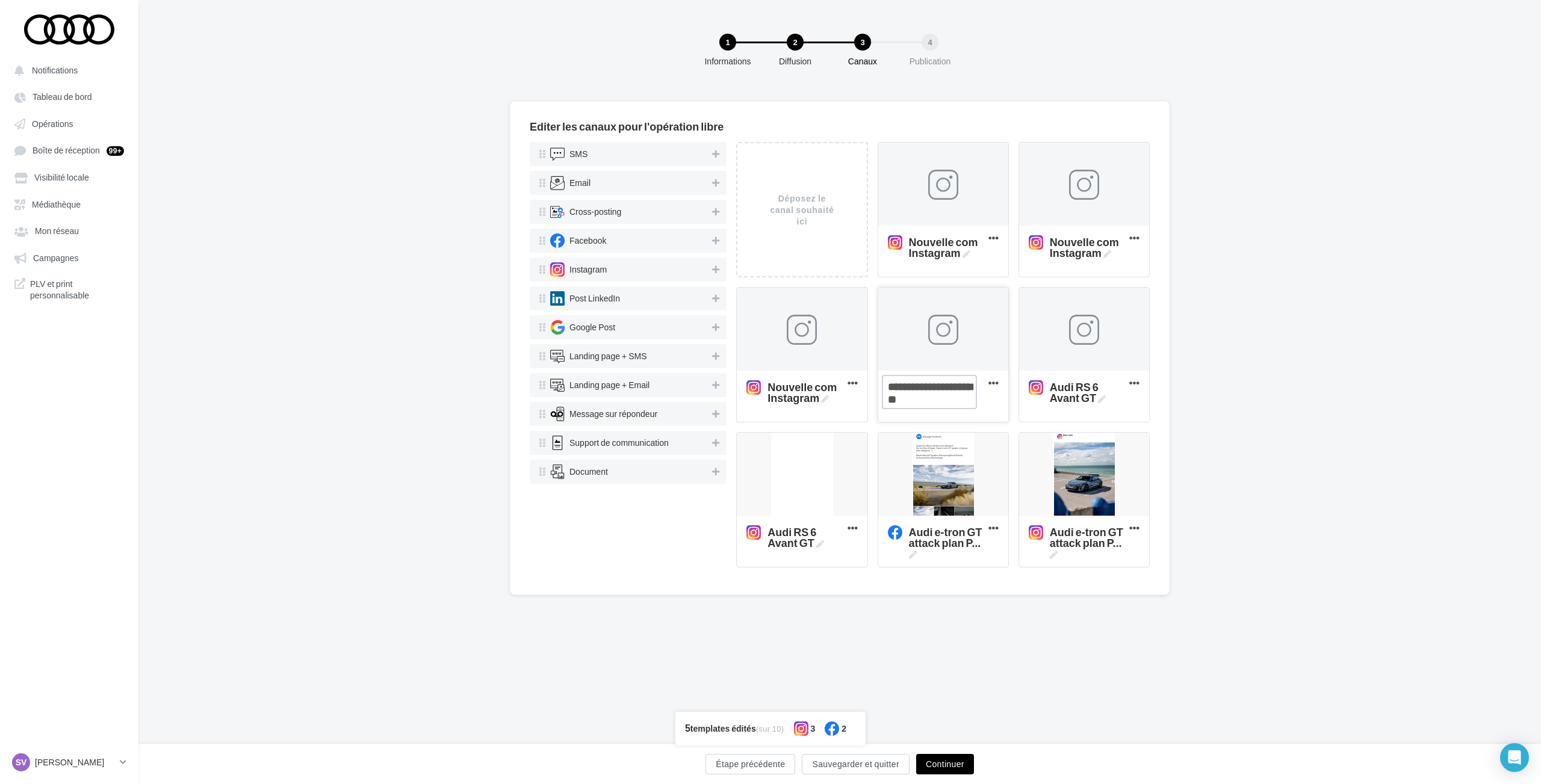
click at [945, 397] on textarea "Nouvelle com Instagram Nouvelle com Instagram" at bounding box center [930, 392] width 96 height 34
click at [945, 397] on textarea "Nouvelle com Instagram" at bounding box center [930, 392] width 96 height 34
paste textarea
type textarea "**********"
click at [824, 397] on icon at bounding box center [825, 399] width 8 height 8
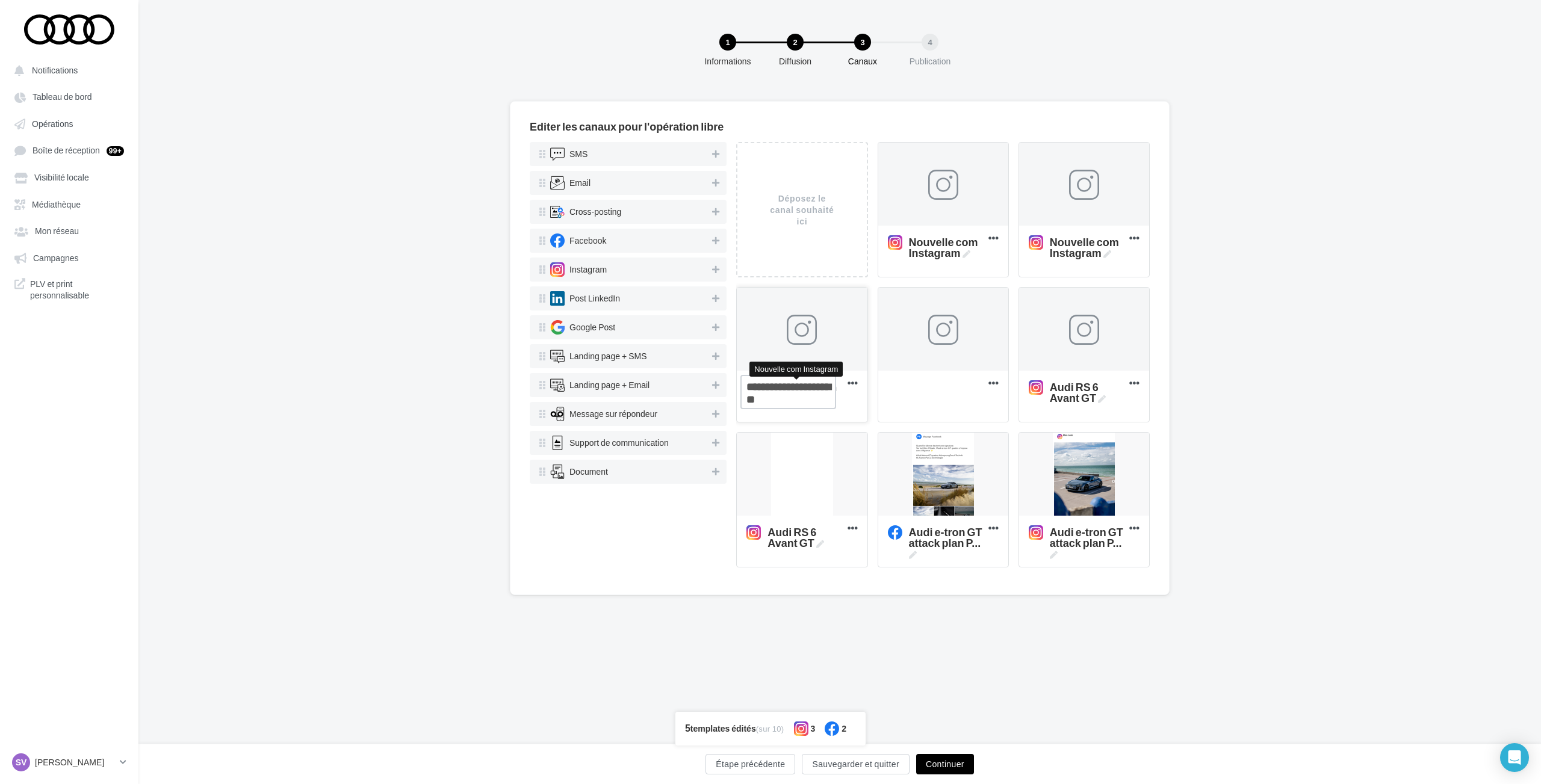
click at [824, 397] on textarea "Nouvelle com Instagram Nouvelle com Instagram" at bounding box center [788, 392] width 96 height 34
click at [803, 397] on textarea "Nouvelle com Instagram Nouvelle com Instagram" at bounding box center [788, 392] width 96 height 34
paste textarea
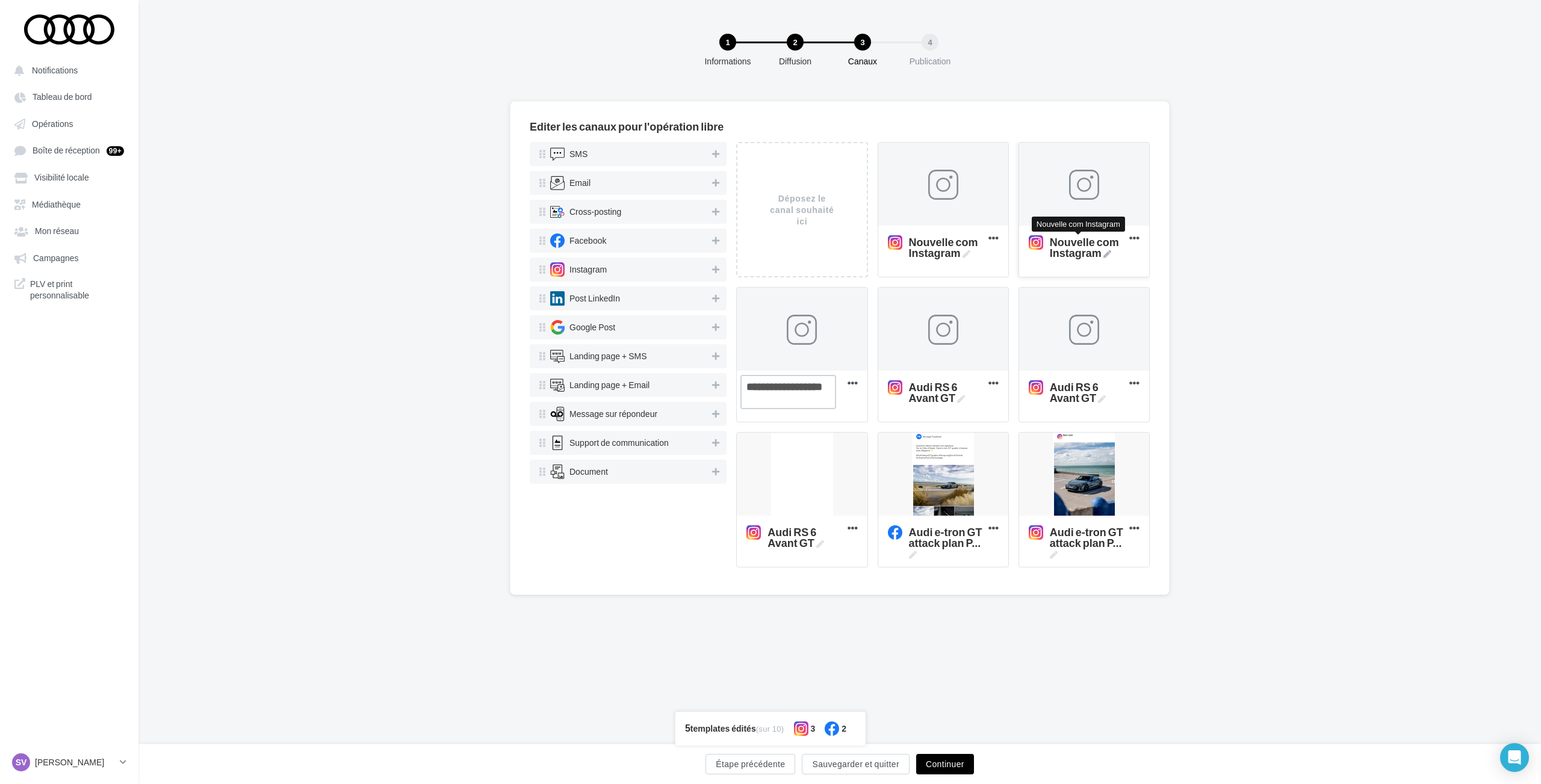
type textarea "**********"
click at [1104, 254] on icon at bounding box center [1107, 254] width 8 height 8
click at [1104, 254] on textarea "Nouvelle com Instagram Nouvelle com Instagram" at bounding box center [1070, 247] width 96 height 34
click at [1081, 253] on textarea "Nouvelle com Instagram Nouvelle com Instagram" at bounding box center [1070, 247] width 96 height 34
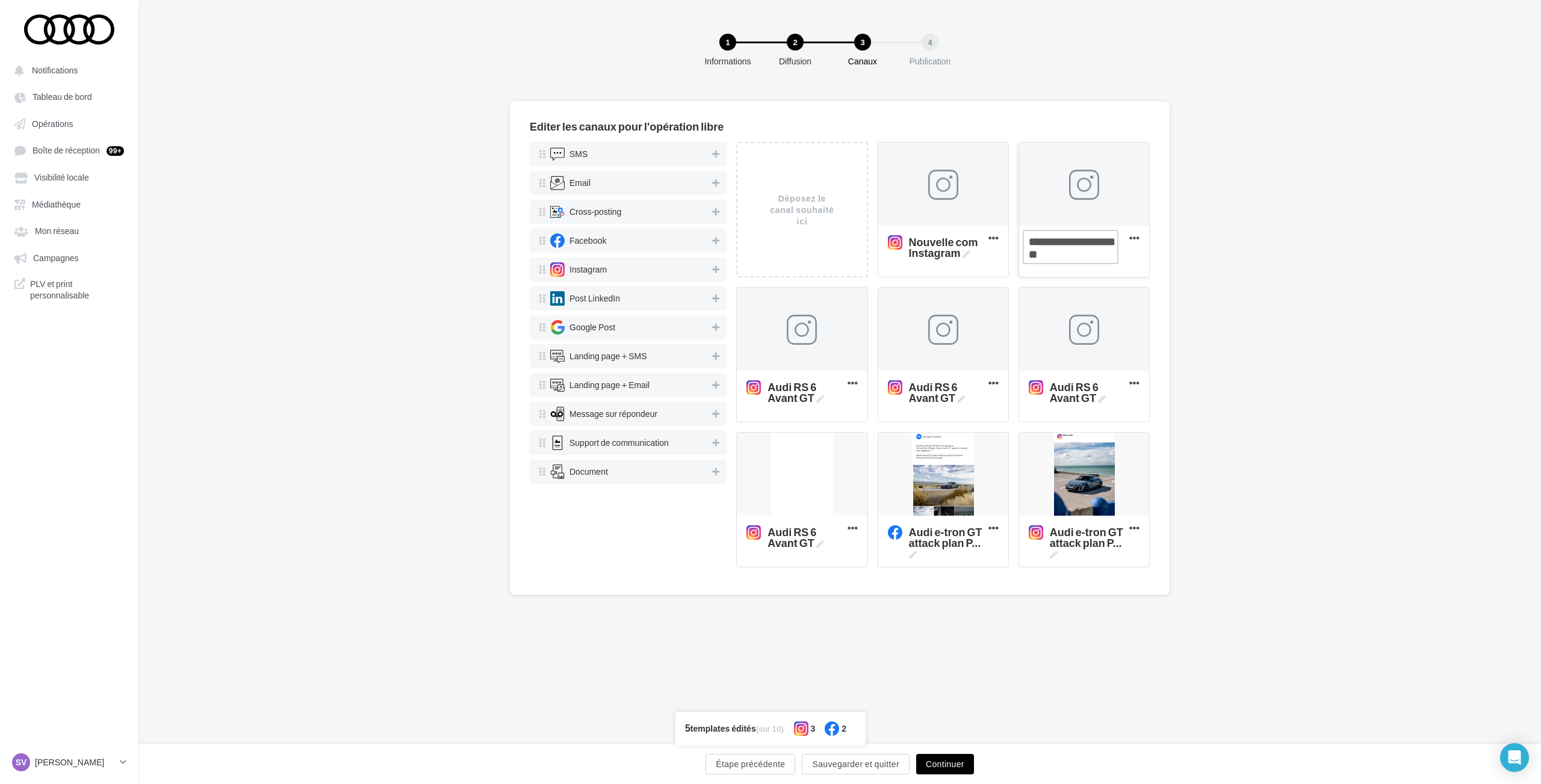
click at [1081, 253] on textarea "Nouvelle com Instagram" at bounding box center [1070, 247] width 96 height 34
paste textarea
type textarea "**********"
click at [966, 254] on icon at bounding box center [966, 254] width 8 height 8
click at [966, 254] on textarea "Nouvelle com Instagram Nouvelle com Instagram" at bounding box center [930, 247] width 96 height 34
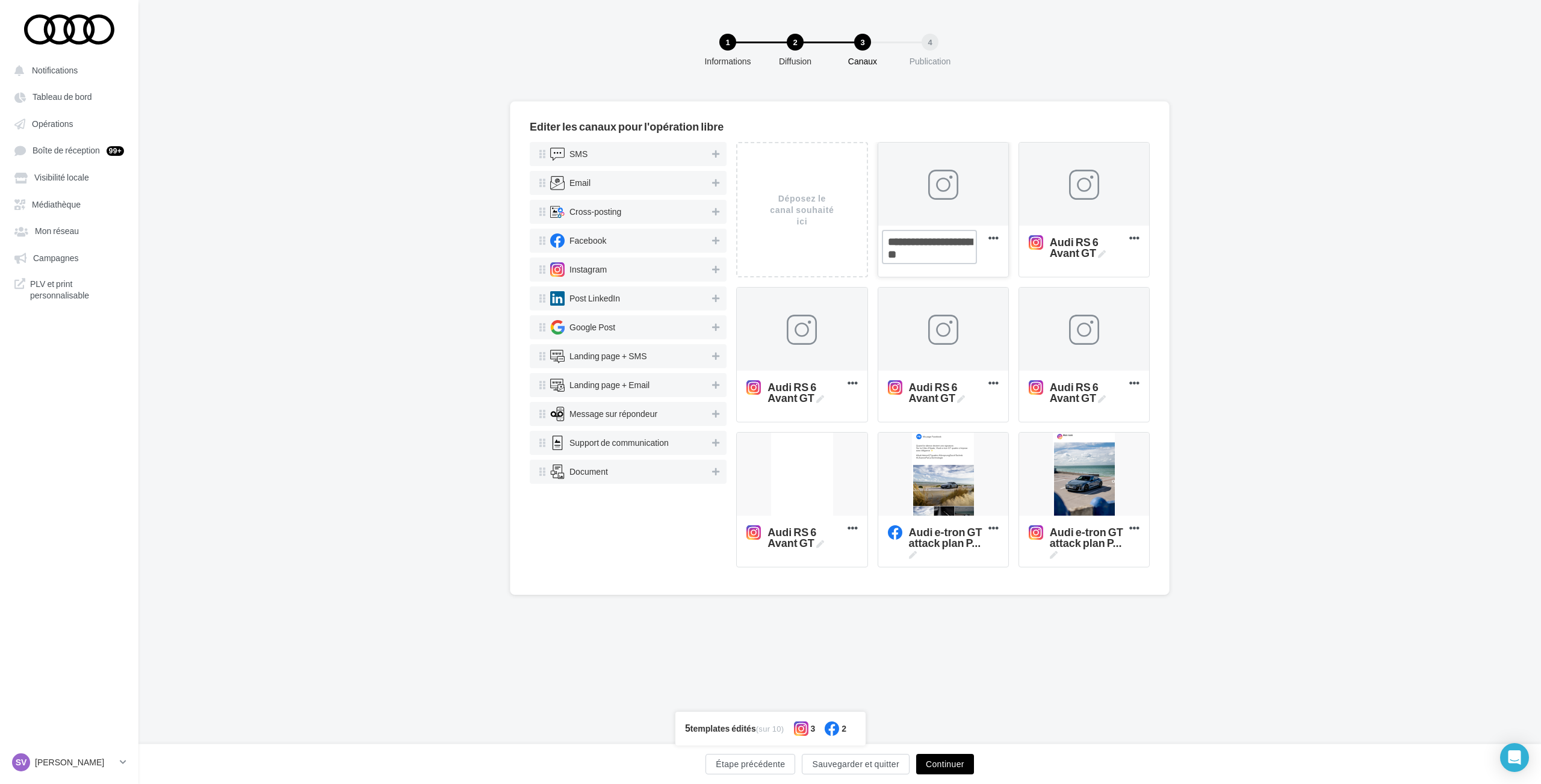
click at [950, 252] on textarea "Nouvelle com Instagram" at bounding box center [930, 247] width 96 height 34
click at [949, 252] on textarea "Nouvelle com Instagram" at bounding box center [930, 247] width 96 height 34
paste textarea
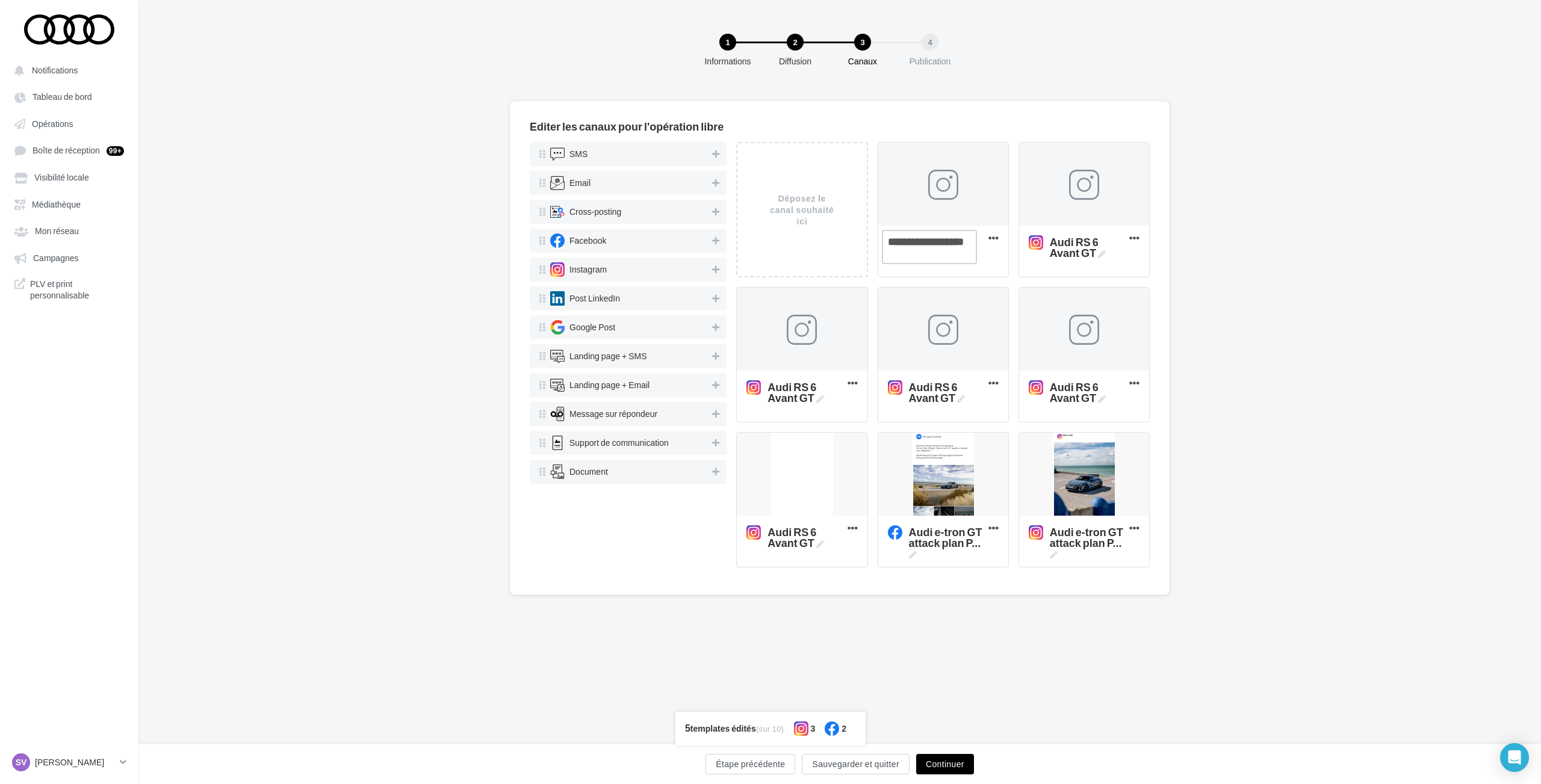
type textarea "**********"
click at [1277, 337] on div "Editer les canaux pour l'opération libre SMS Email Cross-posting Facebook Insta…" at bounding box center [840, 367] width 1402 height 533
click at [1063, 318] on div at bounding box center [1084, 330] width 130 height 85
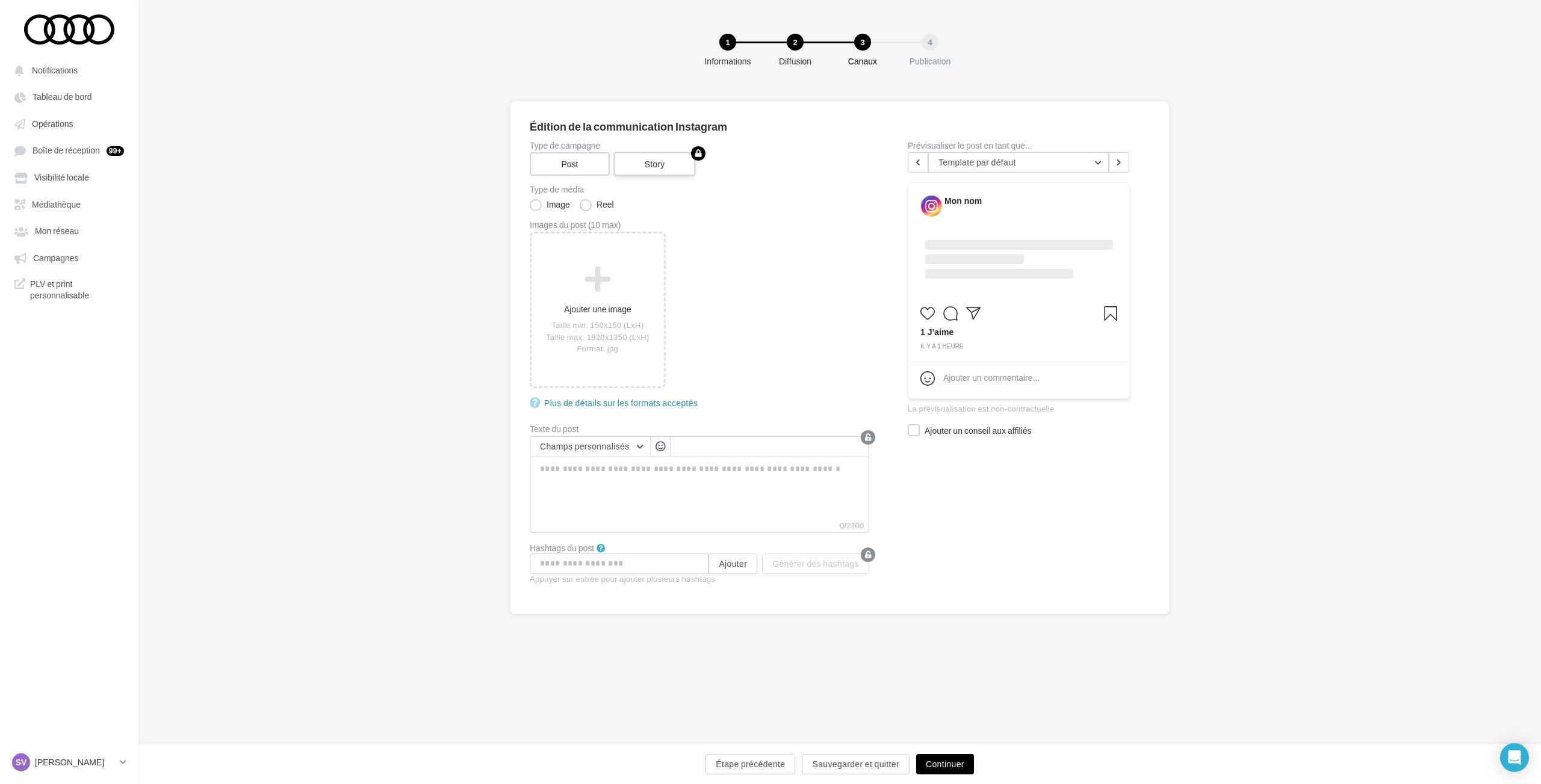
click at [648, 159] on label "Story" at bounding box center [655, 164] width 82 height 24
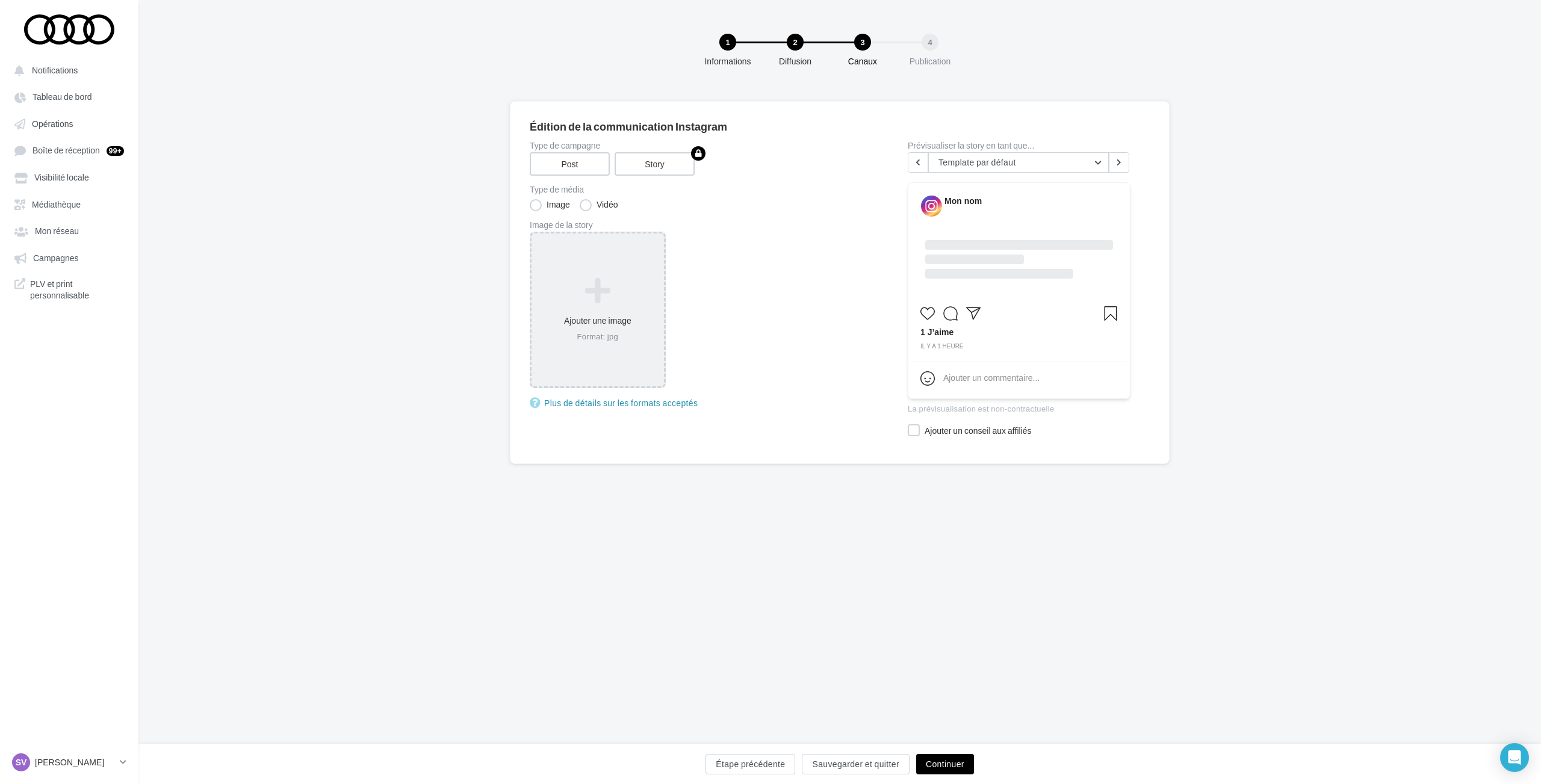
click at [601, 285] on icon at bounding box center [597, 291] width 123 height 29
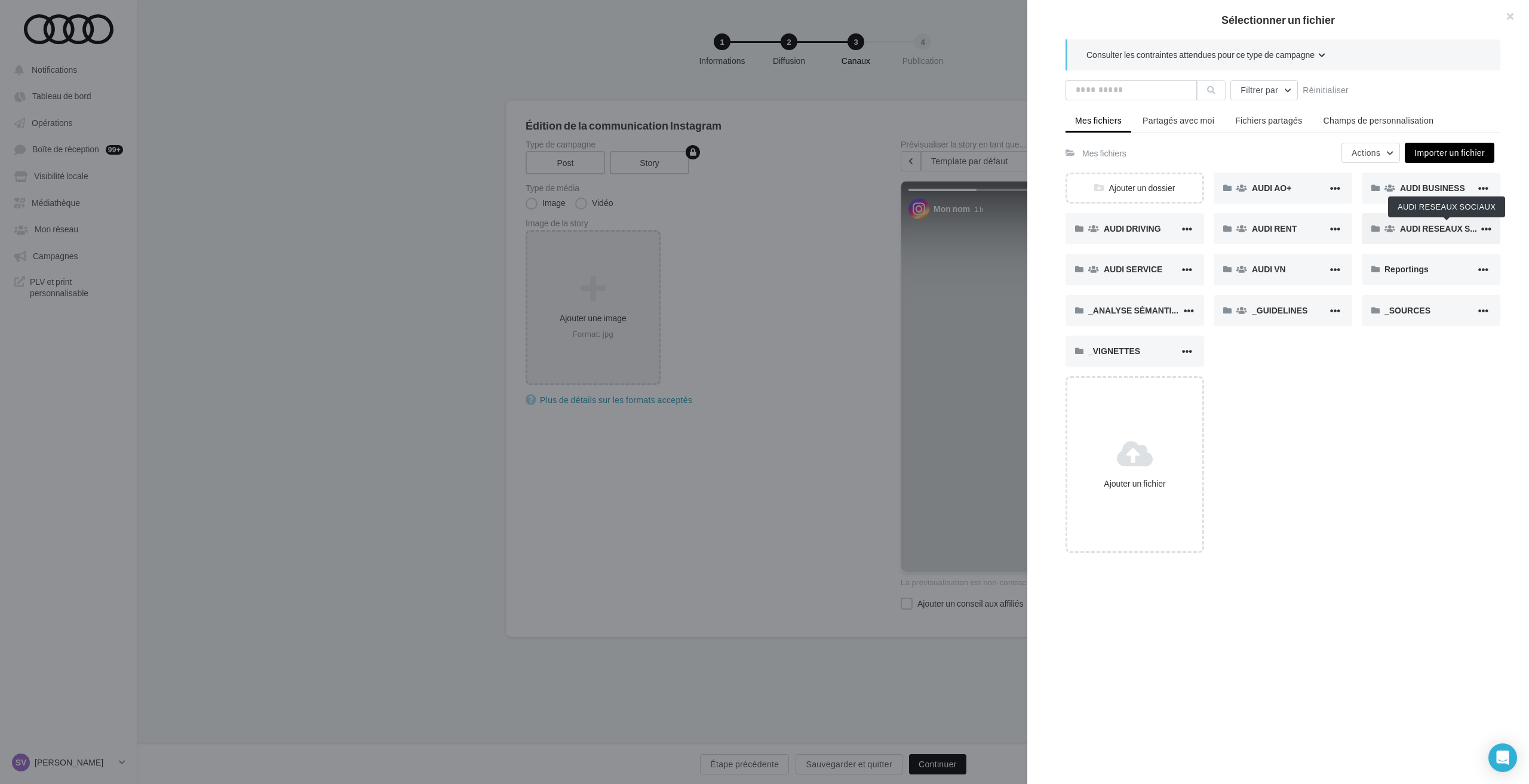
click at [1408, 227] on span "AUDI RESEAUX SOCIAUX" at bounding box center [1451, 228] width 102 height 10
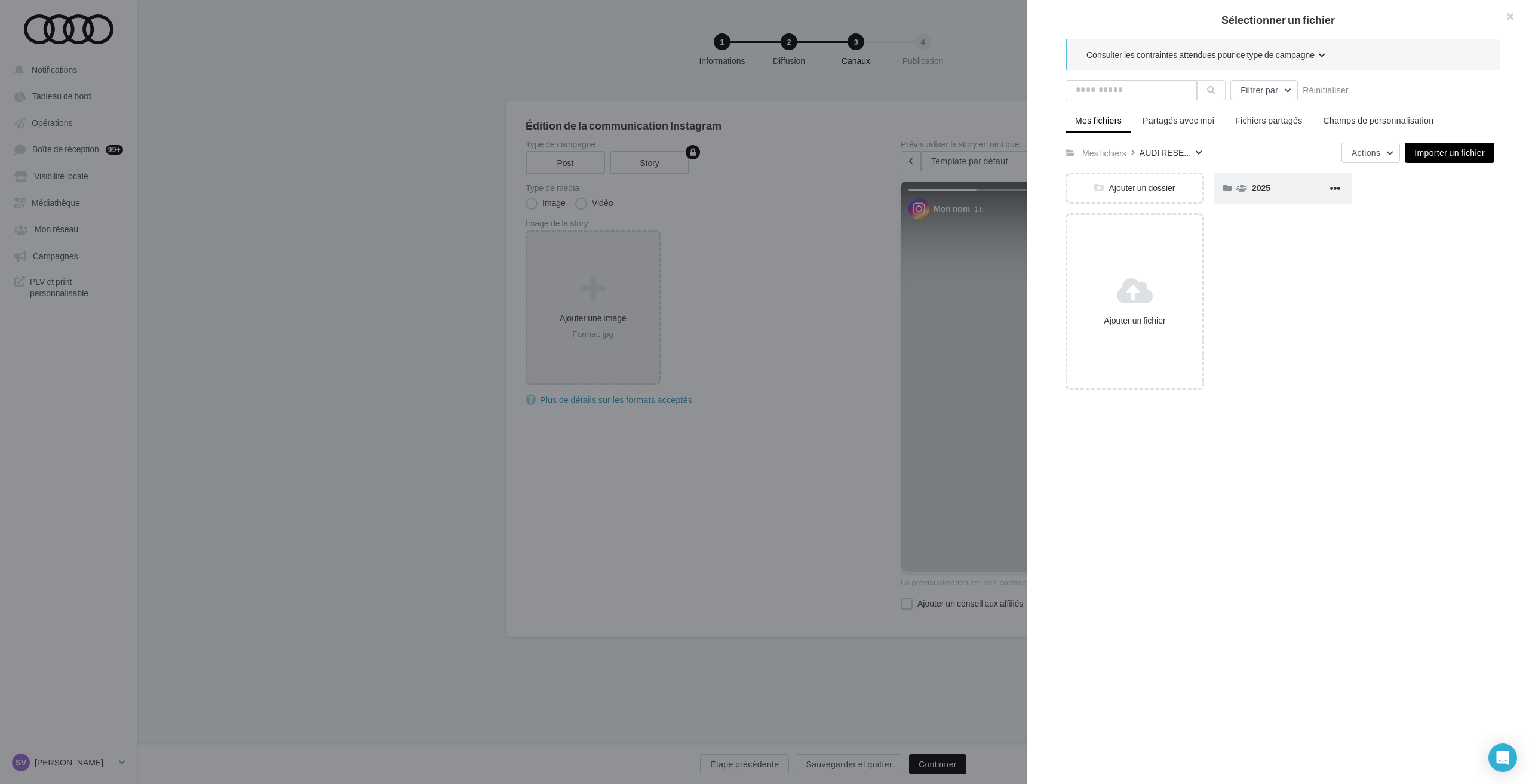
click at [1272, 186] on div "2025" at bounding box center [1290, 188] width 76 height 11
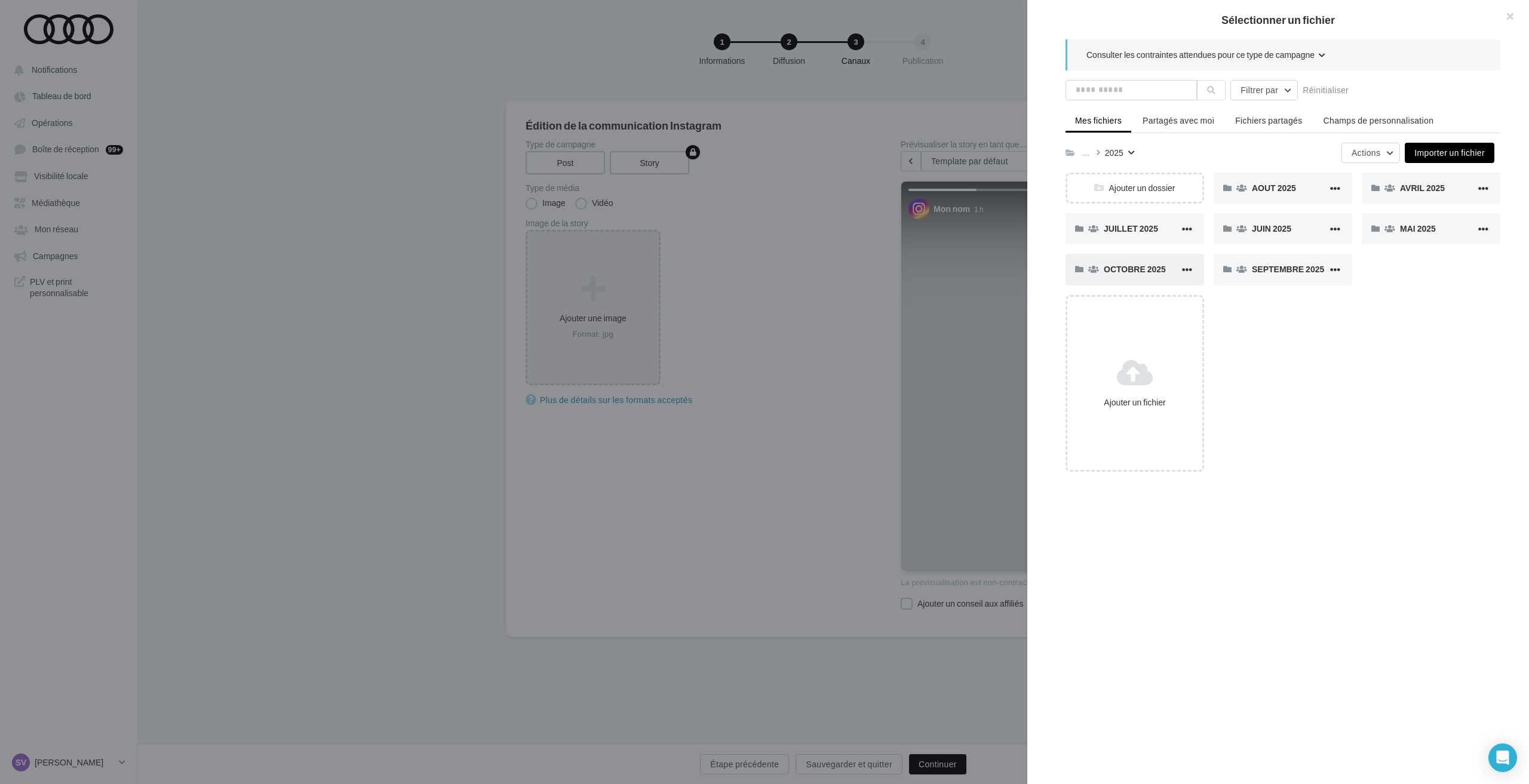
click at [1130, 263] on div "OCTOBRE 2025" at bounding box center [1135, 269] width 139 height 31
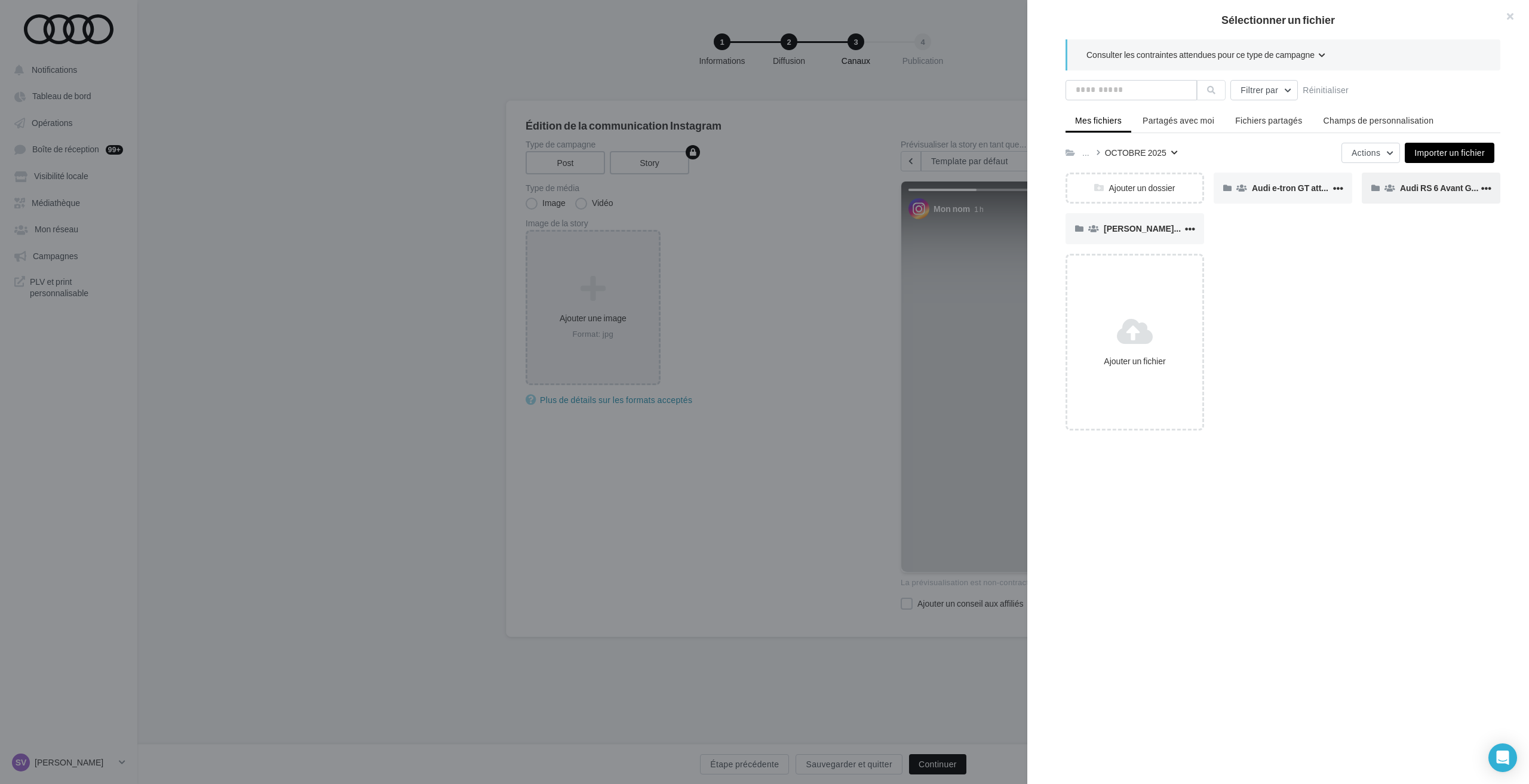
click at [1403, 189] on span "Audi RS 6 Avant GT (STORY)" at bounding box center [1456, 188] width 112 height 10
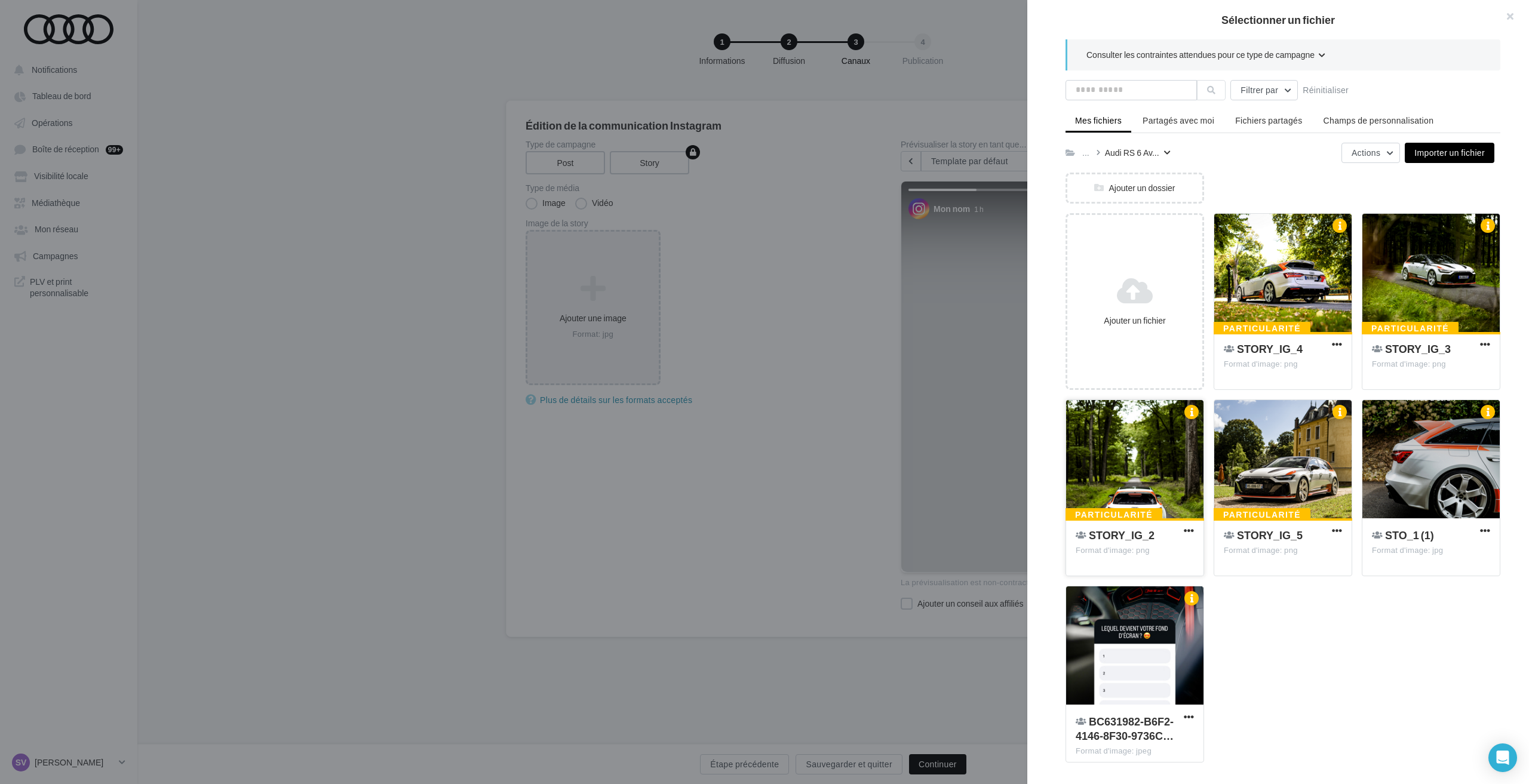
click at [1153, 456] on div at bounding box center [1135, 460] width 138 height 120
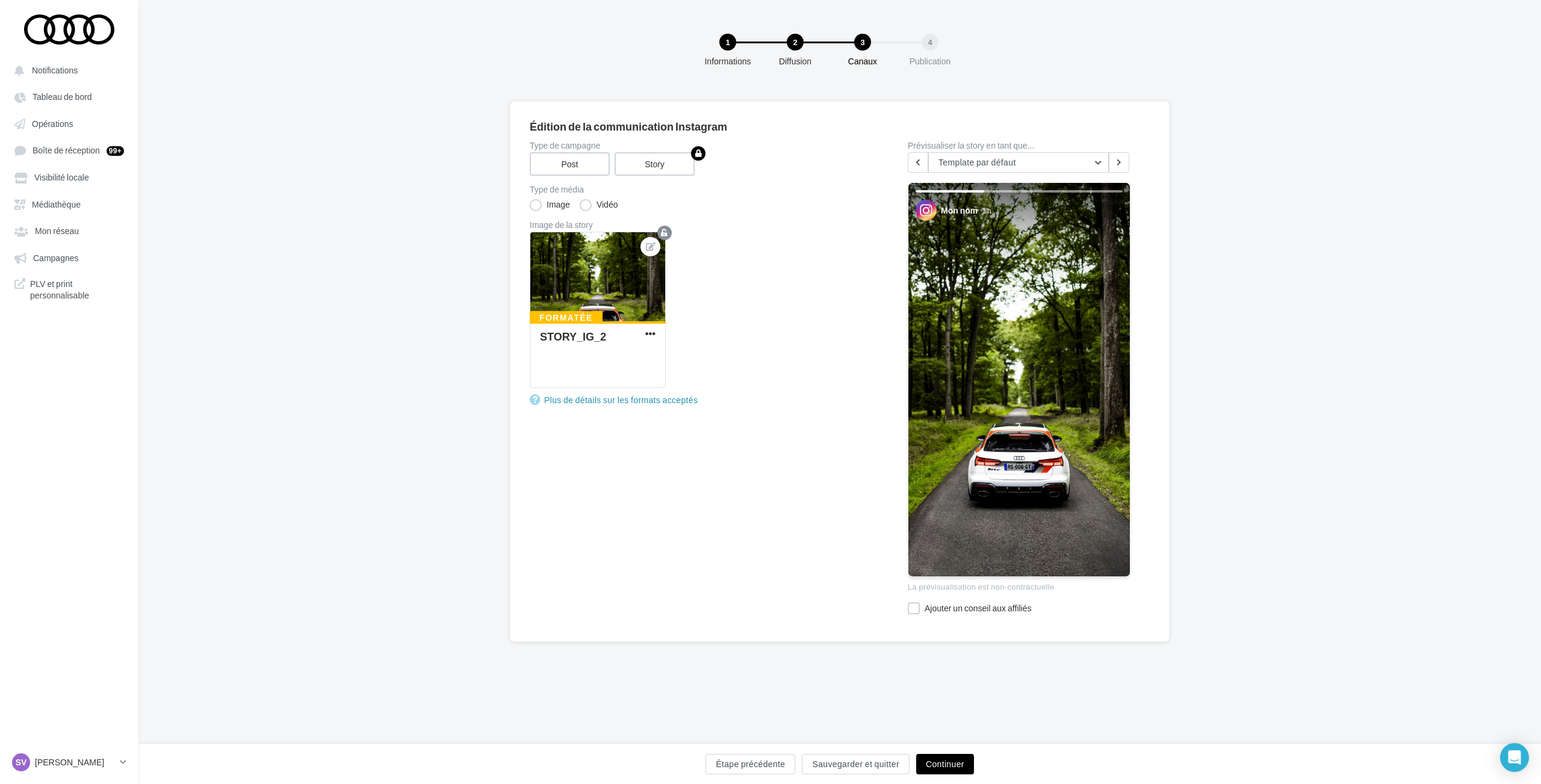
click at [957, 761] on button "Continuer" at bounding box center [945, 764] width 58 height 21
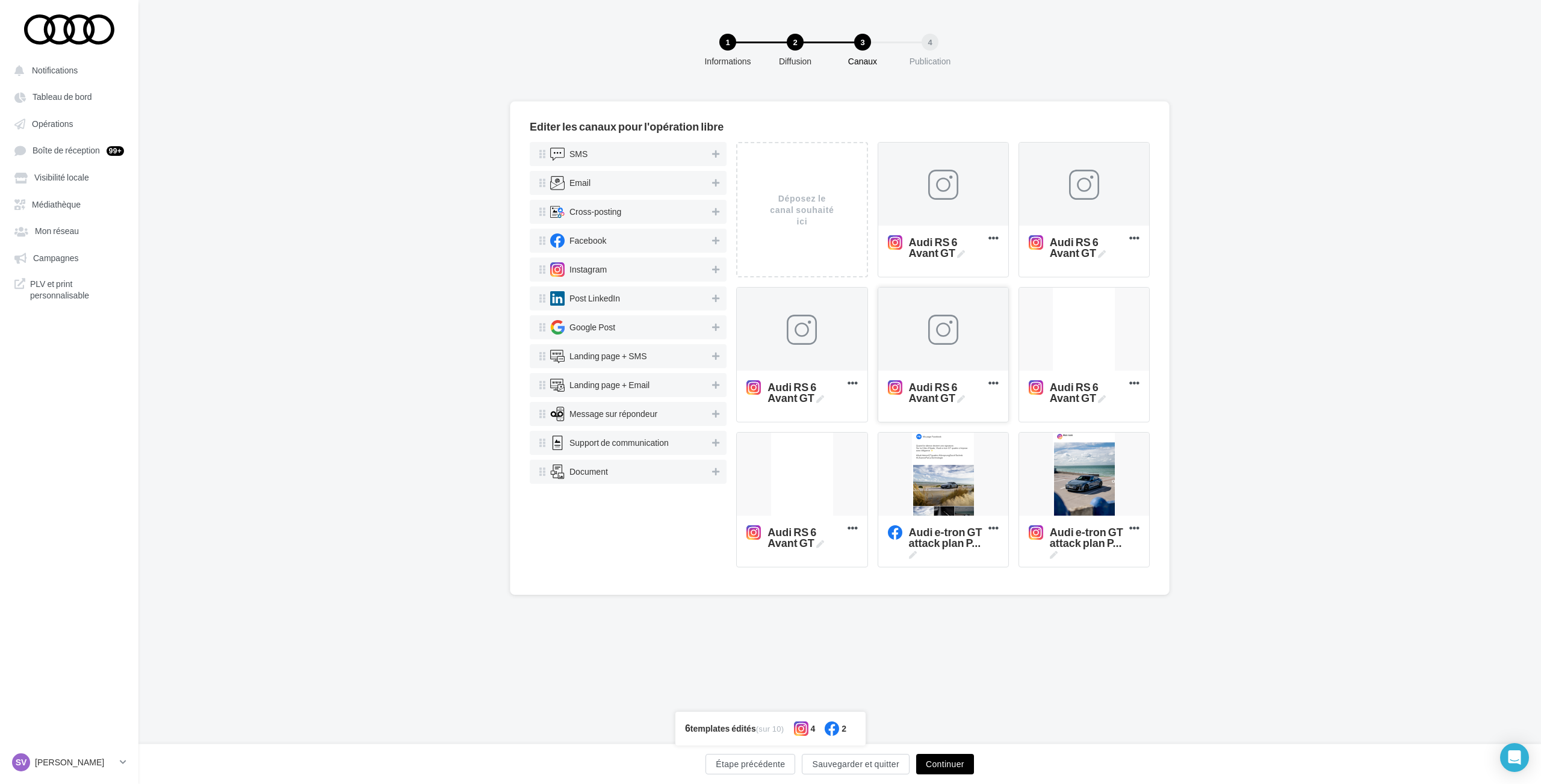
click at [943, 330] on div at bounding box center [943, 330] width 30 height 30
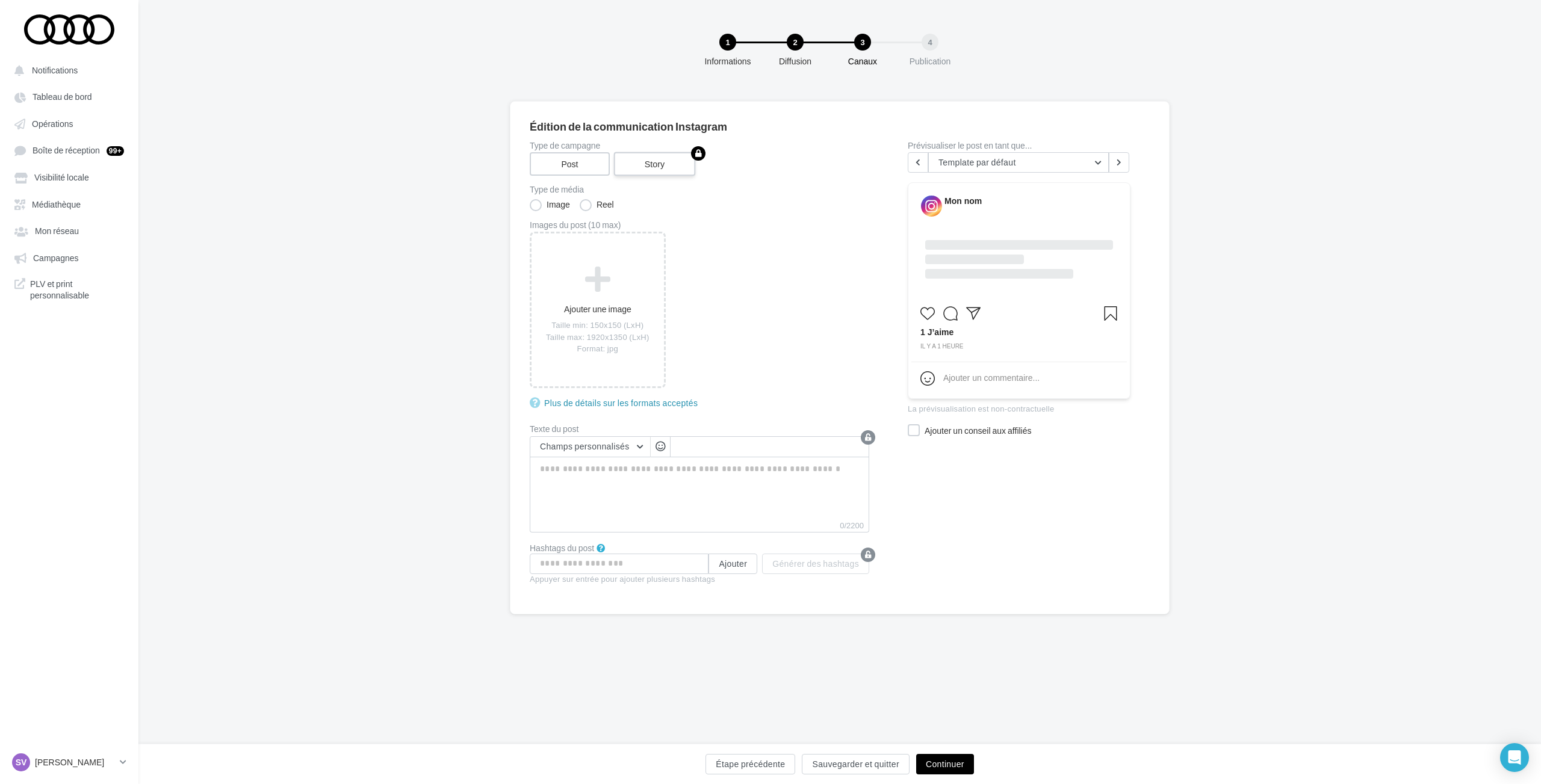
click at [643, 166] on label "Story" at bounding box center [655, 164] width 82 height 24
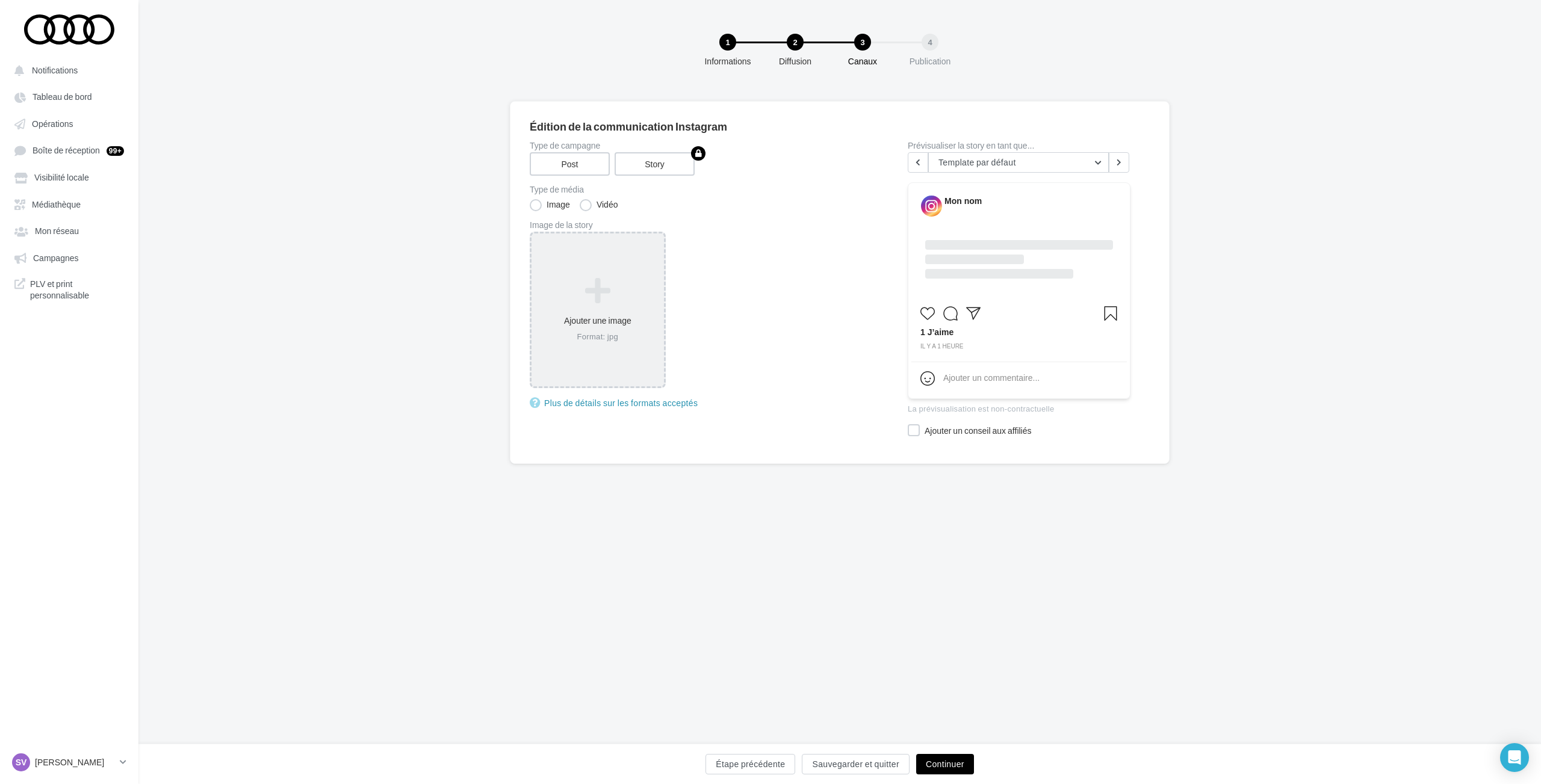
click at [613, 291] on icon at bounding box center [597, 291] width 123 height 29
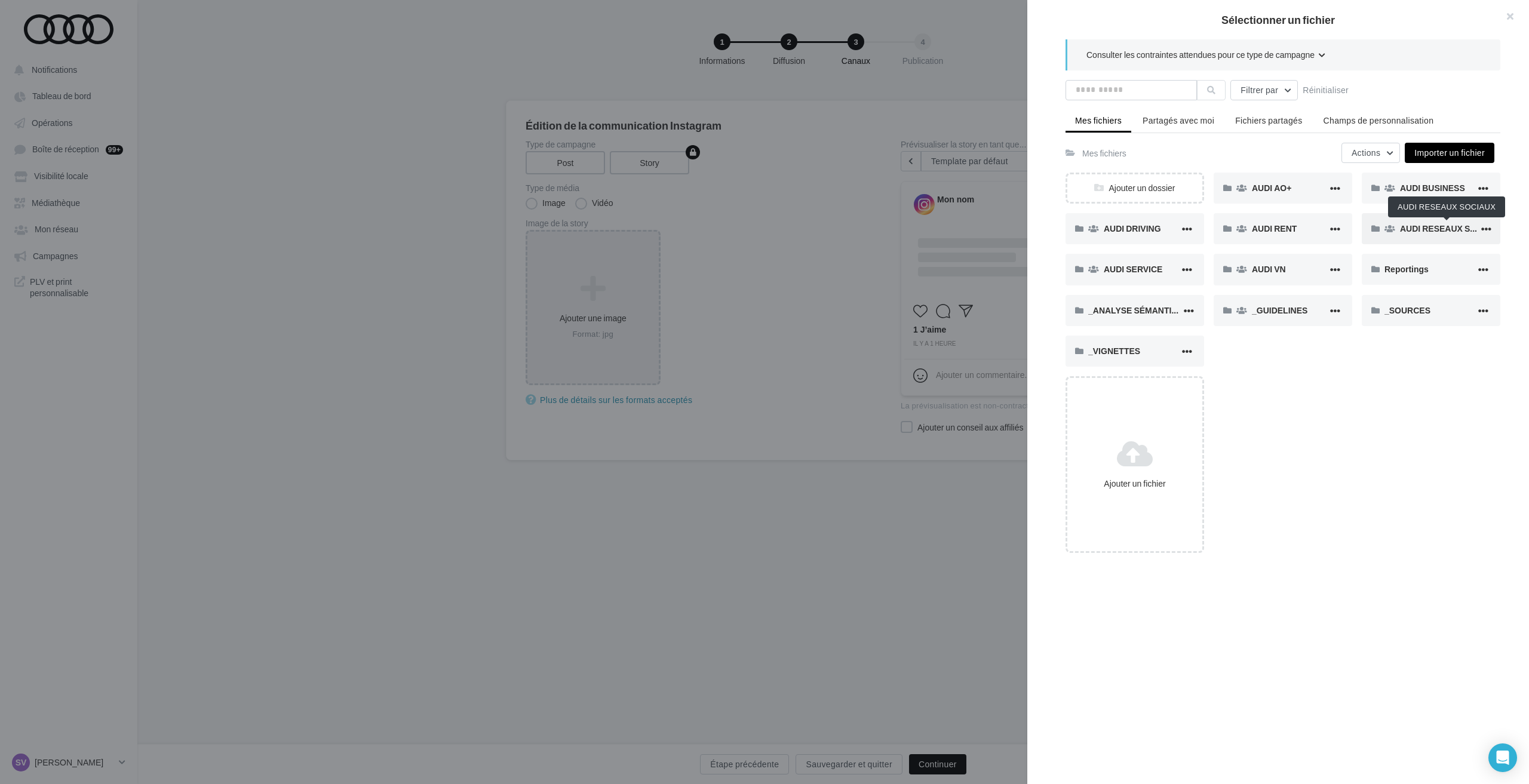
click at [1411, 225] on span "AUDI RESEAUX SOCIAUX" at bounding box center [1451, 228] width 102 height 10
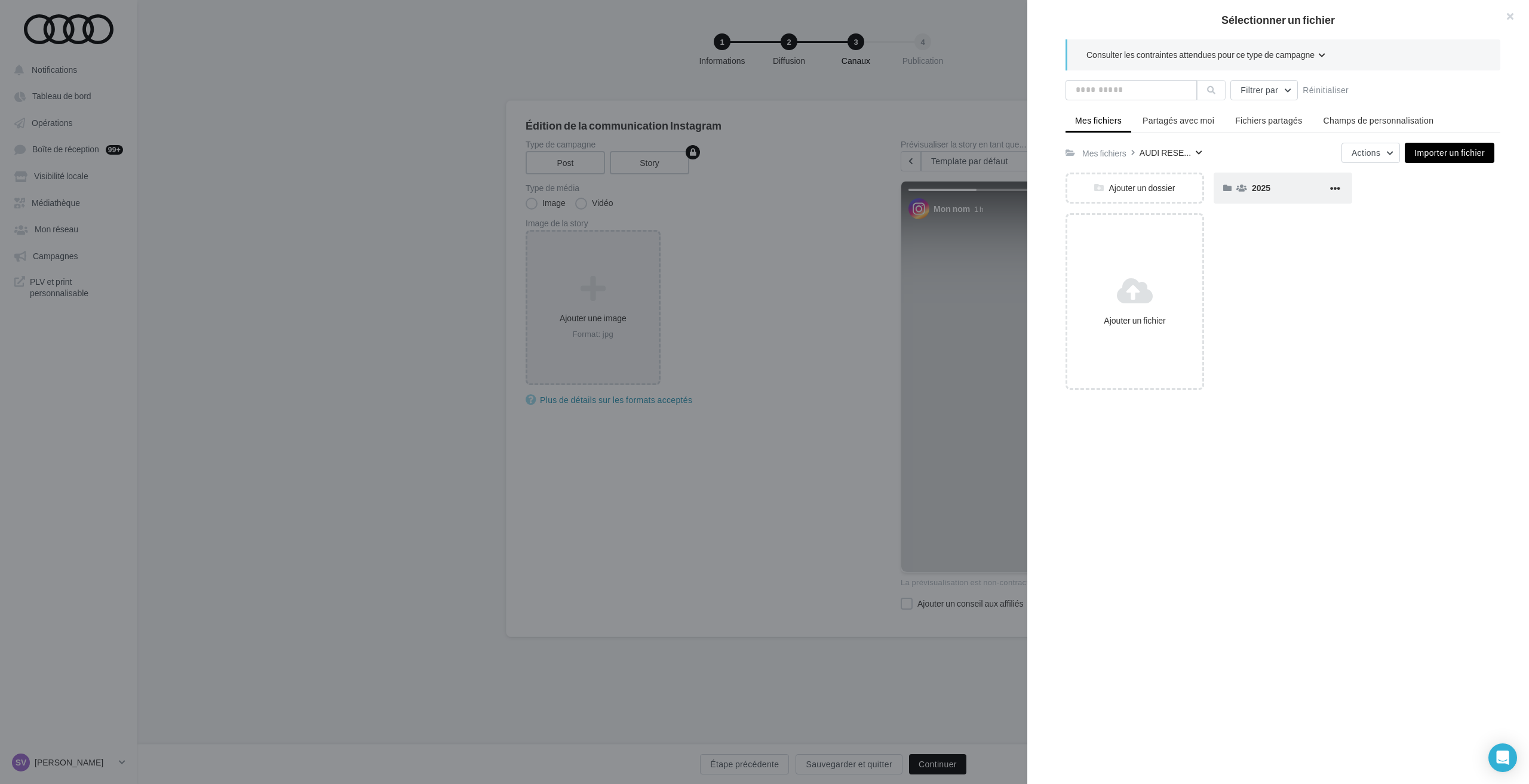
click at [1283, 192] on div "2025" at bounding box center [1290, 188] width 76 height 11
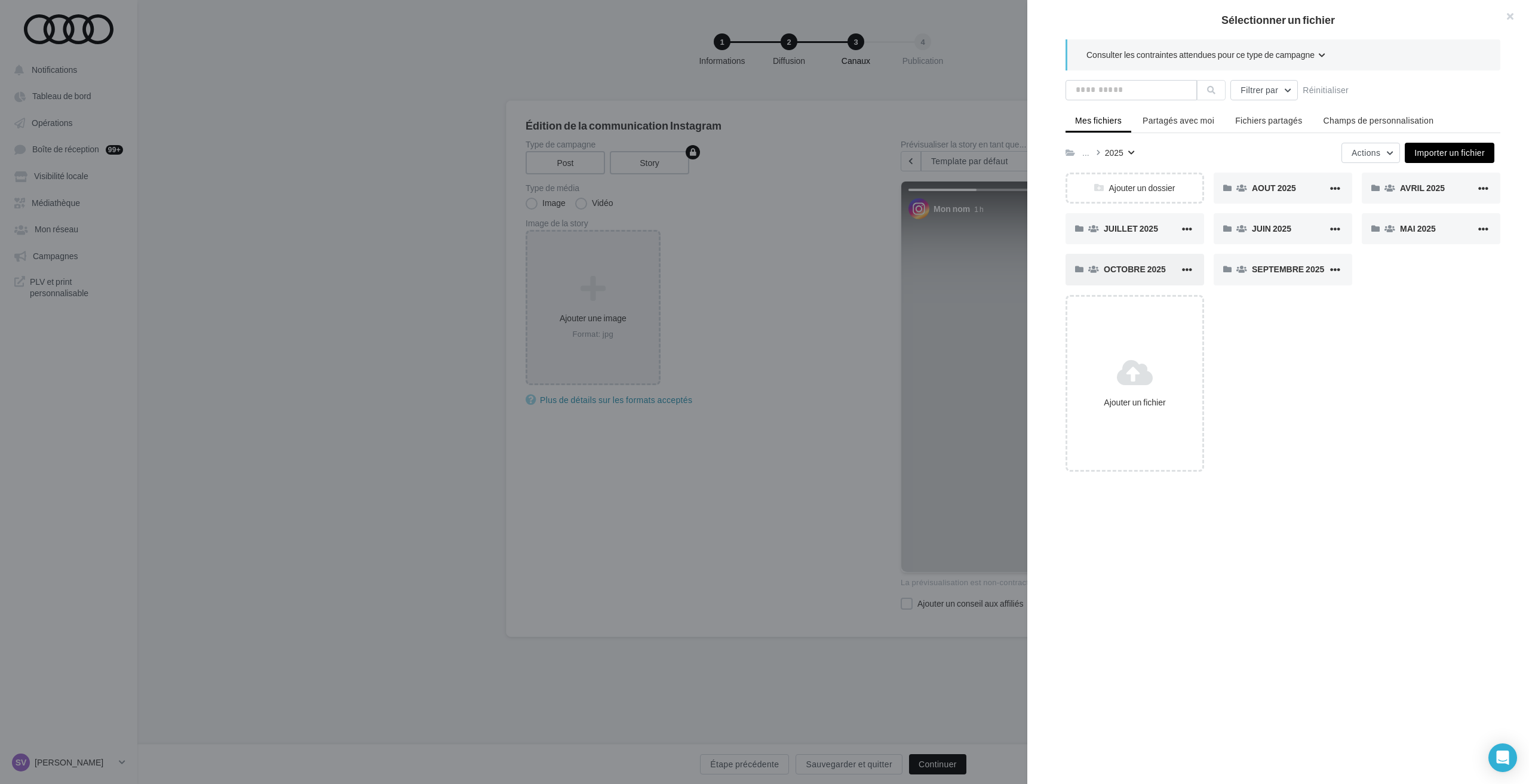
click at [1125, 262] on div "OCTOBRE 2025" at bounding box center [1135, 269] width 139 height 31
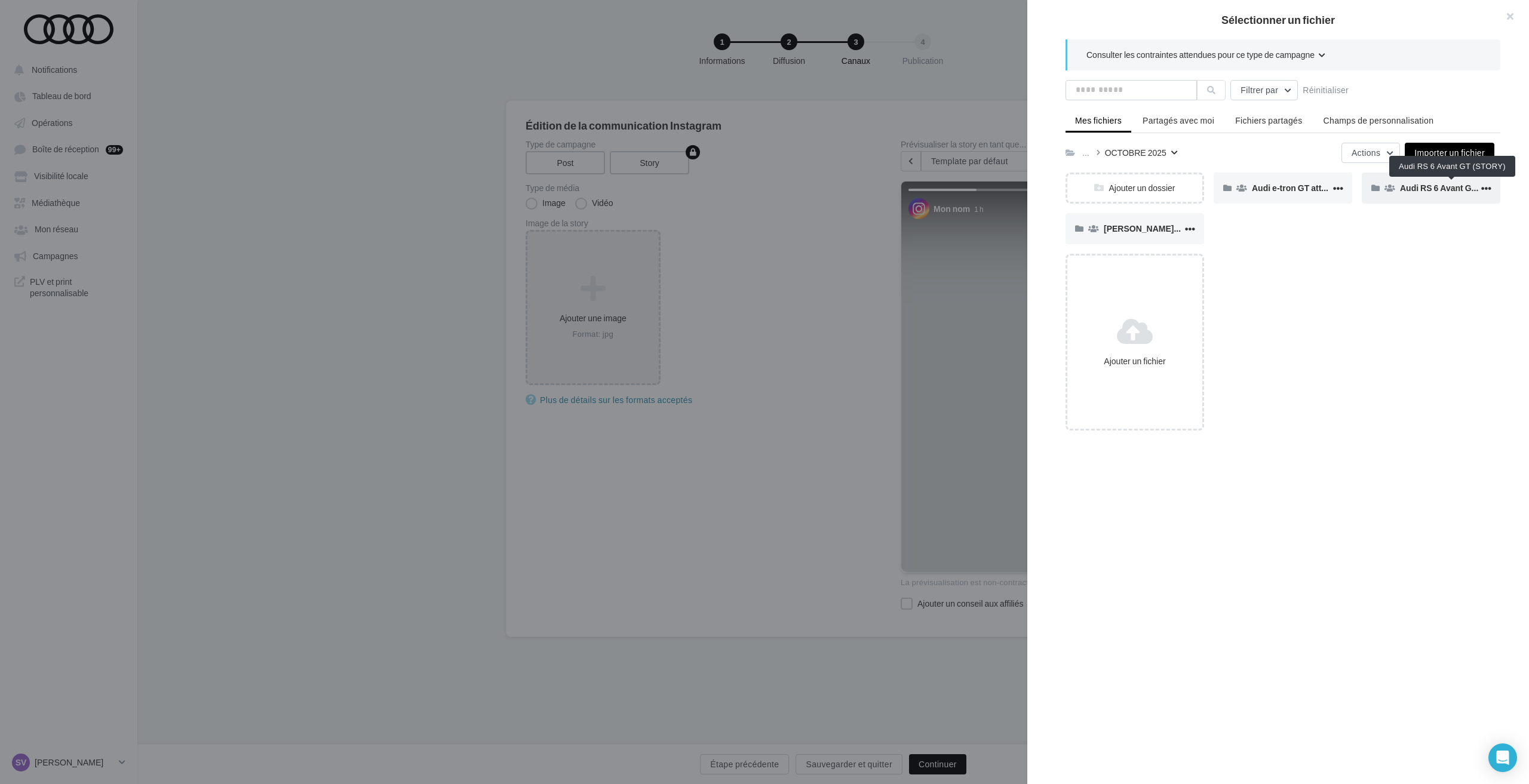
click at [1407, 188] on span "Audi RS 6 Avant GT (STORY)" at bounding box center [1456, 188] width 112 height 10
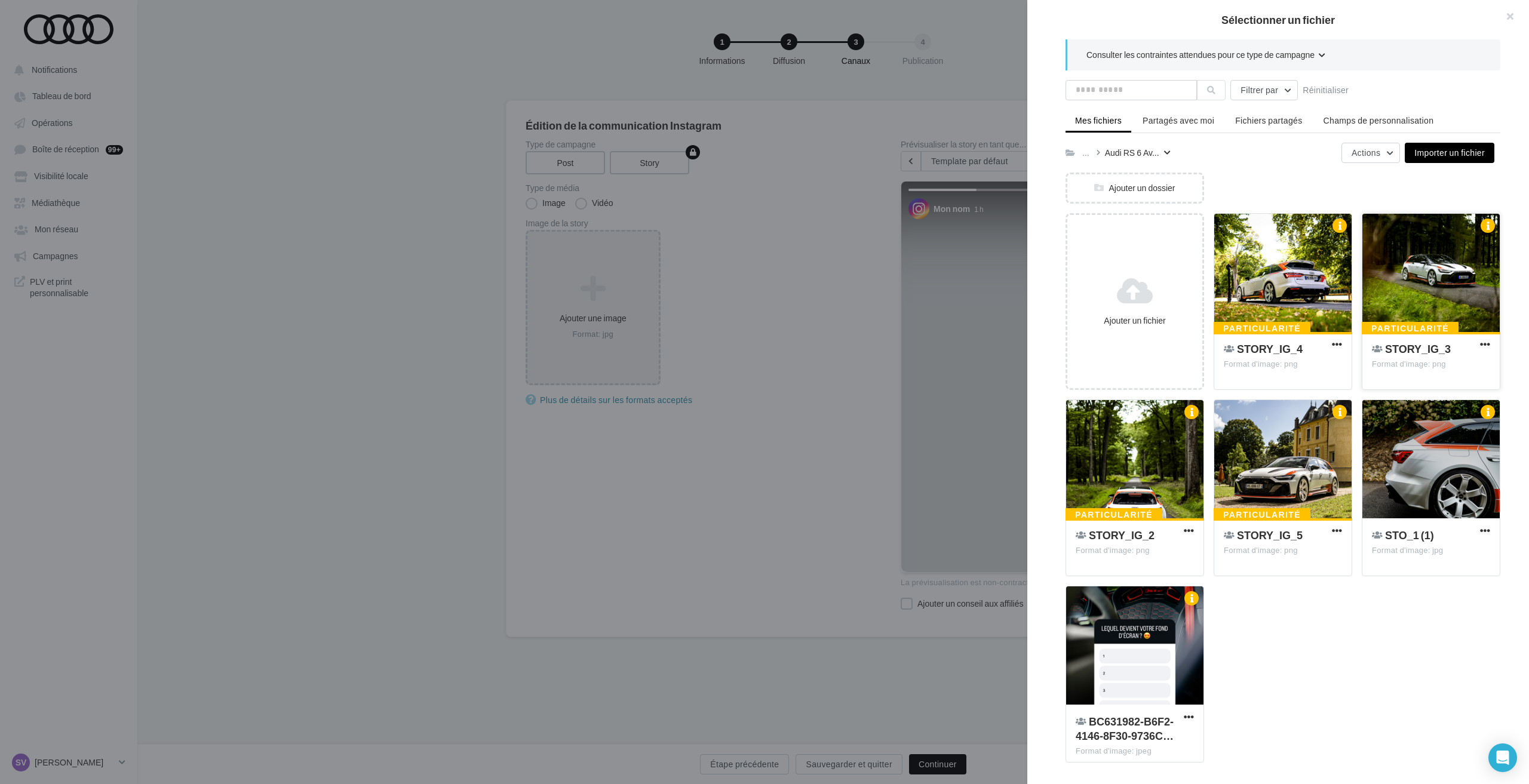
click at [1414, 265] on div at bounding box center [1431, 273] width 138 height 120
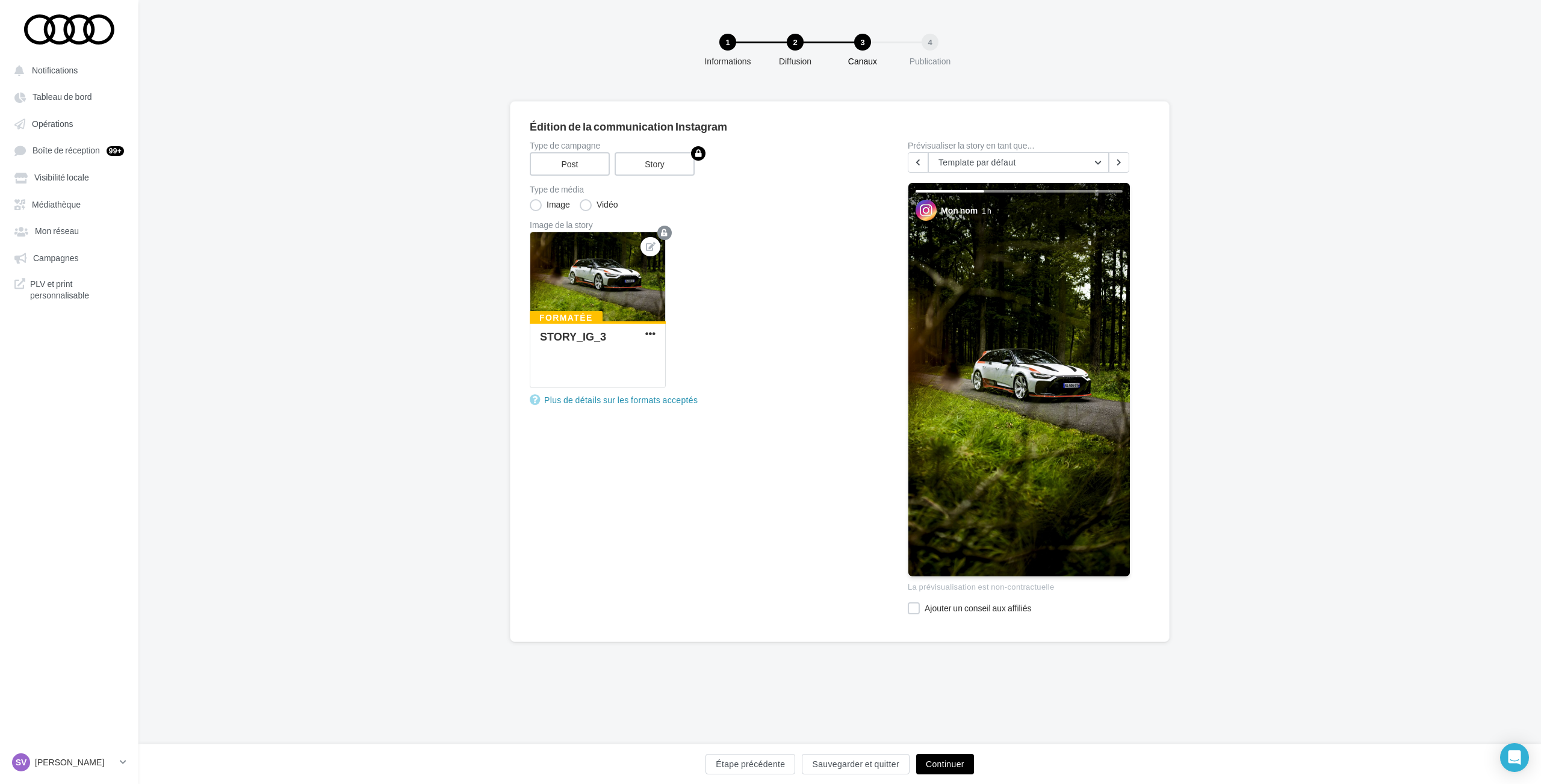
click at [952, 764] on button "Continuer" at bounding box center [945, 764] width 58 height 21
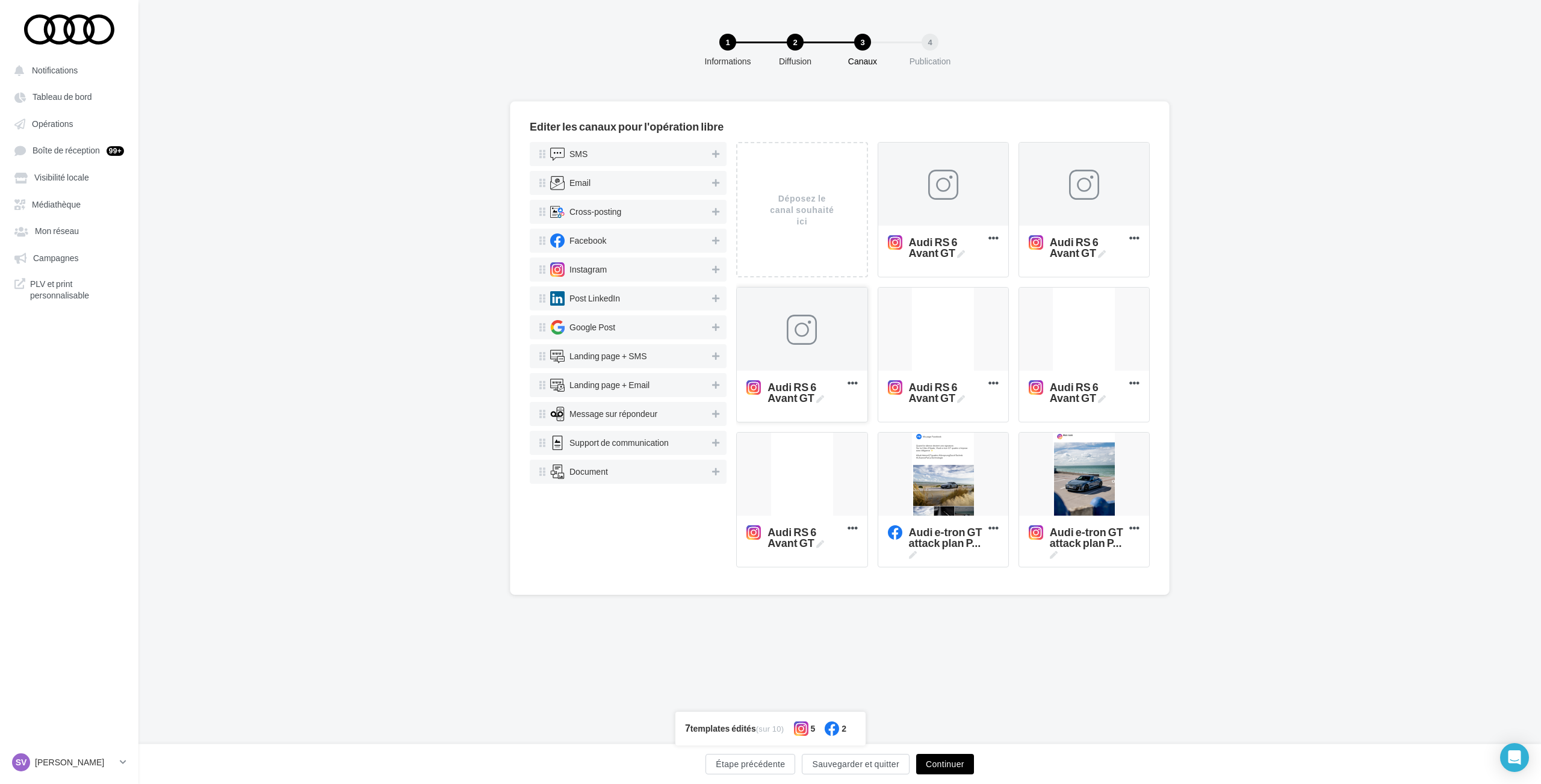
click at [806, 332] on div at bounding box center [802, 330] width 30 height 30
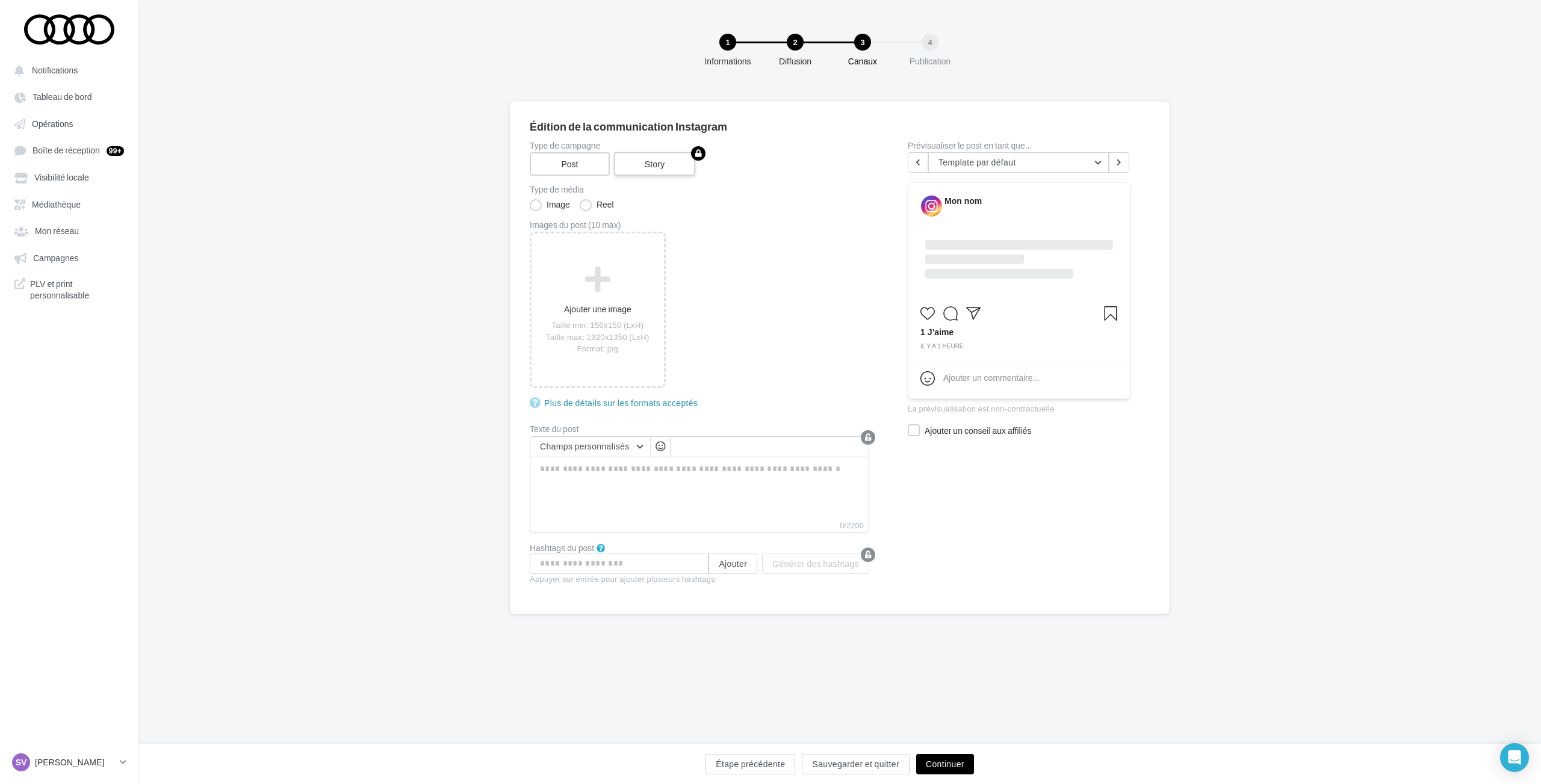
click at [644, 167] on label "Story" at bounding box center [655, 164] width 82 height 24
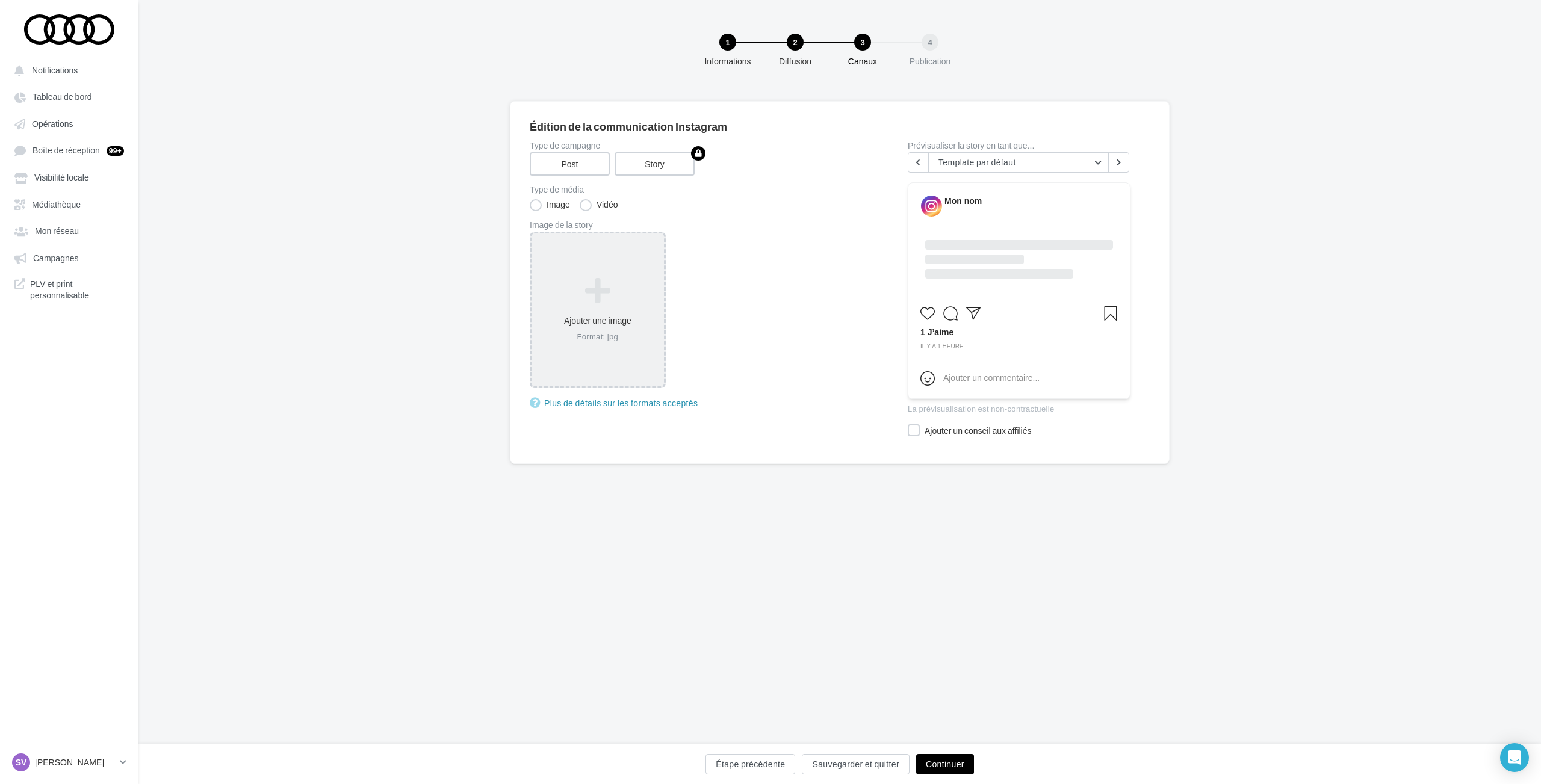
click at [601, 293] on icon at bounding box center [597, 291] width 123 height 29
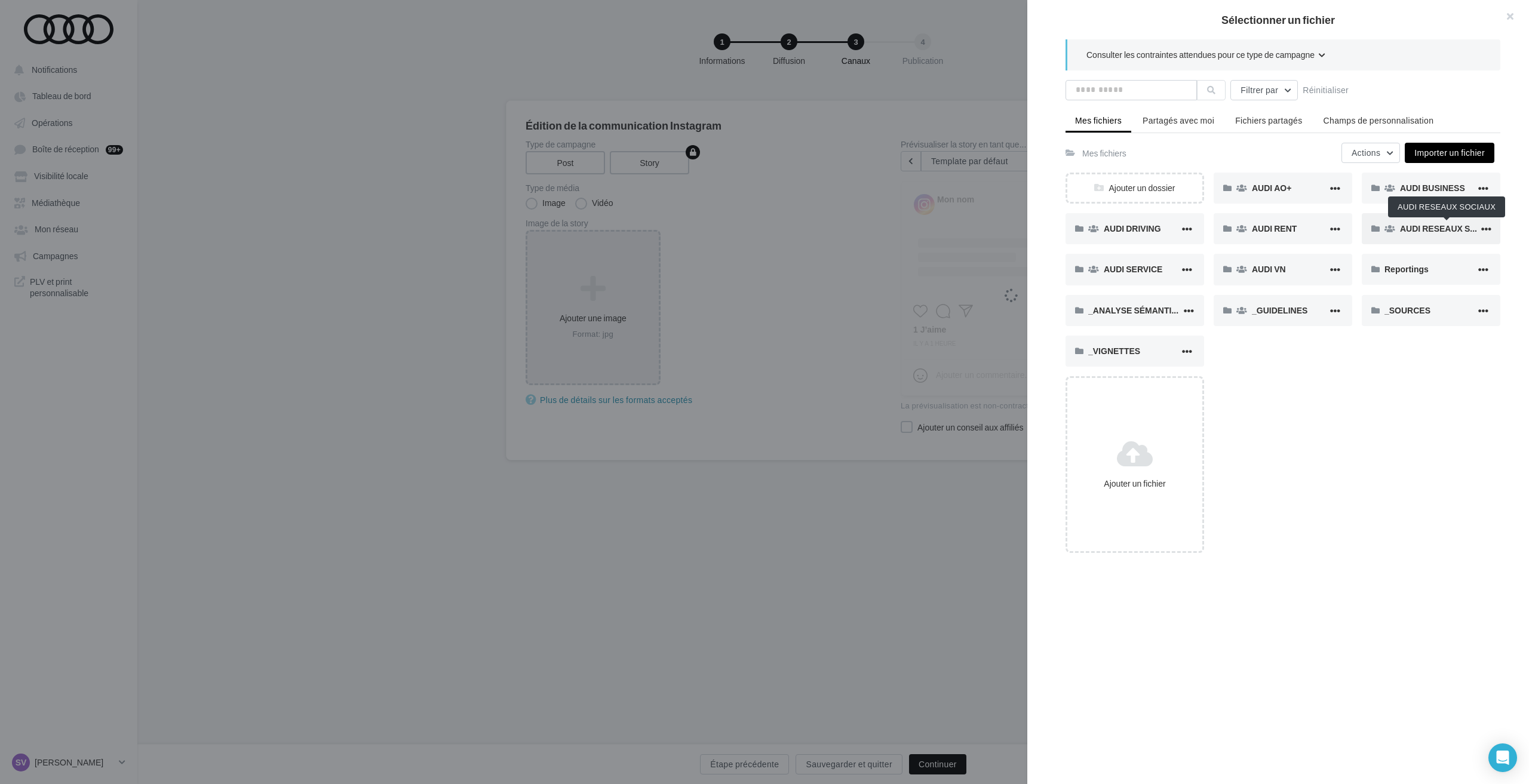
click at [1423, 229] on span "AUDI RESEAUX SOCIAUX" at bounding box center [1451, 228] width 102 height 10
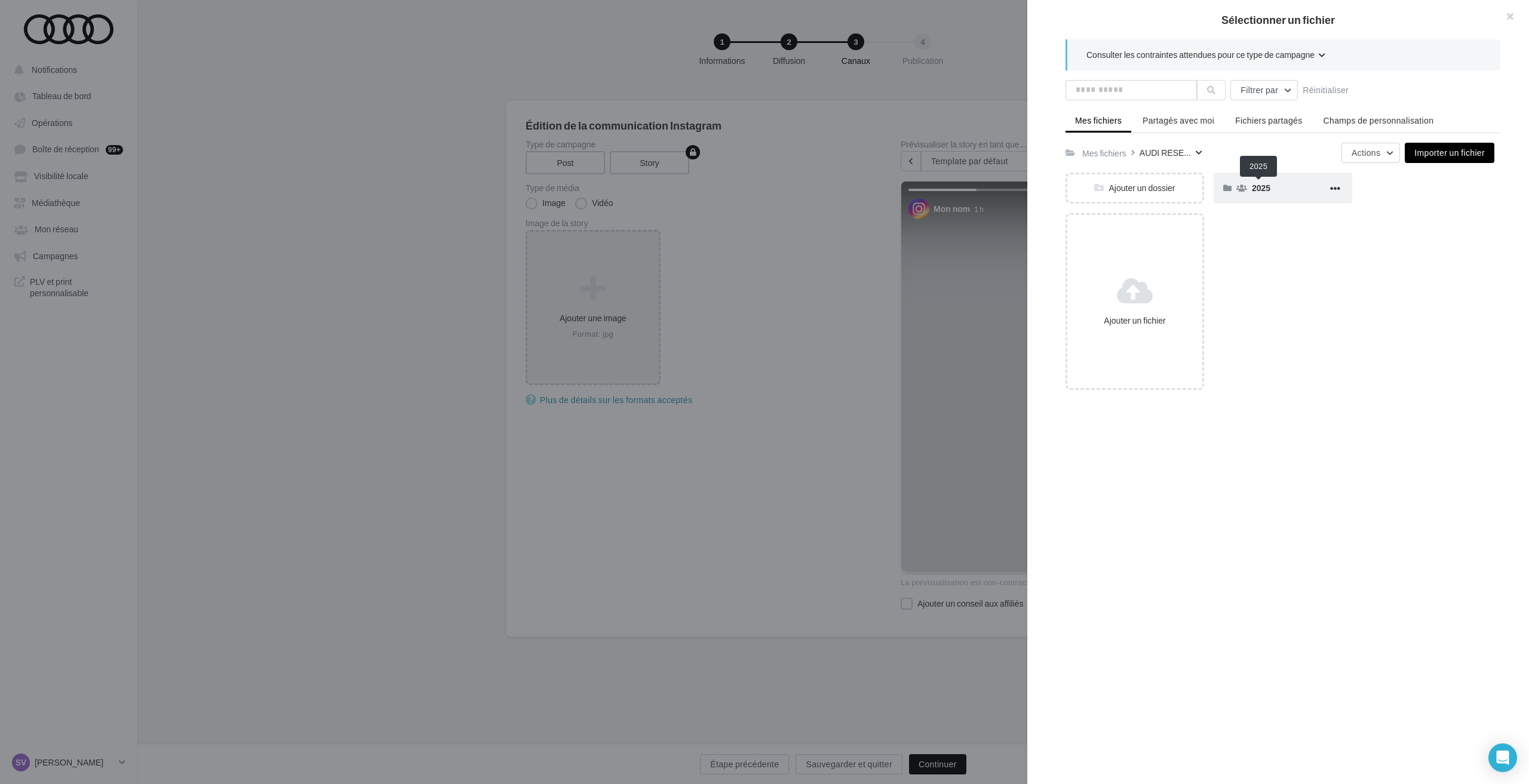
click at [1269, 188] on div "2025" at bounding box center [1290, 188] width 76 height 11
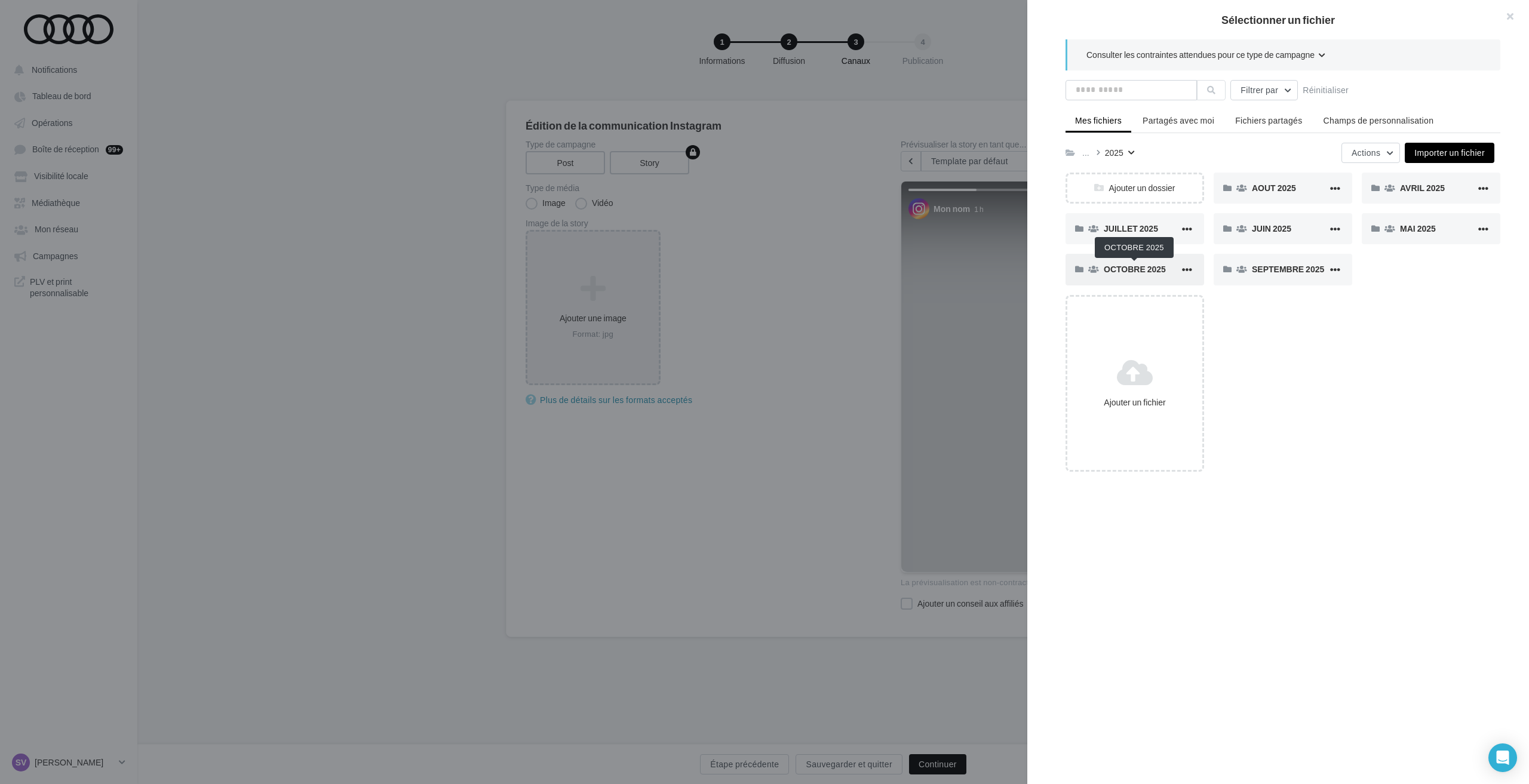
click at [1118, 268] on span "OCTOBRE 2025" at bounding box center [1135, 269] width 62 height 10
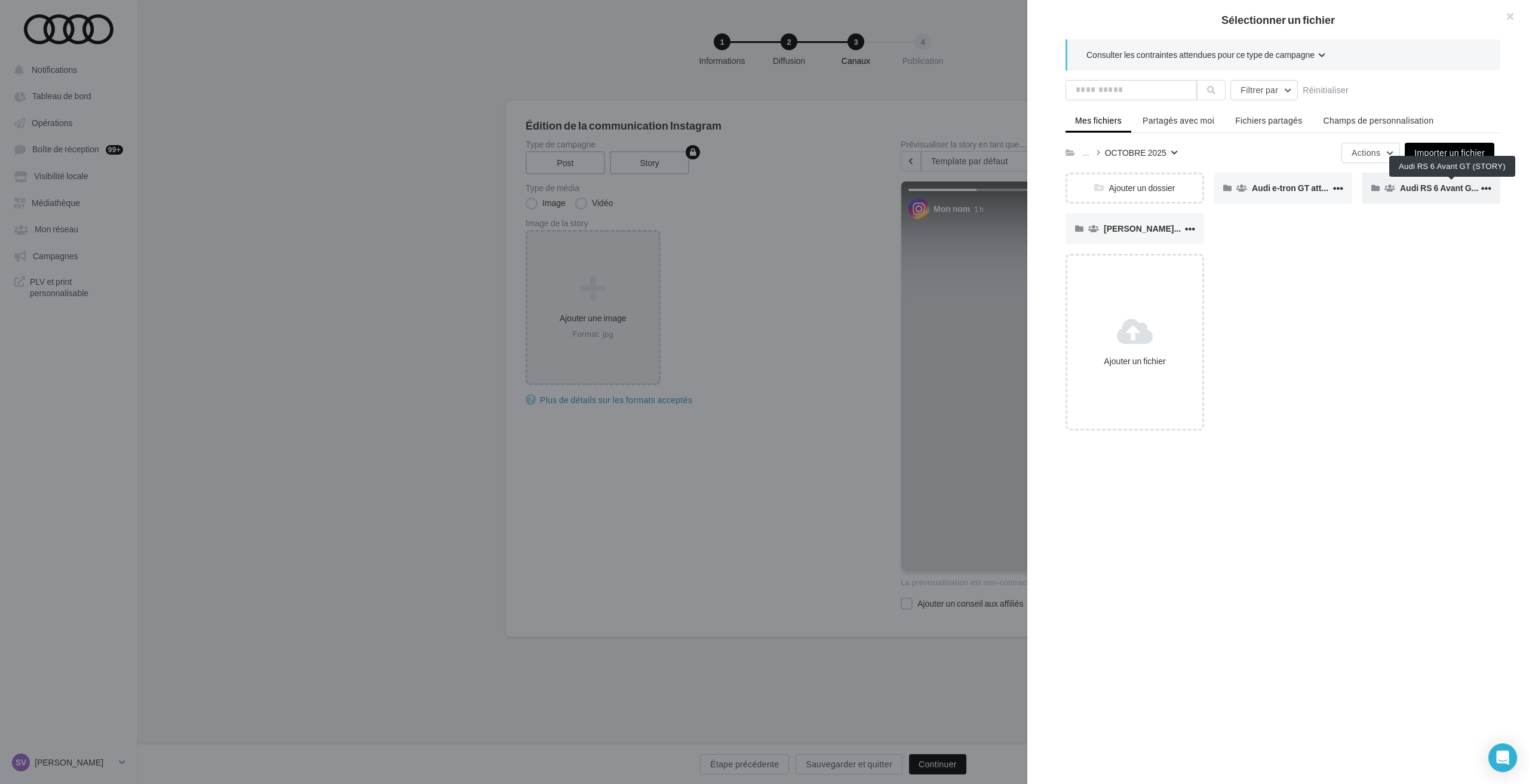
click at [1411, 186] on span "Audi RS 6 Avant GT (STORY)" at bounding box center [1456, 188] width 112 height 10
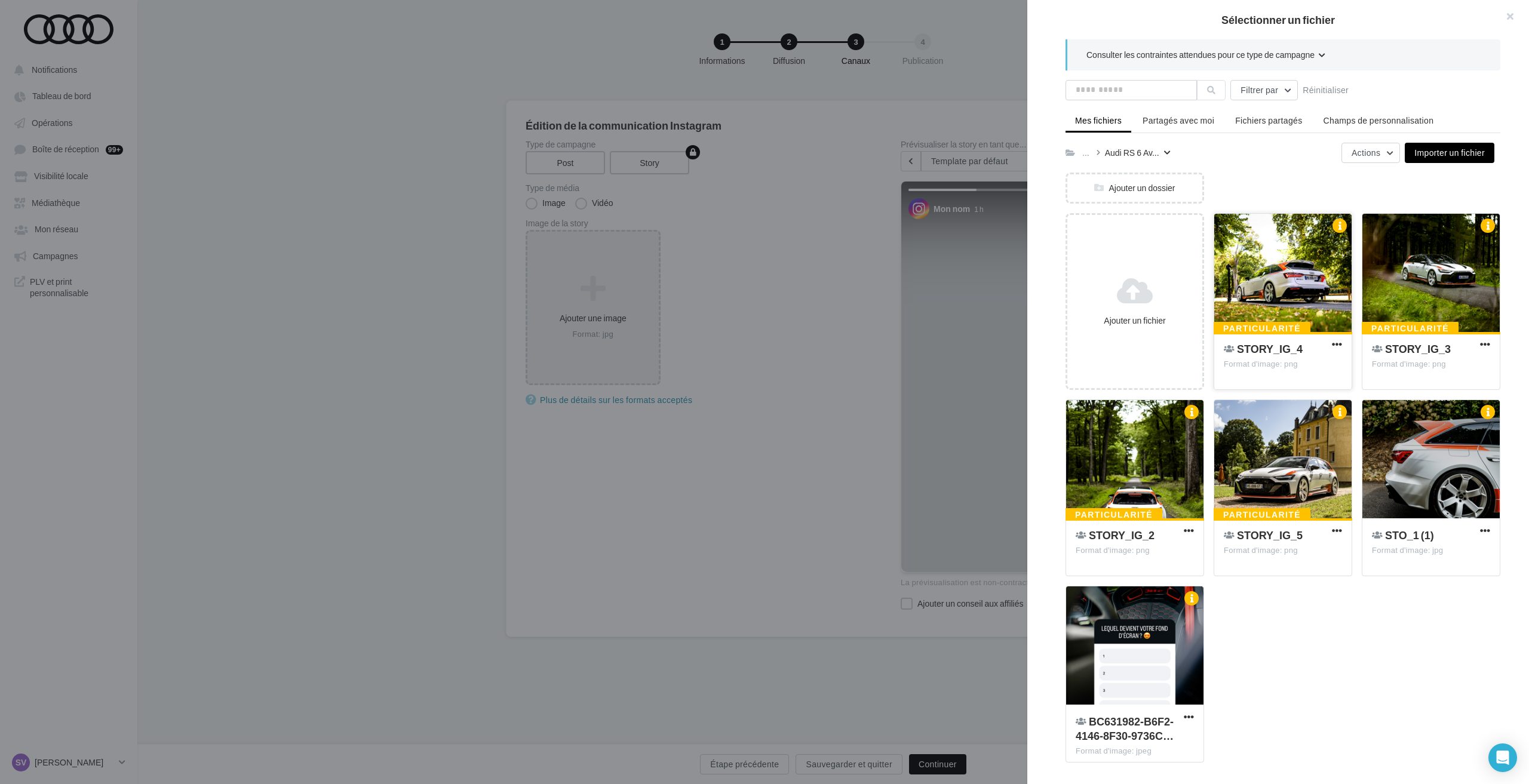
click at [1297, 293] on div at bounding box center [1283, 273] width 138 height 120
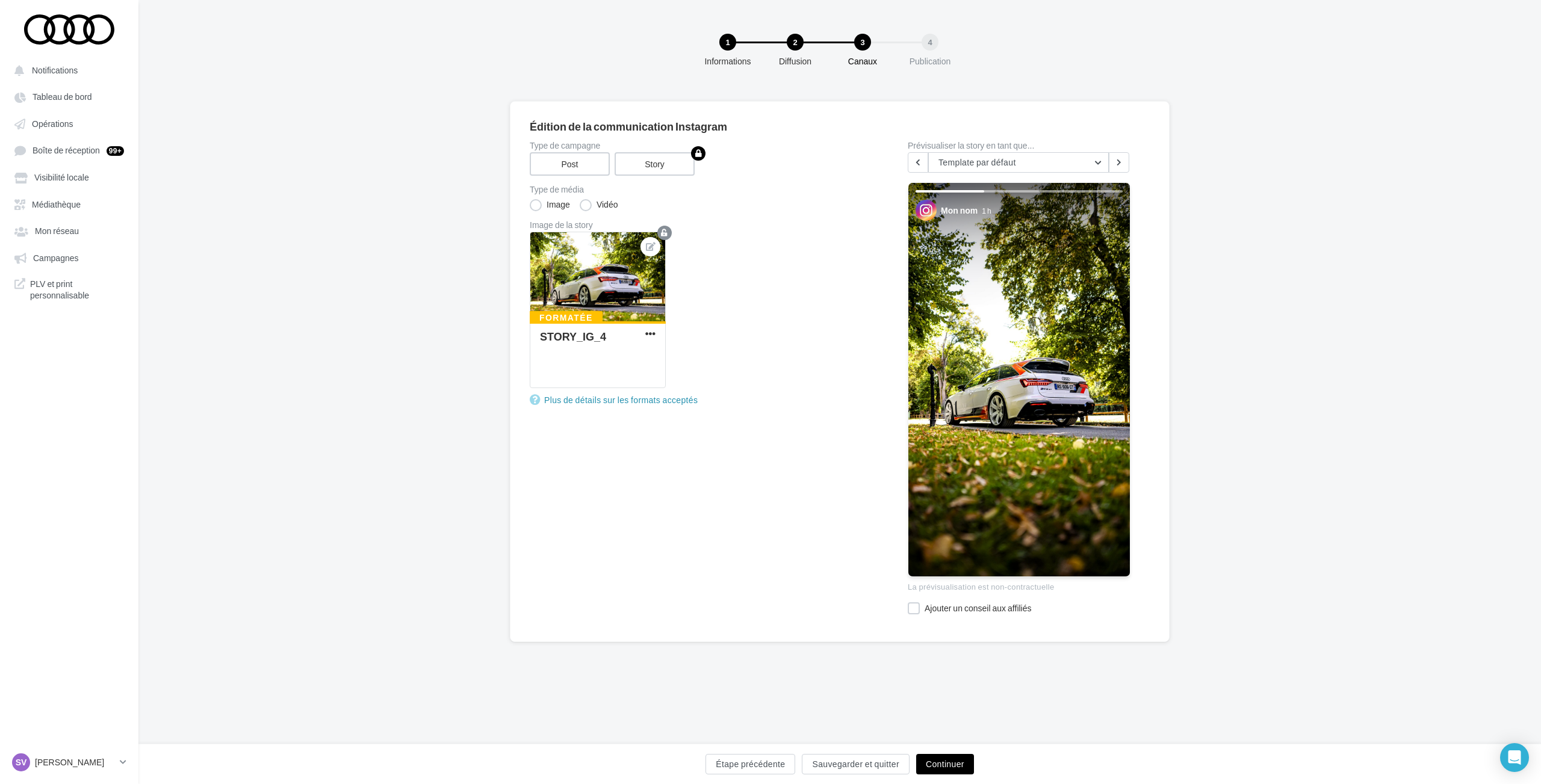
click at [942, 767] on button "Continuer" at bounding box center [945, 764] width 58 height 21
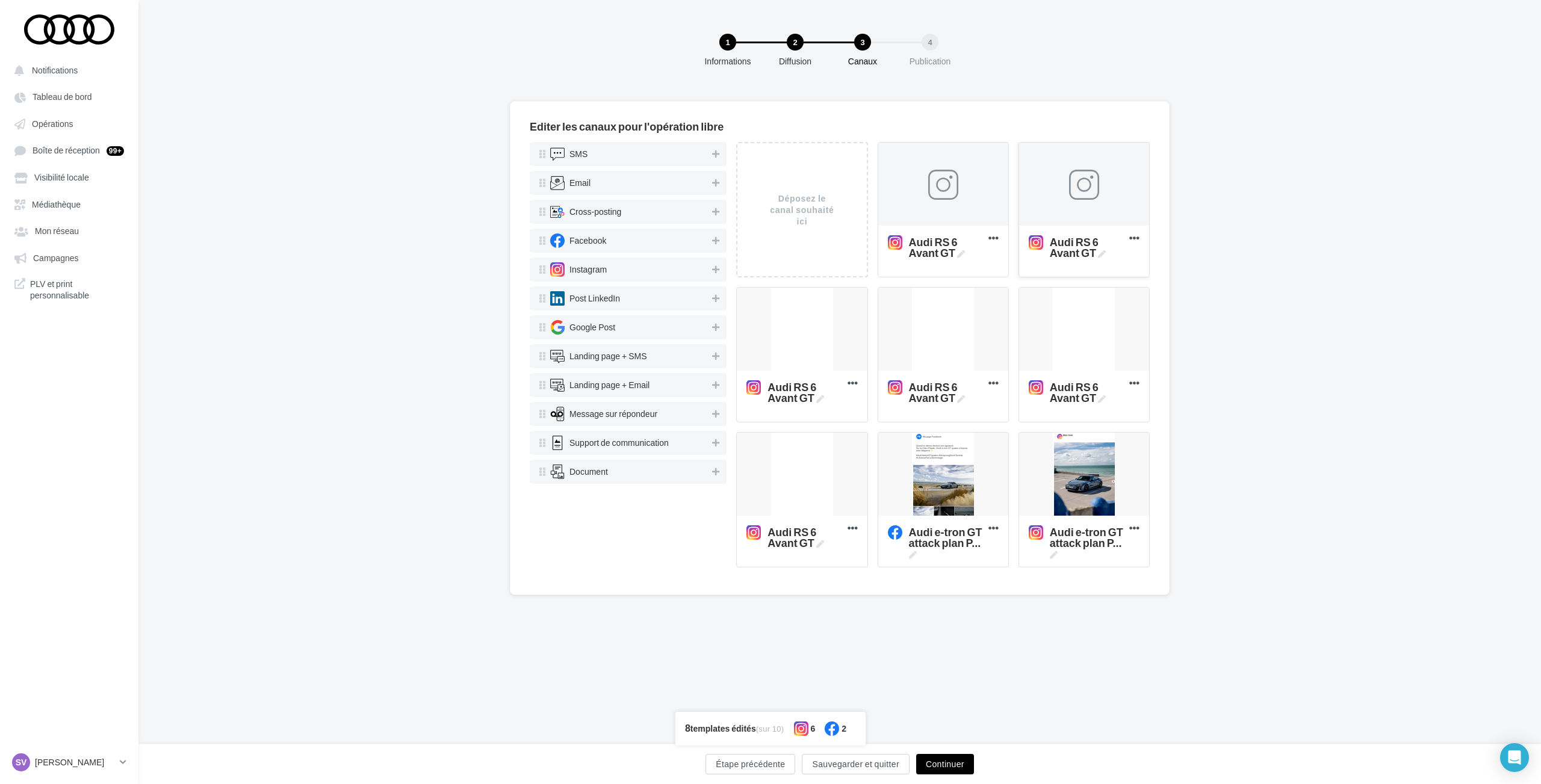
click at [1077, 193] on div at bounding box center [1084, 185] width 30 height 30
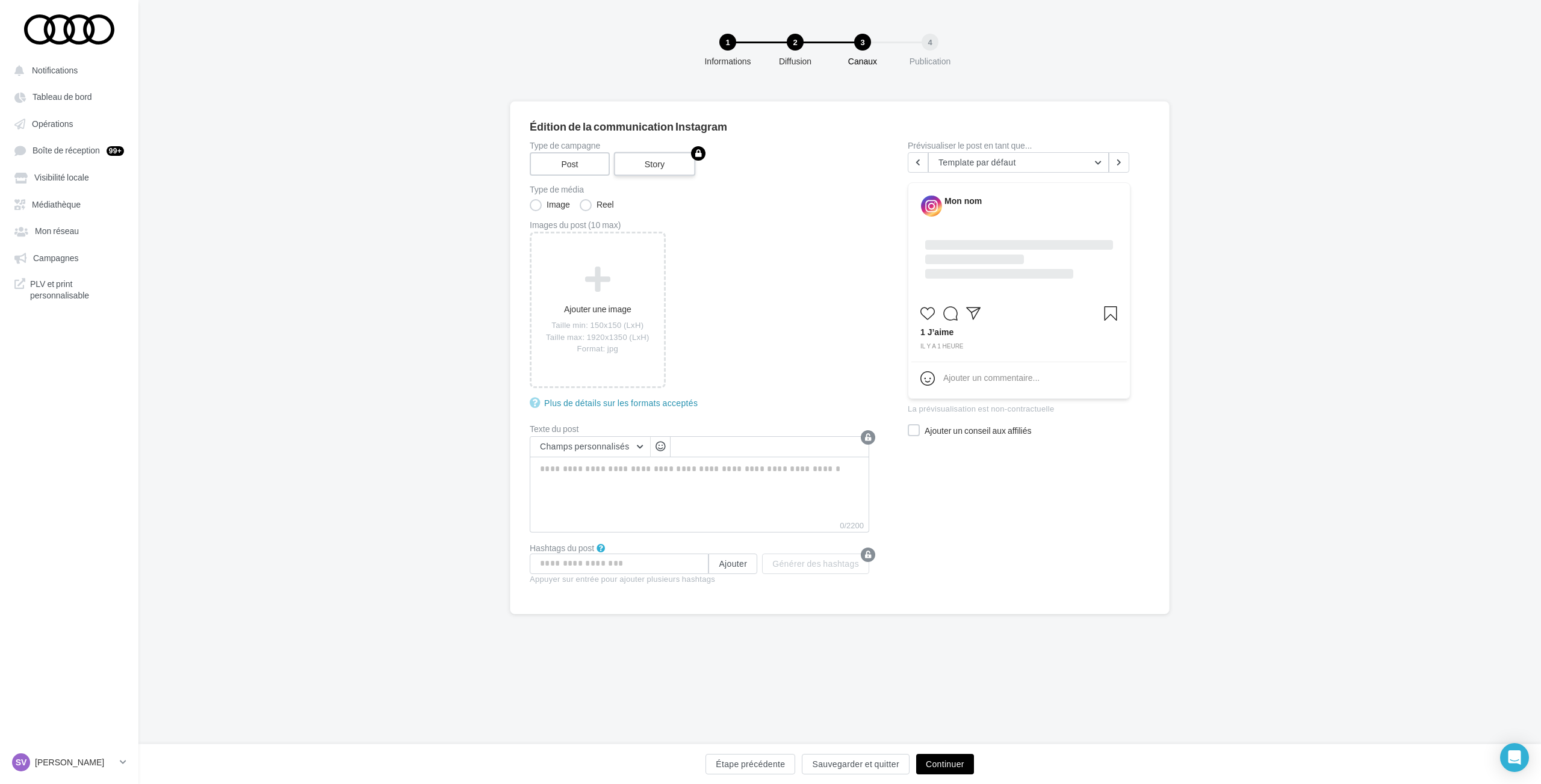
click at [670, 164] on label "Story" at bounding box center [655, 164] width 82 height 24
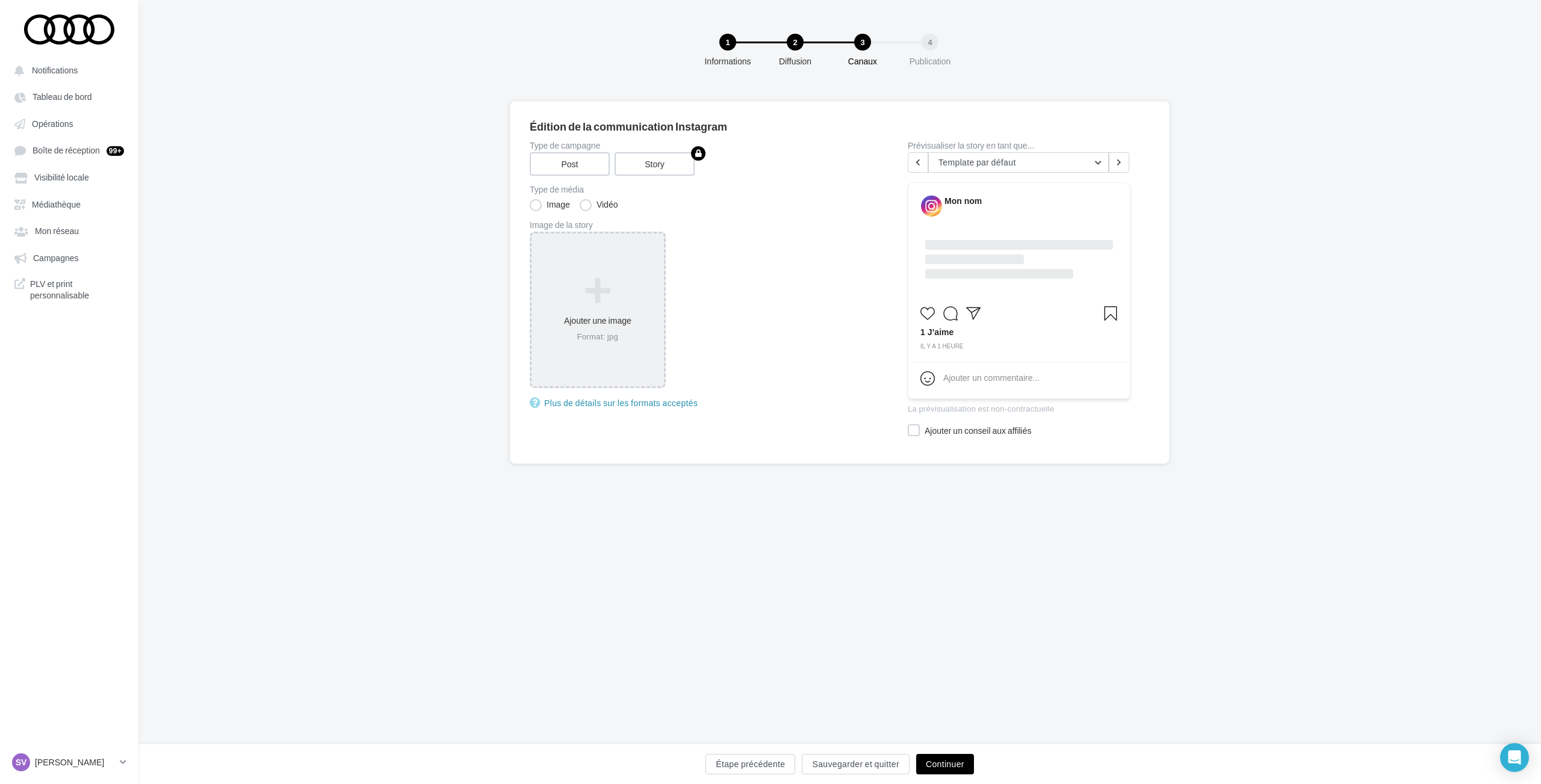
click at [595, 290] on icon at bounding box center [597, 291] width 123 height 29
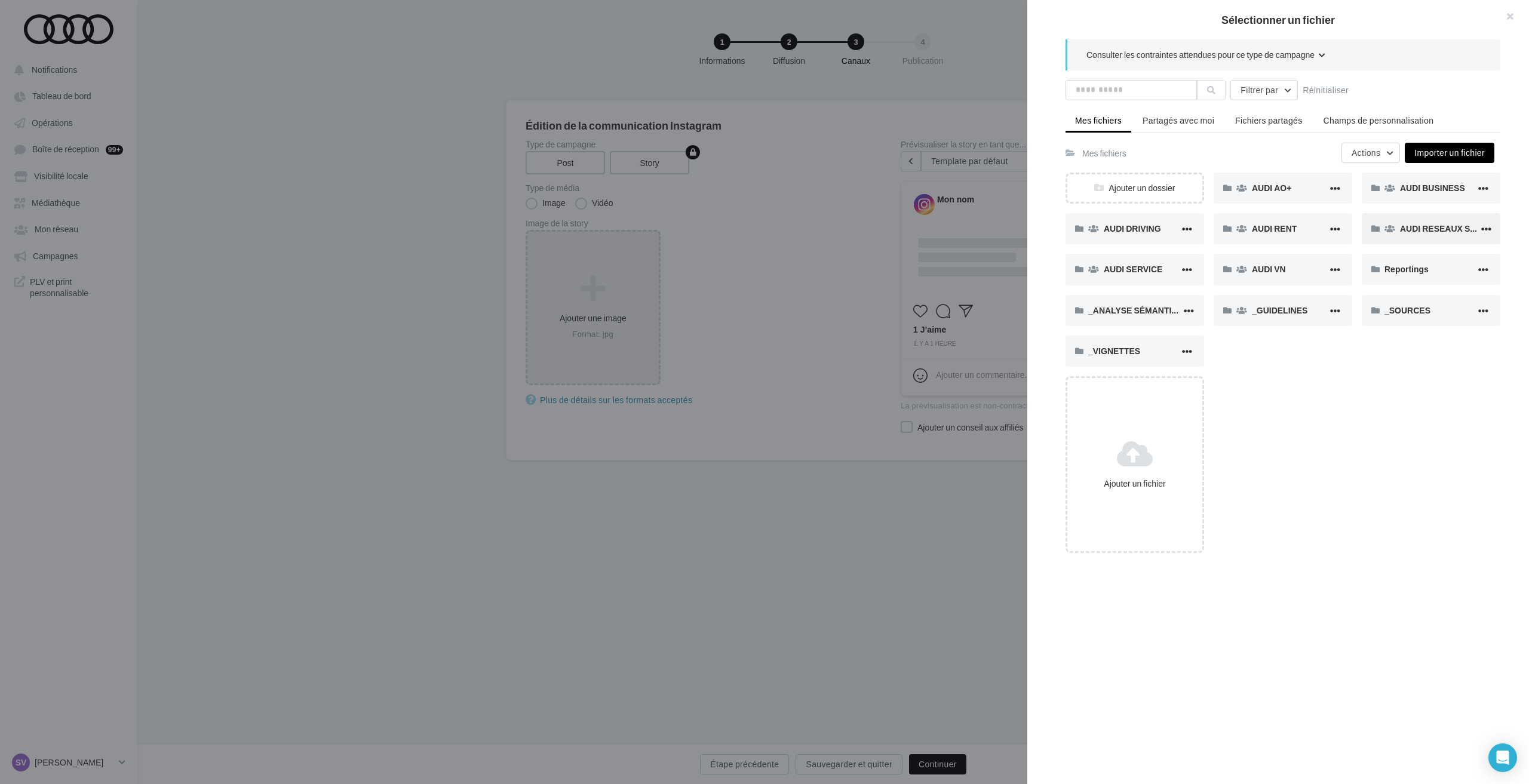
click at [1403, 231] on span "AUDI RESEAUX SOCIAUX" at bounding box center [1451, 228] width 102 height 10
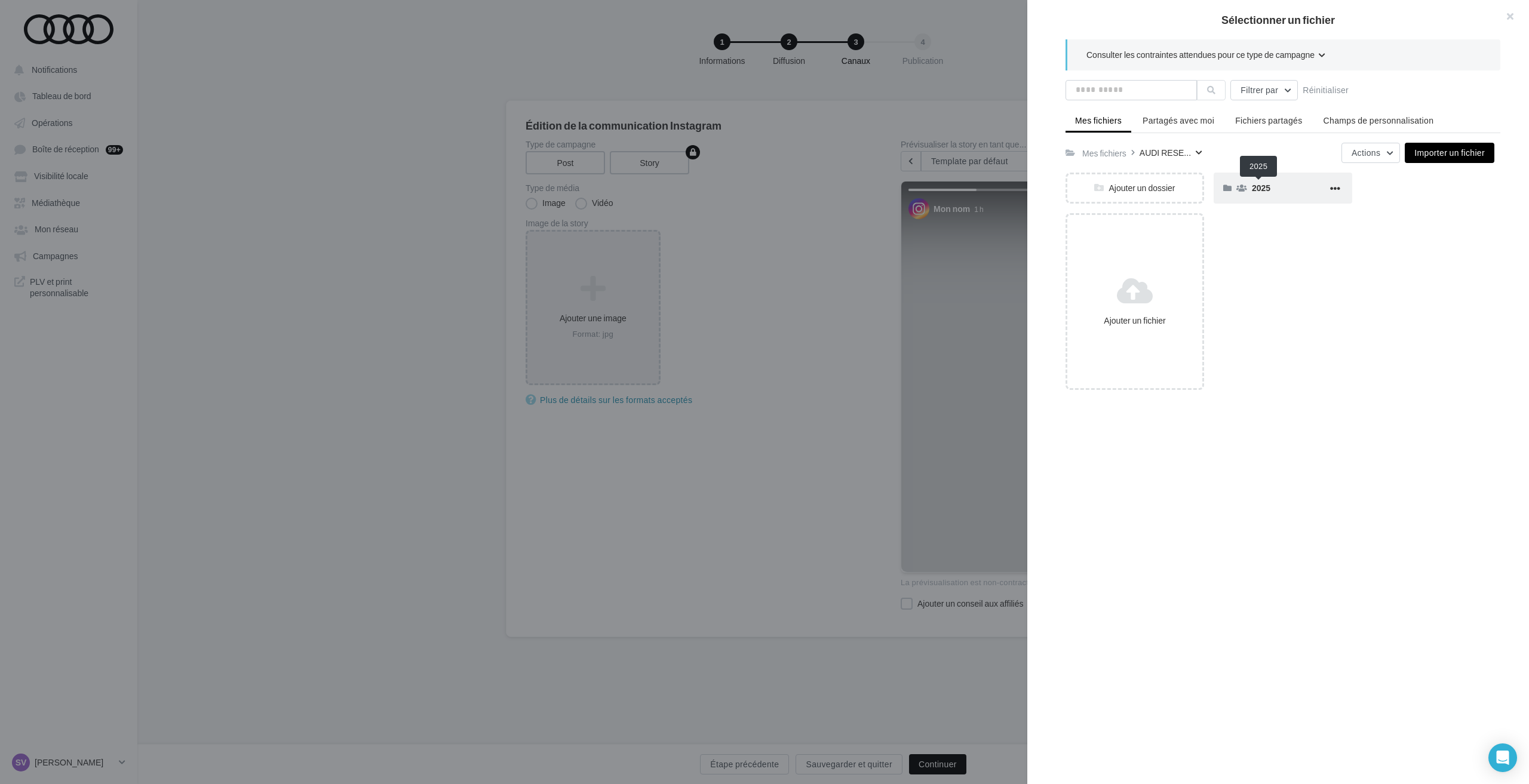
click at [1266, 190] on span "2025" at bounding box center [1261, 188] width 19 height 10
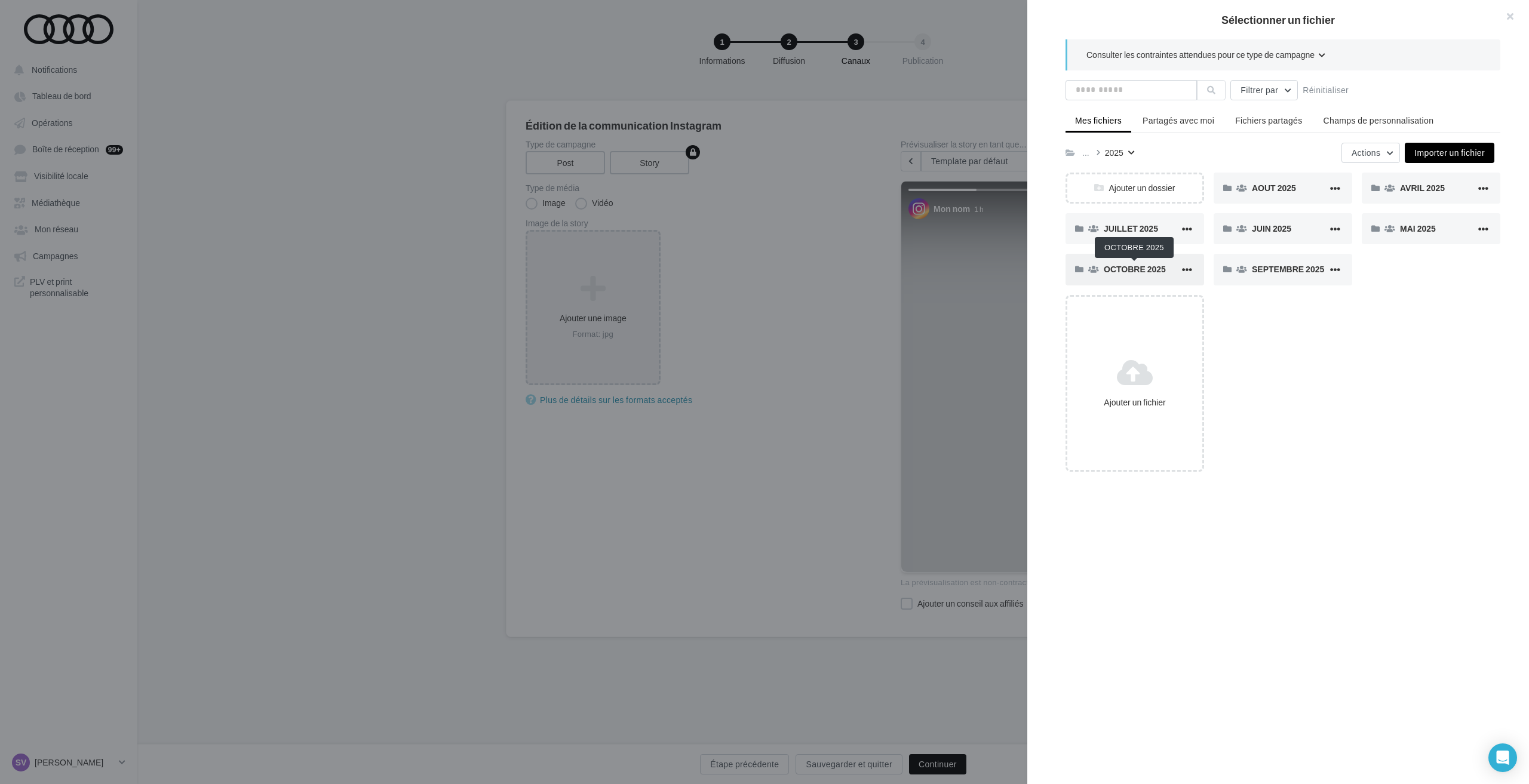
click at [1128, 266] on span "OCTOBRE 2025" at bounding box center [1135, 269] width 62 height 10
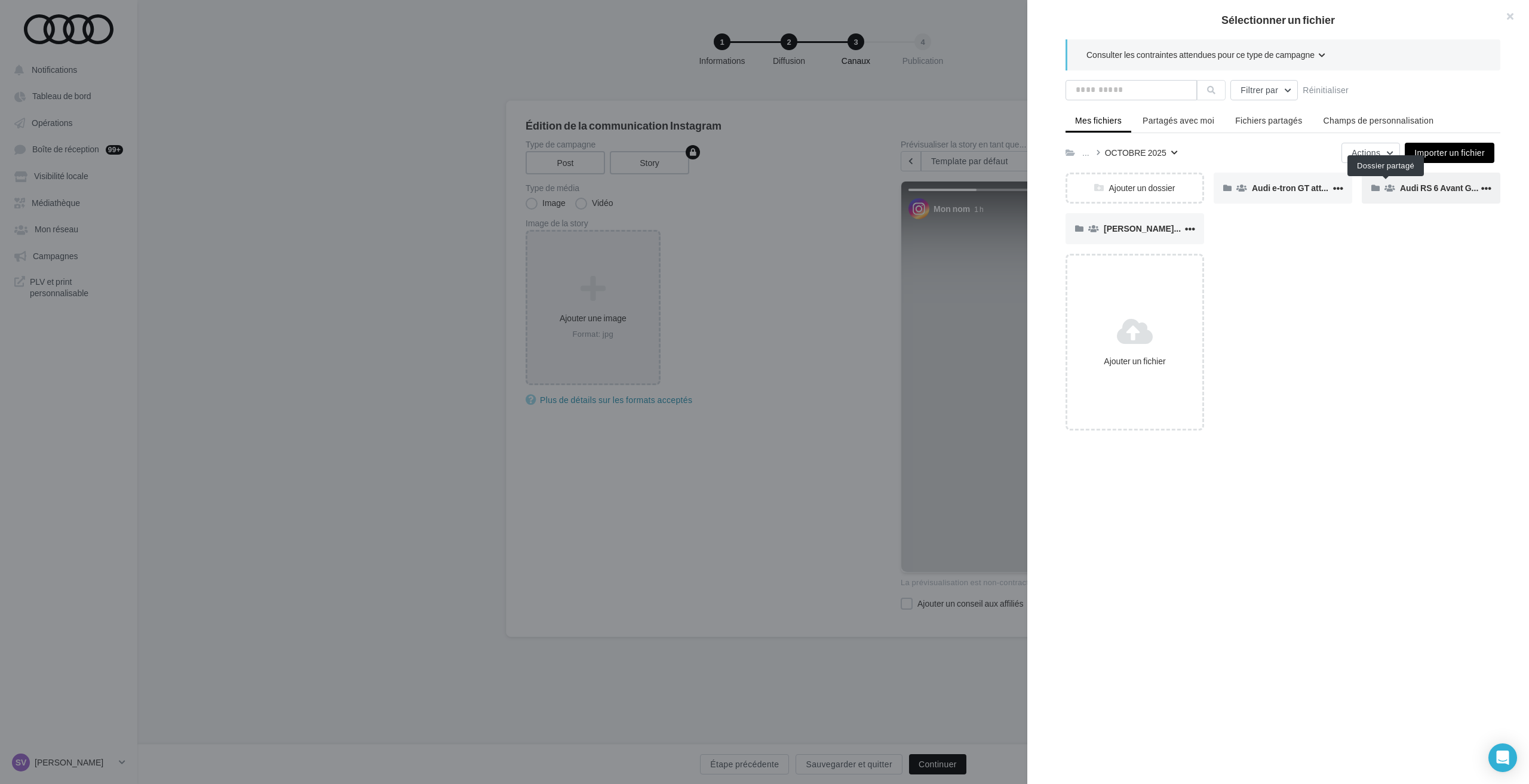
click at [1388, 191] on icon at bounding box center [1390, 188] width 10 height 9
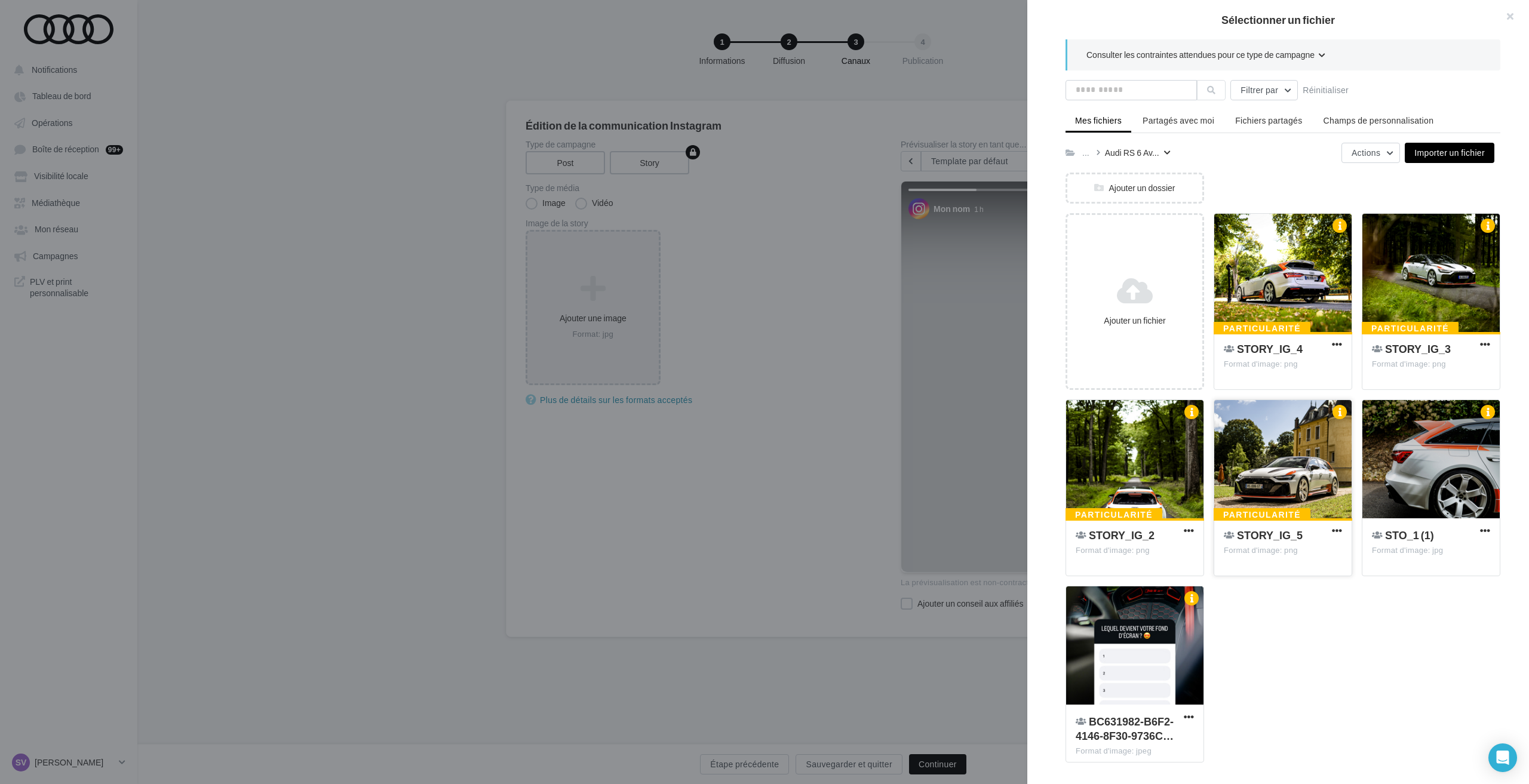
click at [1274, 477] on div at bounding box center [1283, 460] width 138 height 120
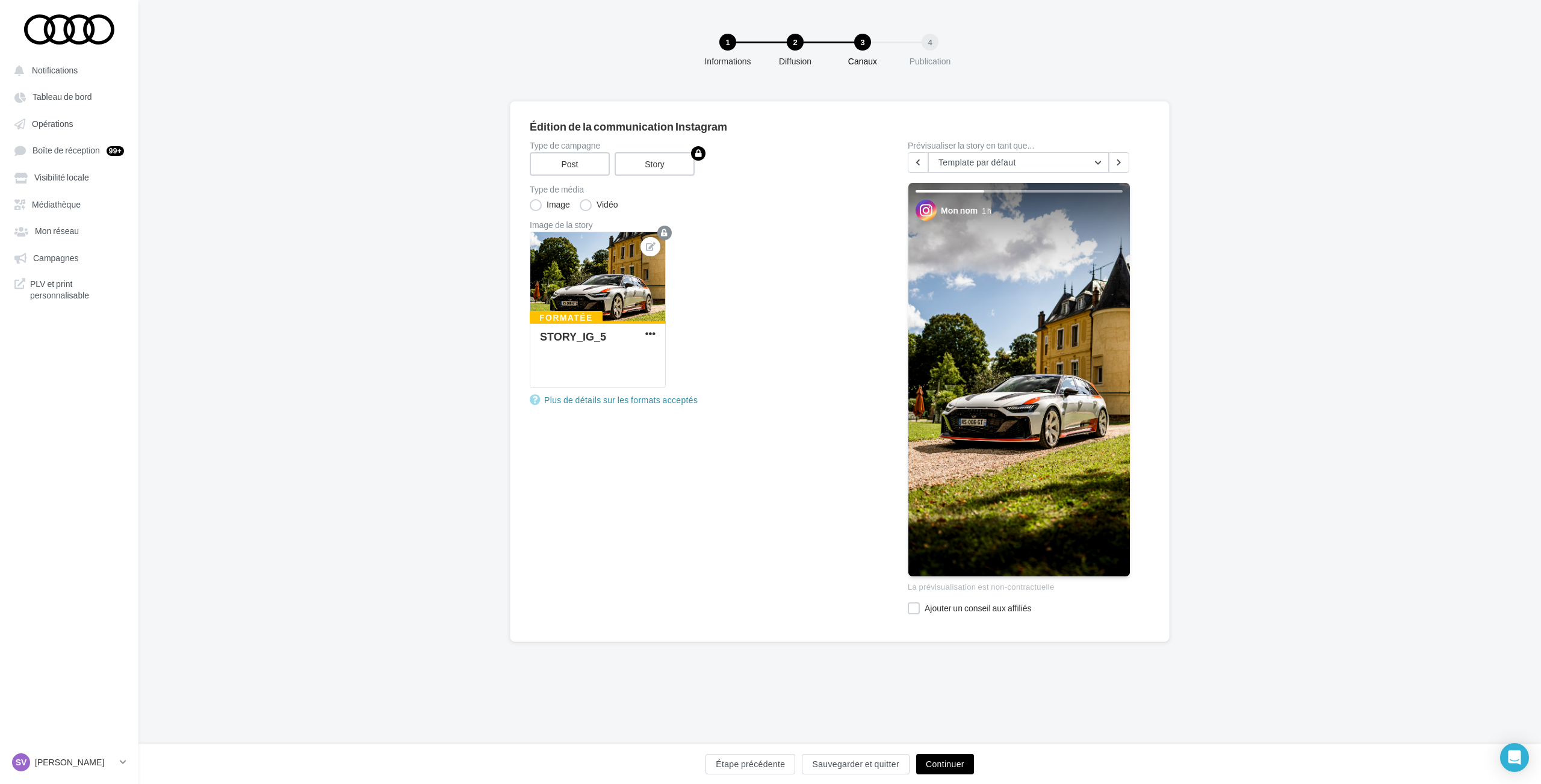
click at [940, 762] on button "Continuer" at bounding box center [945, 764] width 58 height 21
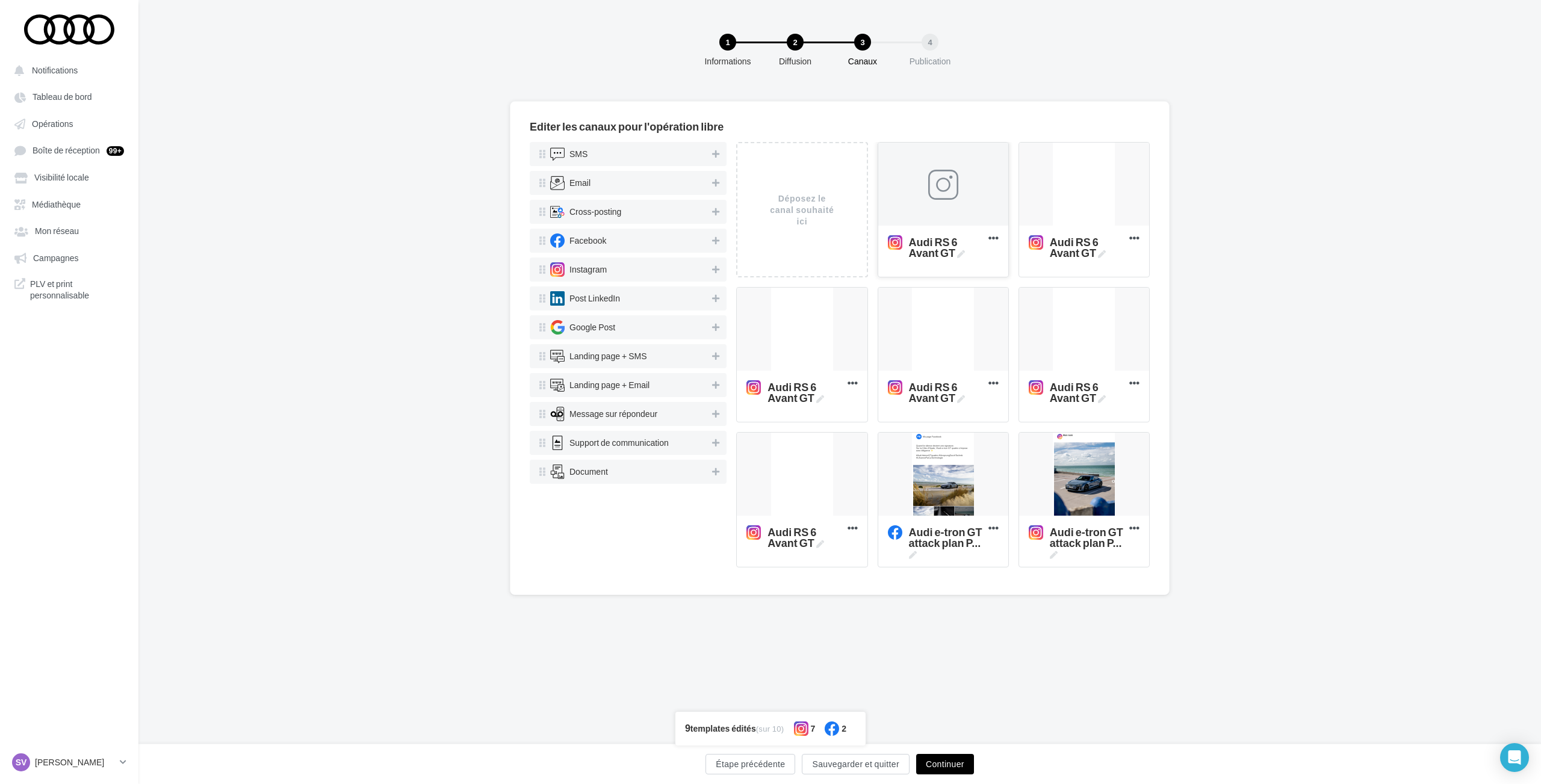
click at [938, 190] on div at bounding box center [943, 185] width 30 height 30
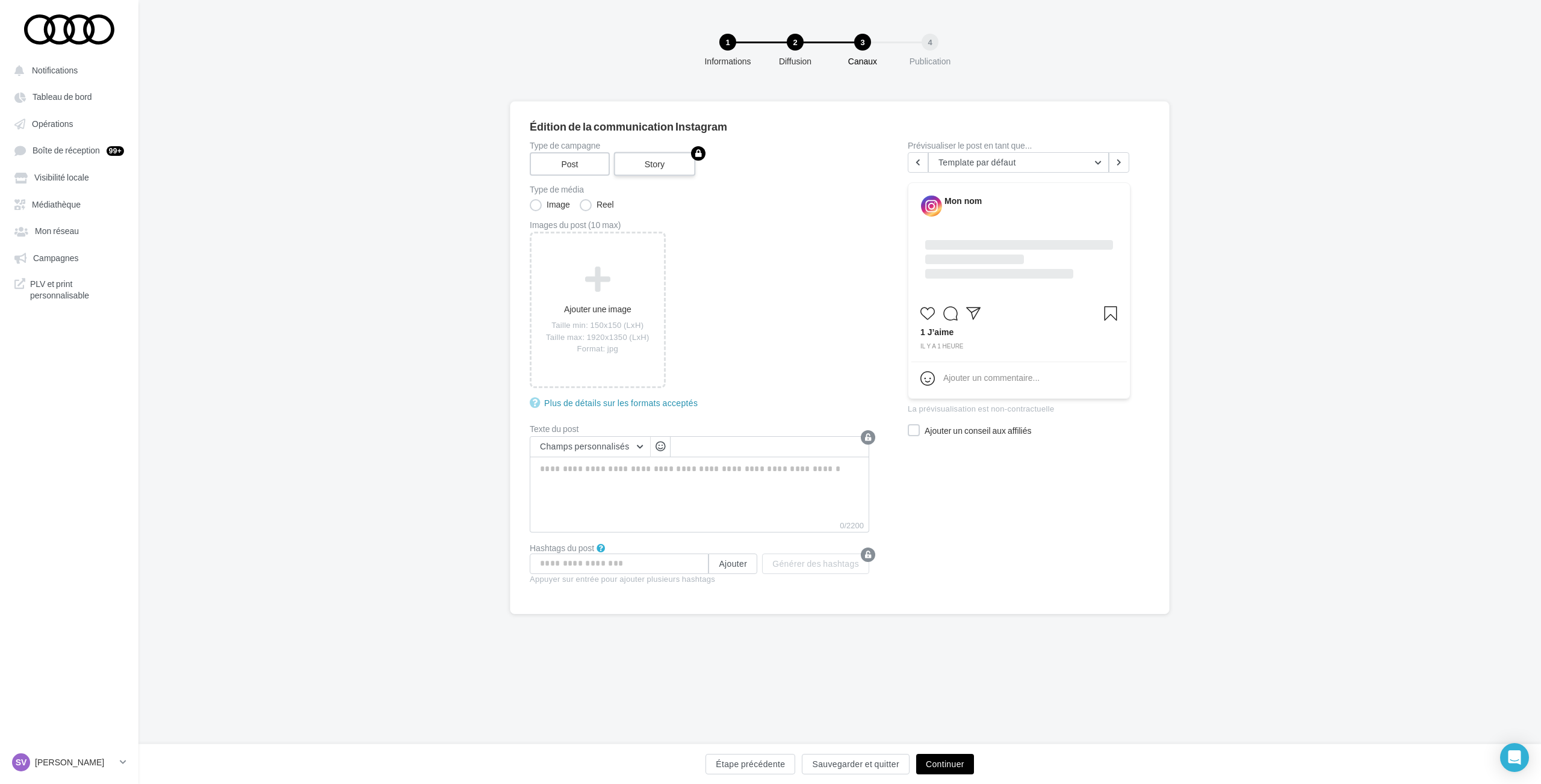
click at [621, 160] on label "Story" at bounding box center [655, 164] width 82 height 24
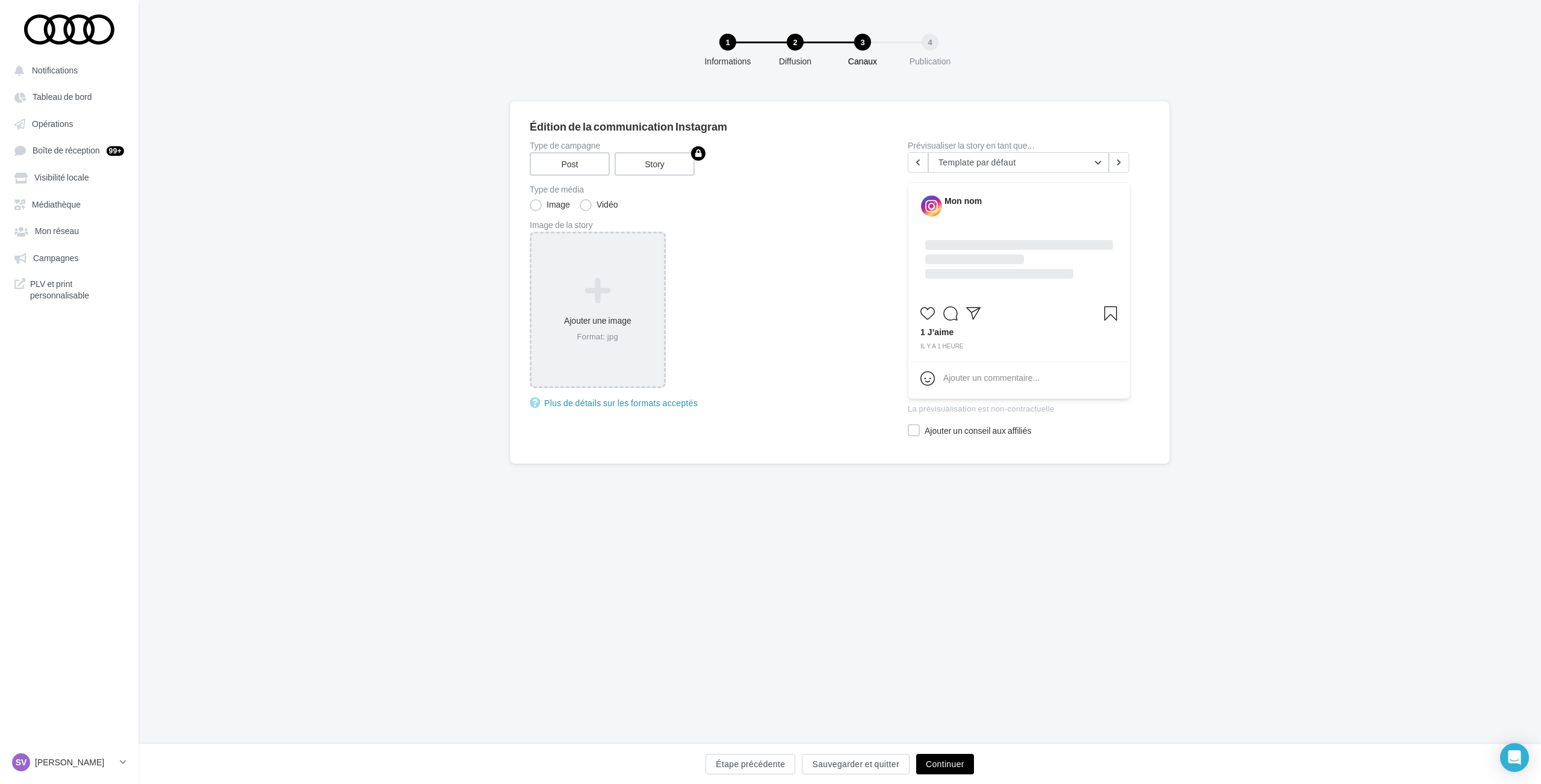
click at [616, 279] on icon at bounding box center [597, 291] width 123 height 29
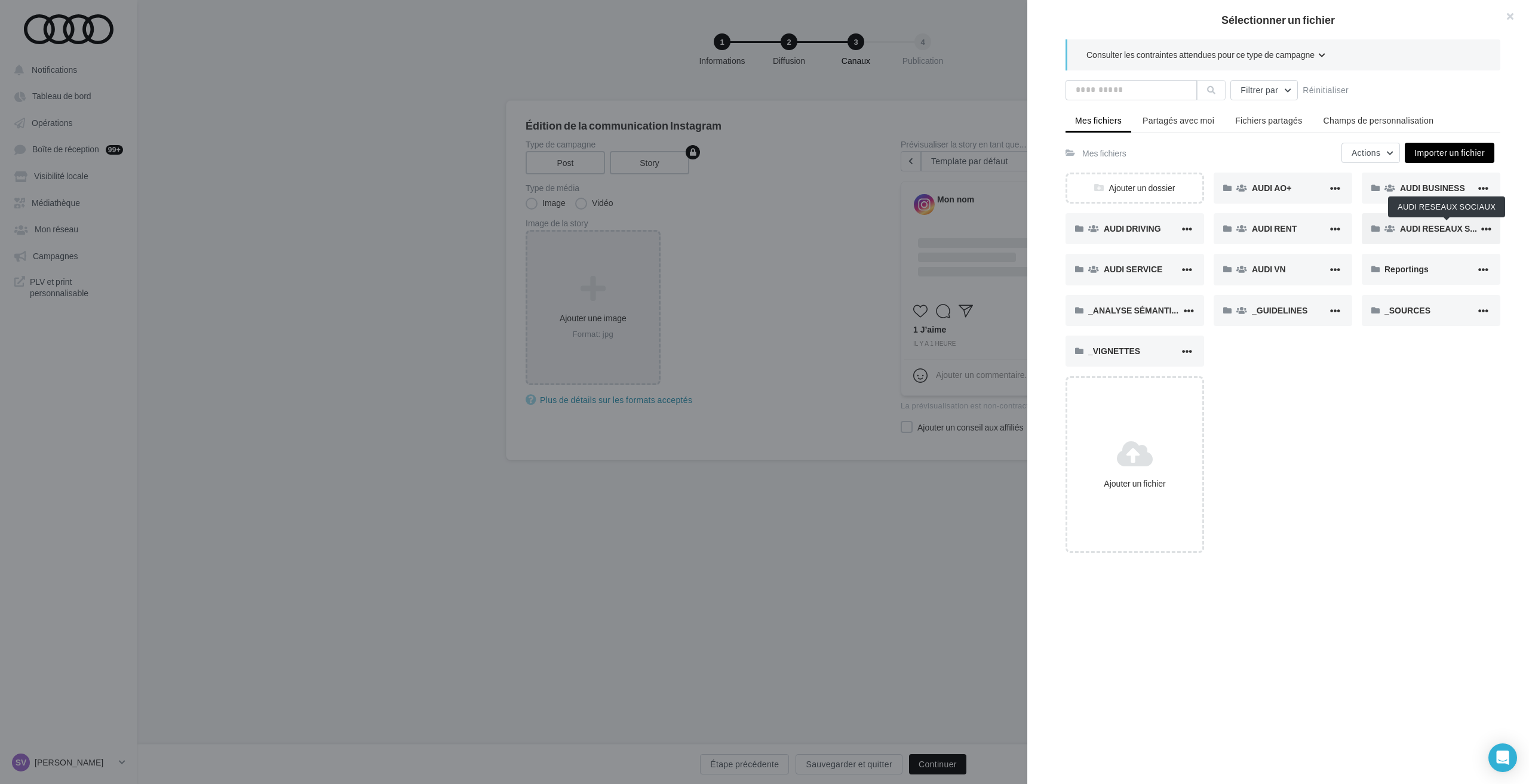
click at [1422, 226] on span "AUDI RESEAUX SOCIAUX" at bounding box center [1451, 228] width 102 height 10
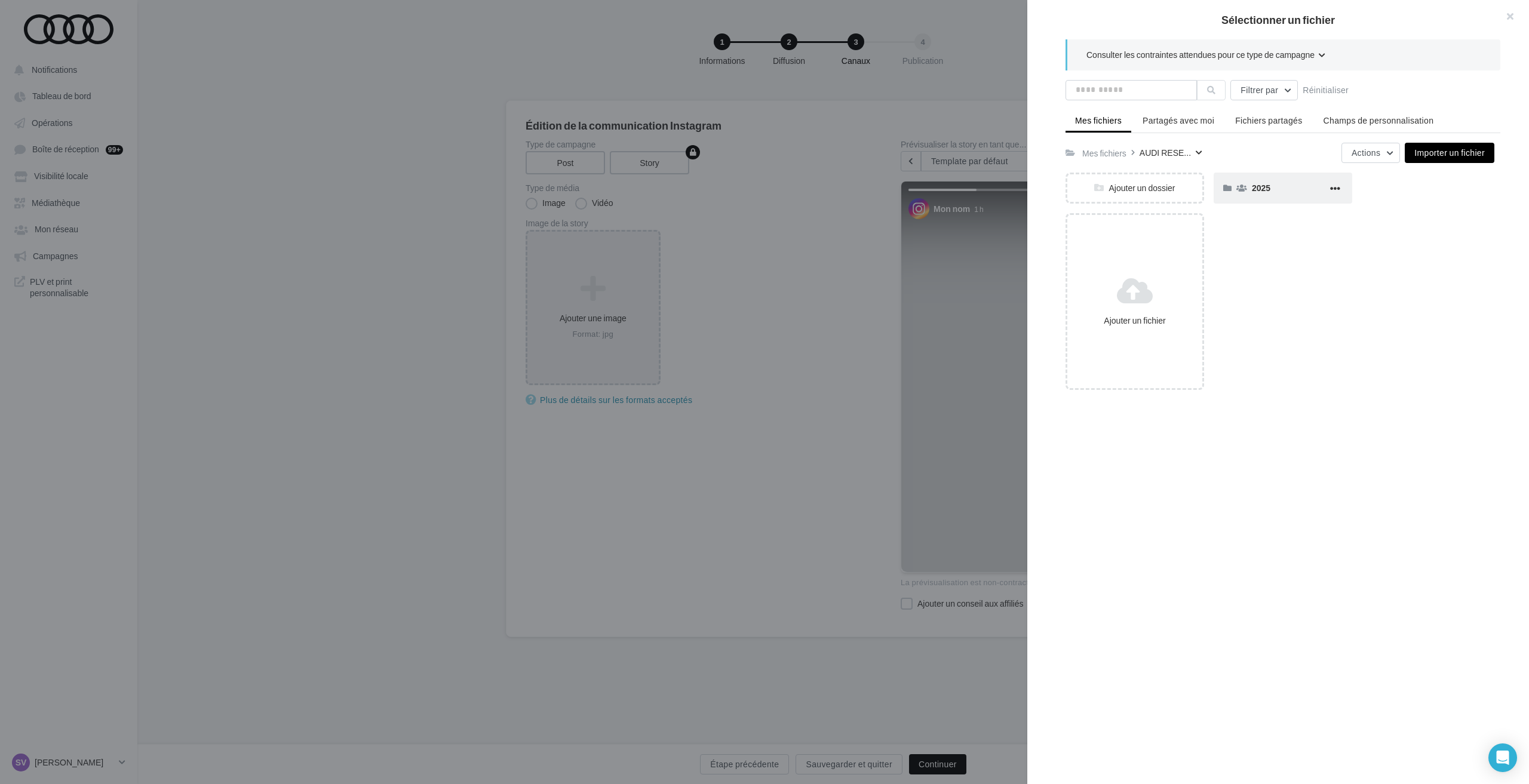
click at [1256, 187] on span "2025" at bounding box center [1261, 188] width 19 height 10
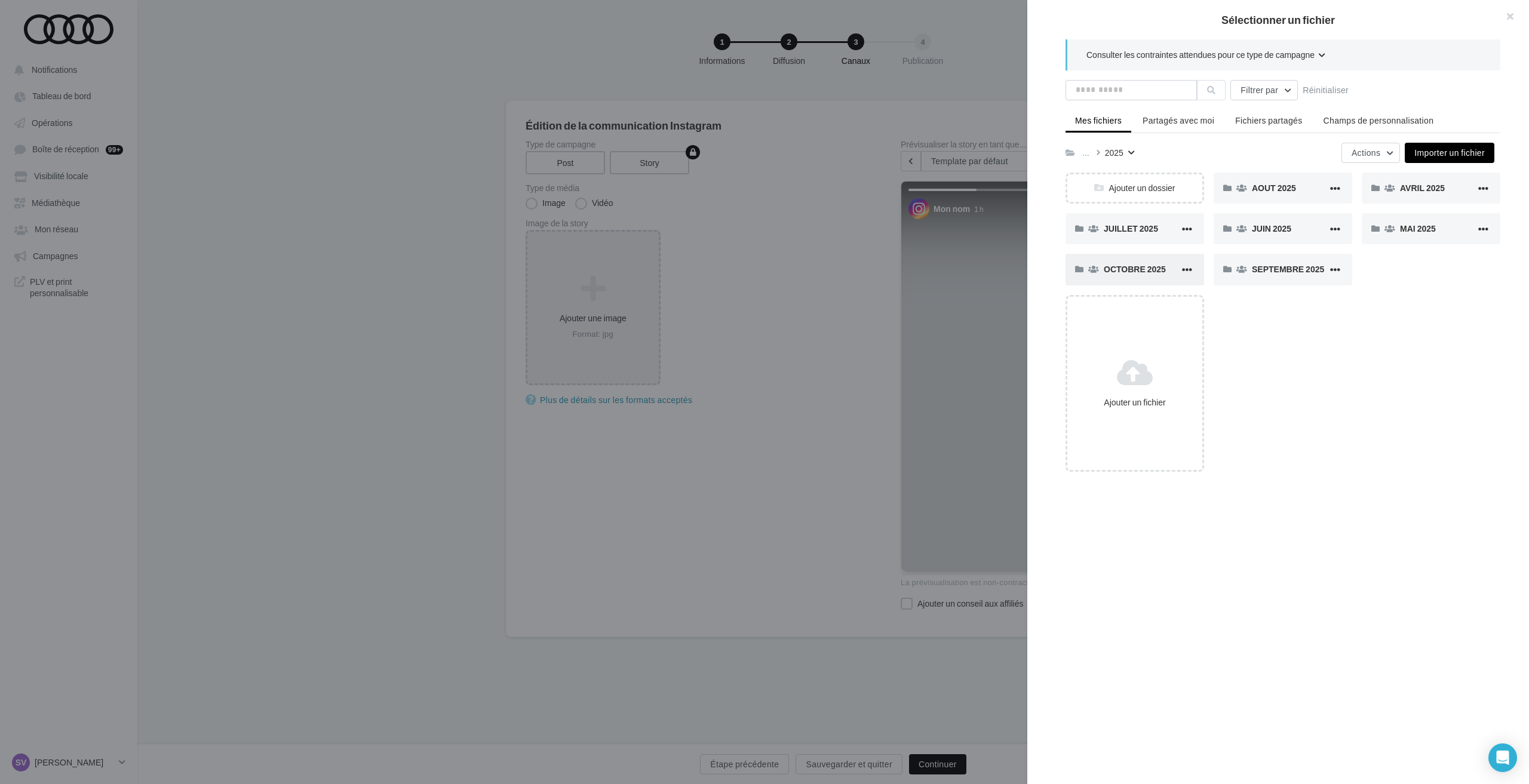
click at [1133, 266] on span "OCTOBRE 2025" at bounding box center [1135, 269] width 62 height 10
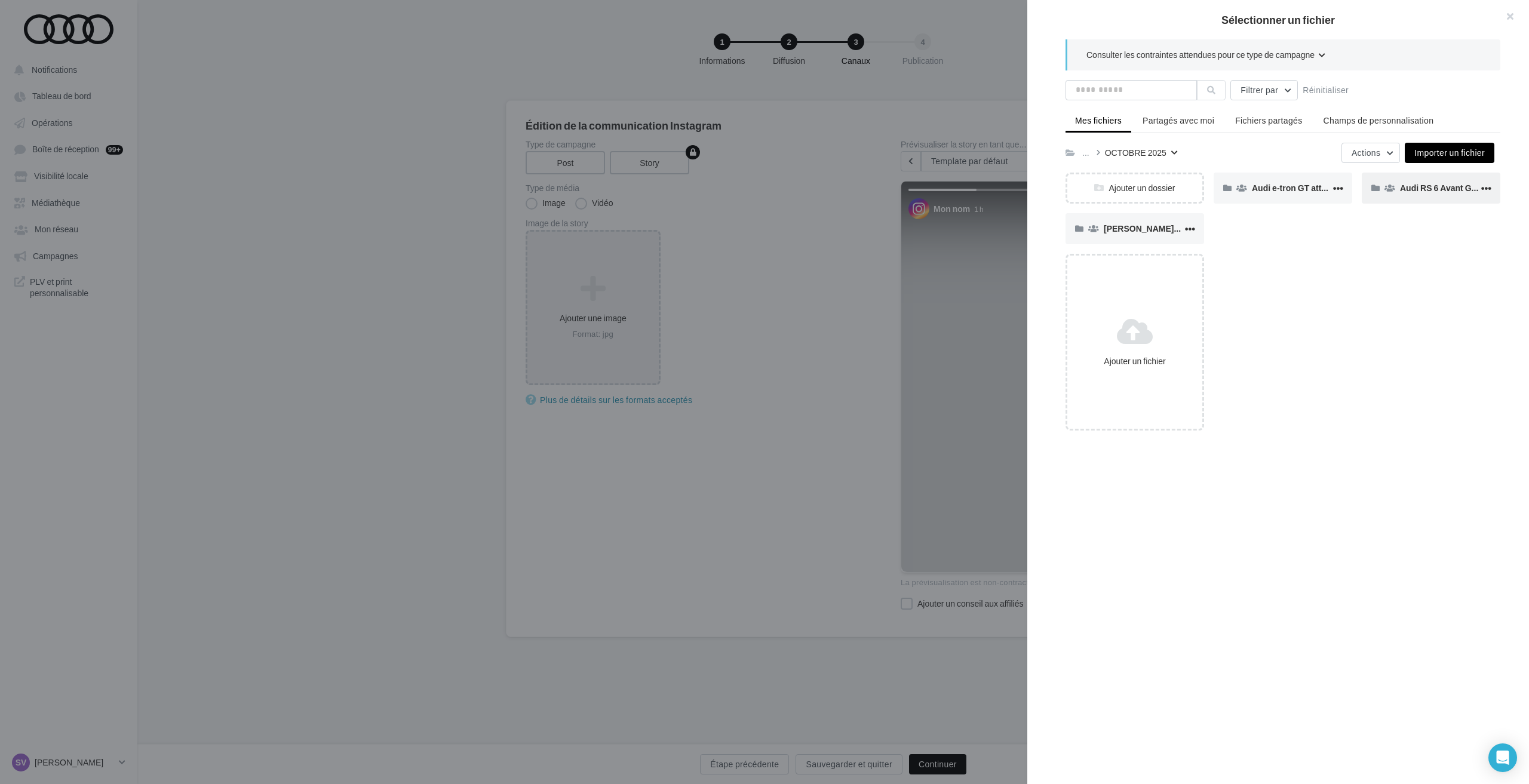
click at [1407, 192] on span "Audi RS 6 Avant GT (STORY)" at bounding box center [1456, 188] width 112 height 10
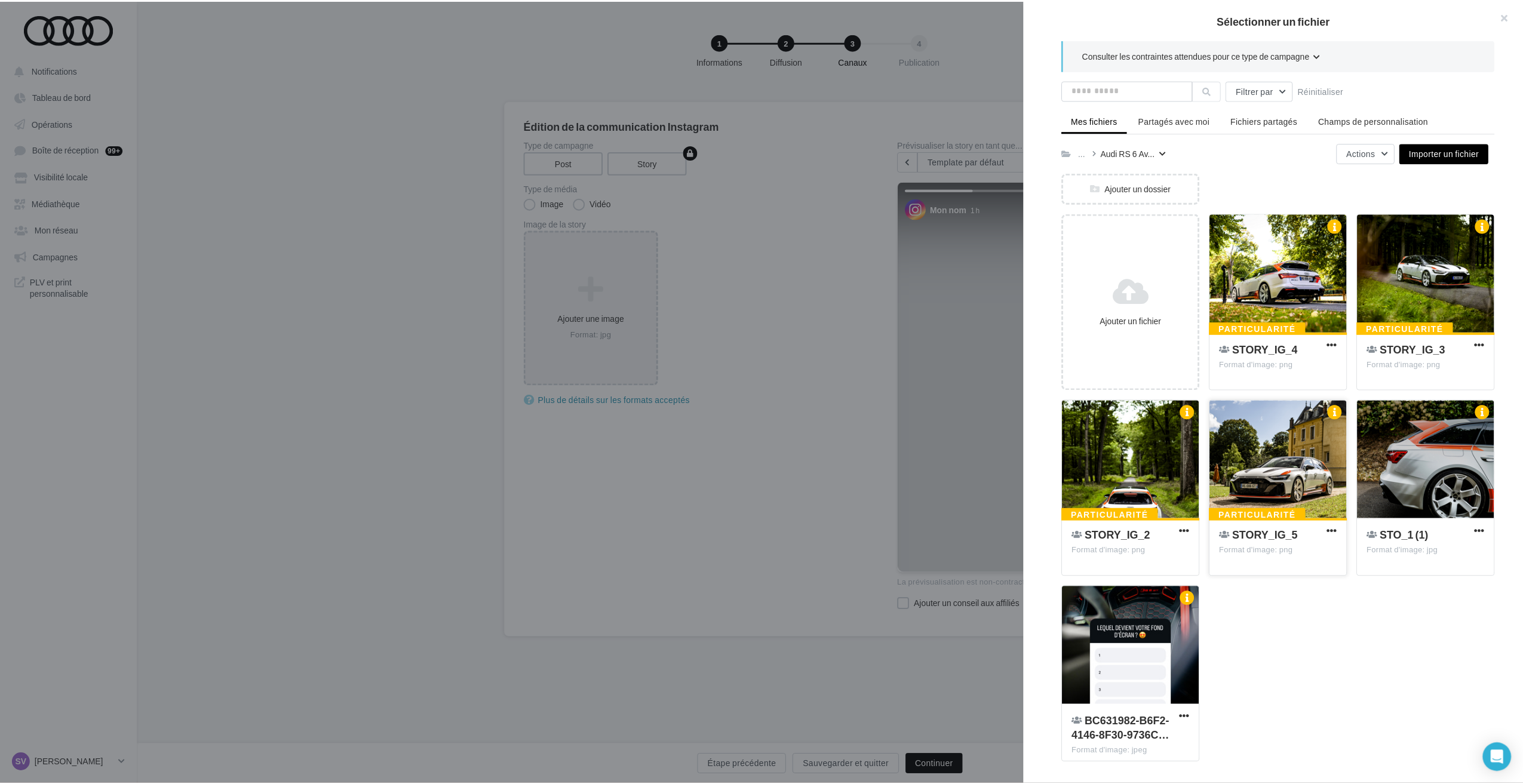
scroll to position [2, 0]
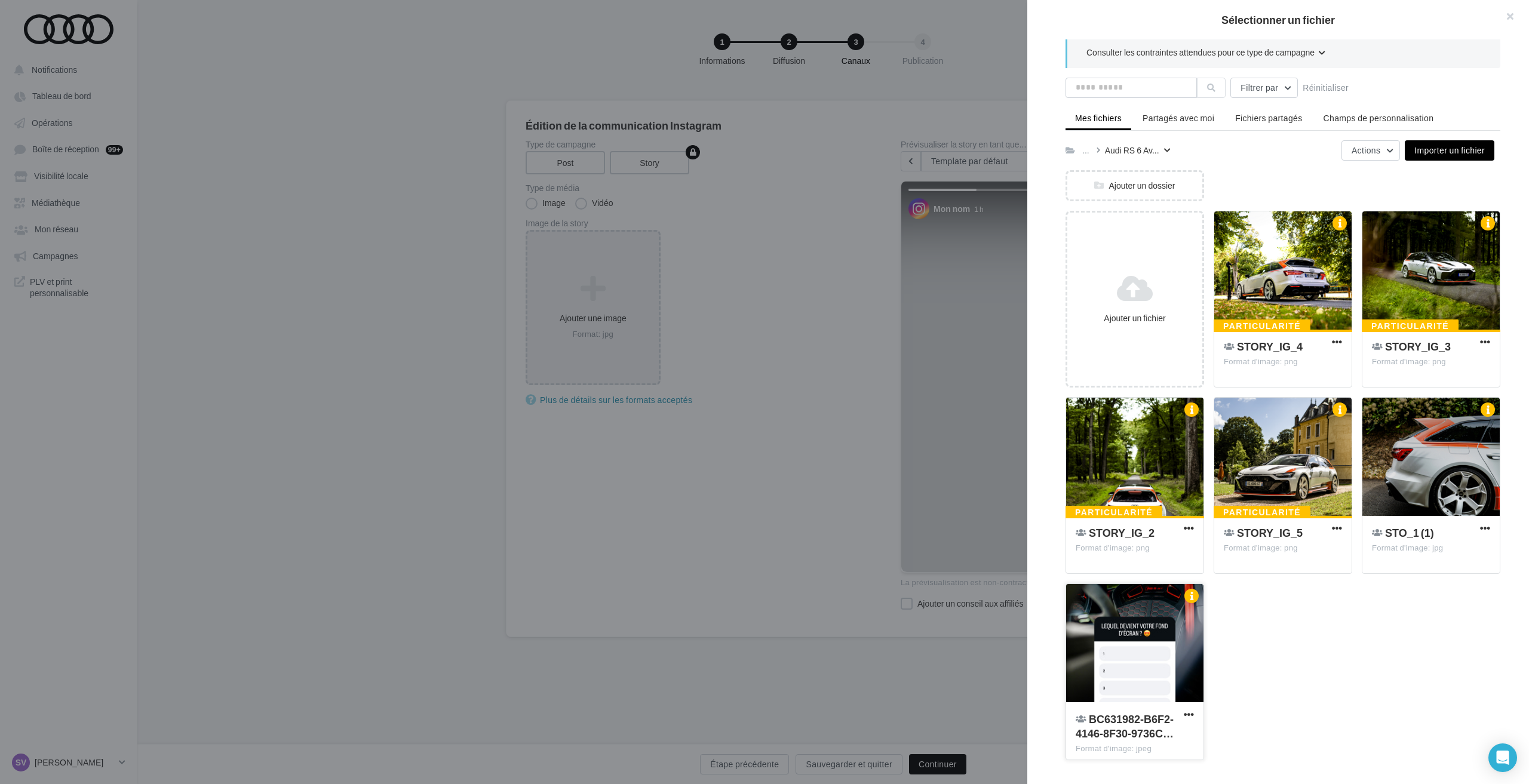
click at [1130, 611] on div at bounding box center [1135, 644] width 138 height 120
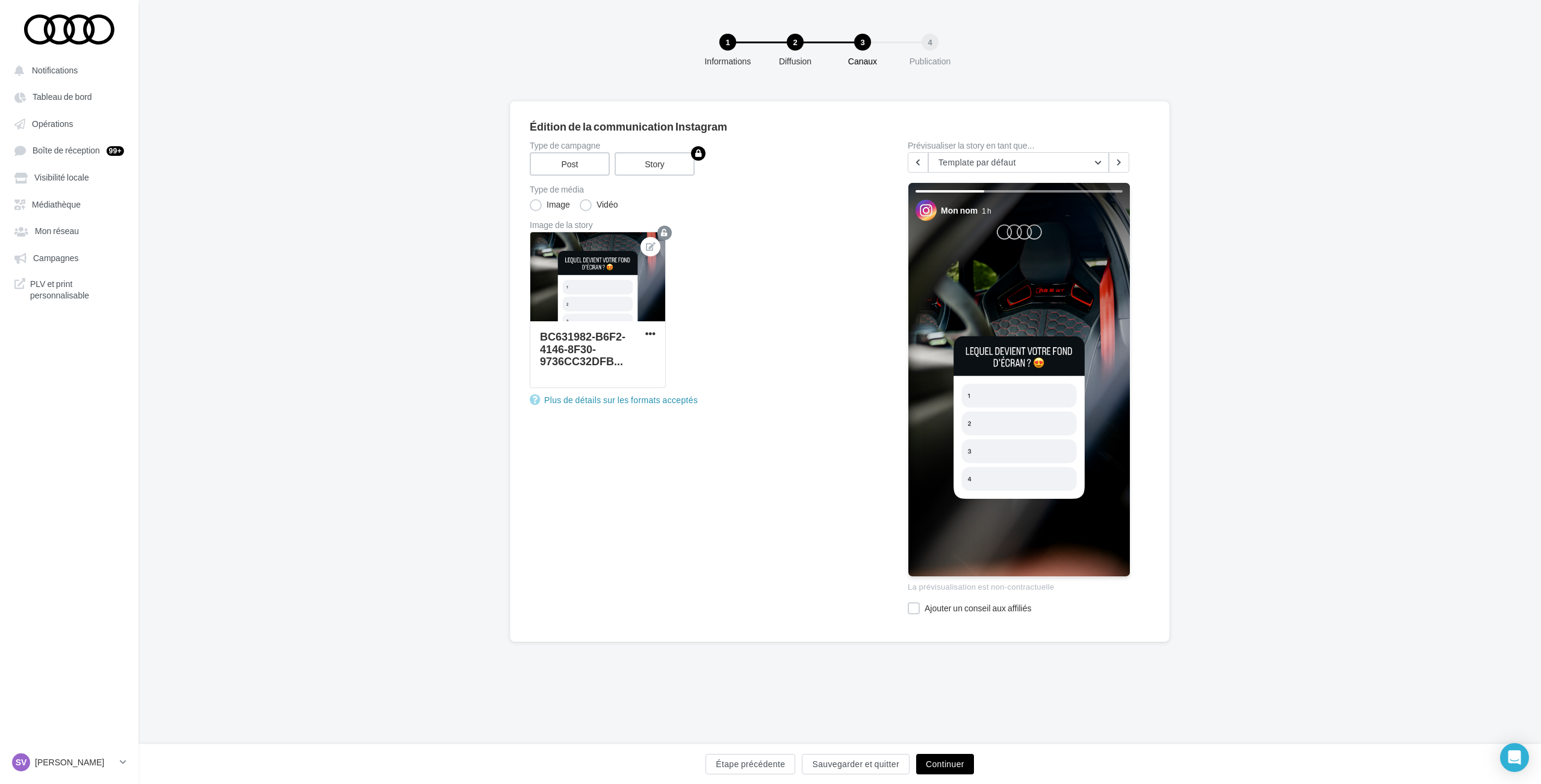
click at [923, 759] on button "Continuer" at bounding box center [945, 764] width 58 height 21
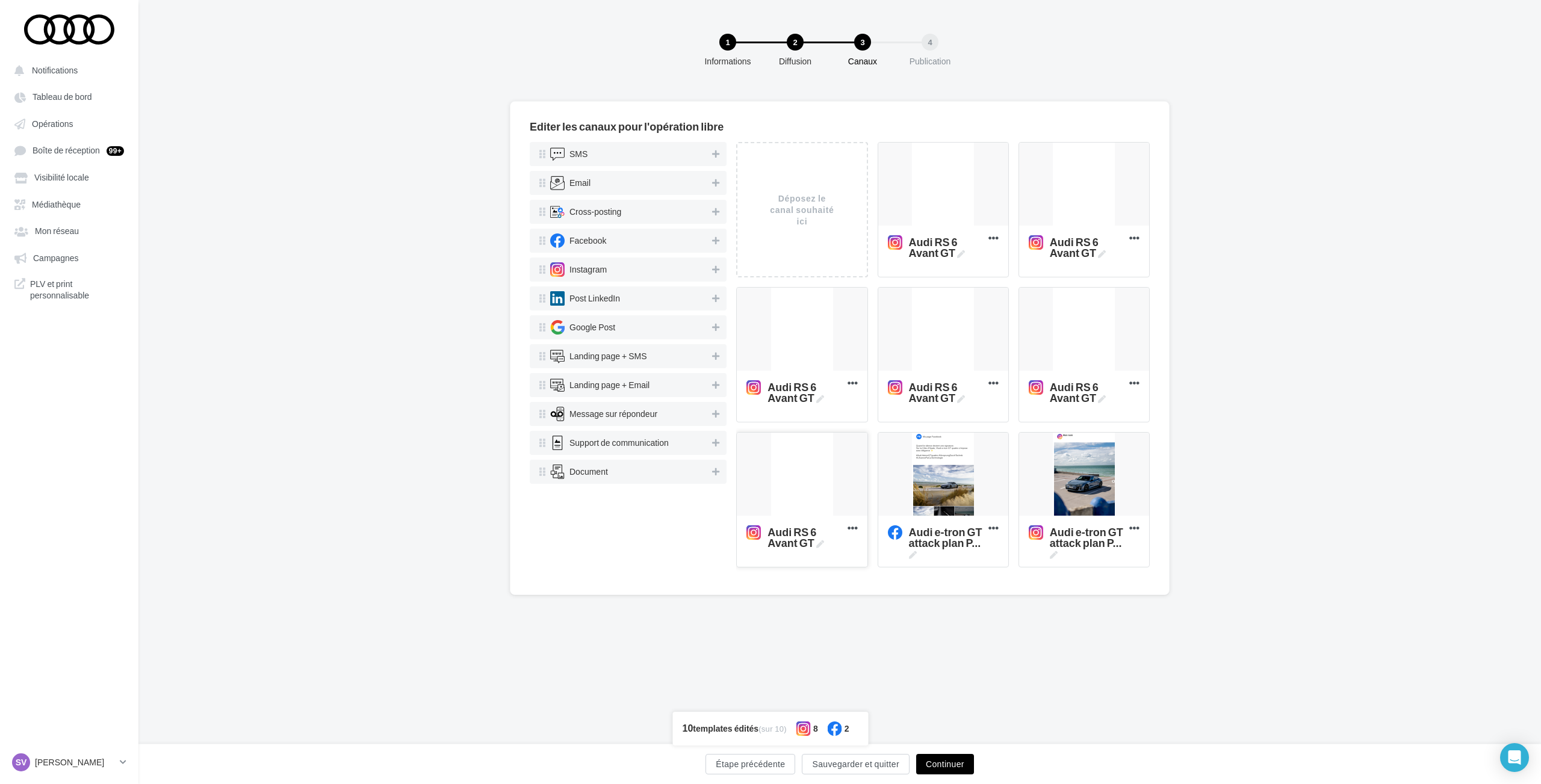
click at [796, 469] on div at bounding box center [802, 475] width 130 height 85
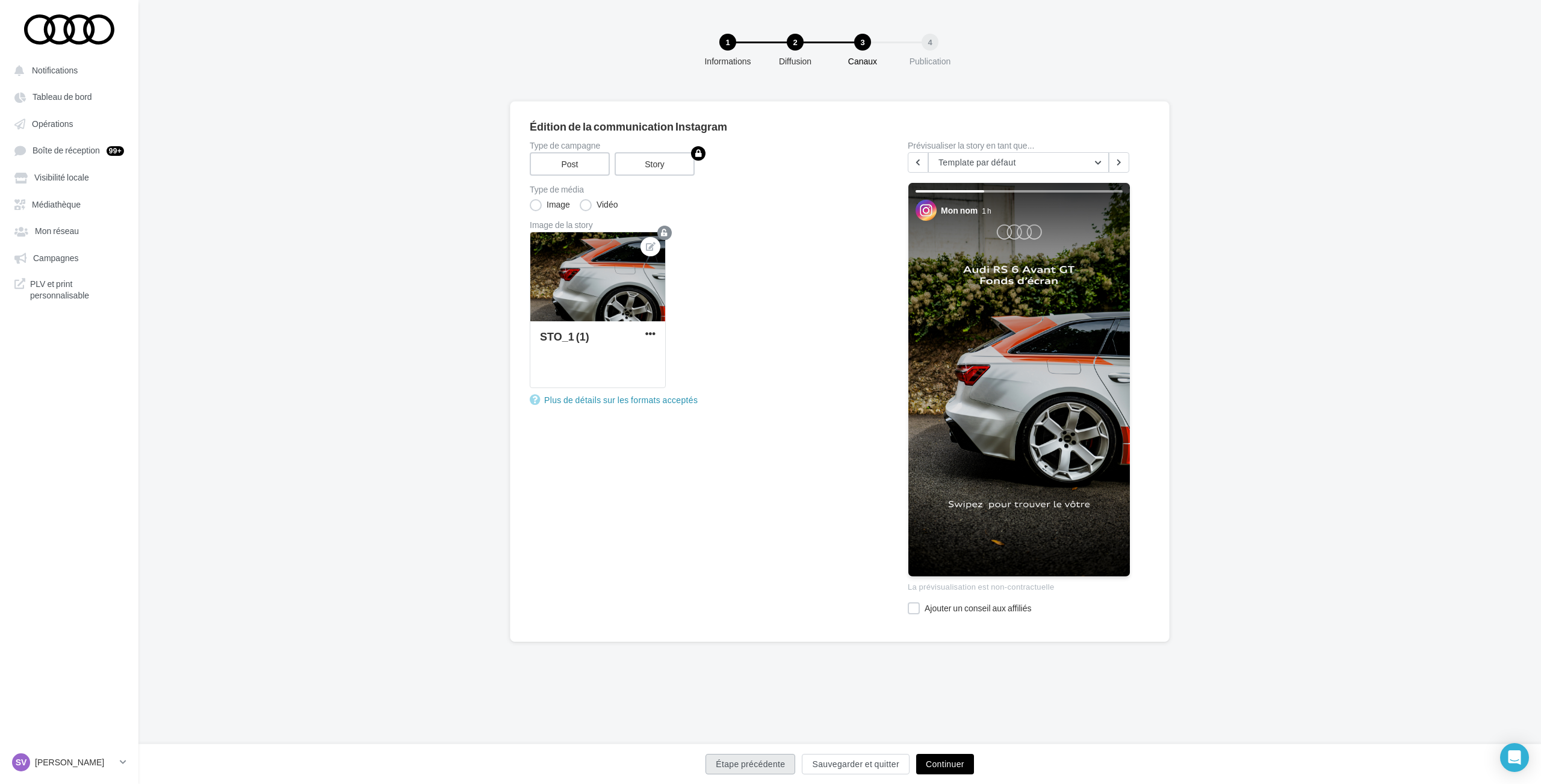
click at [753, 762] on button "Étape précédente" at bounding box center [750, 764] width 90 height 21
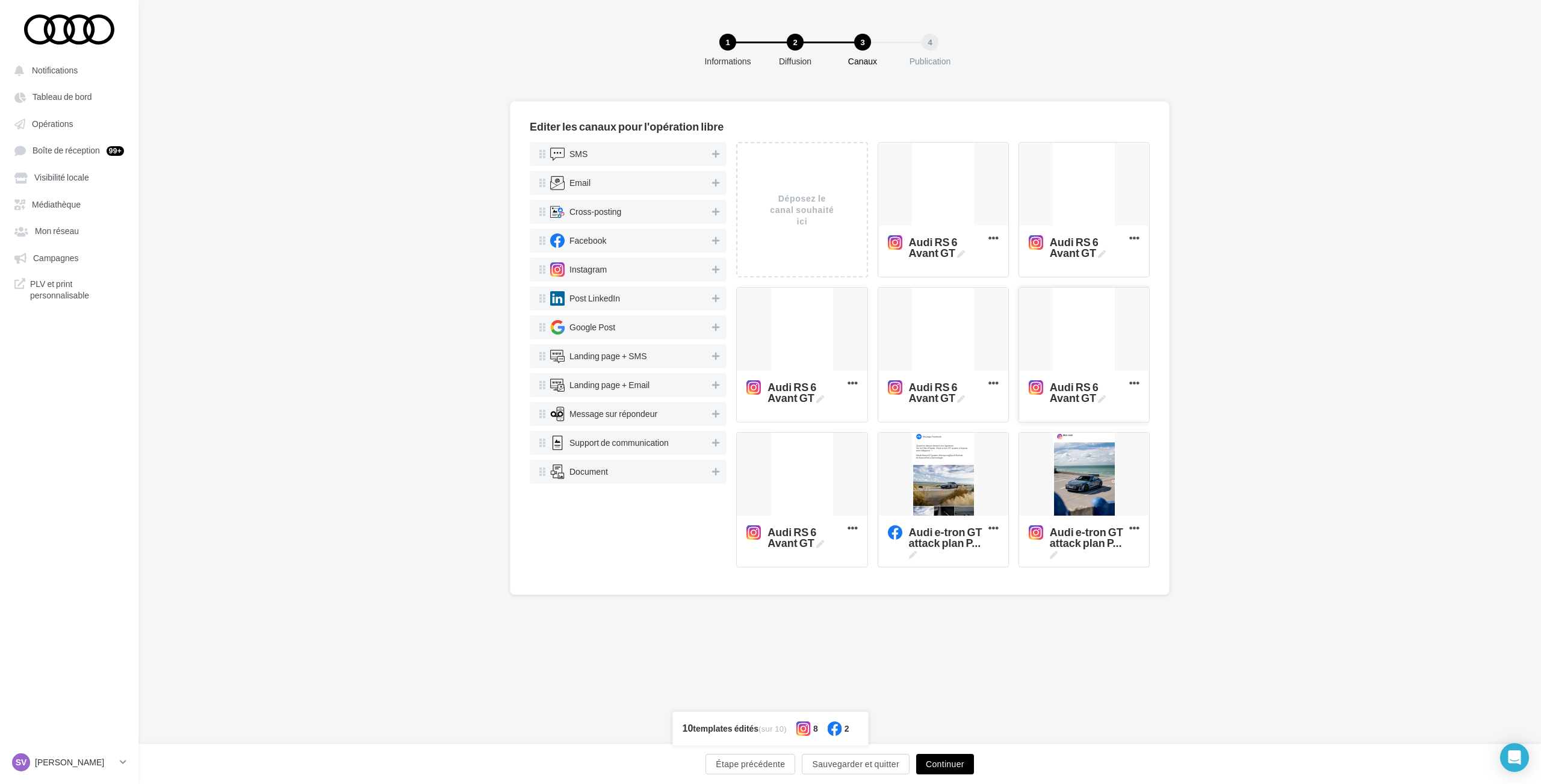
click at [1065, 333] on div at bounding box center [1084, 330] width 130 height 85
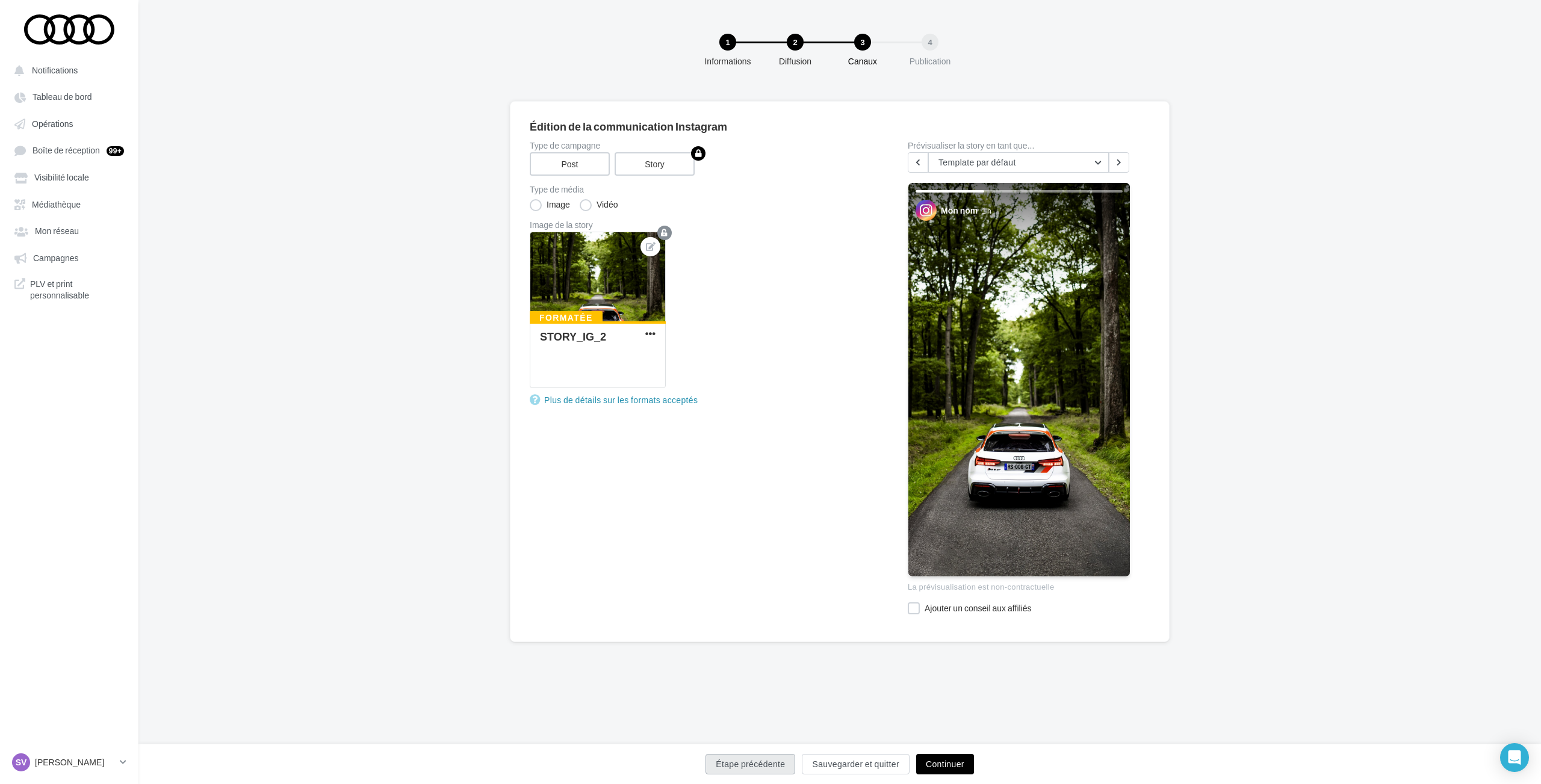
click at [730, 765] on button "Étape précédente" at bounding box center [750, 764] width 90 height 21
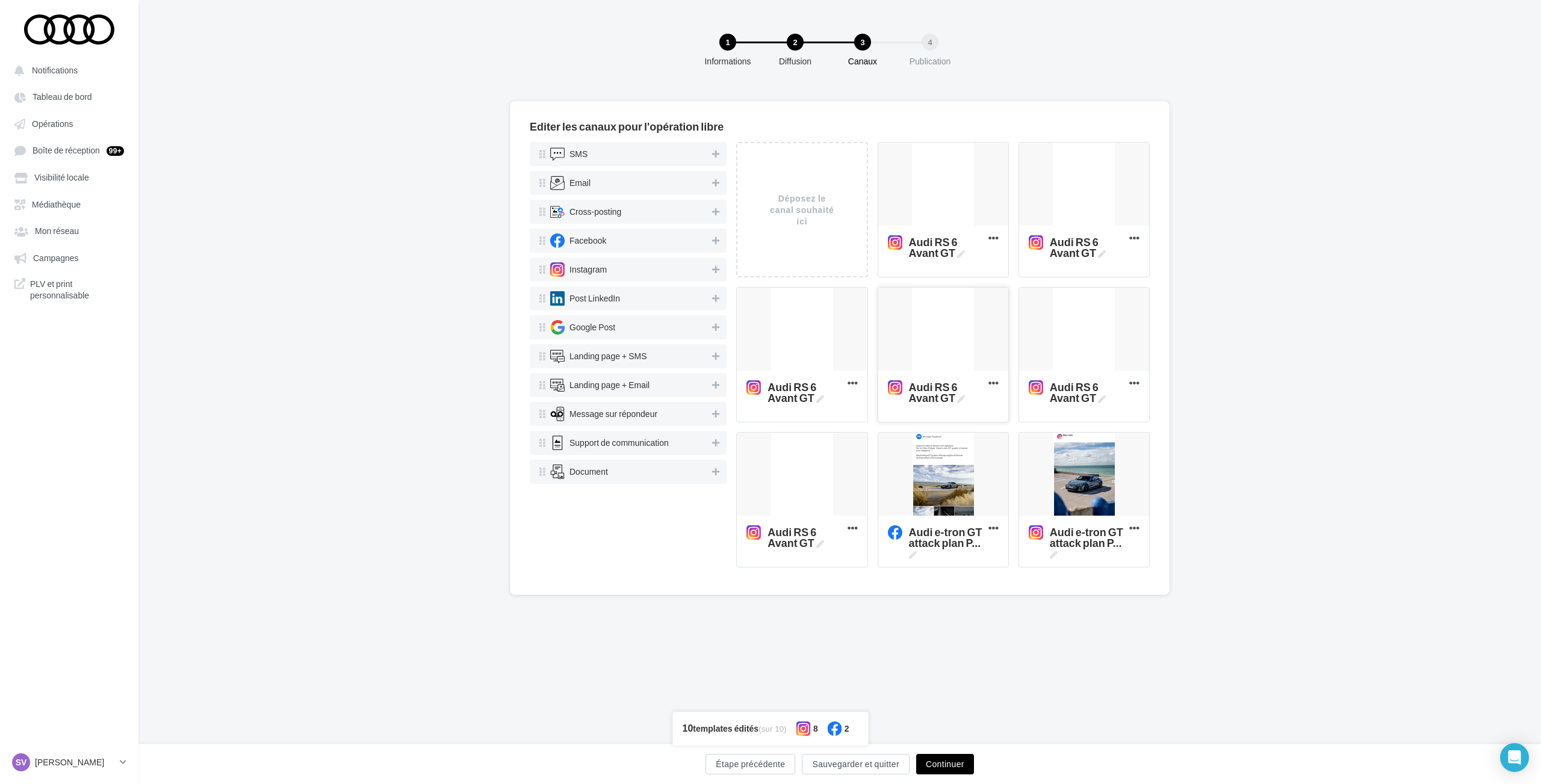
click at [934, 320] on div at bounding box center [943, 330] width 130 height 85
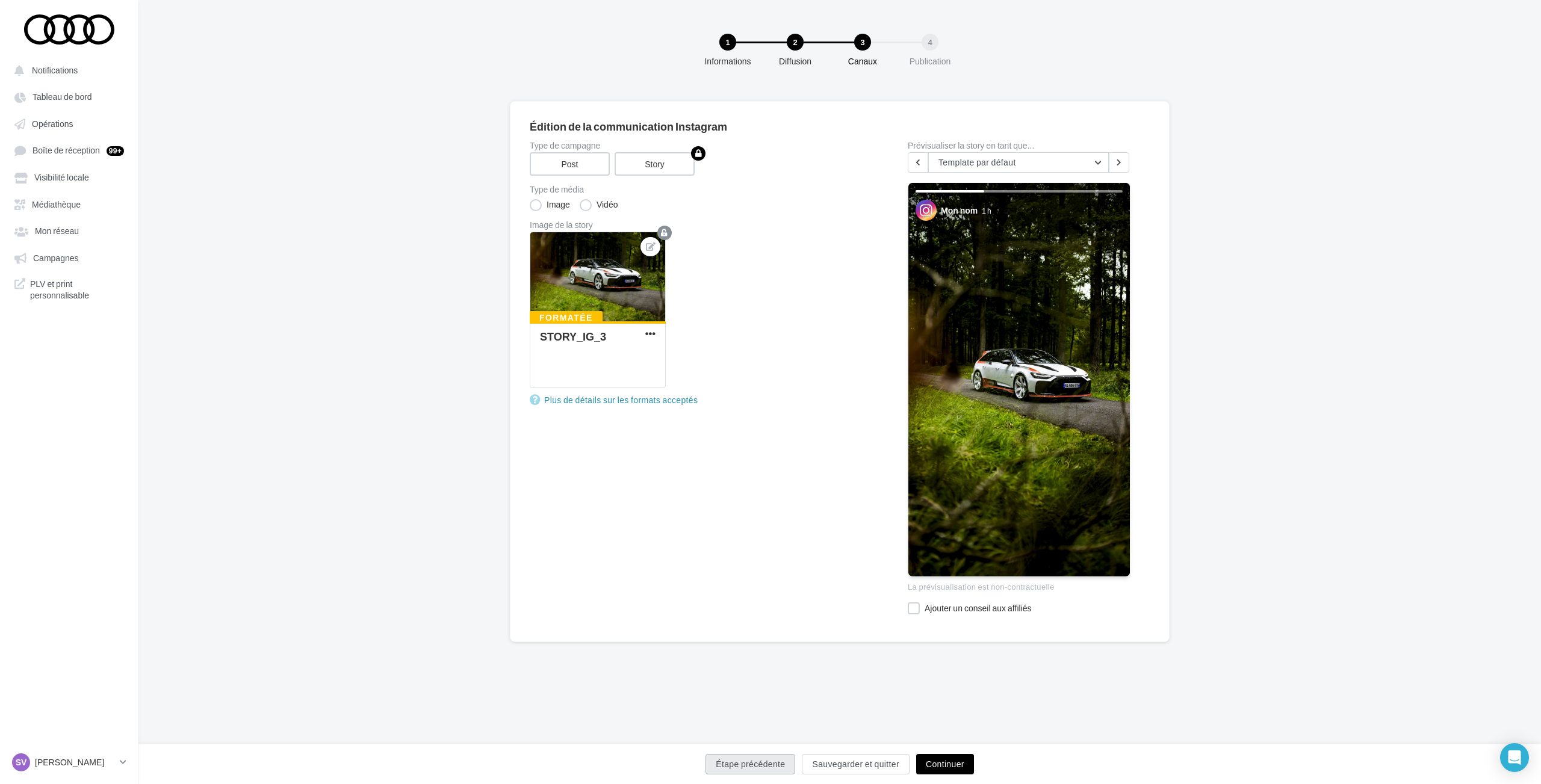
click at [753, 766] on button "Étape précédente" at bounding box center [750, 764] width 90 height 21
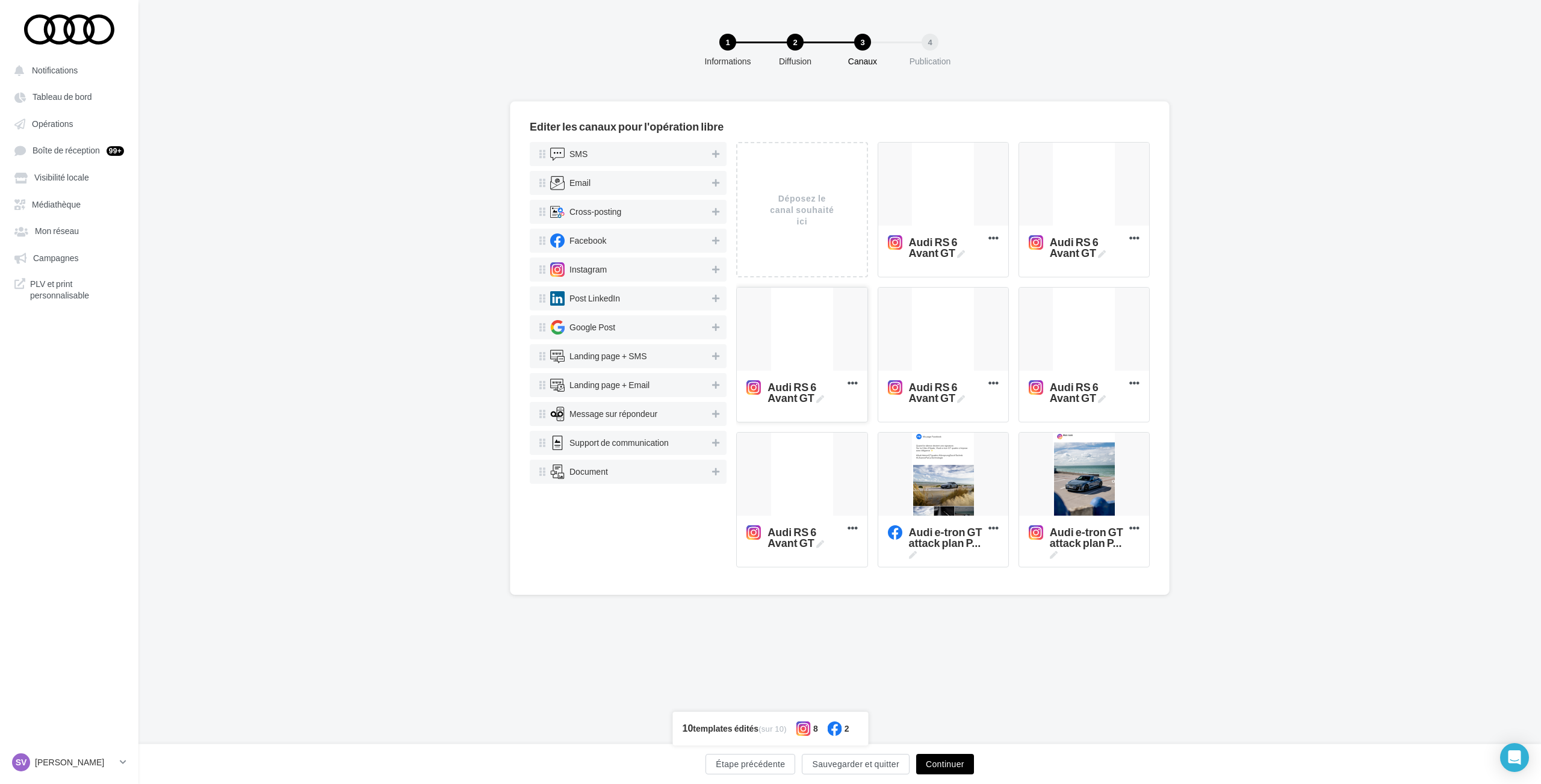
click at [790, 325] on div at bounding box center [802, 330] width 130 height 85
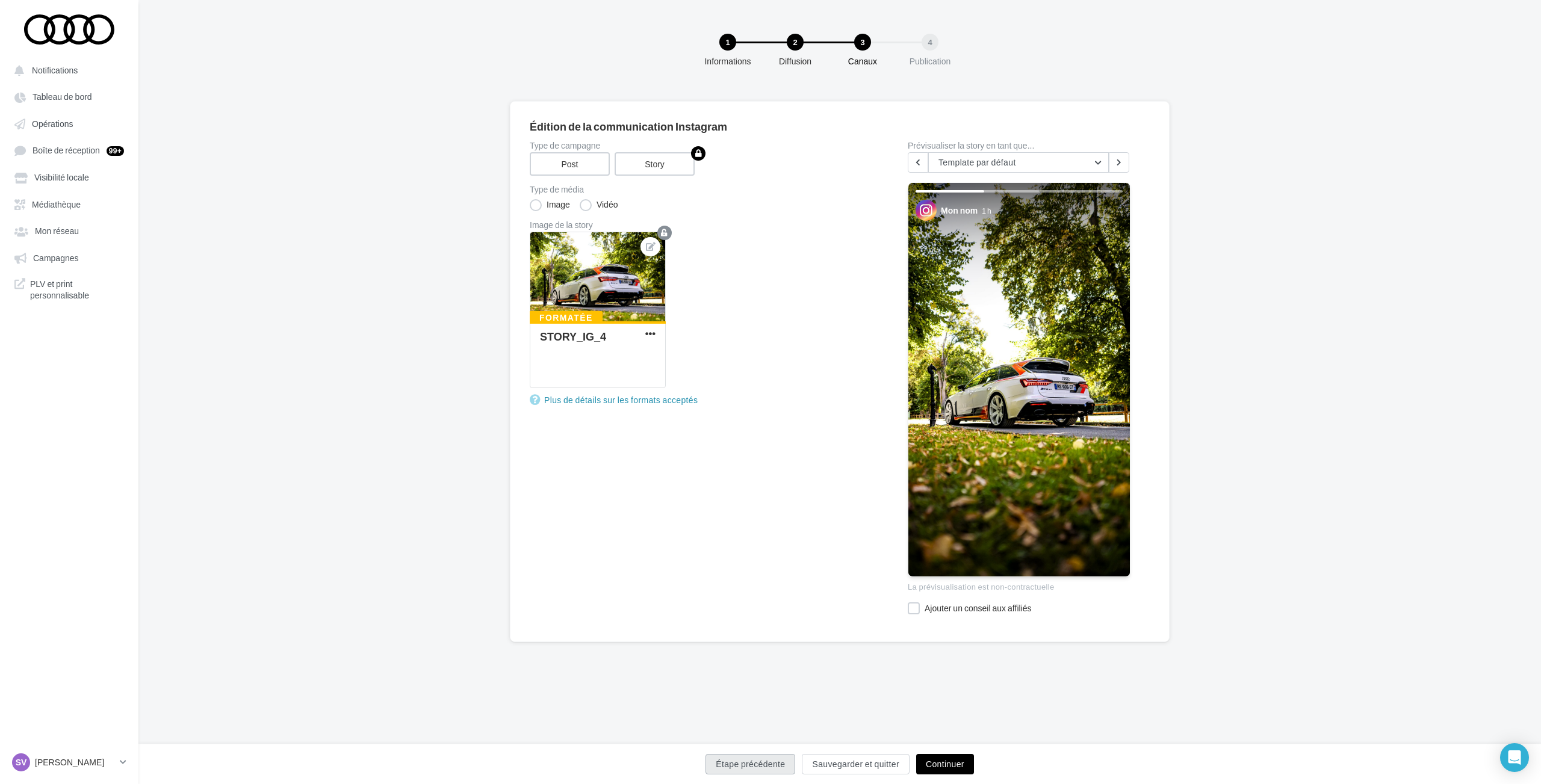
click at [767, 760] on button "Étape précédente" at bounding box center [750, 764] width 90 height 21
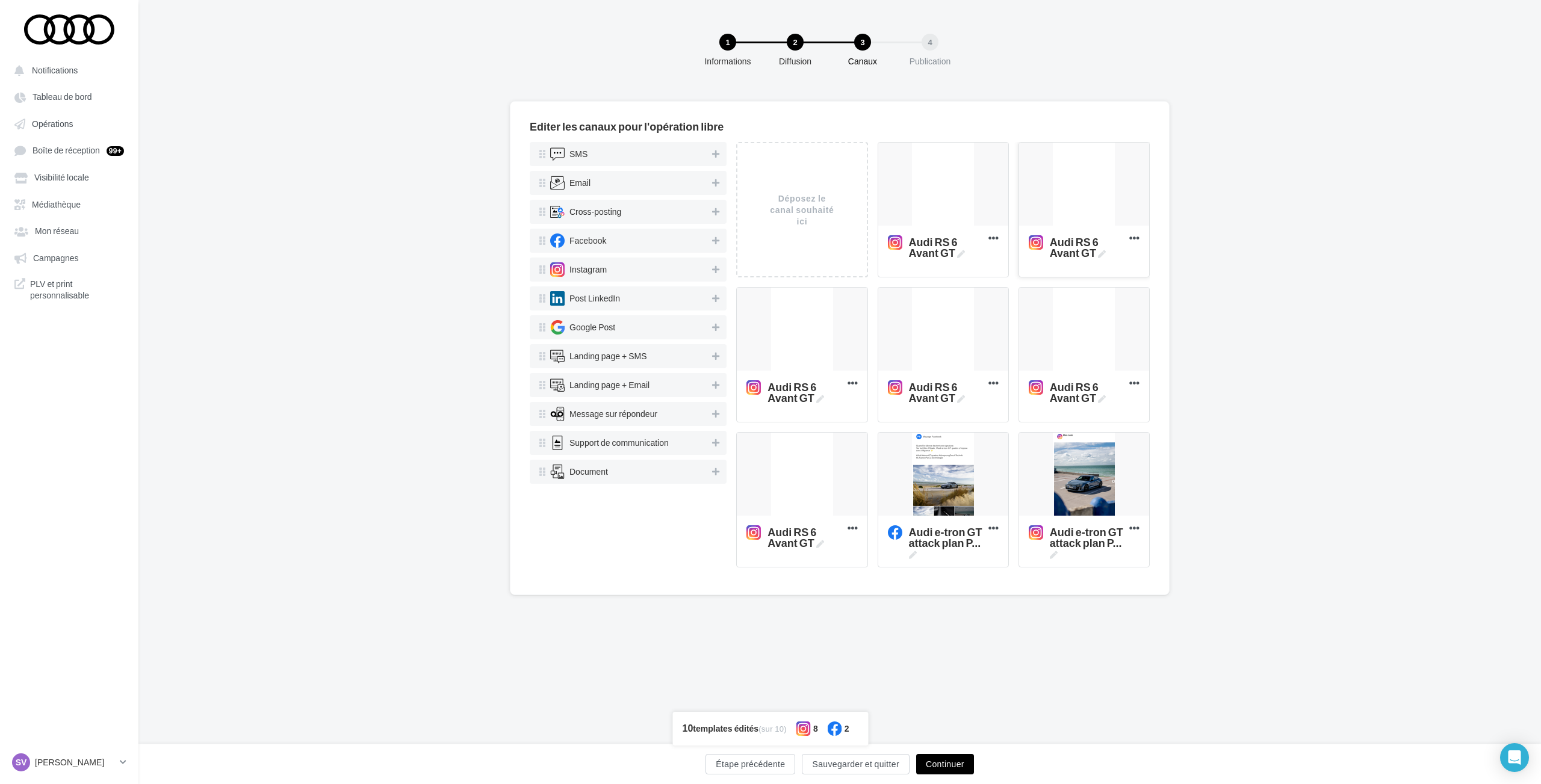
click at [1069, 180] on div at bounding box center [1084, 185] width 130 height 85
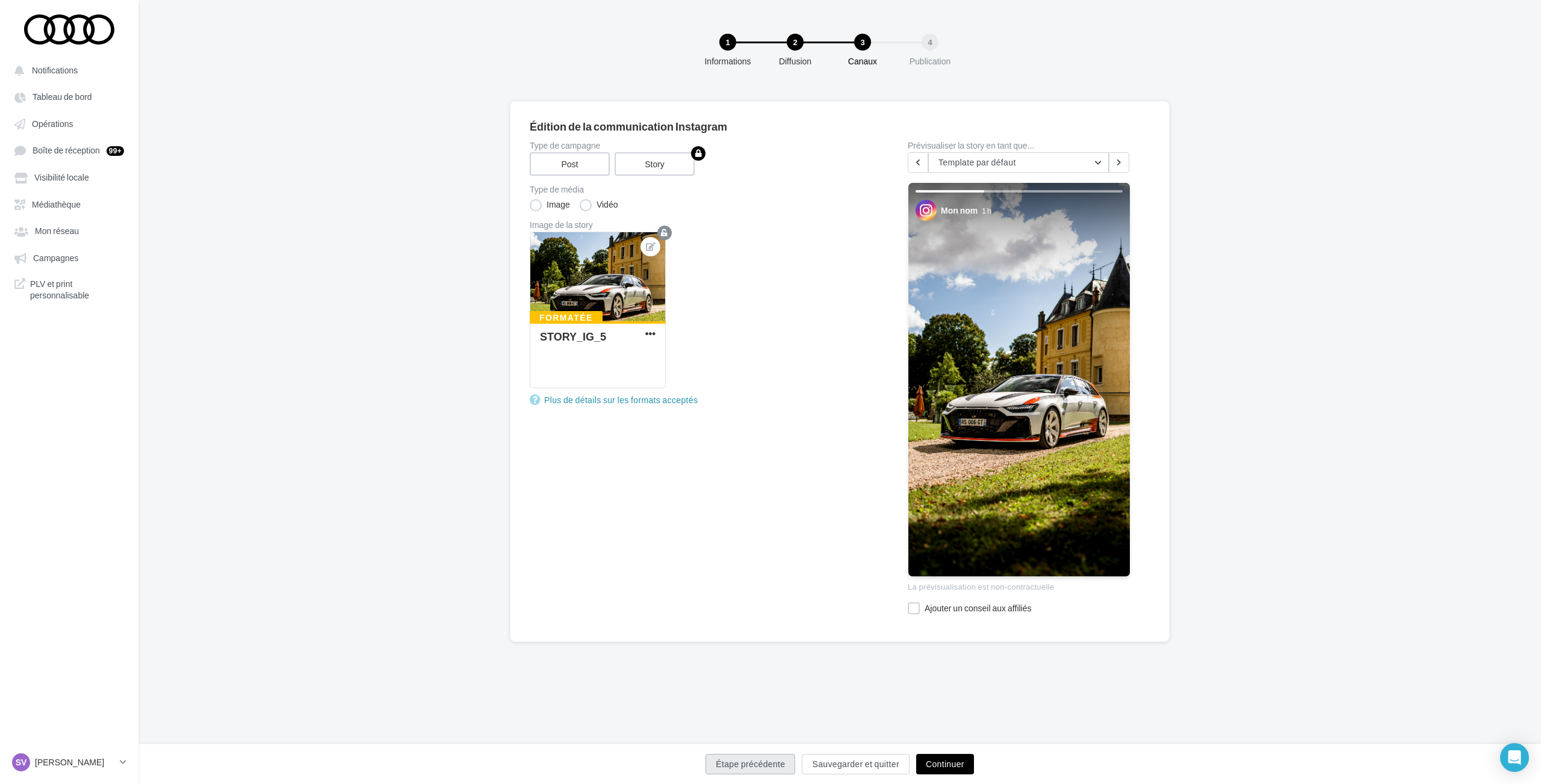
click at [766, 759] on button "Étape précédente" at bounding box center [750, 764] width 90 height 21
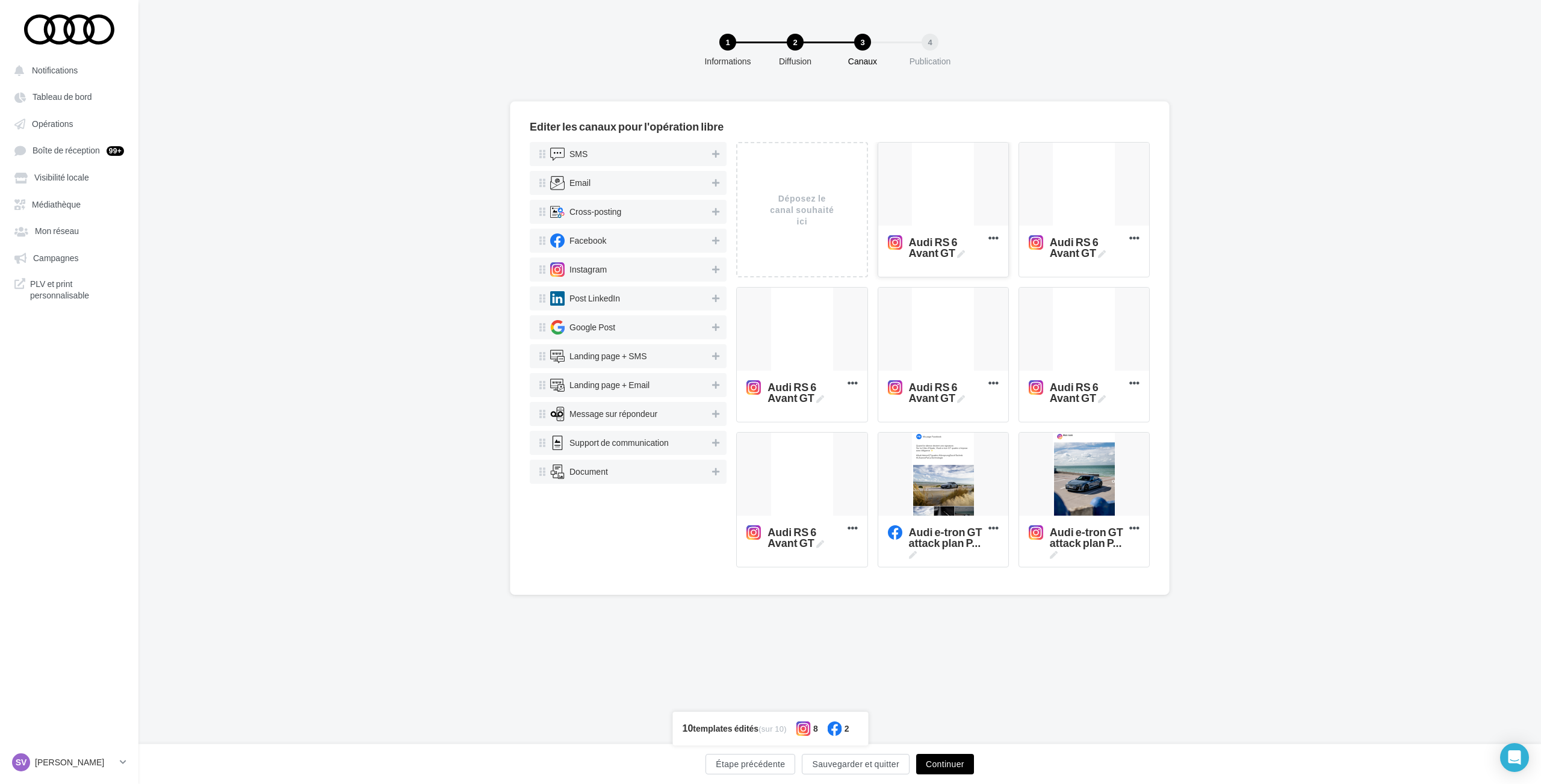
click at [946, 192] on div at bounding box center [943, 185] width 130 height 85
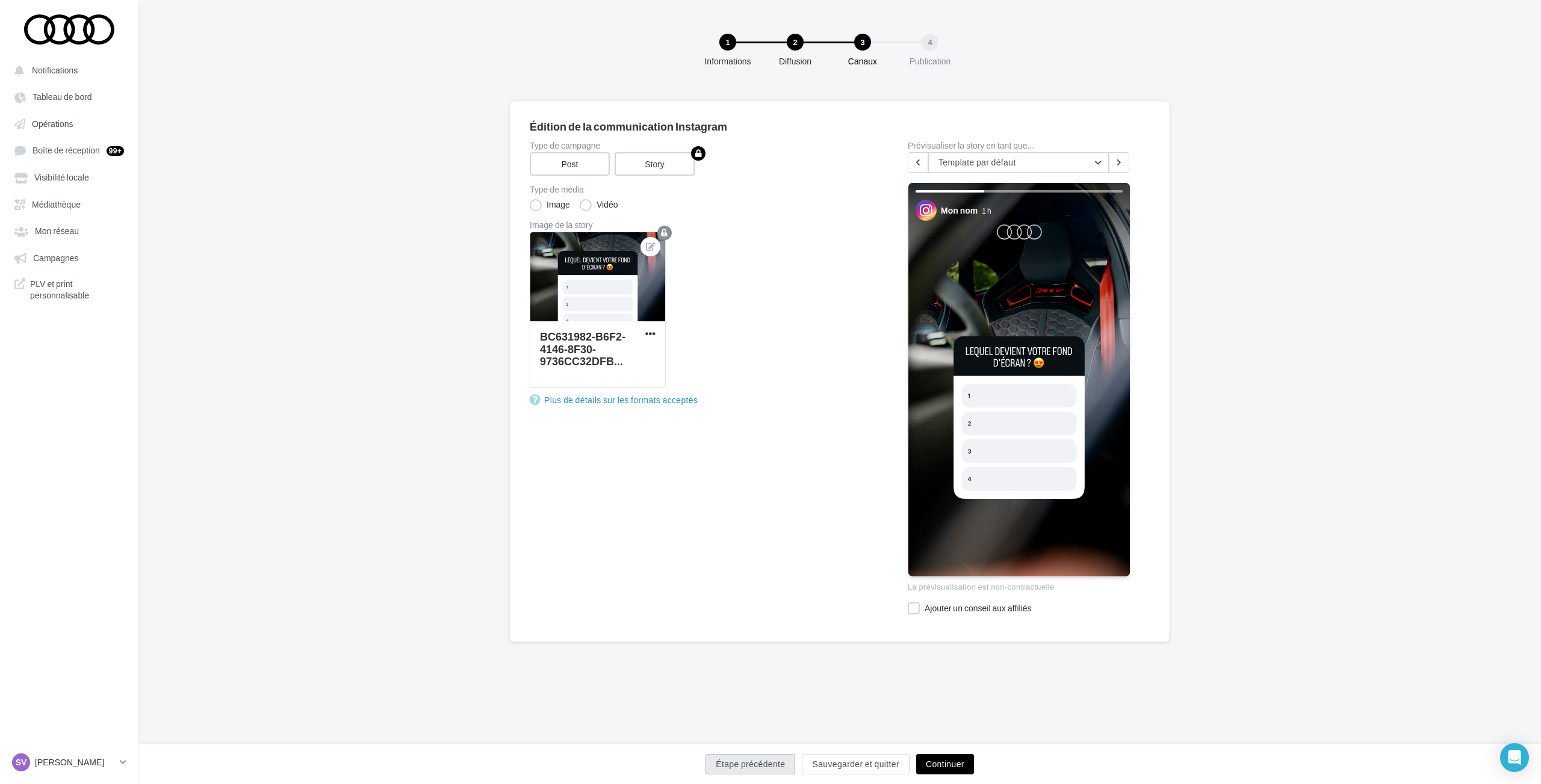
click at [752, 768] on button "Étape précédente" at bounding box center [750, 764] width 90 height 21
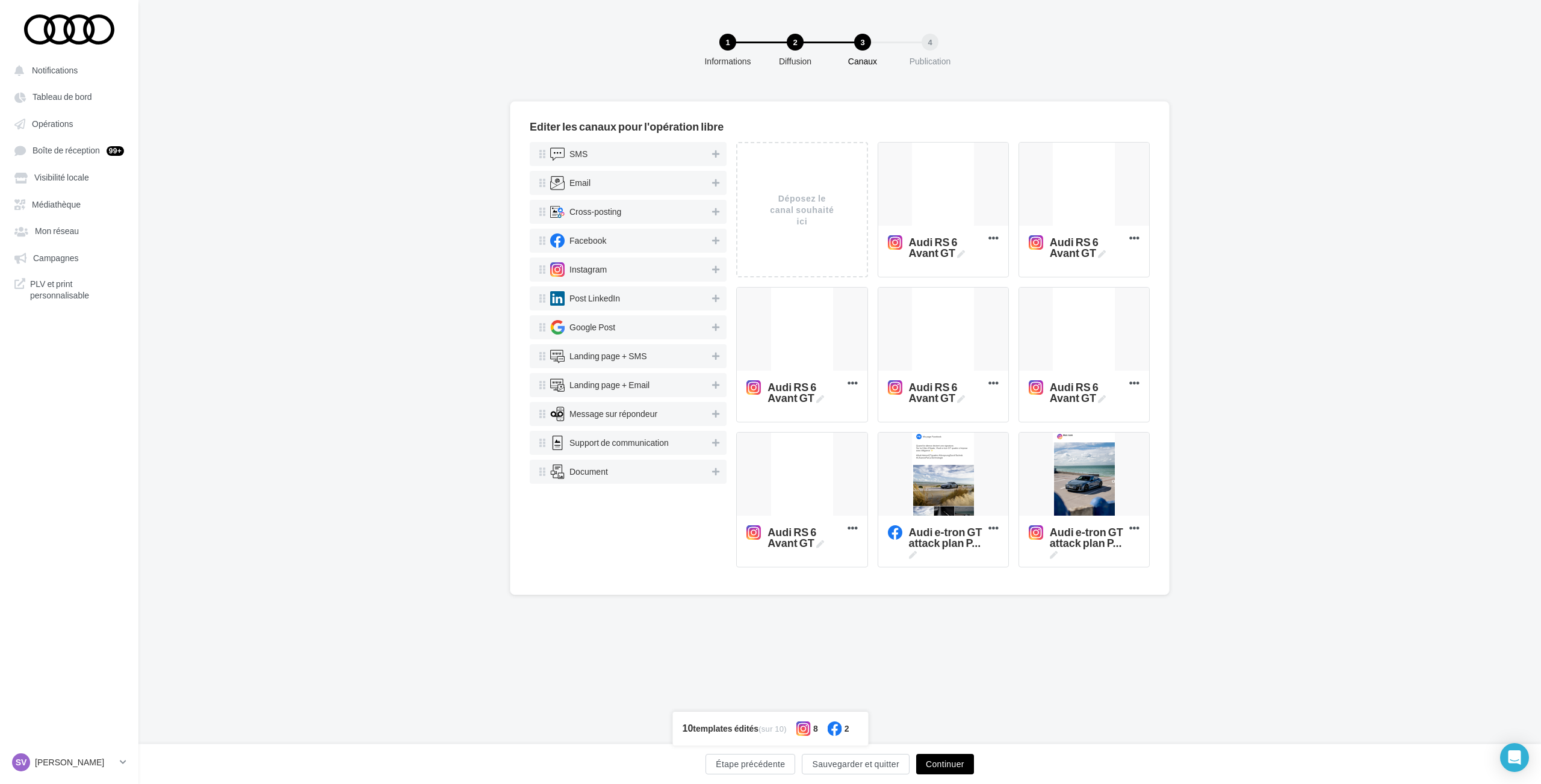
click at [928, 763] on button "Continuer" at bounding box center [945, 764] width 58 height 21
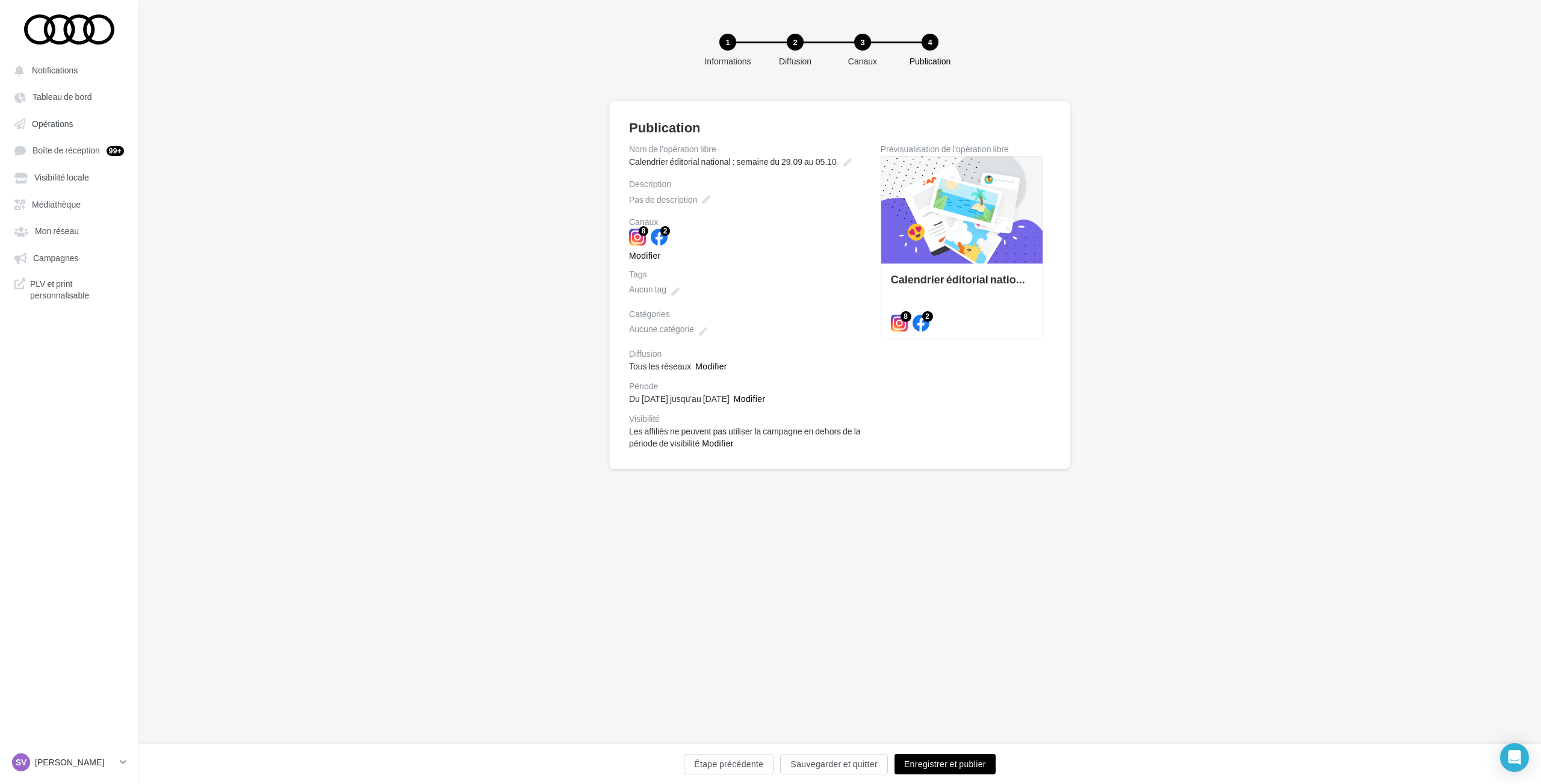
click at [945, 761] on button "Enregistrer et publier" at bounding box center [945, 764] width 101 height 21
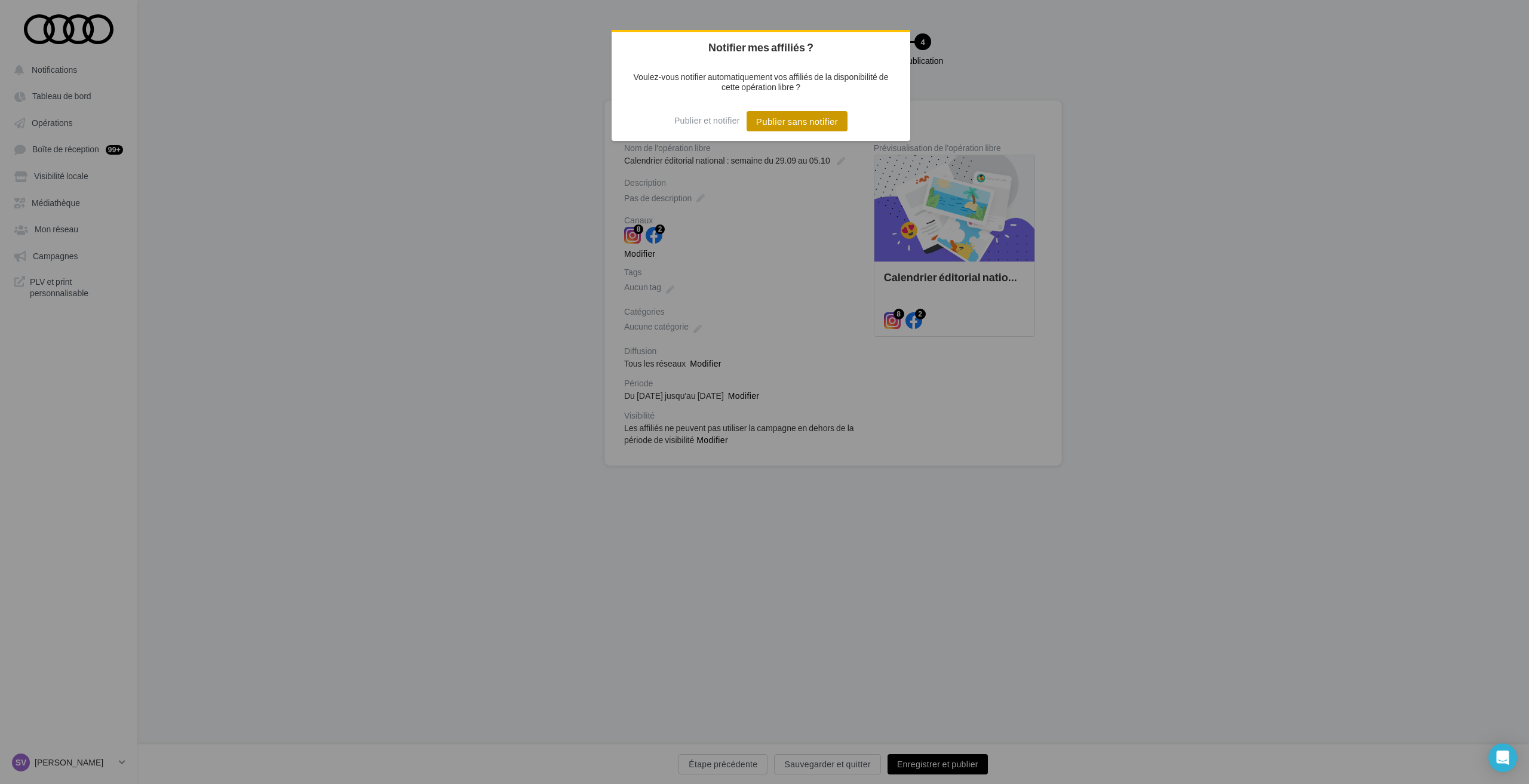
click at [788, 122] on button "Publier sans notifier" at bounding box center [797, 121] width 101 height 20
